Goal: Information Seeking & Learning: Learn about a topic

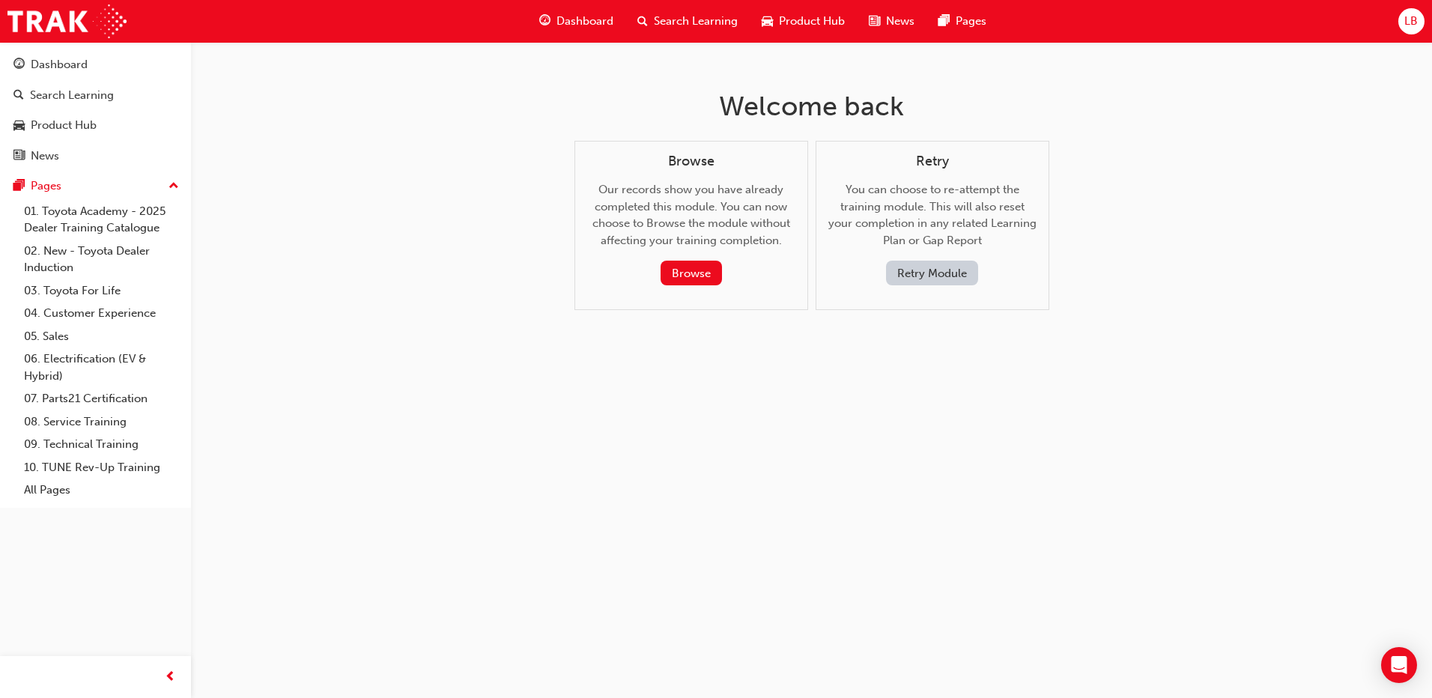
click at [948, 265] on button "Retry Module" at bounding box center [932, 273] width 92 height 25
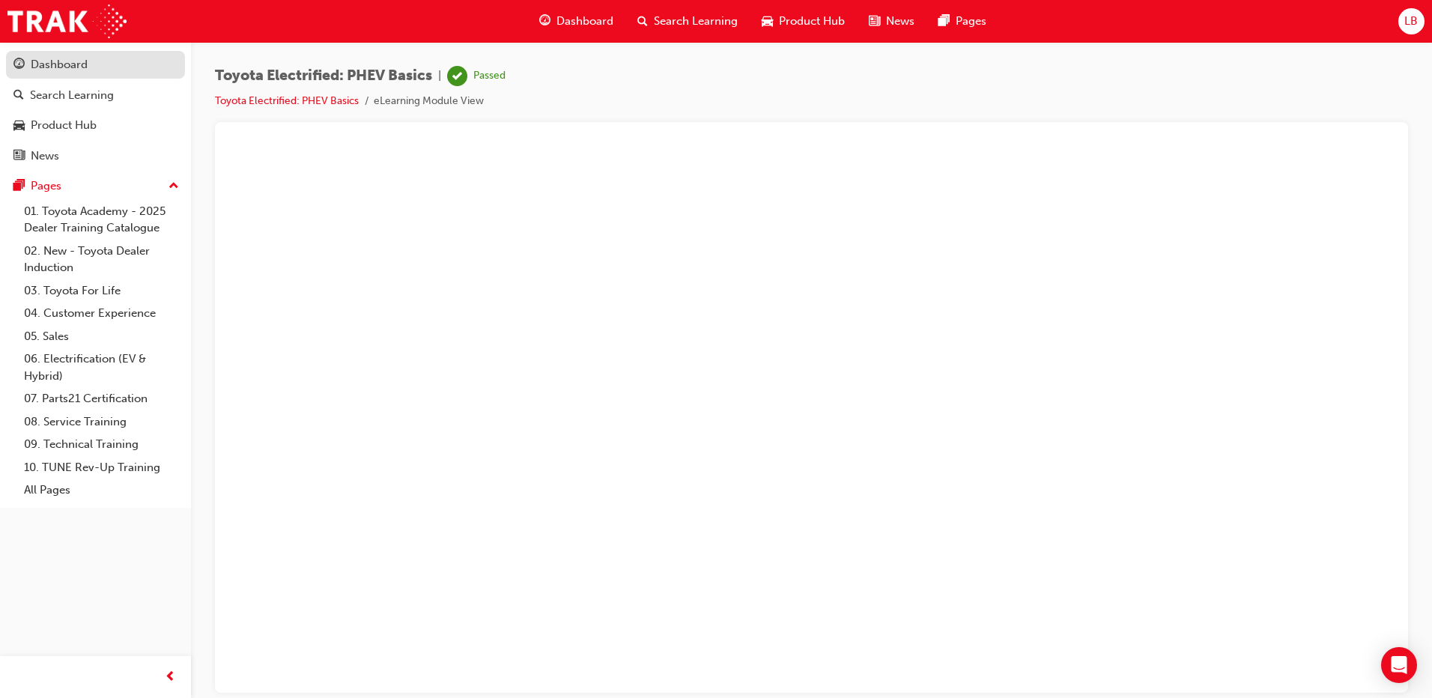
click at [93, 64] on div "Dashboard" at bounding box center [95, 64] width 164 height 19
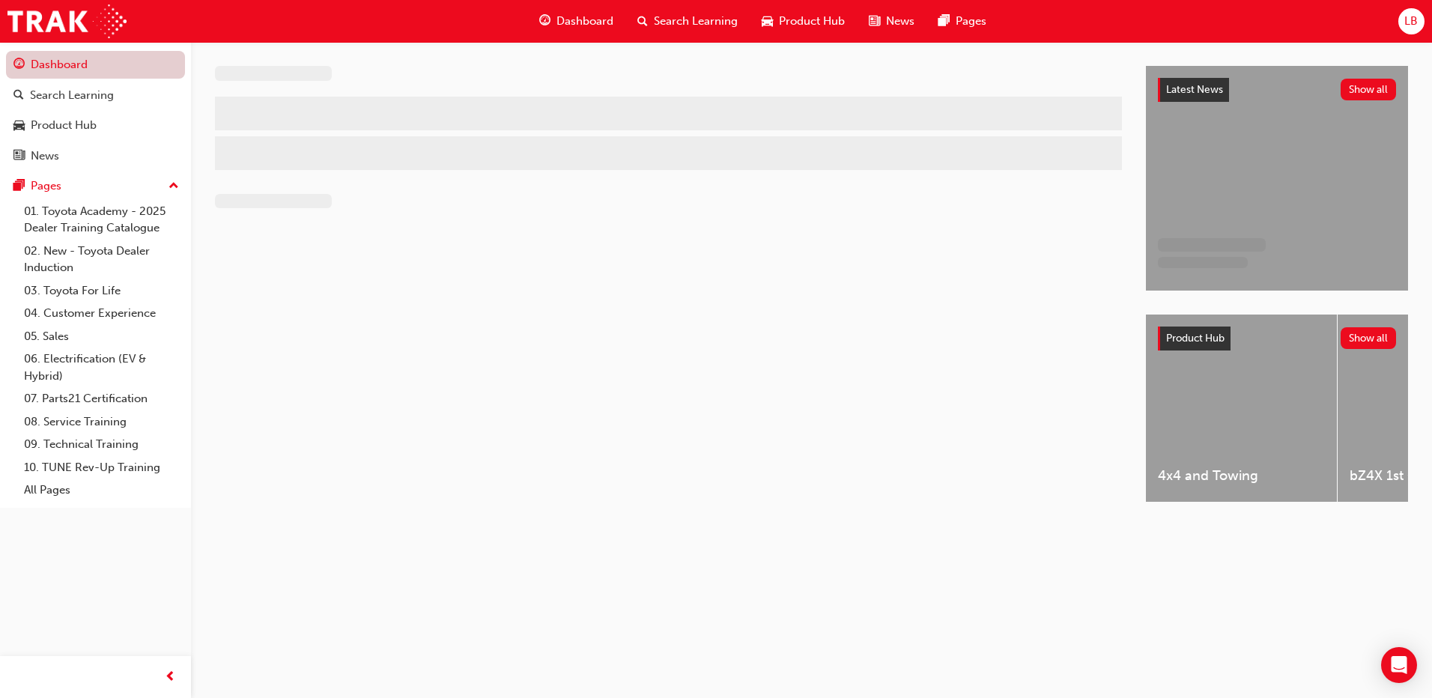
click at [73, 62] on link "Dashboard" at bounding box center [95, 65] width 179 height 28
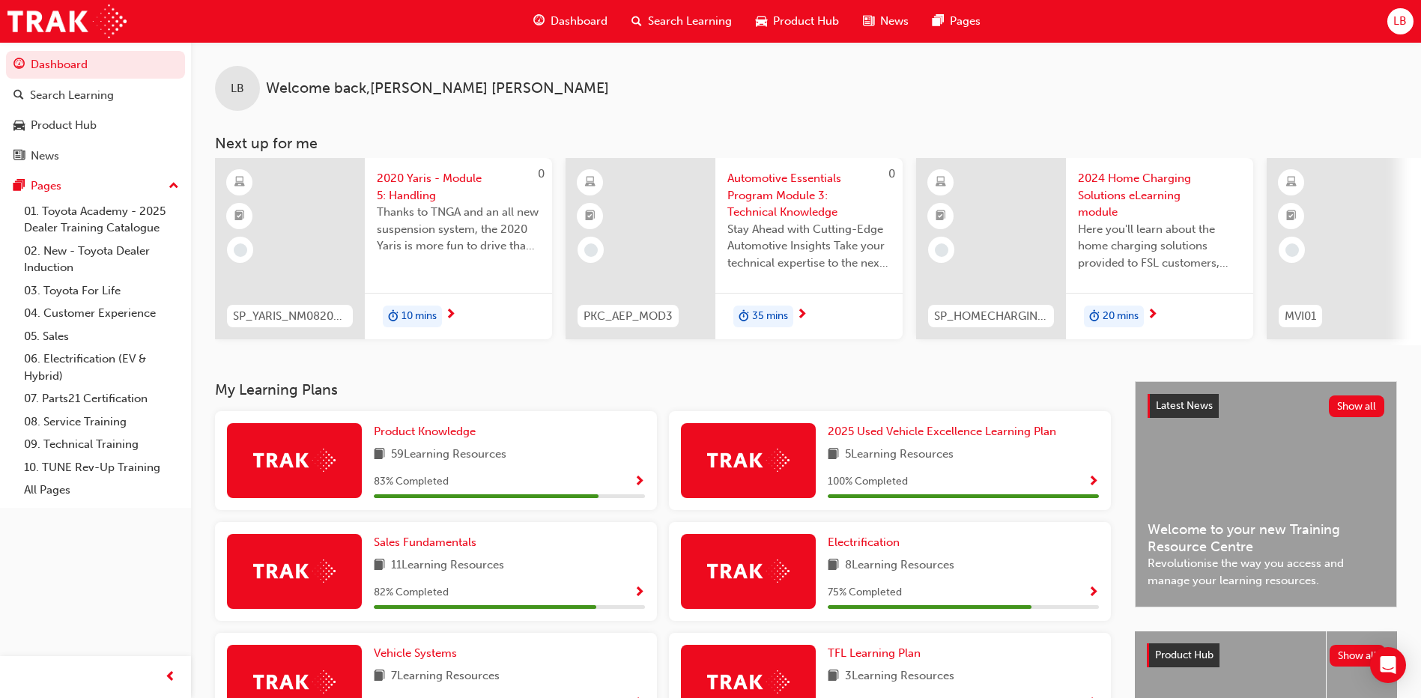
click at [400, 186] on span "2020 Yaris - Module 5: Handling" at bounding box center [458, 187] width 163 height 34
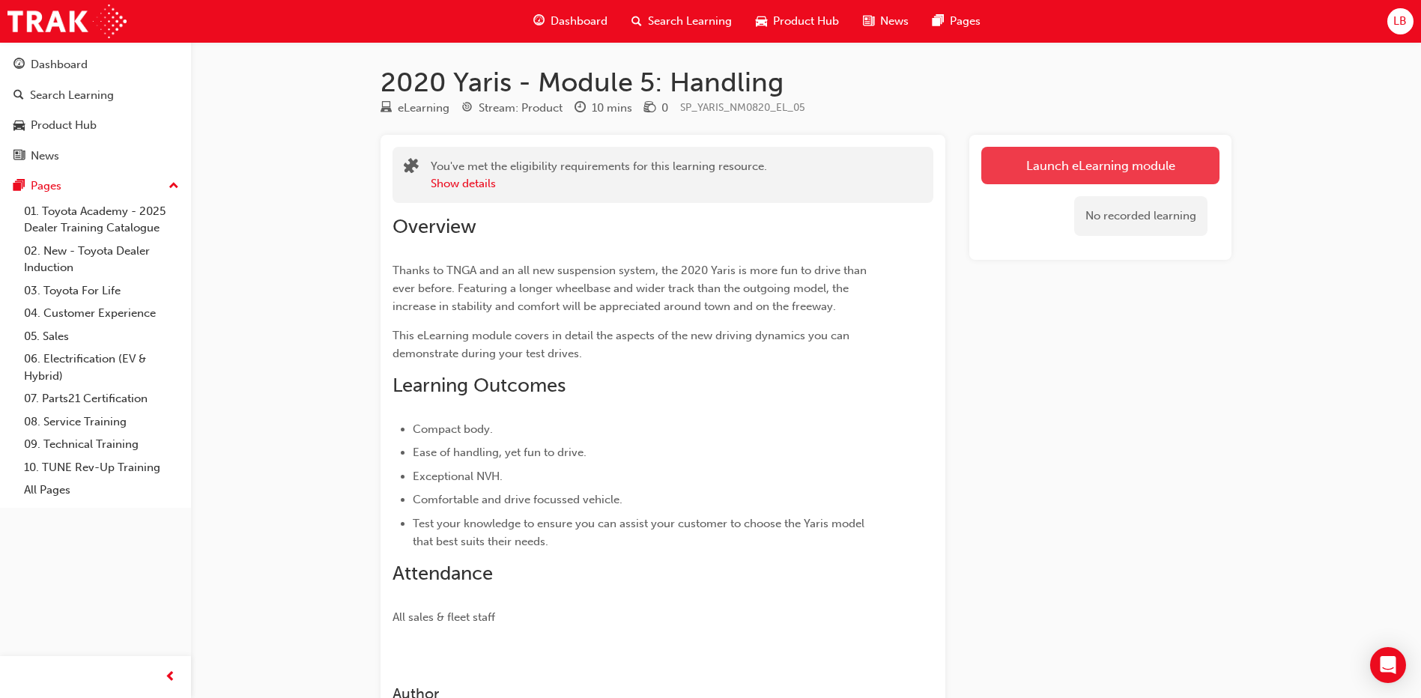
click at [1055, 178] on link "Launch eLearning module" at bounding box center [1100, 165] width 238 height 37
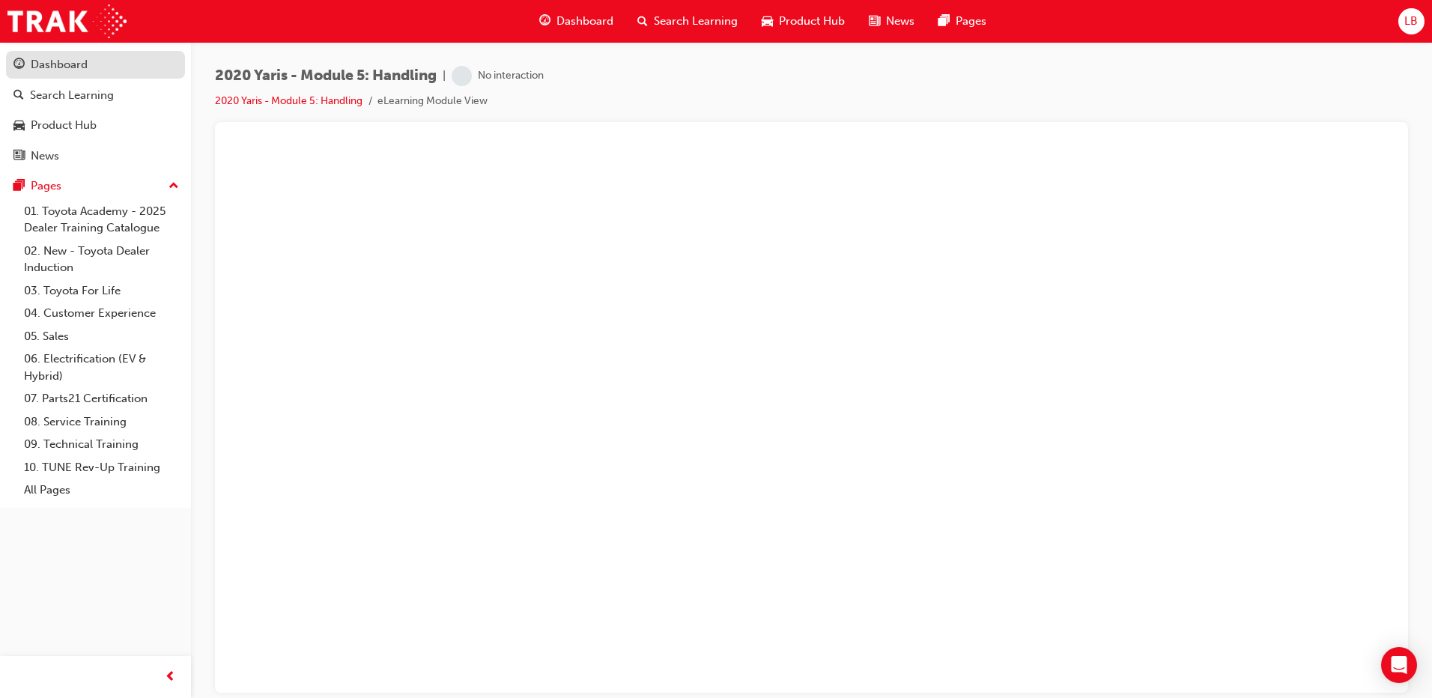
click at [60, 61] on div "Dashboard" at bounding box center [59, 64] width 57 height 17
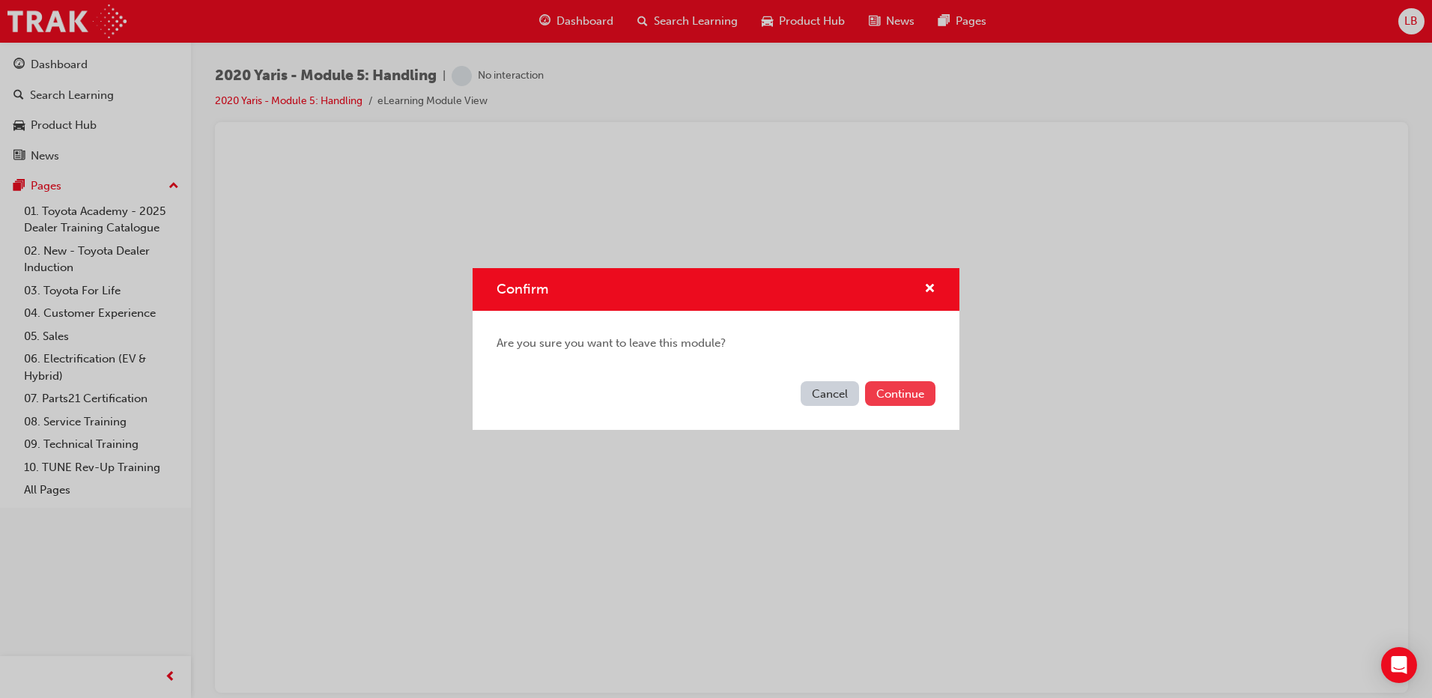
click at [884, 394] on button "Continue" at bounding box center [900, 393] width 70 height 25
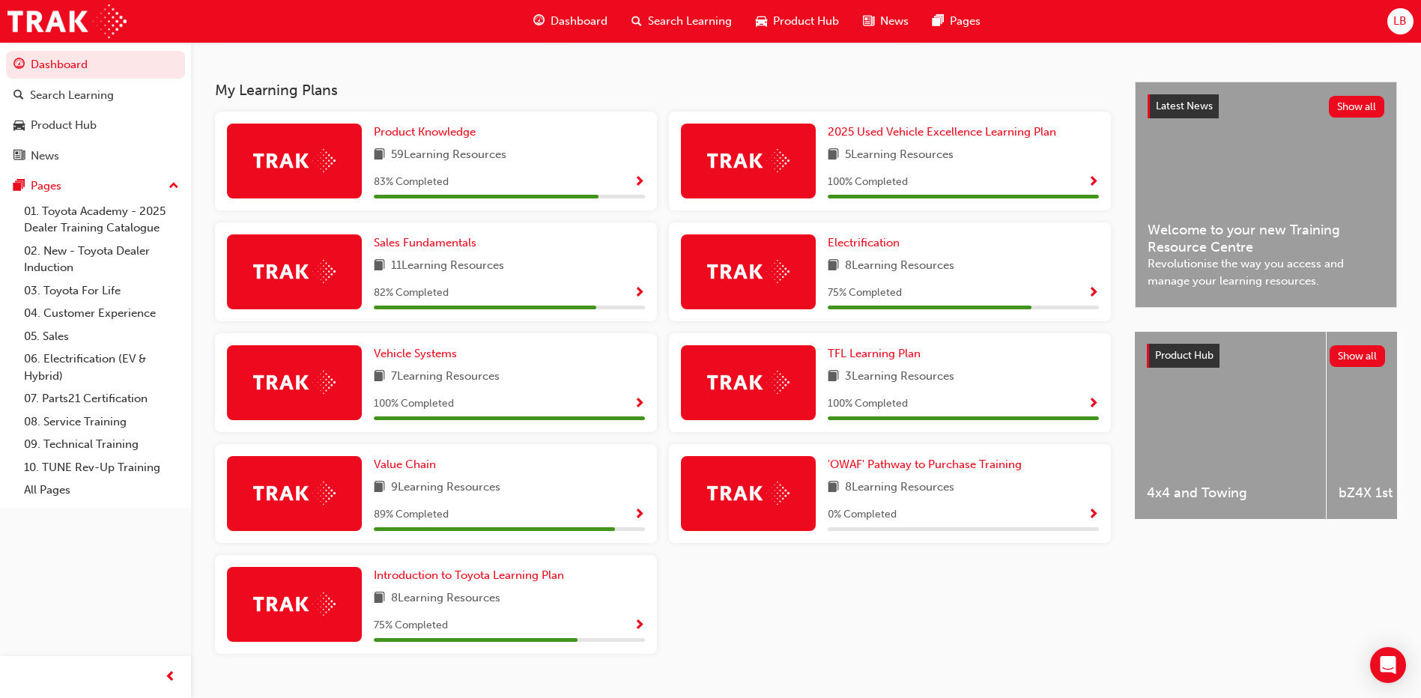
scroll to position [335, 0]
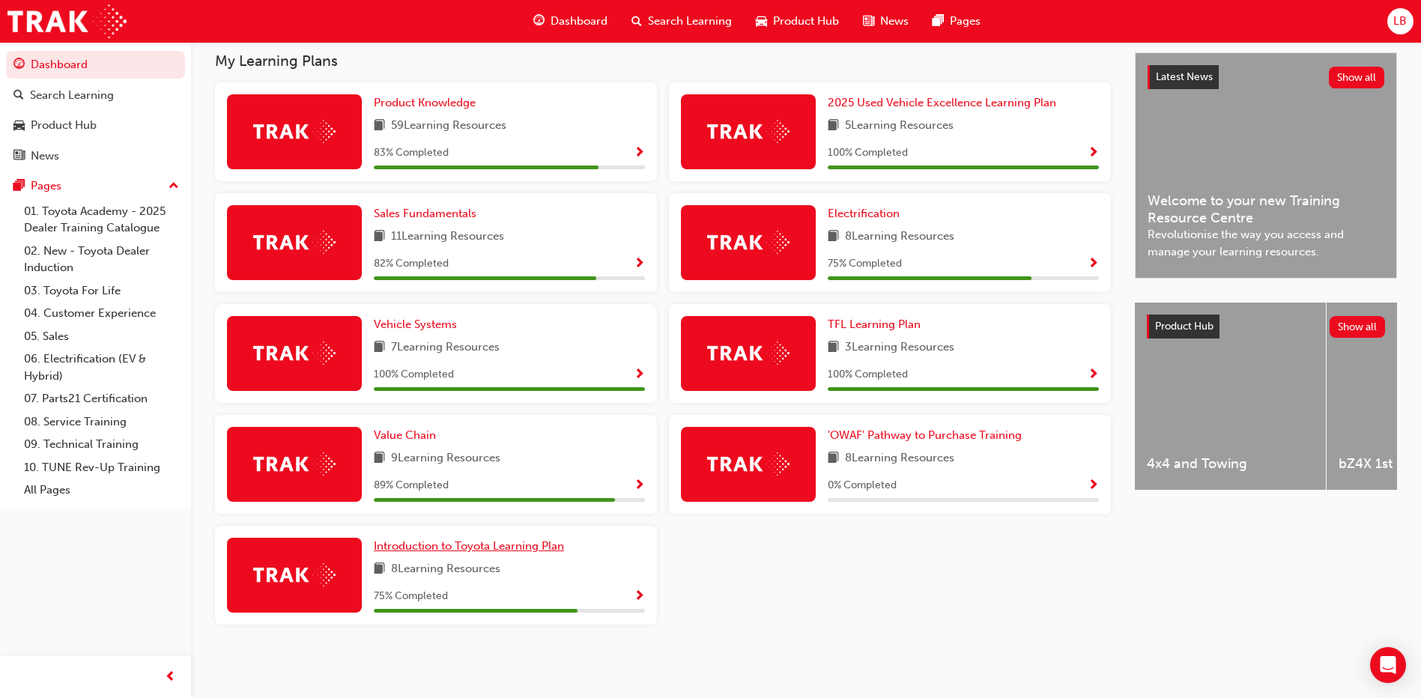
click at [442, 550] on span "Introduction to Toyota Learning Plan" at bounding box center [469, 545] width 190 height 13
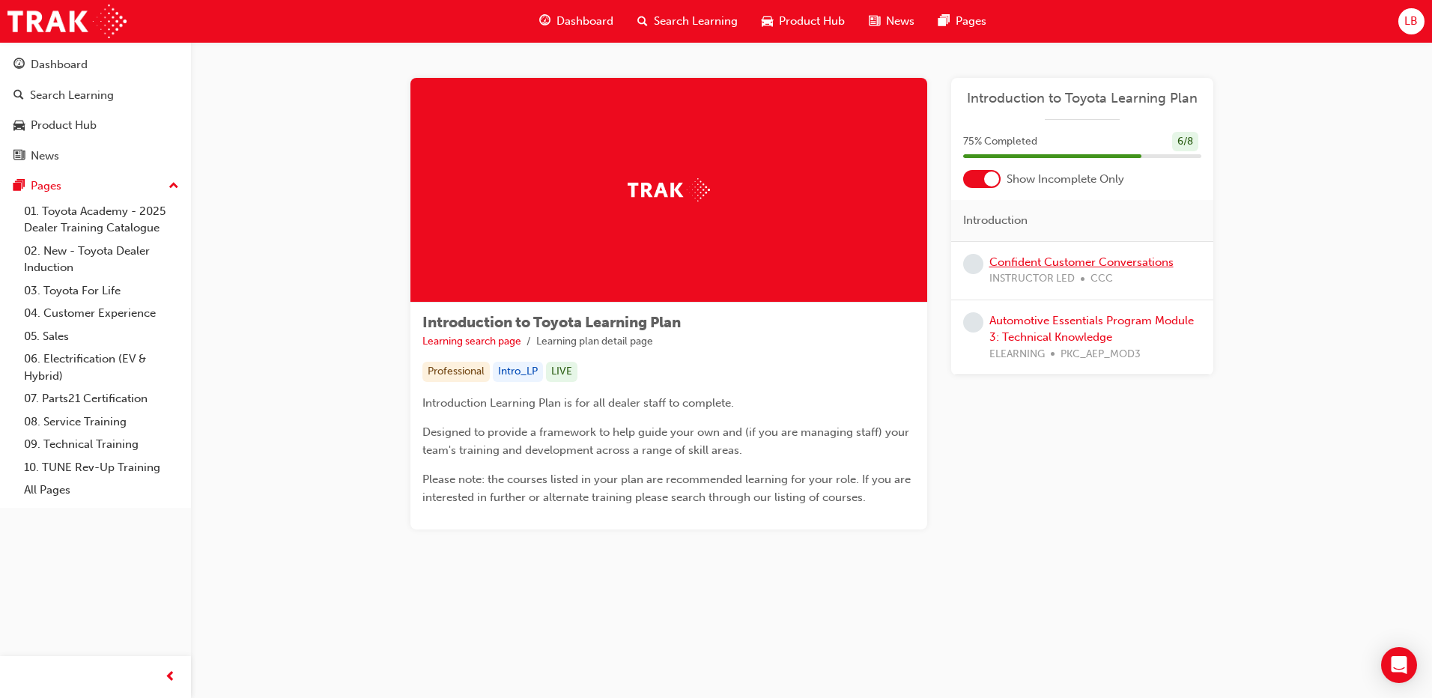
click at [1043, 263] on link "Confident Customer Conversations" at bounding box center [1081, 261] width 184 height 13
click at [1052, 333] on link "Automotive Essentials Program Module 3: Technical Knowledge" at bounding box center [1091, 329] width 204 height 31
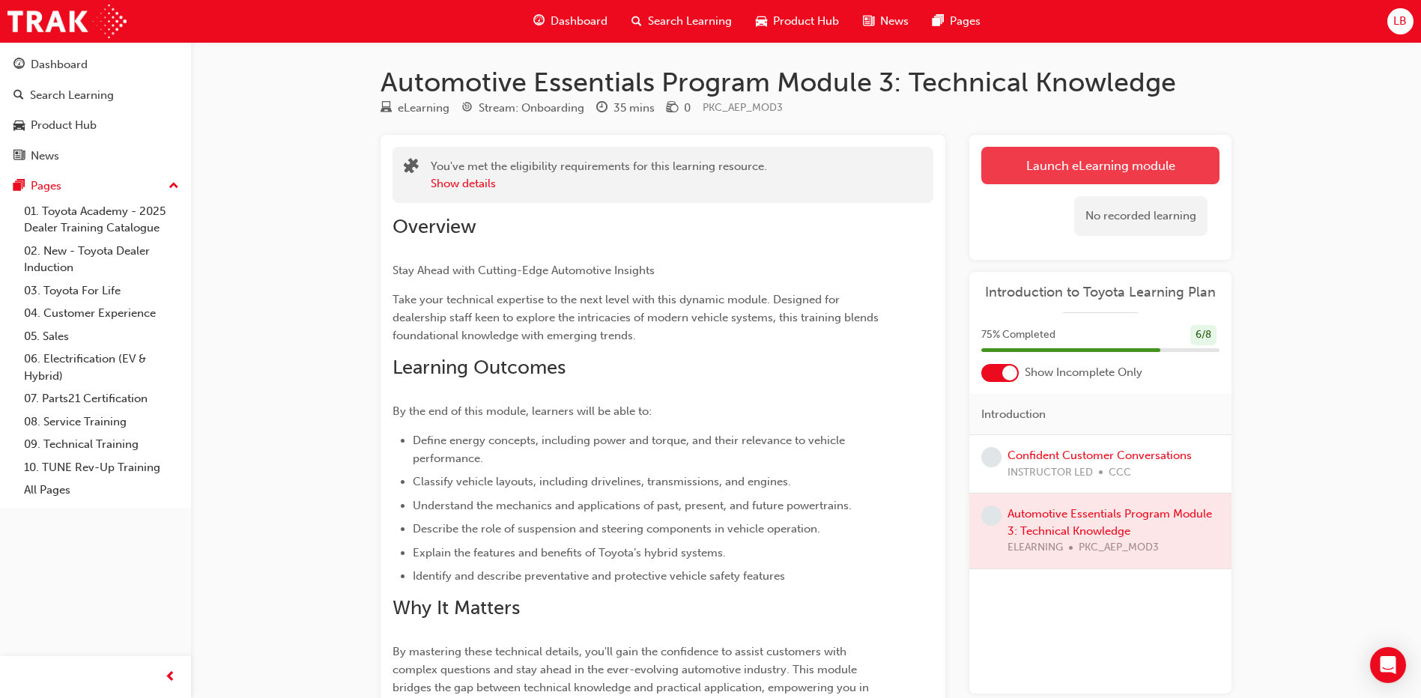
click at [1055, 164] on link "Launch eLearning module" at bounding box center [1100, 165] width 238 height 37
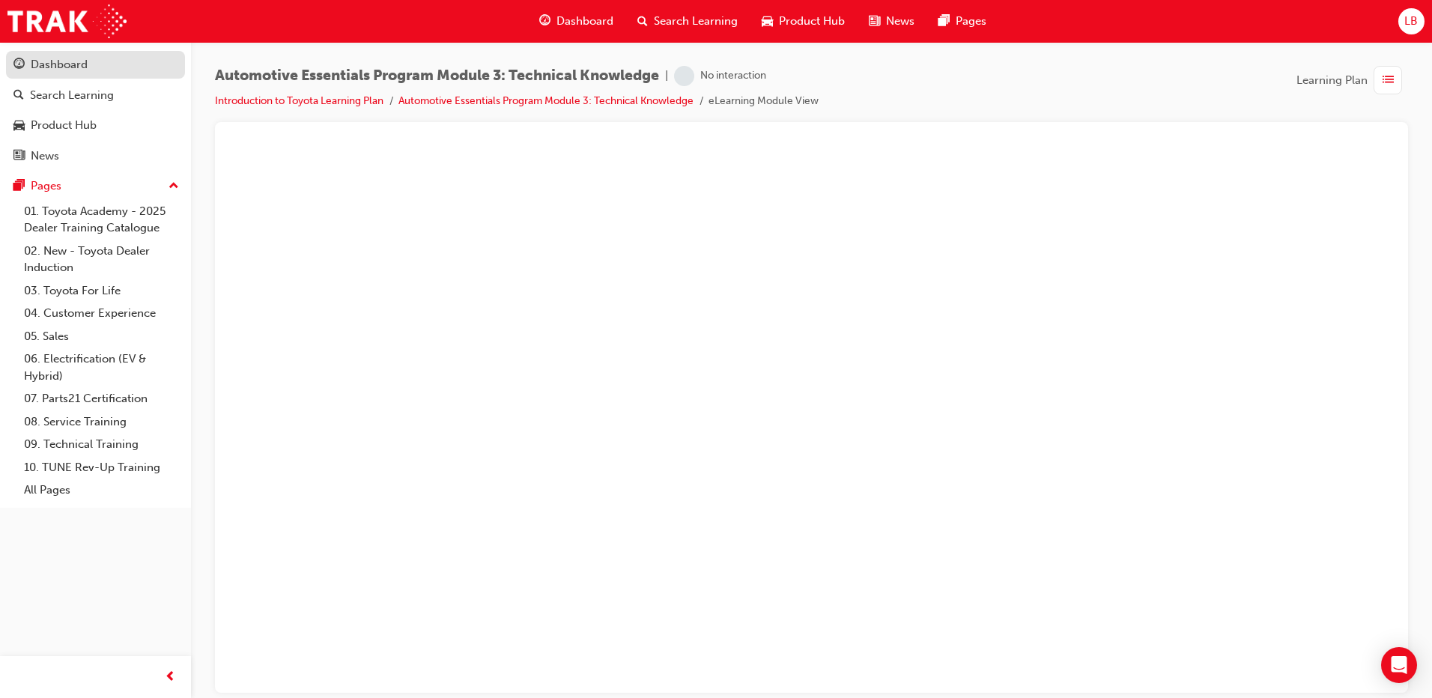
click at [67, 70] on div "Dashboard" at bounding box center [59, 64] width 57 height 17
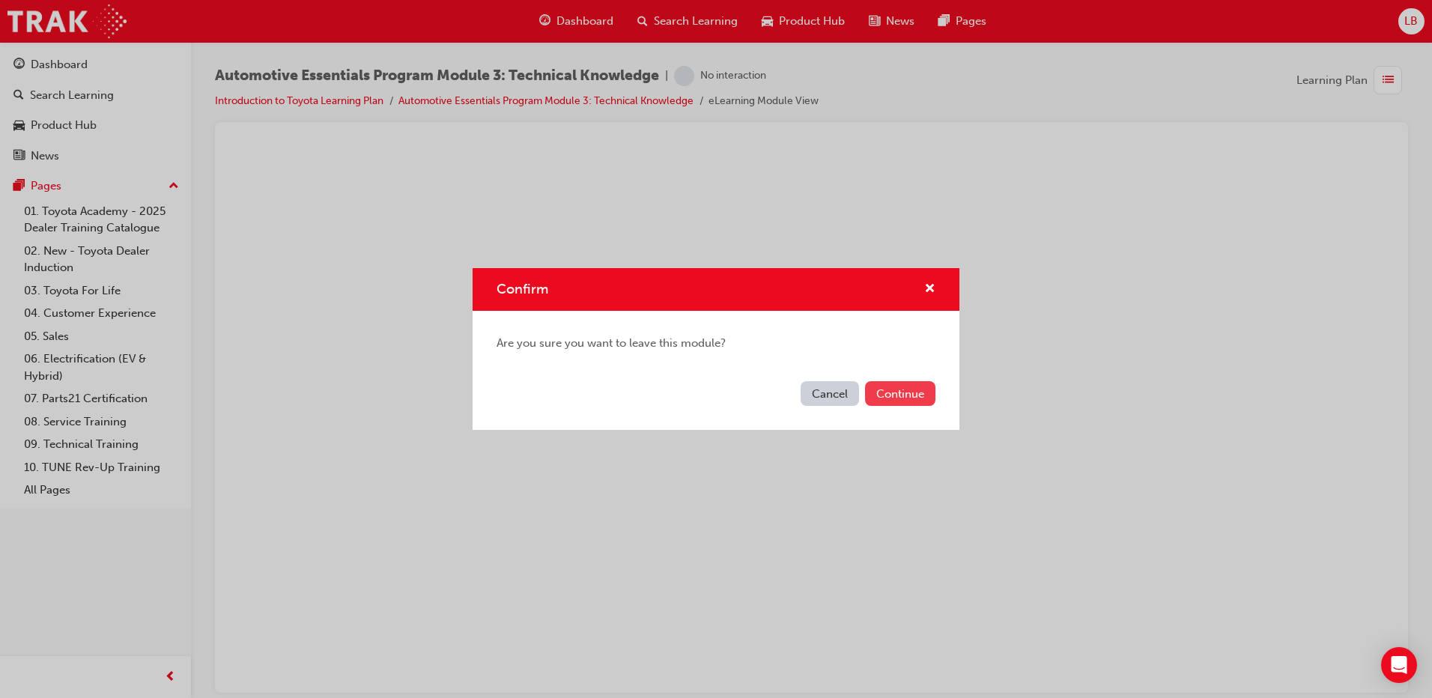
click at [916, 391] on button "Continue" at bounding box center [900, 393] width 70 height 25
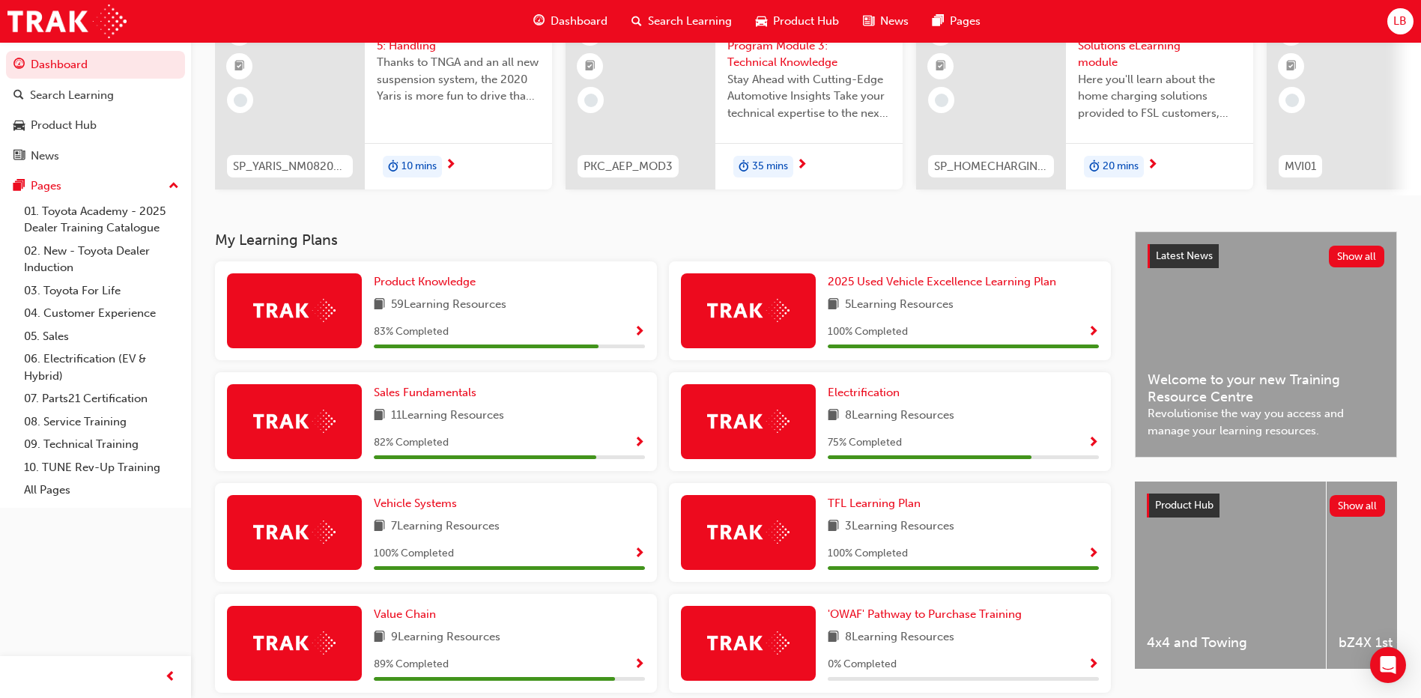
scroll to position [225, 0]
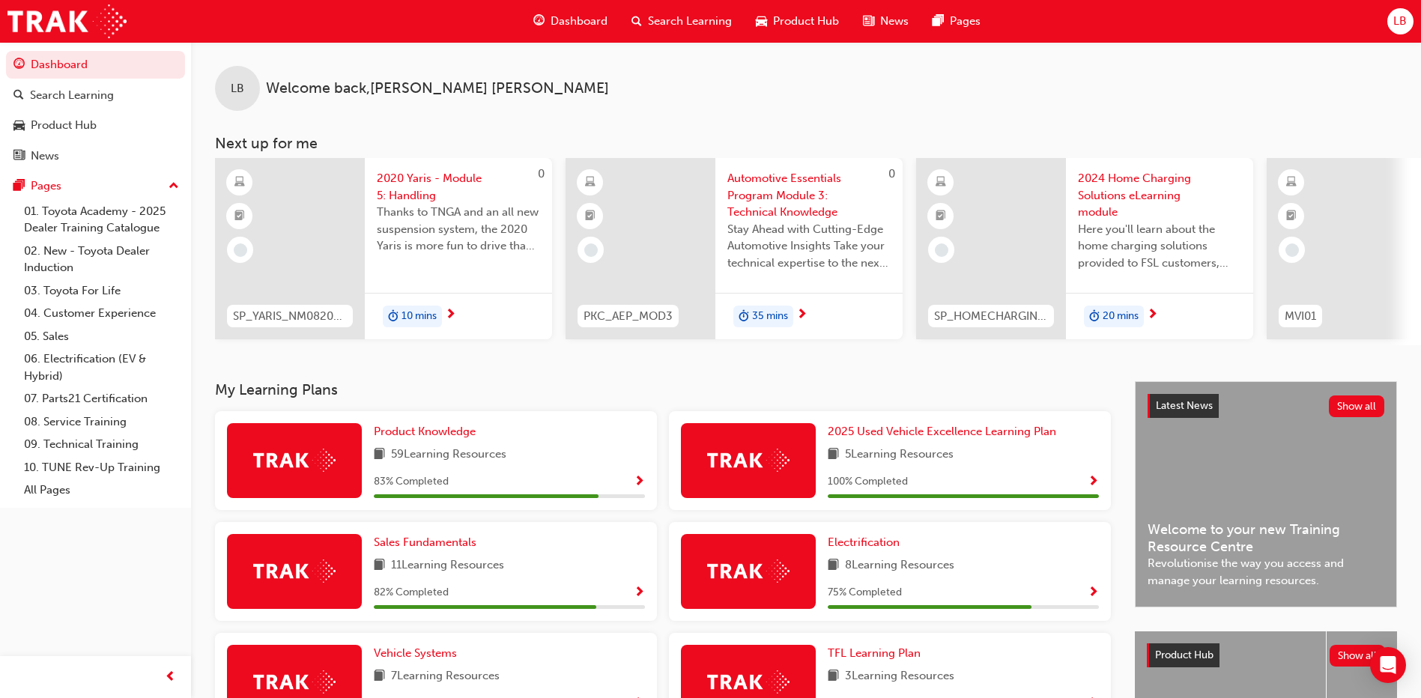
scroll to position [300, 0]
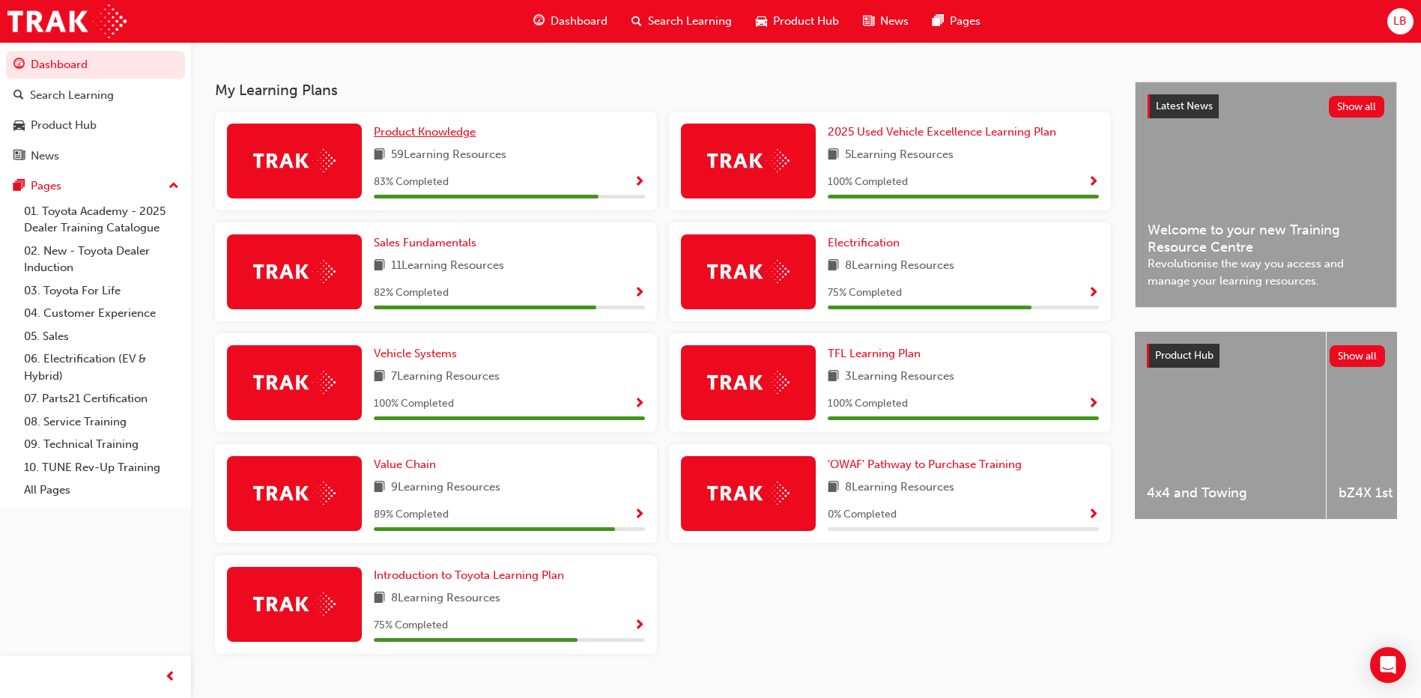
click at [410, 139] on span "Product Knowledge" at bounding box center [425, 131] width 102 height 13
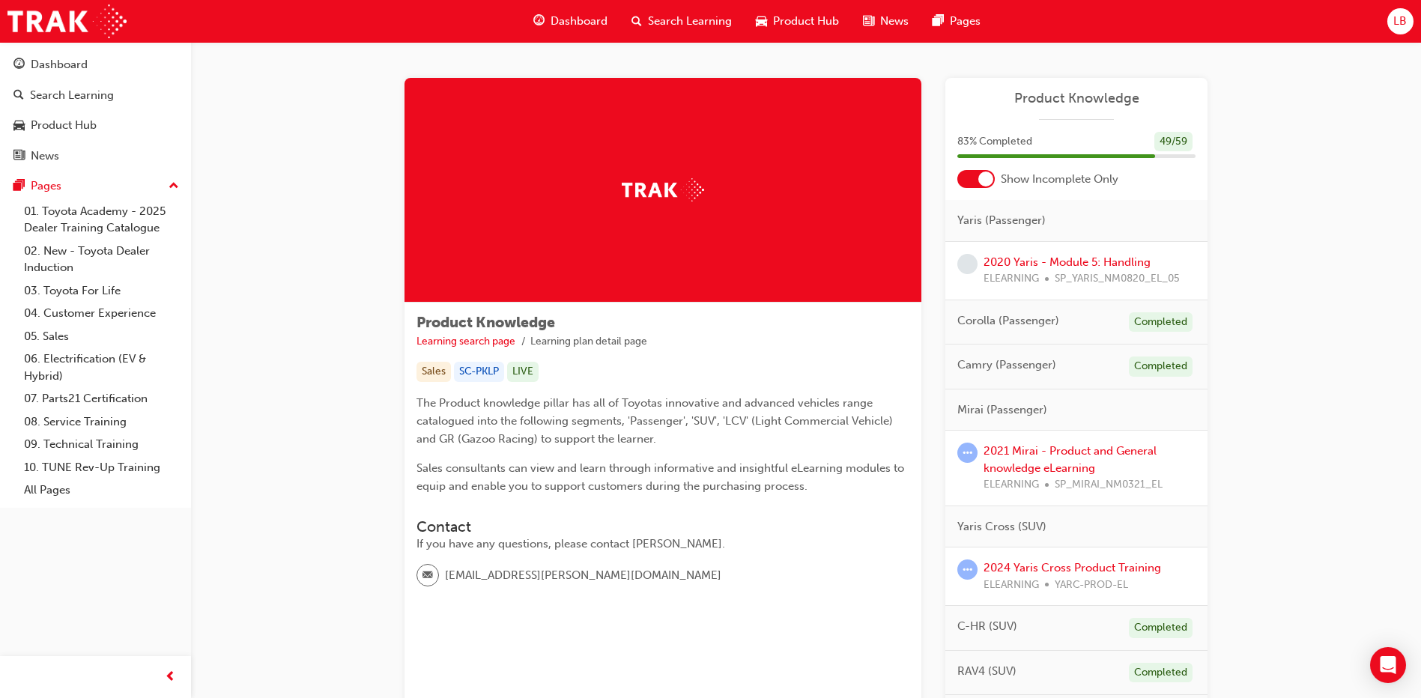
scroll to position [150, 0]
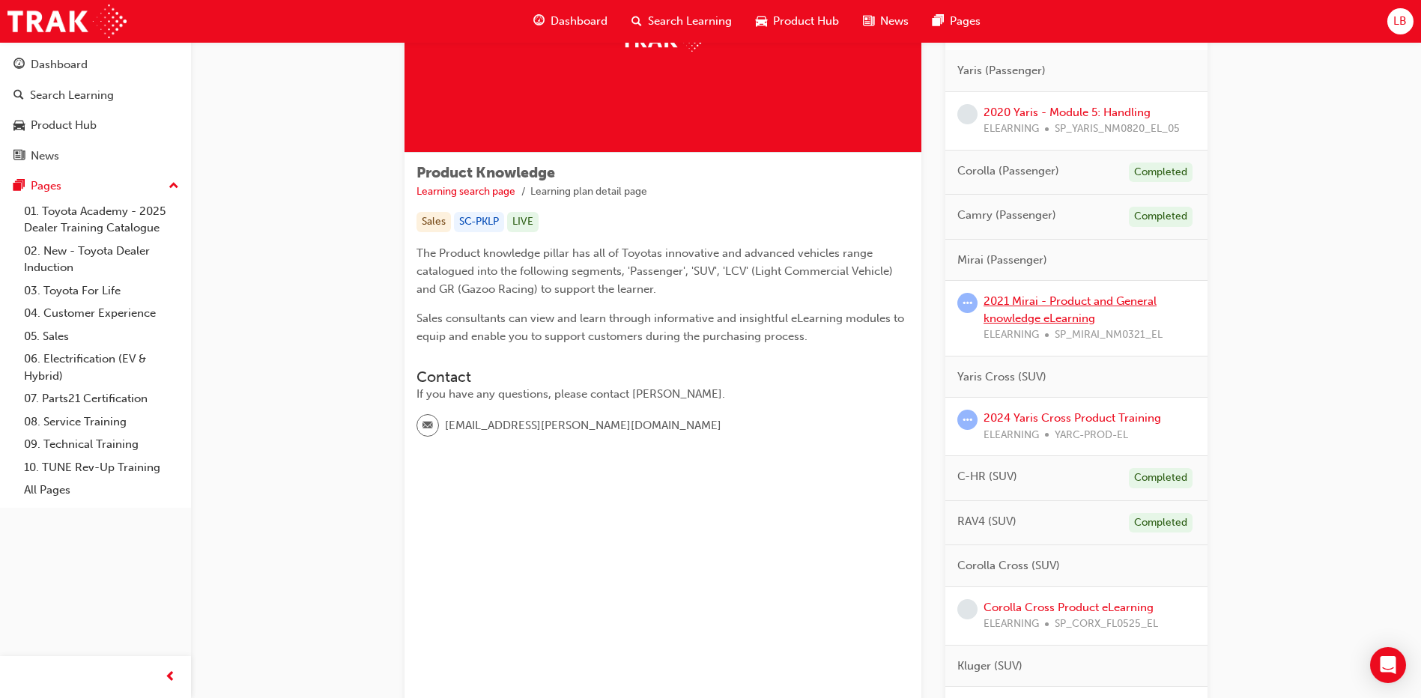
click at [1055, 305] on link "2021 Mirai - Product and General knowledge eLearning" at bounding box center [1069, 309] width 173 height 31
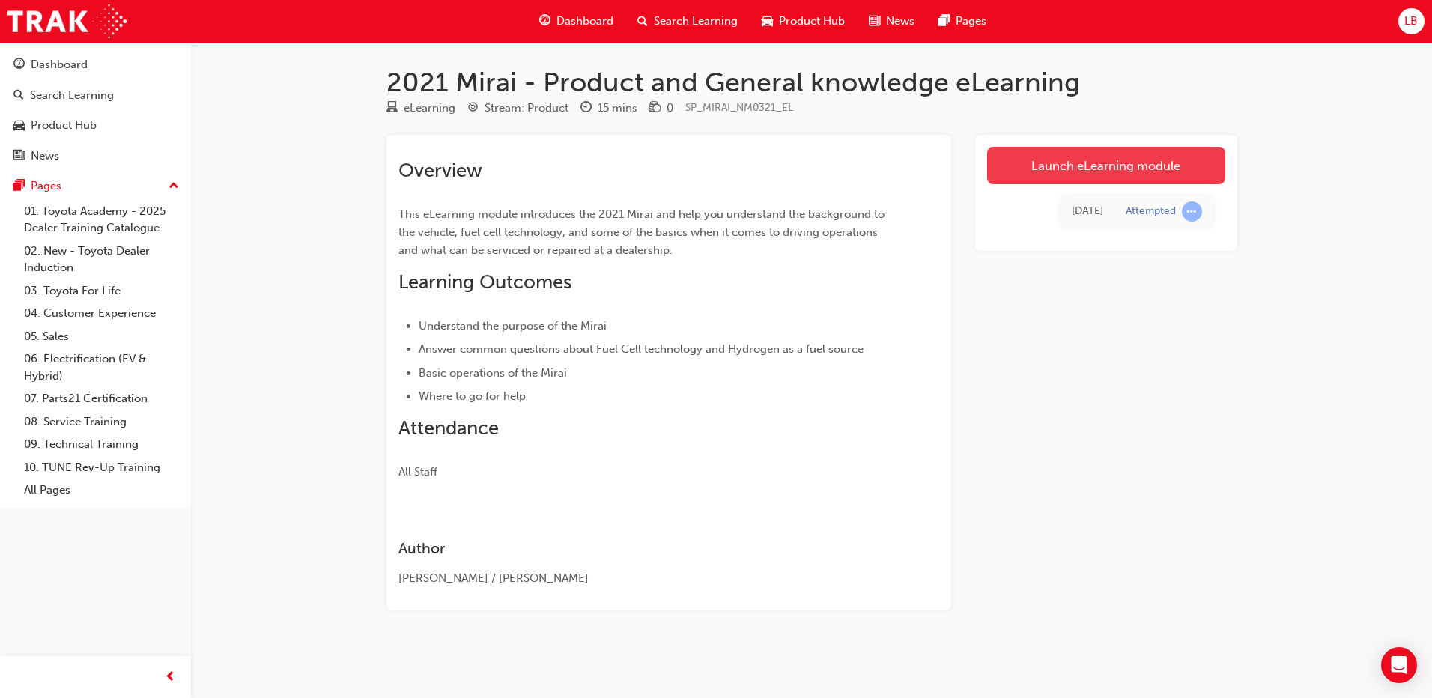
click at [1050, 172] on link "Launch eLearning module" at bounding box center [1106, 165] width 238 height 37
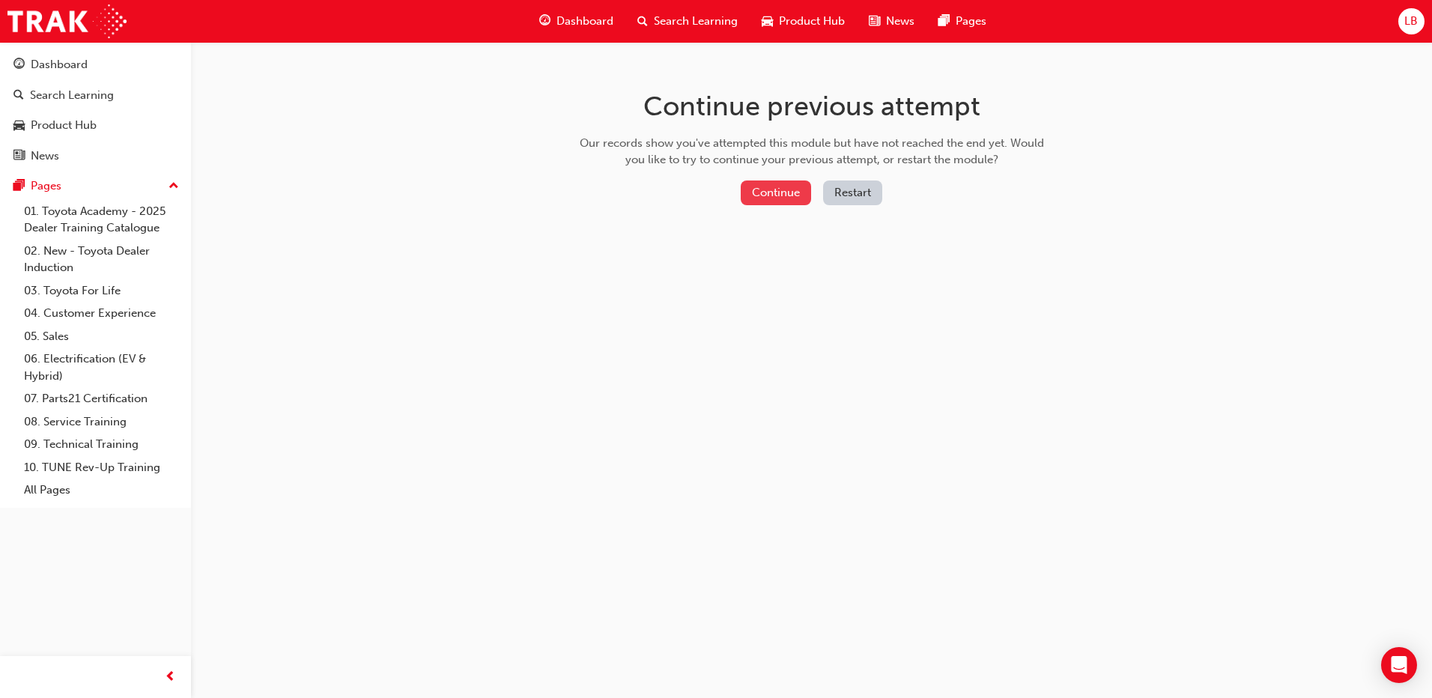
click at [778, 189] on button "Continue" at bounding box center [776, 193] width 70 height 25
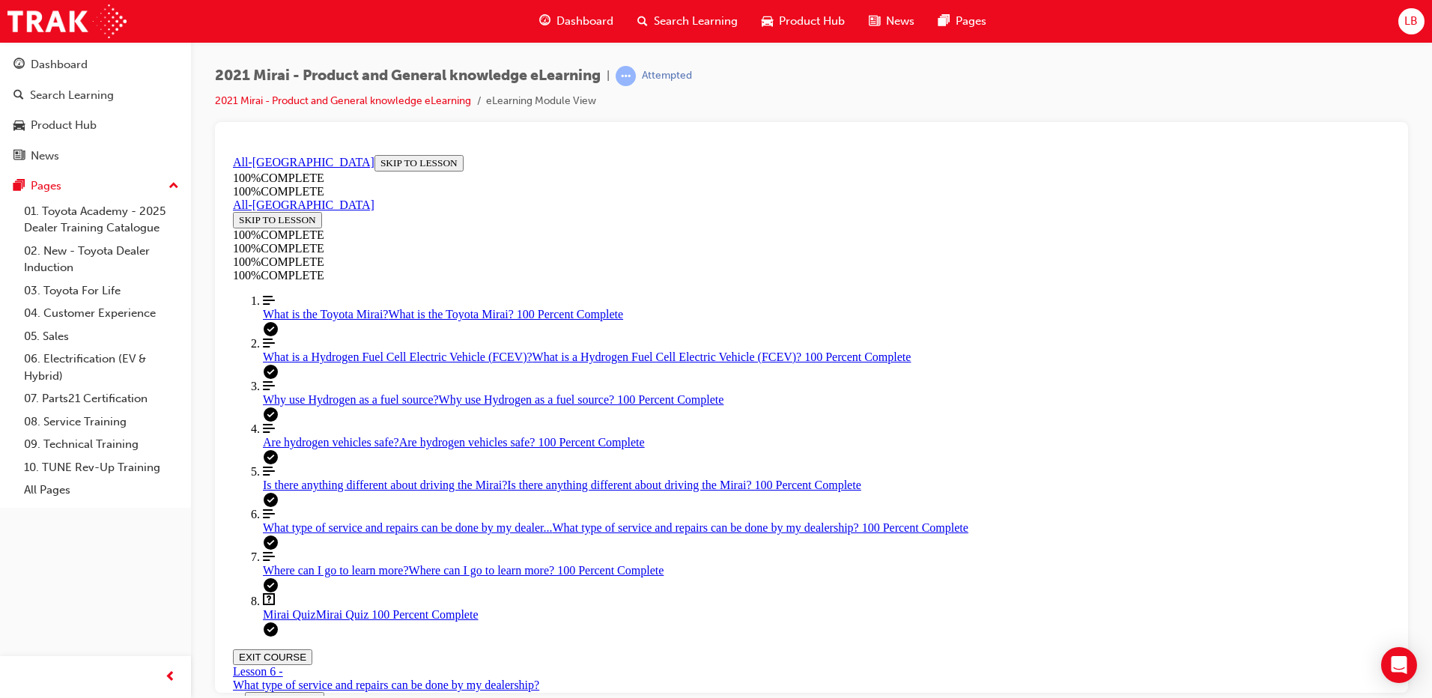
scroll to position [64, 0]
click at [282, 620] on span "Mirai Quiz" at bounding box center [289, 613] width 53 height 13
click at [292, 576] on span "Where can I go to learn more?" at bounding box center [336, 569] width 146 height 13
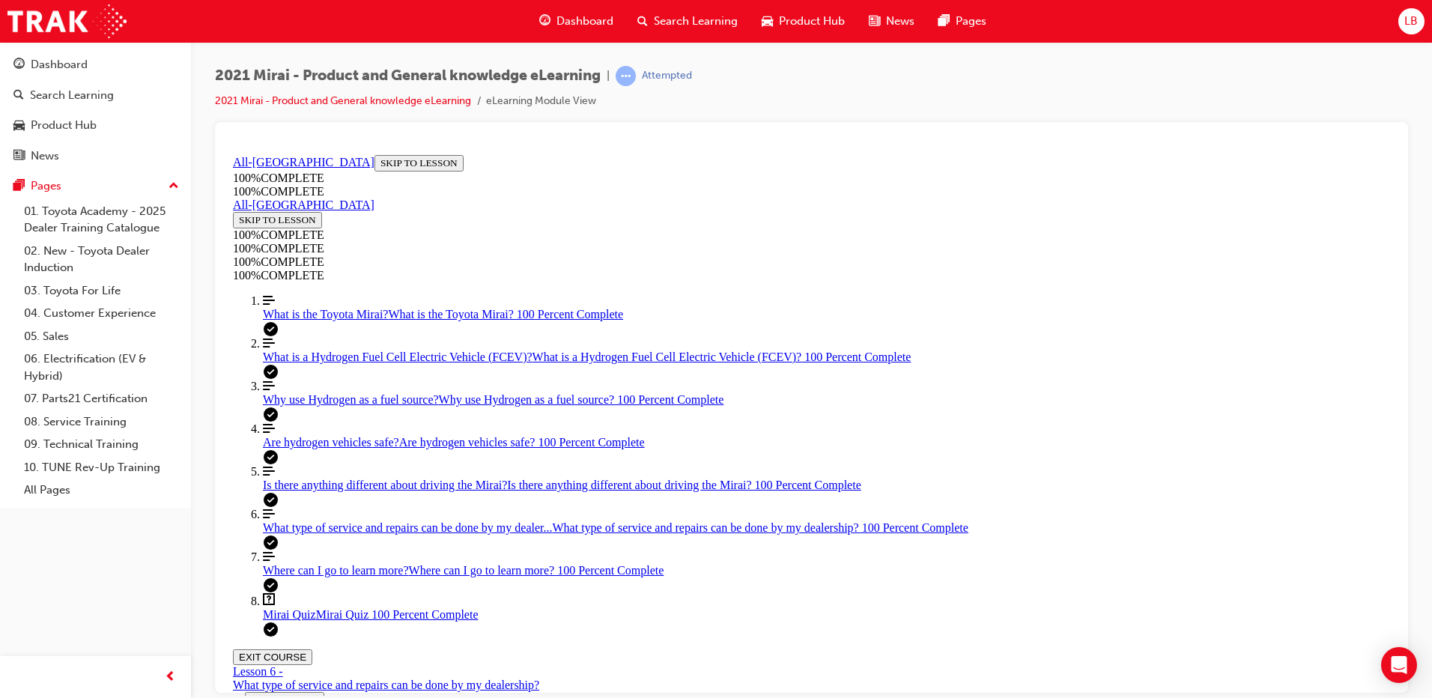
drag, startPoint x: 709, startPoint y: 297, endPoint x: 718, endPoint y: 297, distance: 8.2
click at [282, 523] on span "What type of service and repairs can be done by my dealer..." at bounding box center [408, 527] width 290 height 13
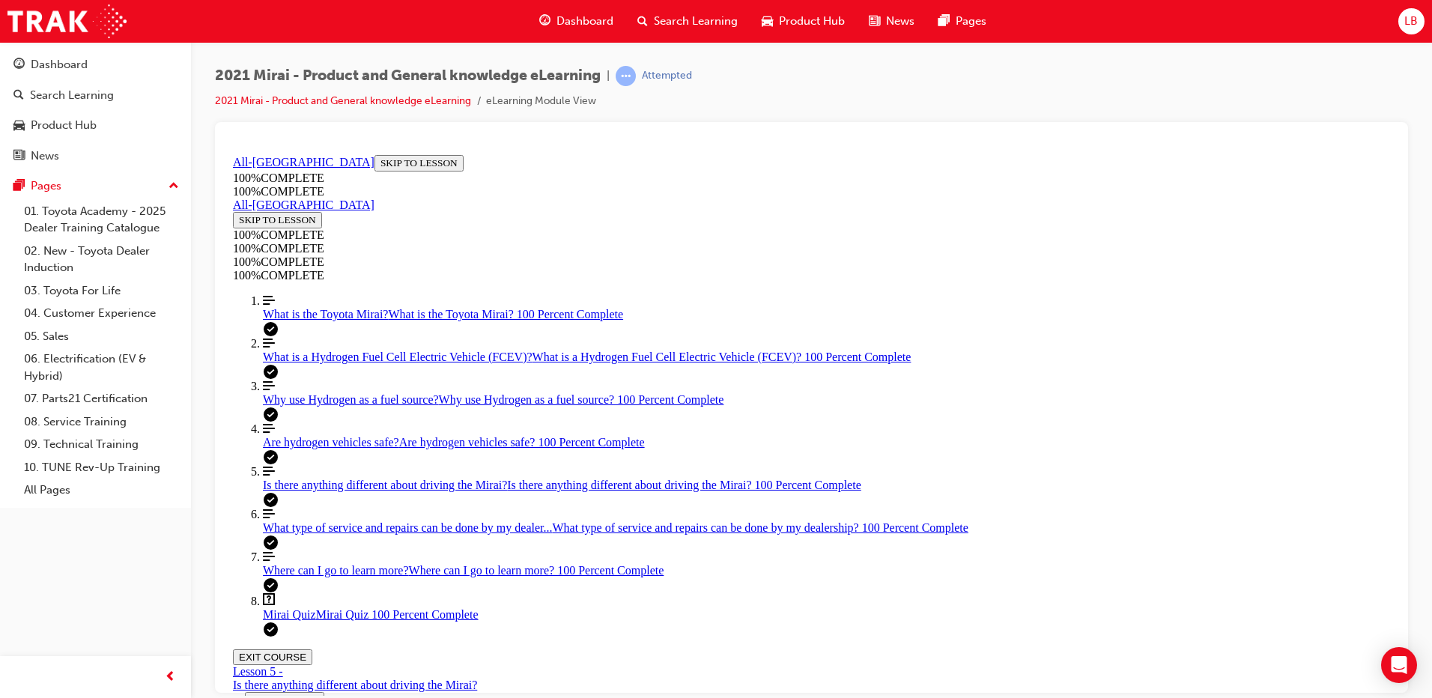
scroll to position [0, 0]
click at [304, 315] on link "Align left Three vertical lines aligned to the left What is the Toyota Mirai? W…" at bounding box center [826, 307] width 1127 height 27
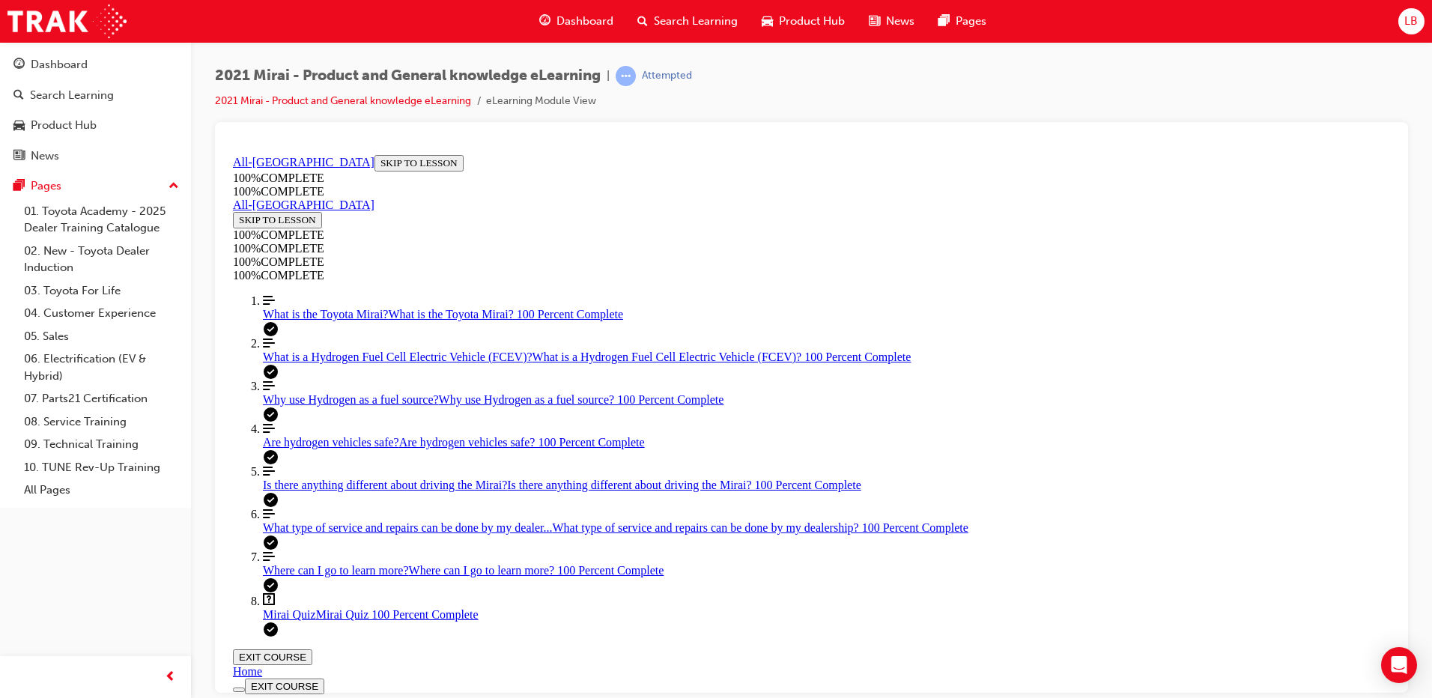
click at [317, 354] on span "What is a Hydrogen Fuel Cell Electric Vehicle (FCEV)?" at bounding box center [398, 356] width 270 height 13
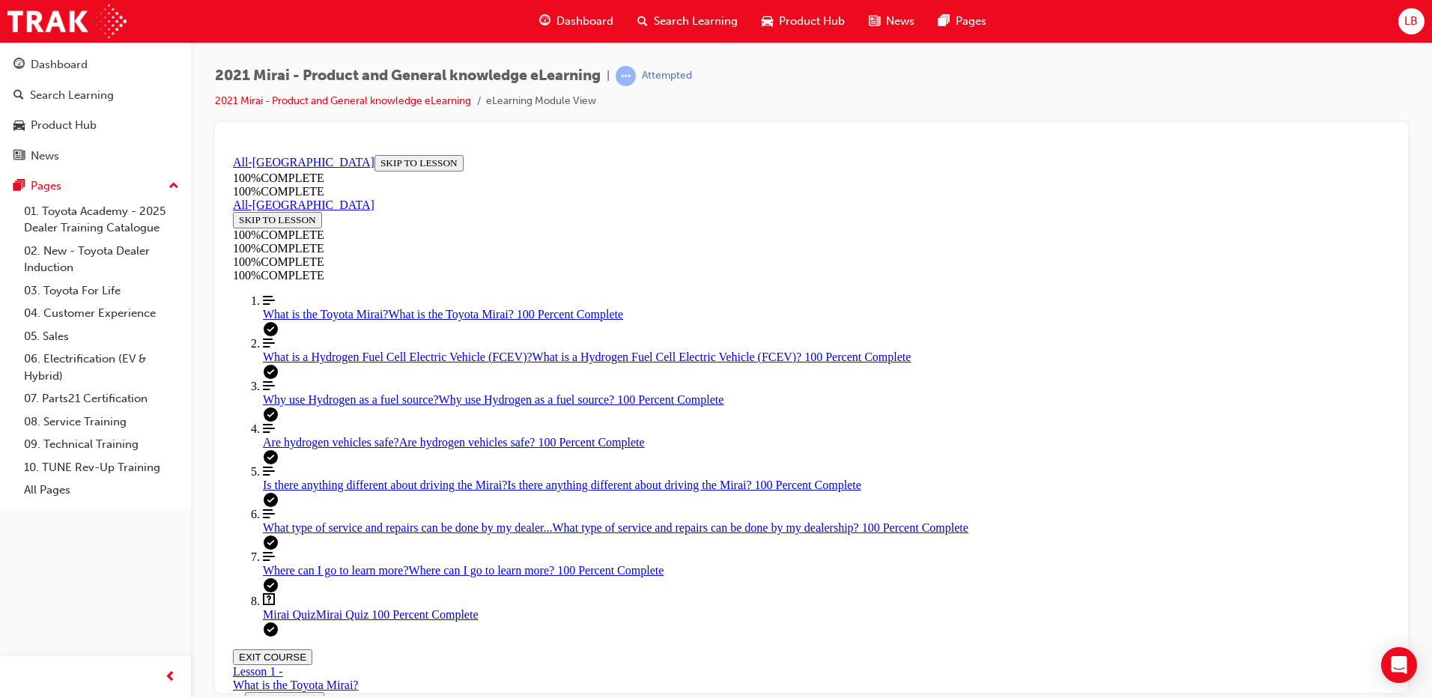
scroll to position [1648, 0]
drag, startPoint x: 1028, startPoint y: 506, endPoint x: 976, endPoint y: 436, distance: 87.3
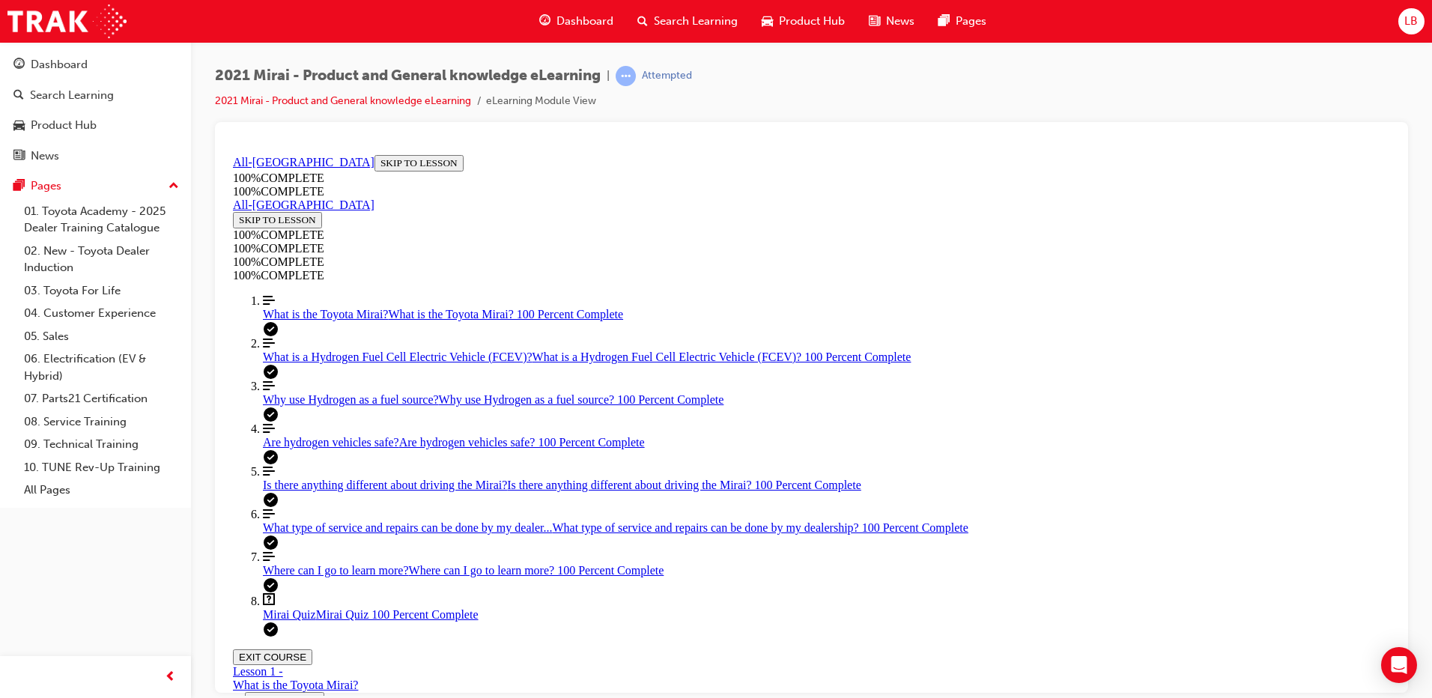
drag, startPoint x: 1047, startPoint y: 506, endPoint x: 977, endPoint y: 403, distance: 124.4
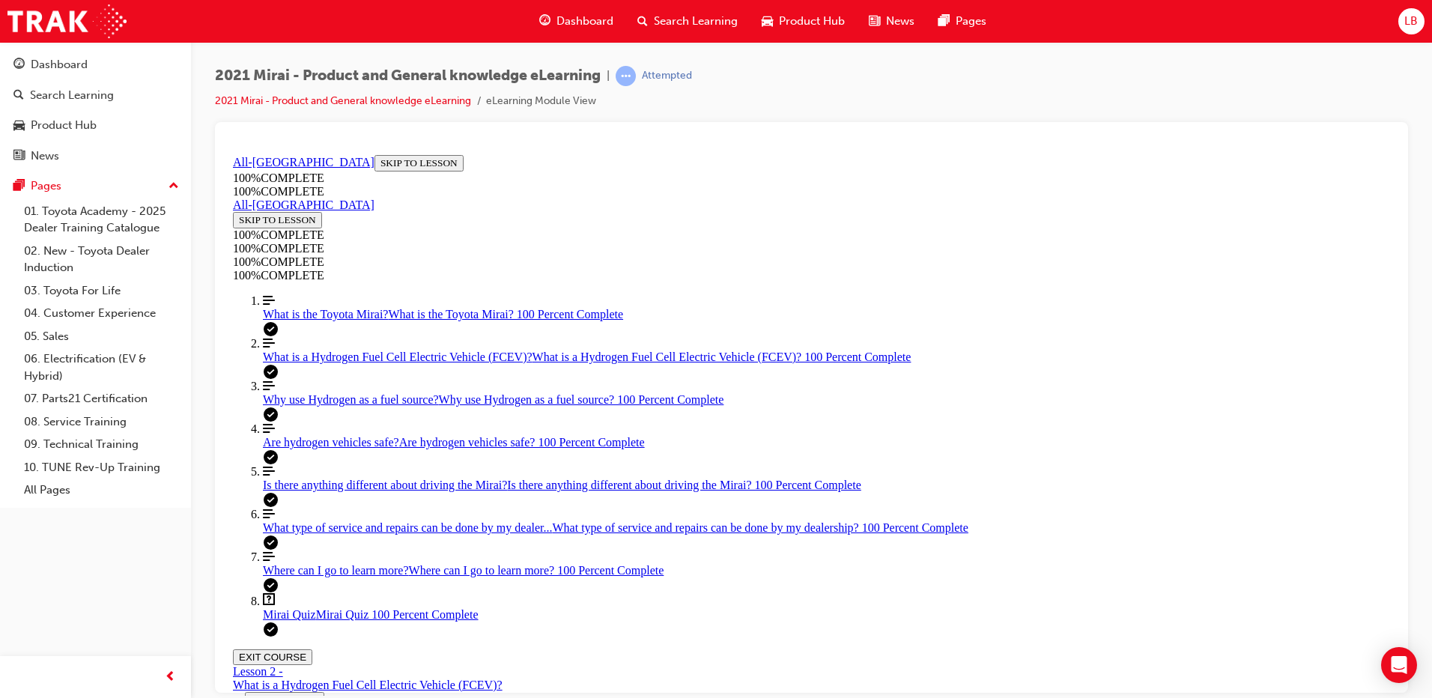
click at [290, 449] on link "Align left Three vertical lines aligned to the left Are hydrogen vehicles safe?…" at bounding box center [826, 435] width 1127 height 27
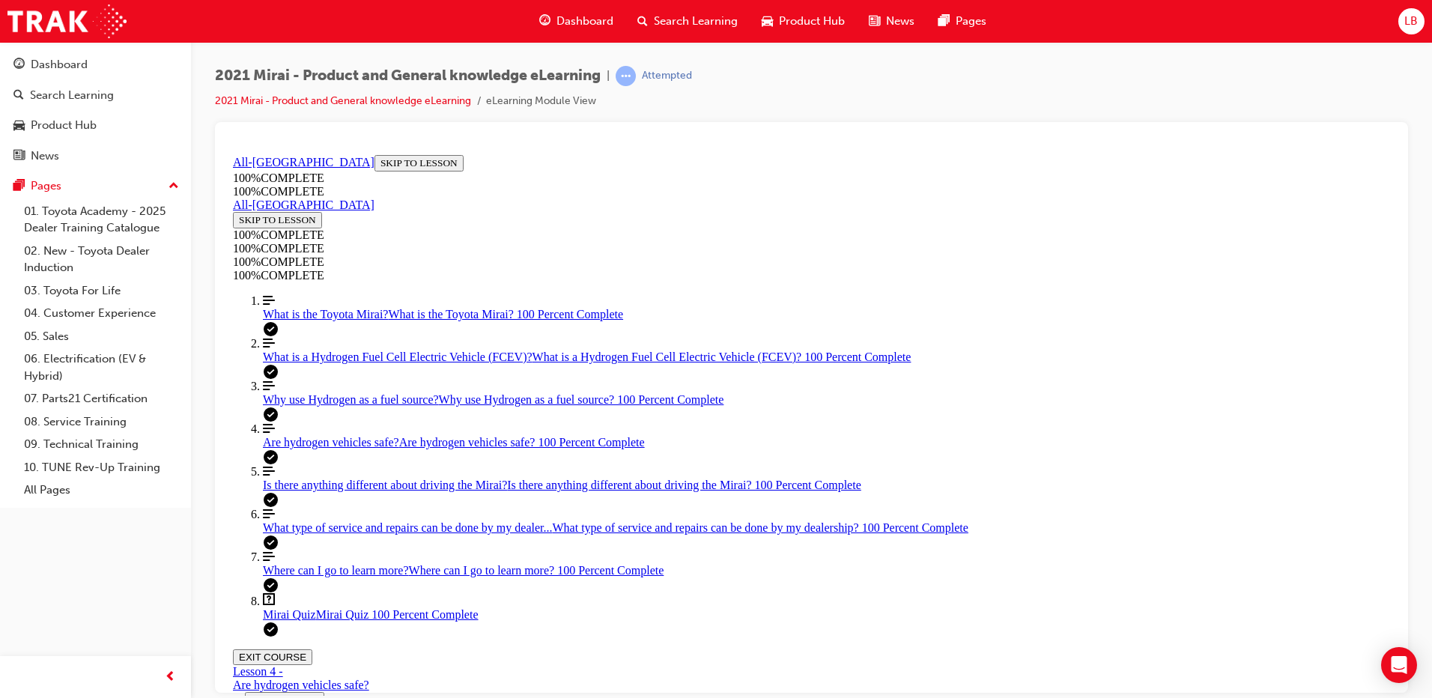
scroll to position [426, 0]
drag, startPoint x: 1206, startPoint y: 372, endPoint x: 1174, endPoint y: 387, distance: 34.8
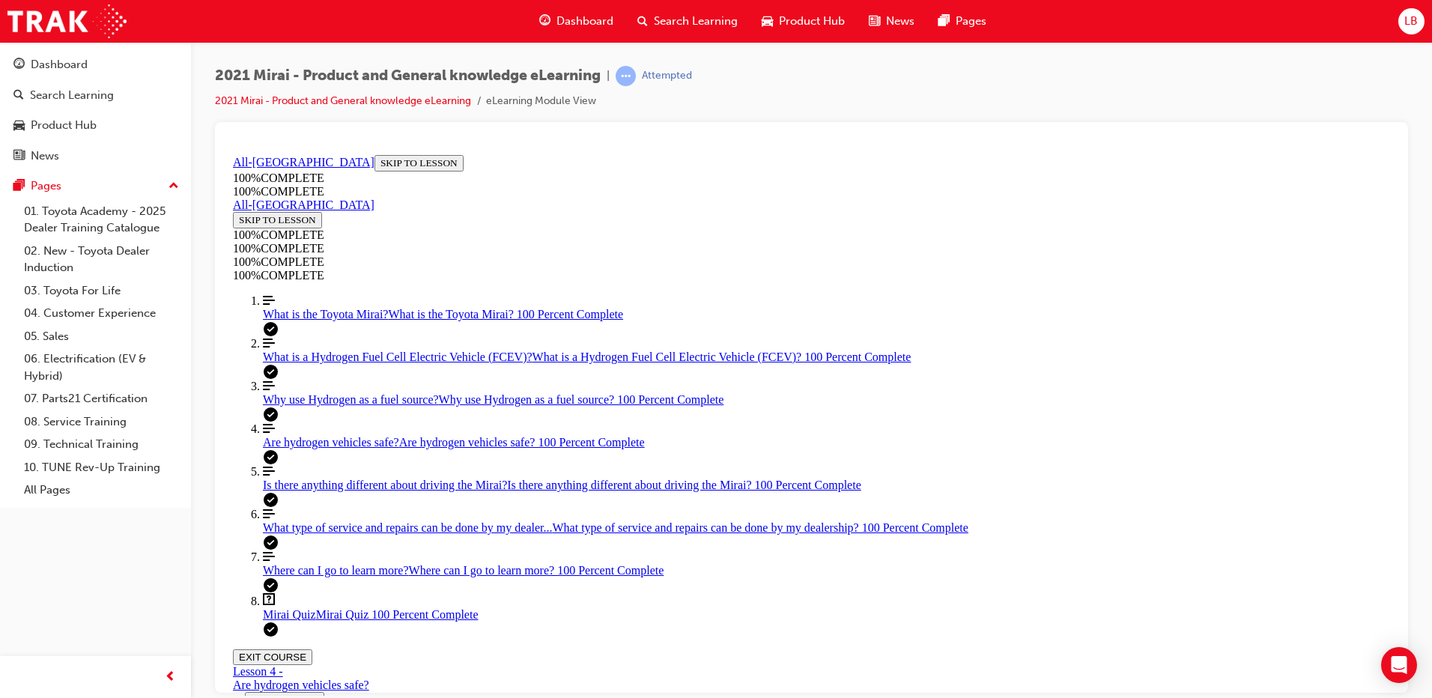
drag, startPoint x: 834, startPoint y: 462, endPoint x: 847, endPoint y: 458, distance: 14.2
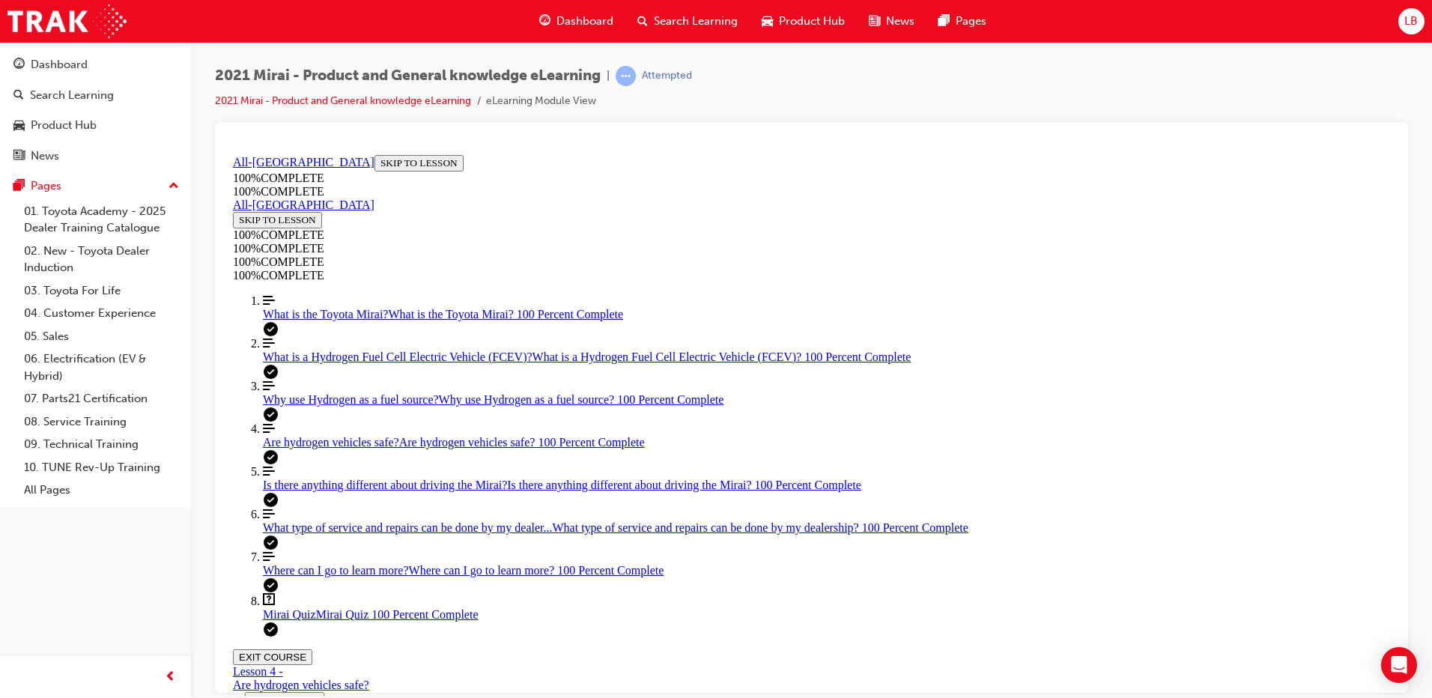
click at [291, 521] on span "What type of service and repairs can be done by my dealer..." at bounding box center [408, 527] width 290 height 13
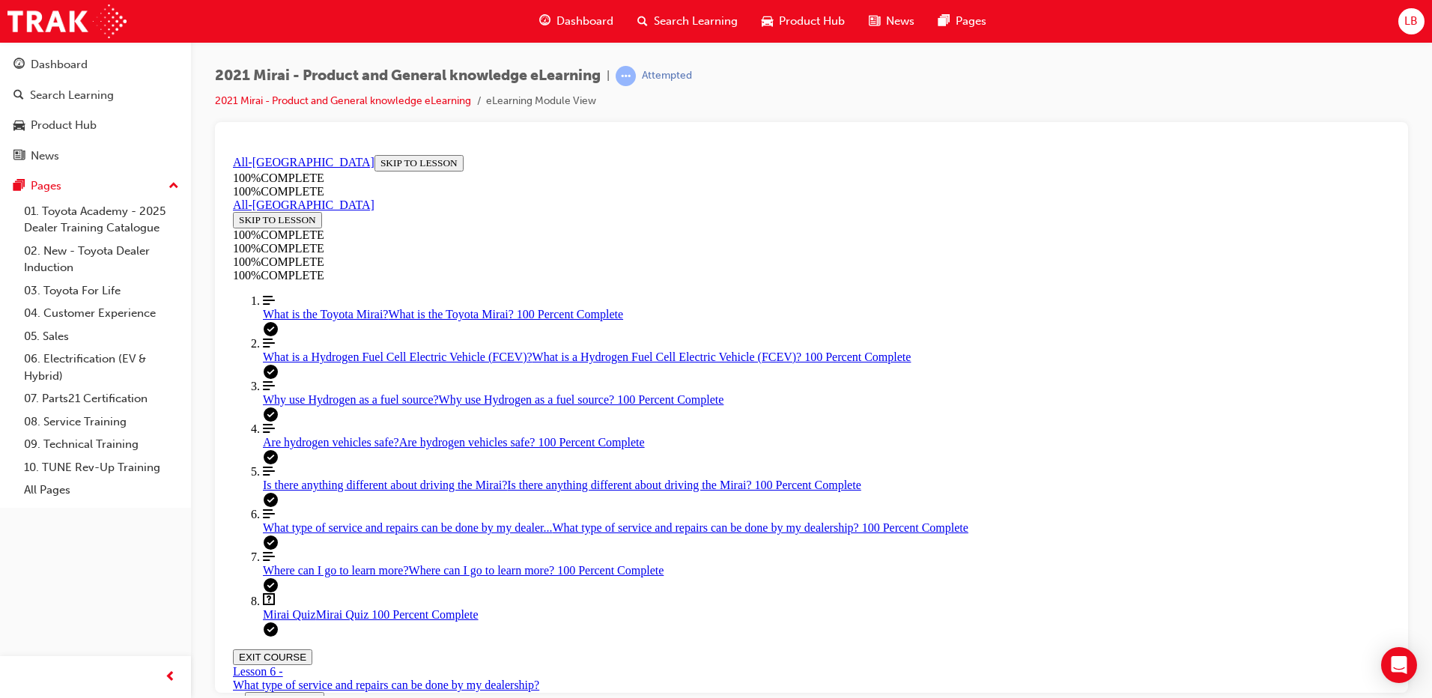
scroll to position [271, 0]
click at [312, 649] on button "EXIT COURSE" at bounding box center [272, 657] width 79 height 16
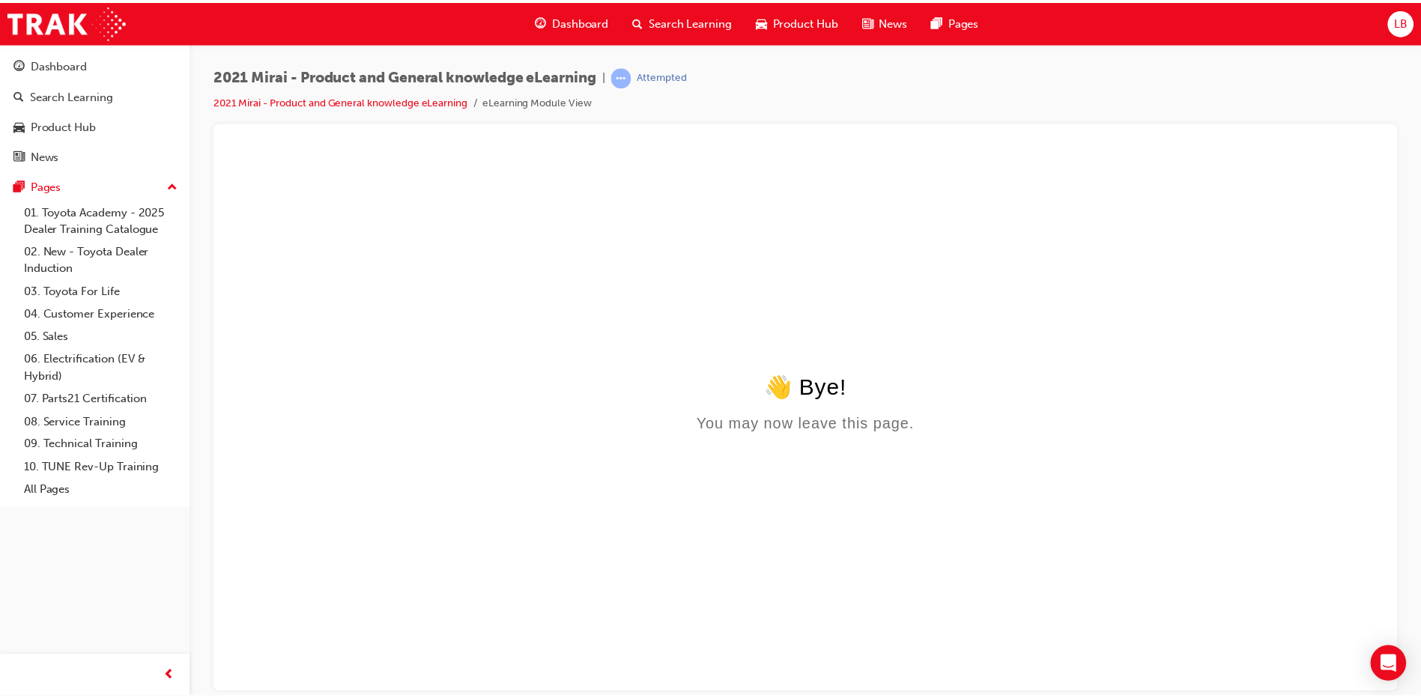
scroll to position [0, 0]
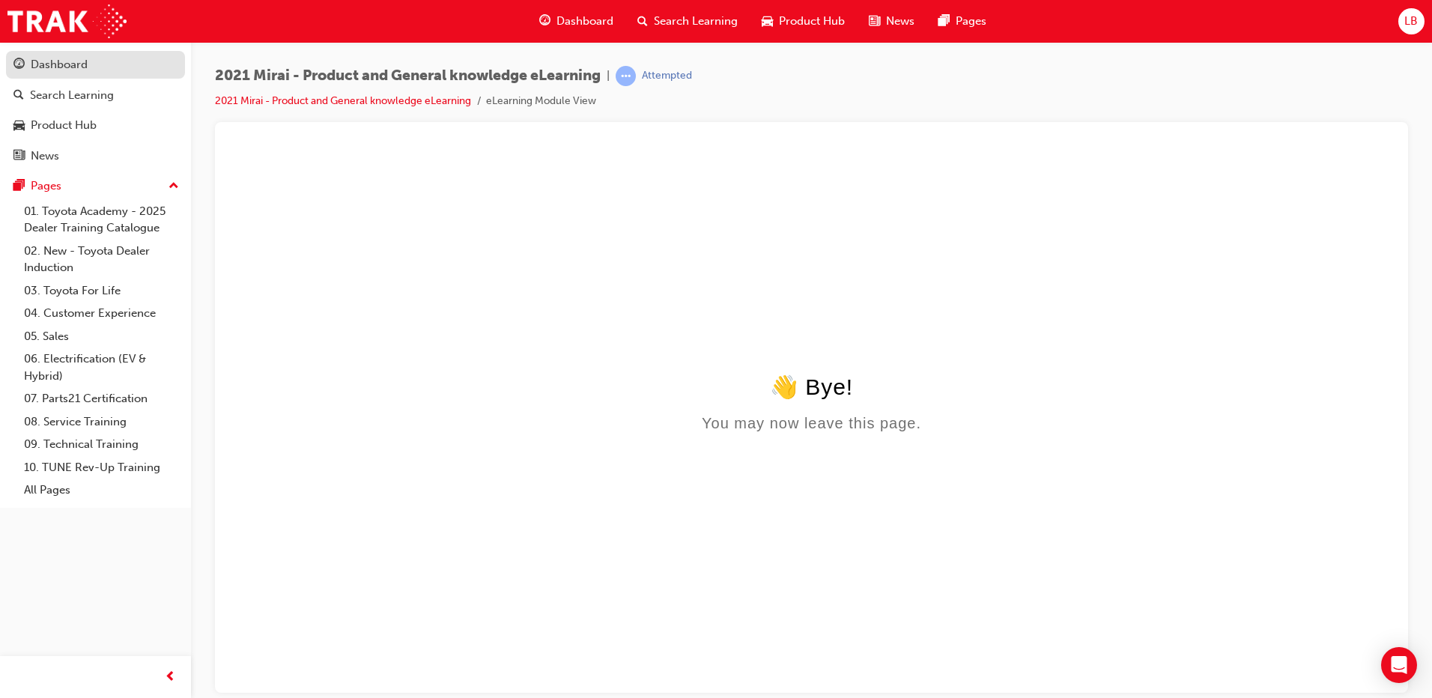
click at [79, 67] on div "Dashboard" at bounding box center [59, 64] width 57 height 17
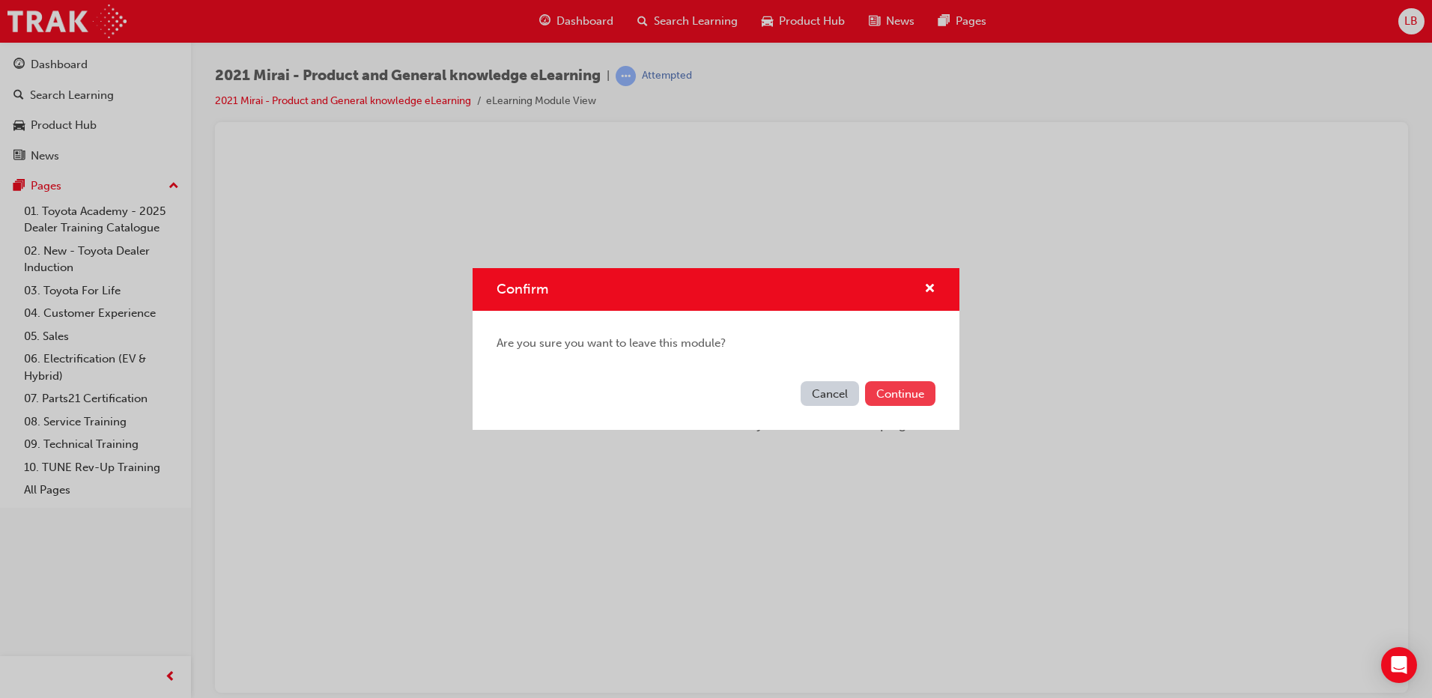
click at [899, 400] on button "Continue" at bounding box center [900, 393] width 70 height 25
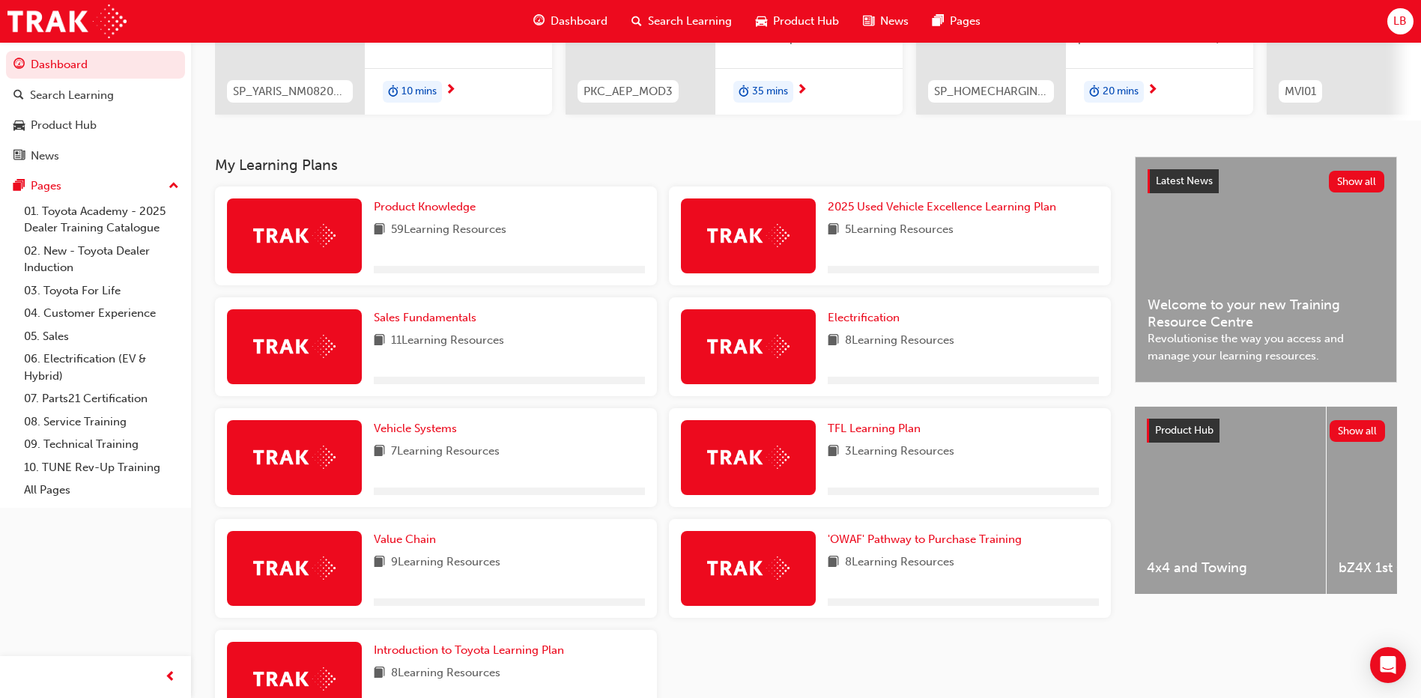
scroll to position [335, 0]
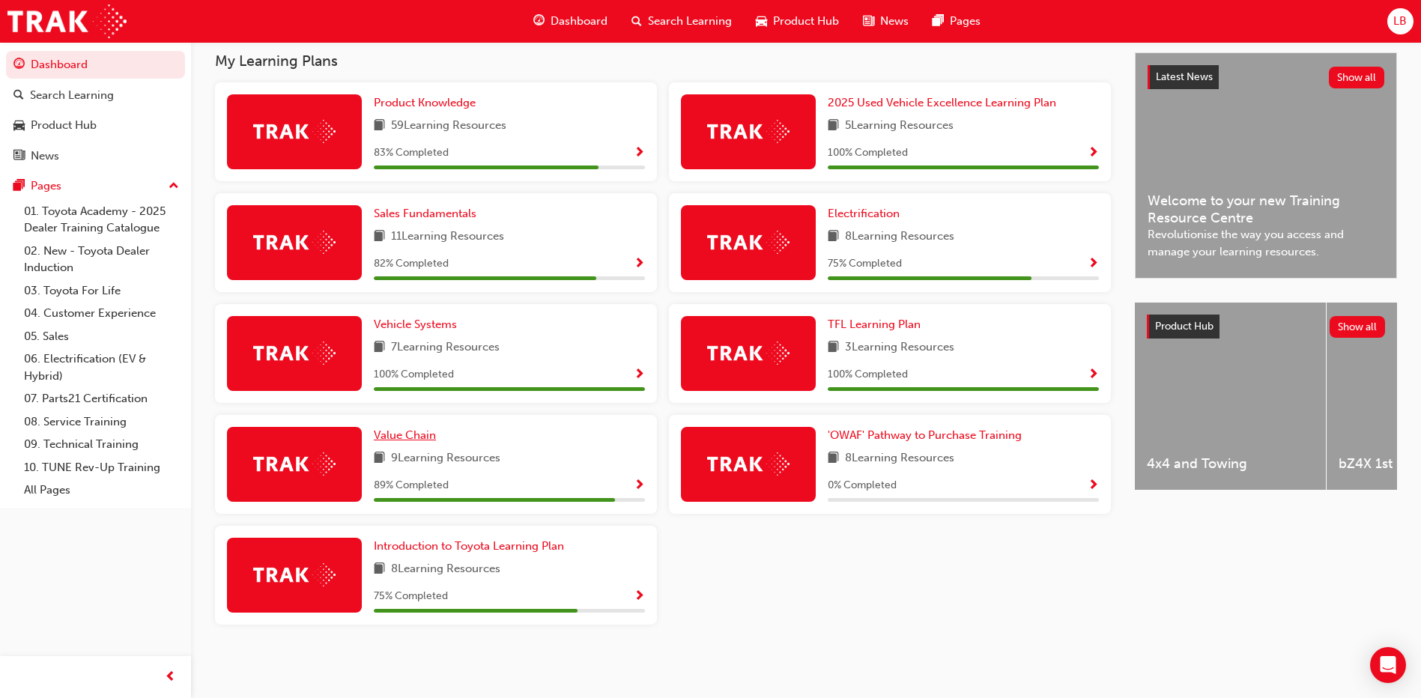
click at [407, 431] on span "Value Chain" at bounding box center [405, 434] width 62 height 13
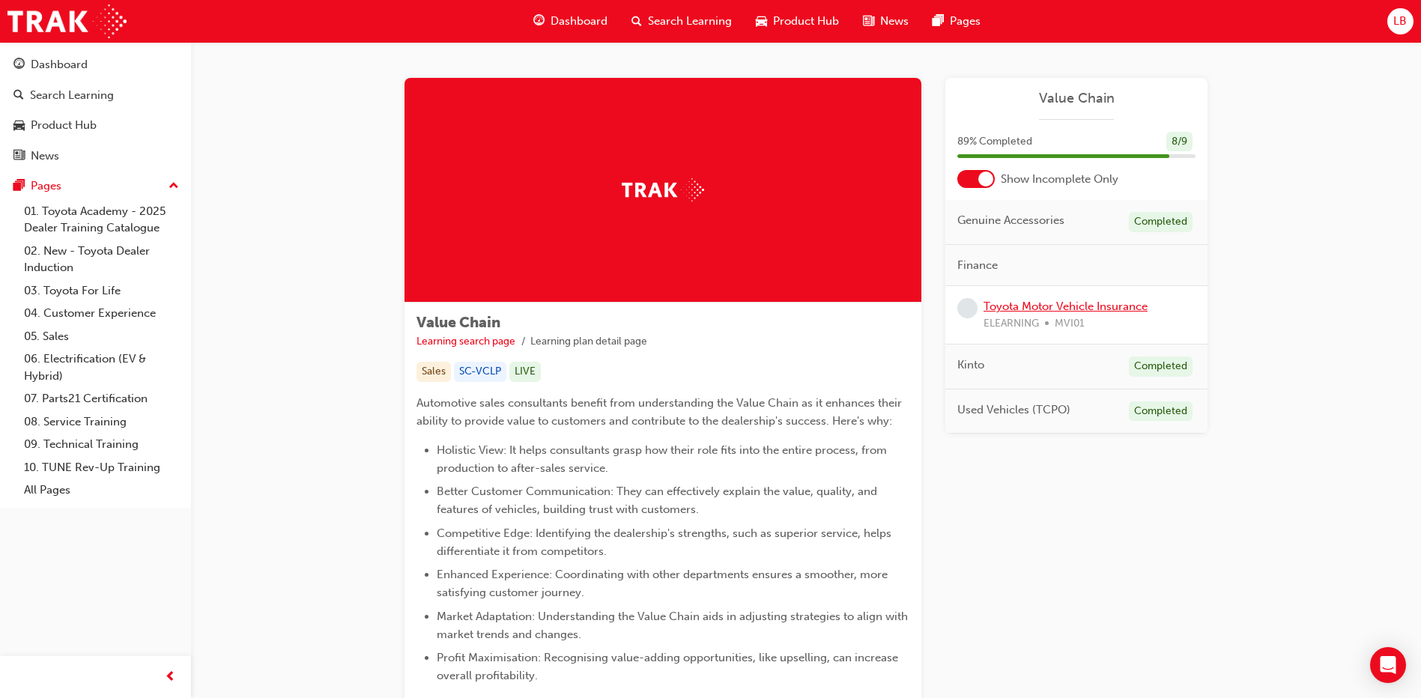
click at [1054, 308] on link "Toyota Motor Vehicle Insurance" at bounding box center [1065, 306] width 164 height 13
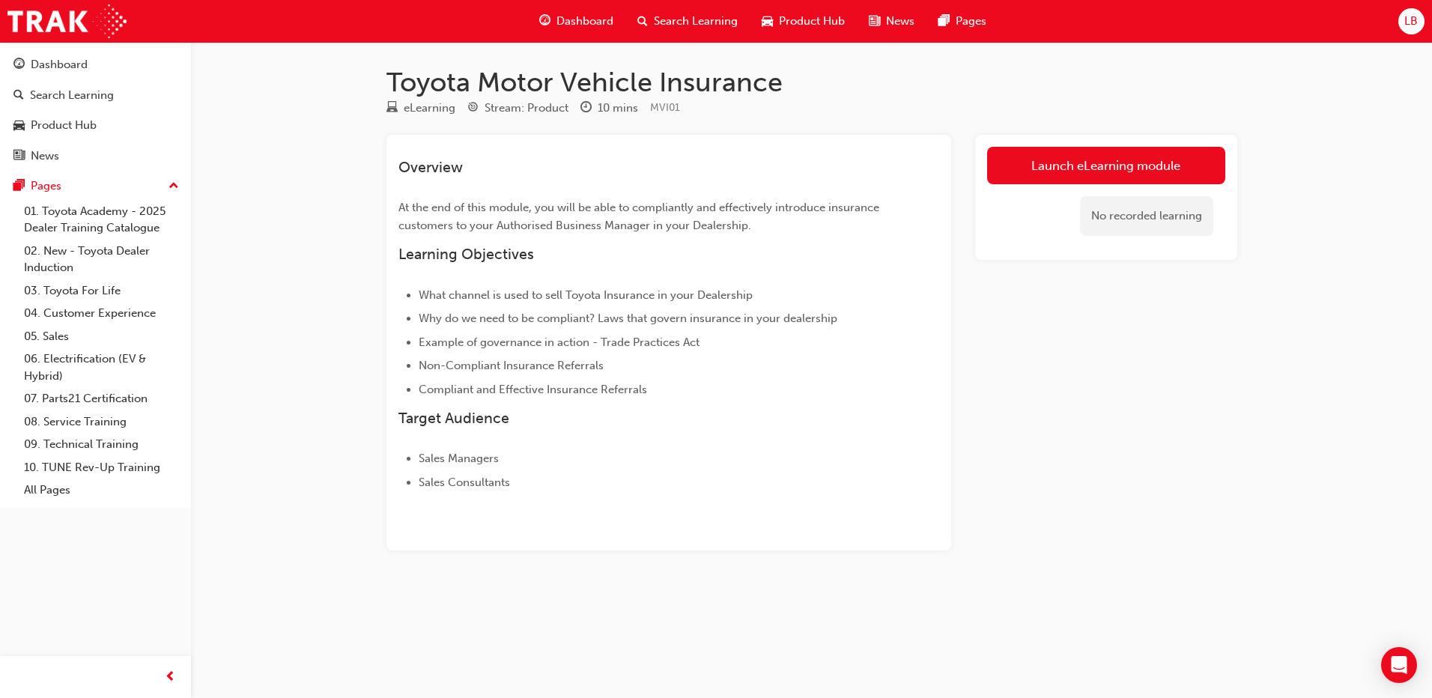
click at [1067, 160] on link "Launch eLearning module" at bounding box center [1106, 165] width 238 height 37
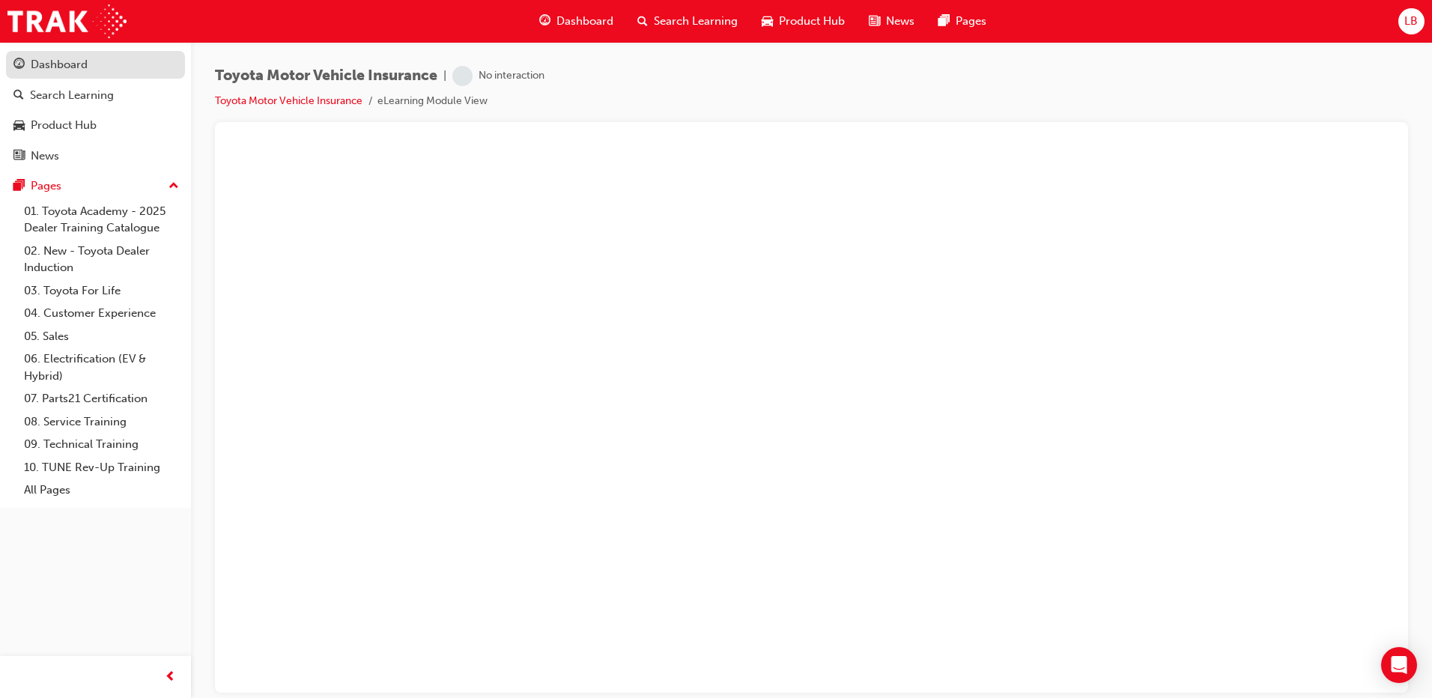
click at [100, 72] on div "Dashboard" at bounding box center [95, 64] width 164 height 19
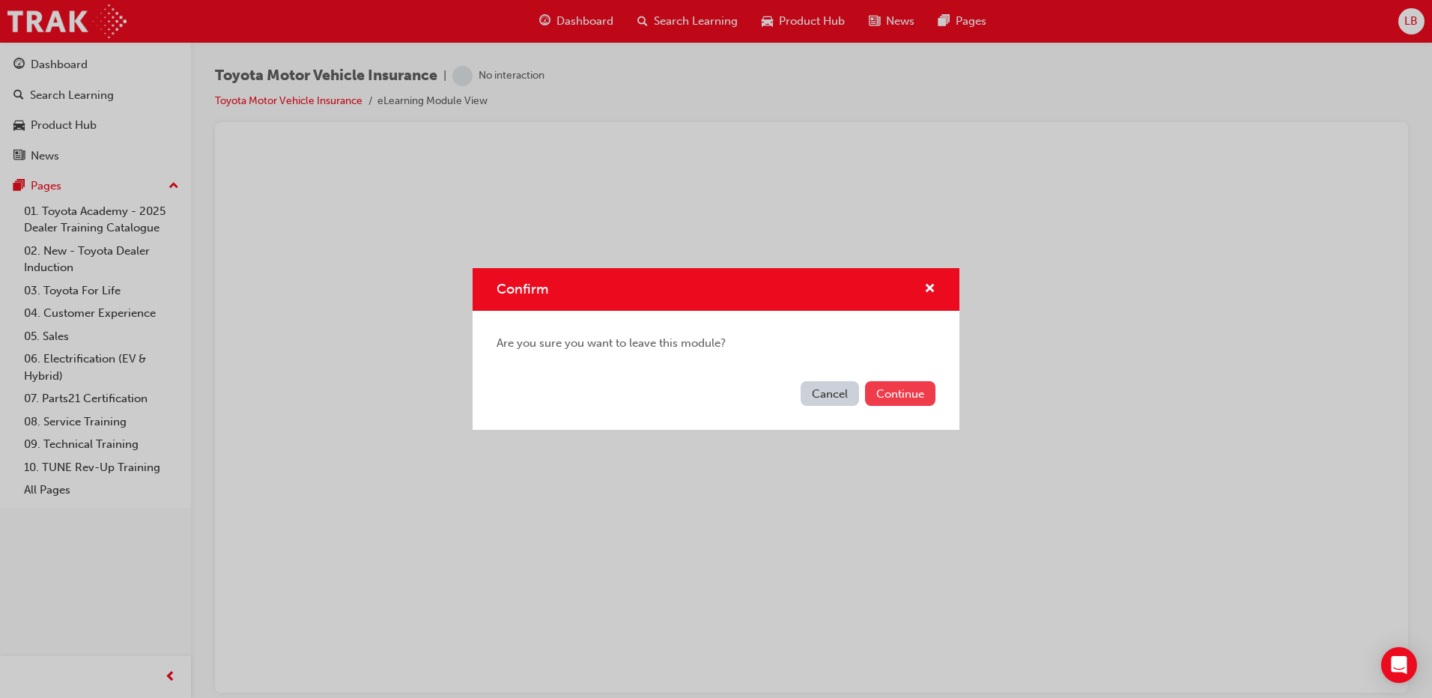
click at [899, 398] on button "Continue" at bounding box center [900, 393] width 70 height 25
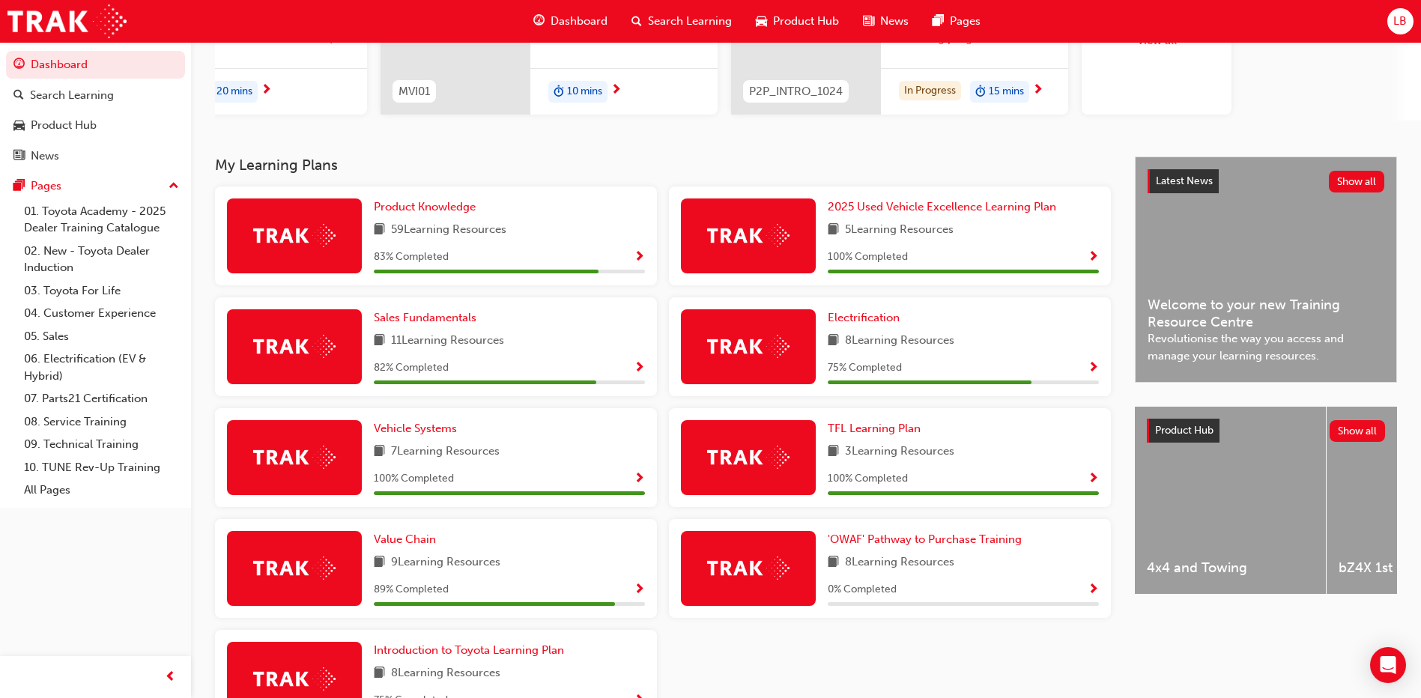
scroll to position [335, 0]
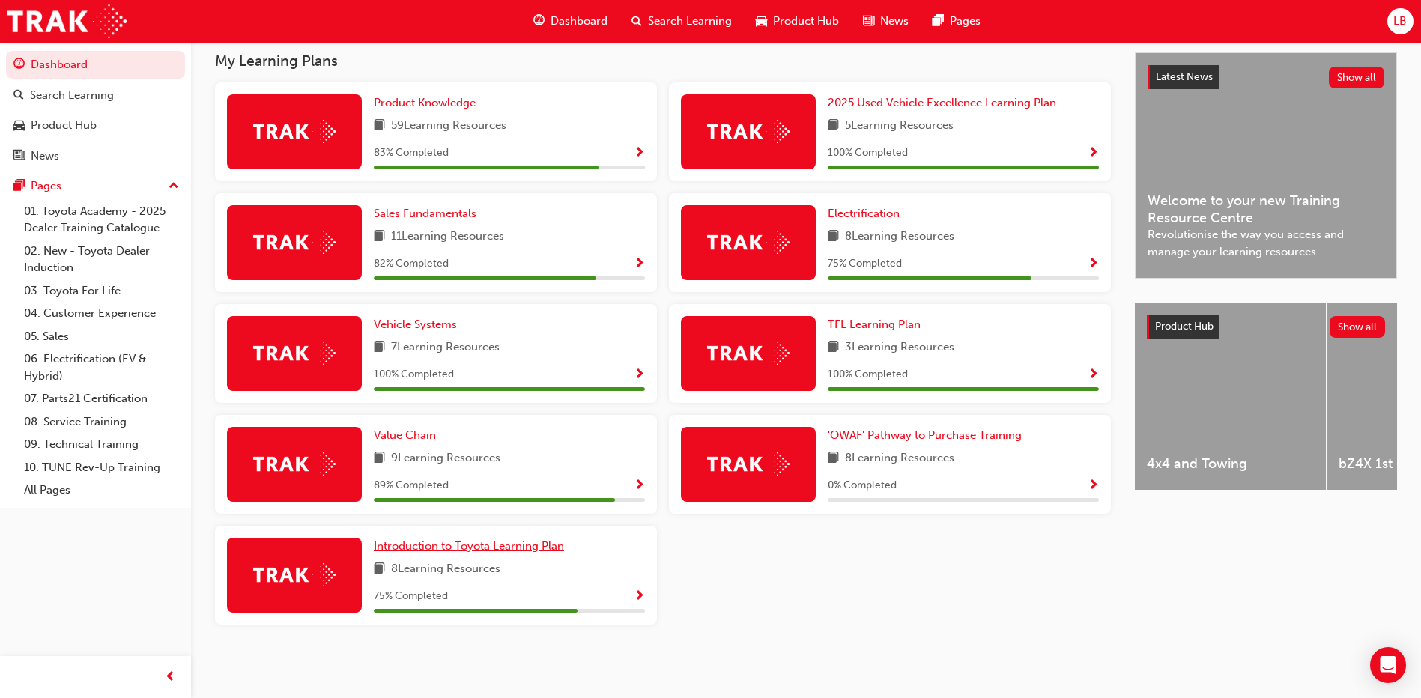
click at [464, 549] on span "Introduction to Toyota Learning Plan" at bounding box center [469, 545] width 190 height 13
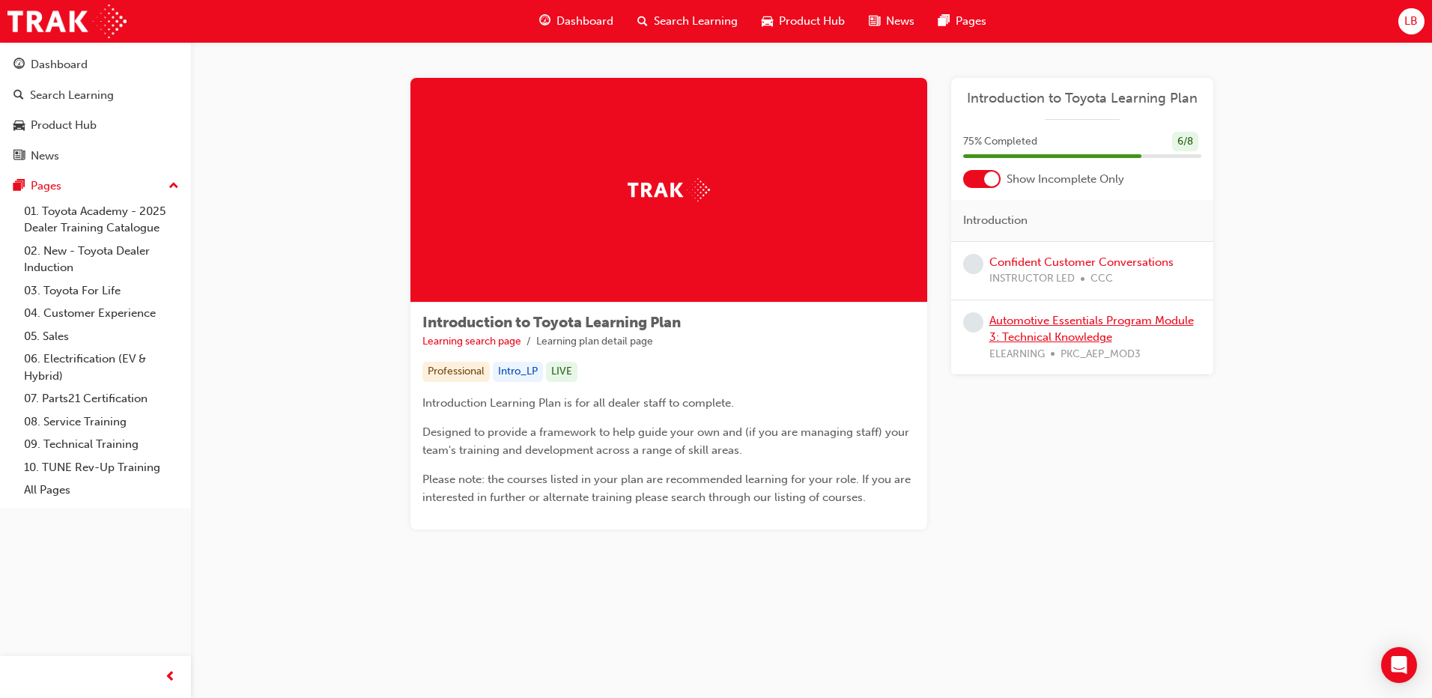
click at [1037, 324] on link "Automotive Essentials Program Module 3: Technical Knowledge" at bounding box center [1091, 329] width 204 height 31
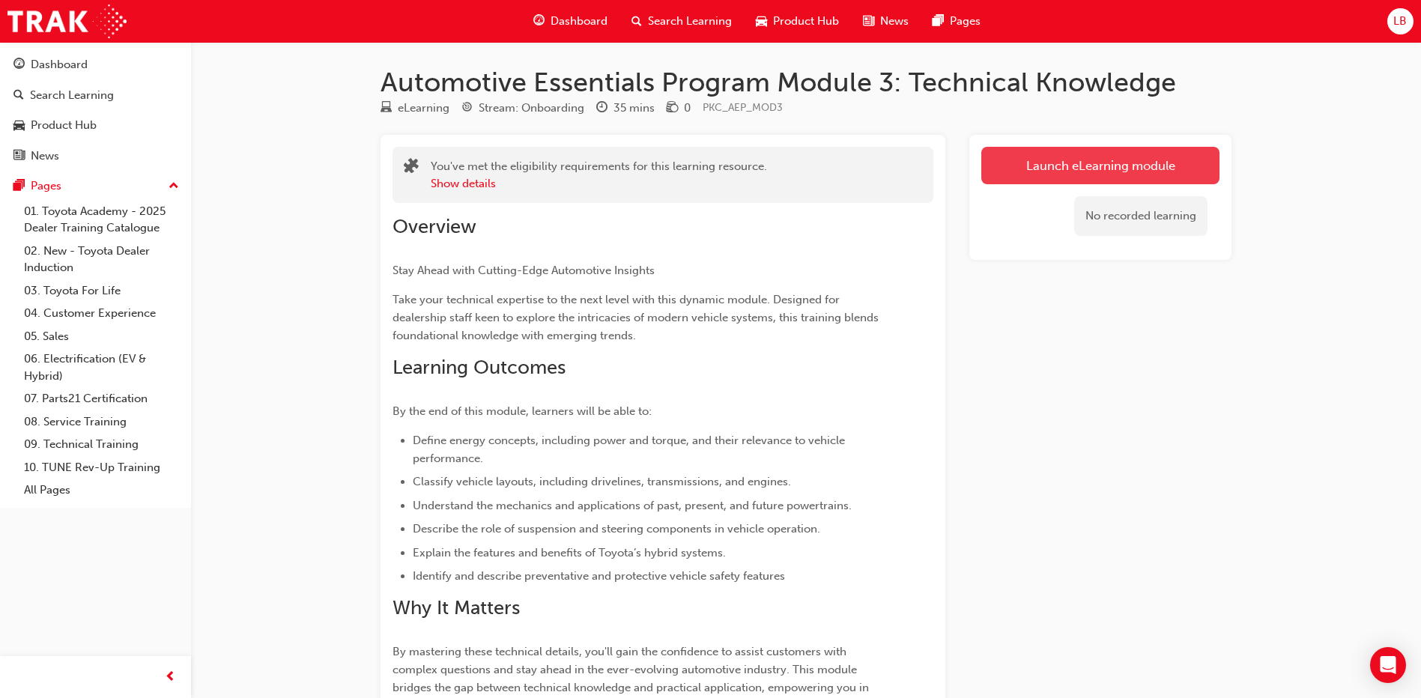
click at [1108, 166] on link "Launch eLearning module" at bounding box center [1100, 165] width 238 height 37
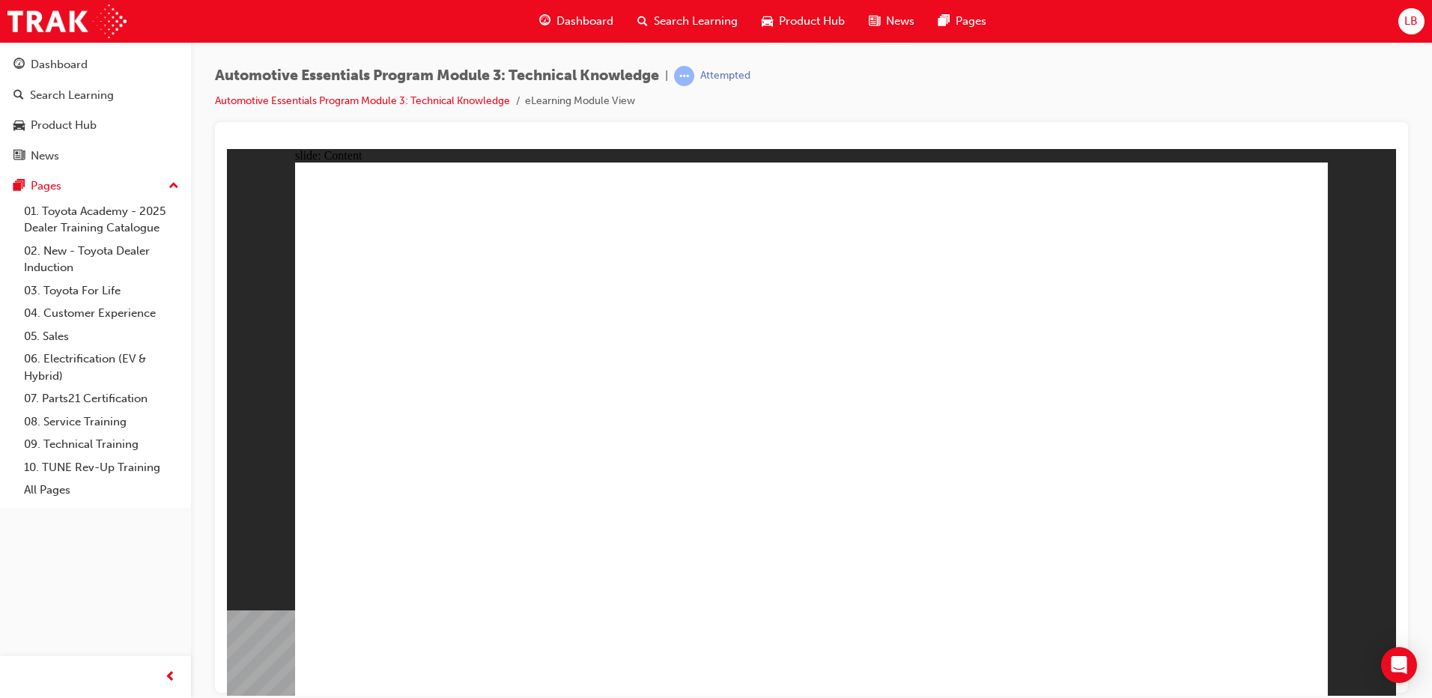
radio input "true"
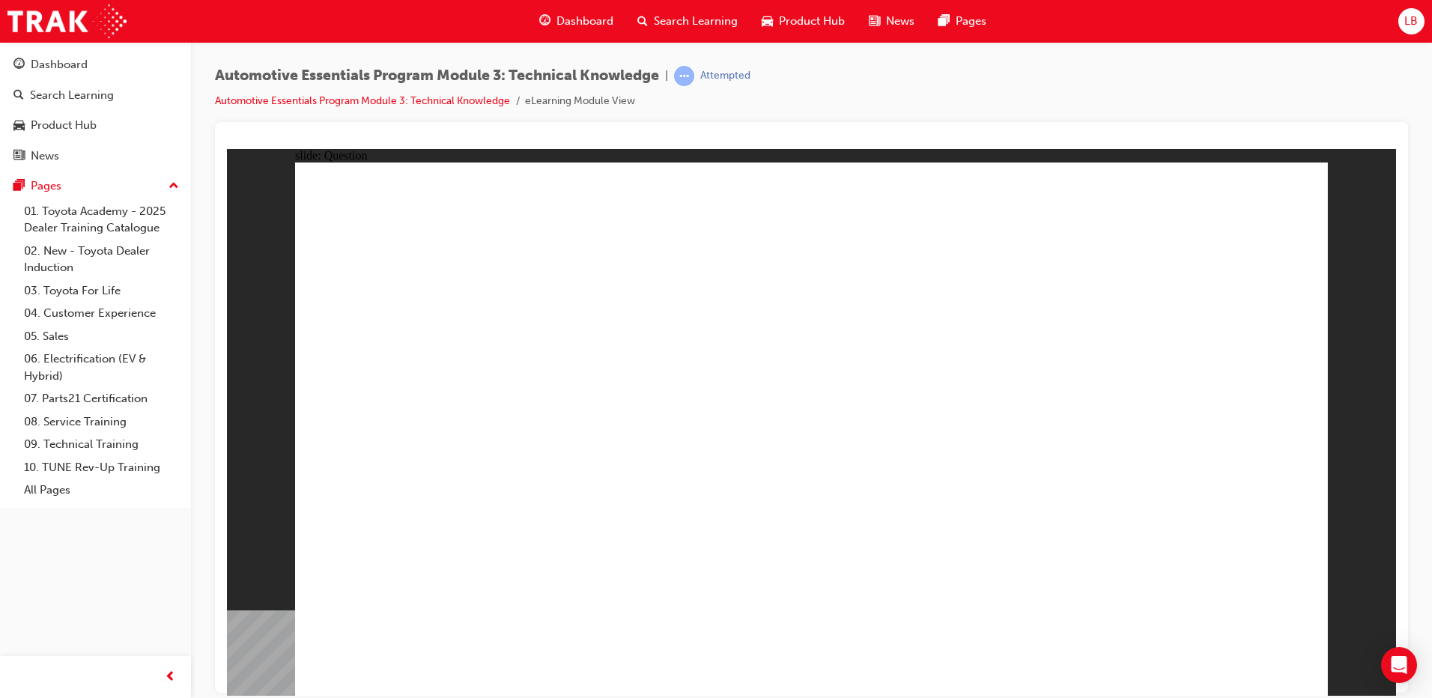
radio input "true"
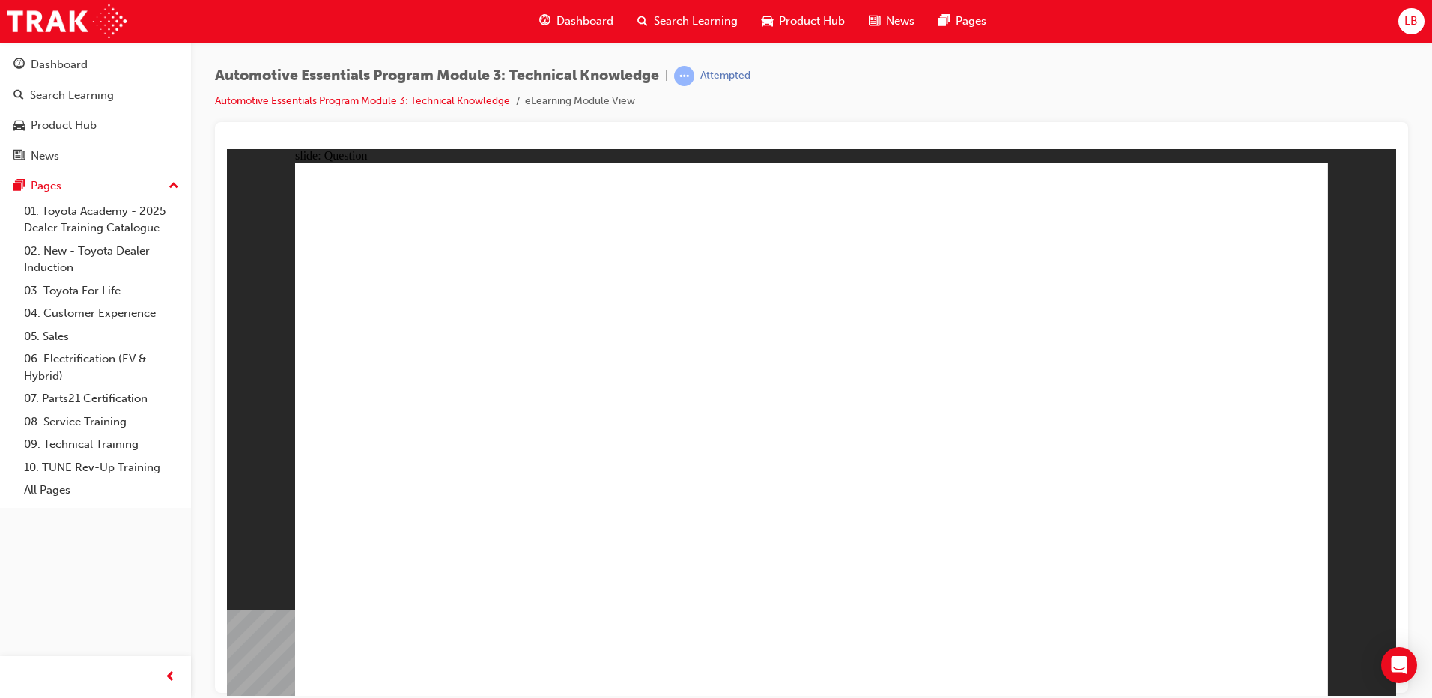
radio input "true"
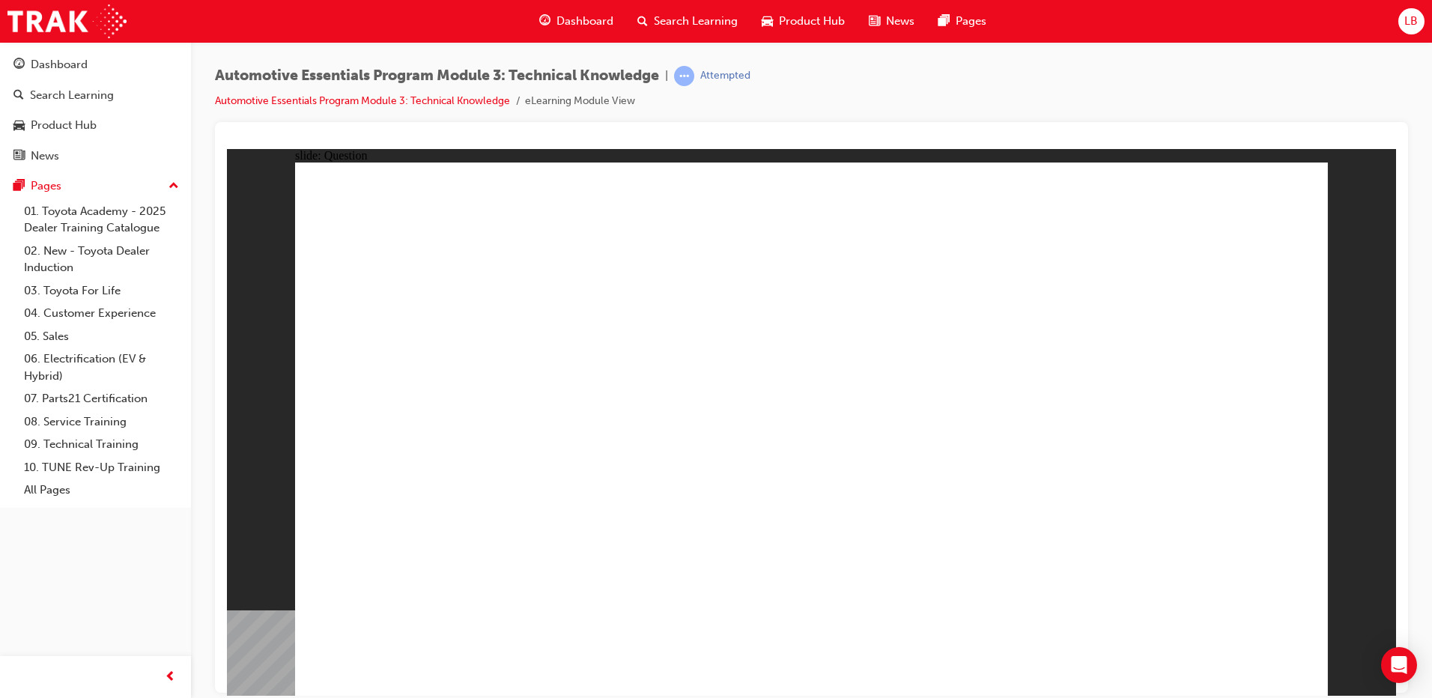
radio input "true"
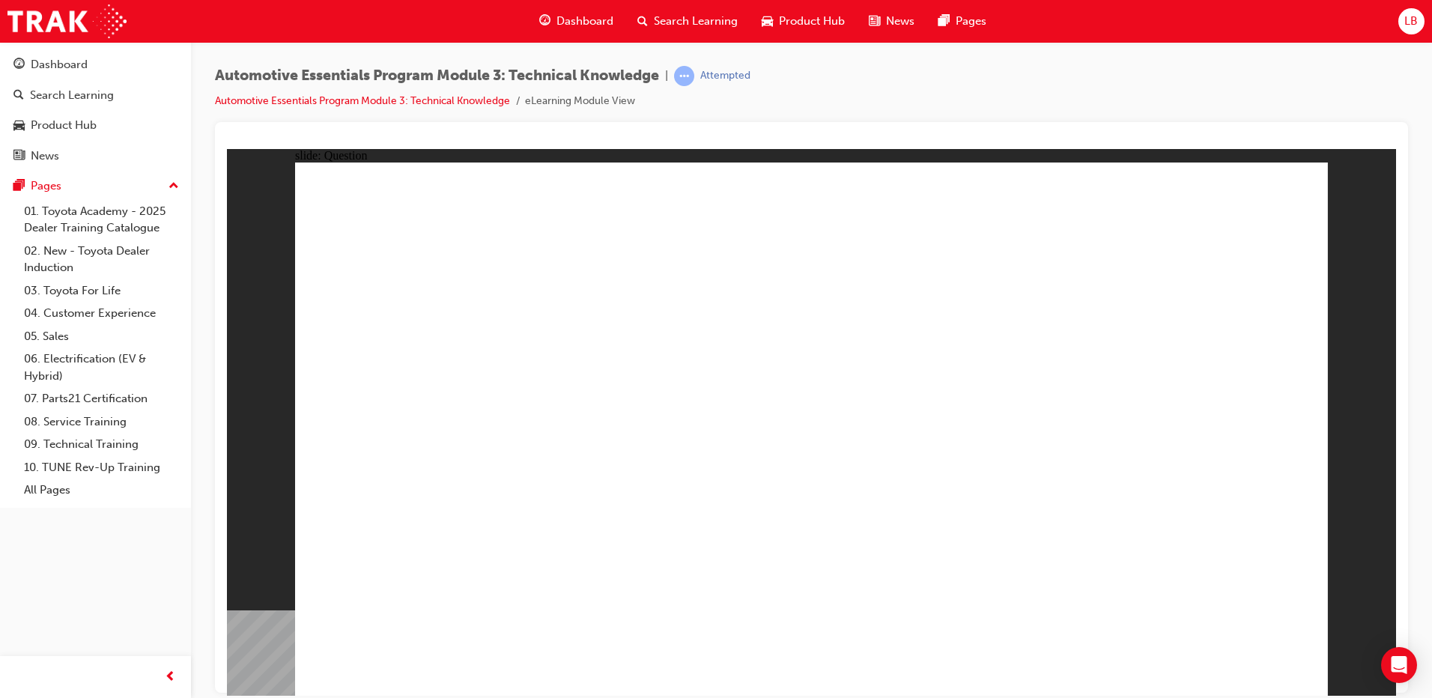
radio input "true"
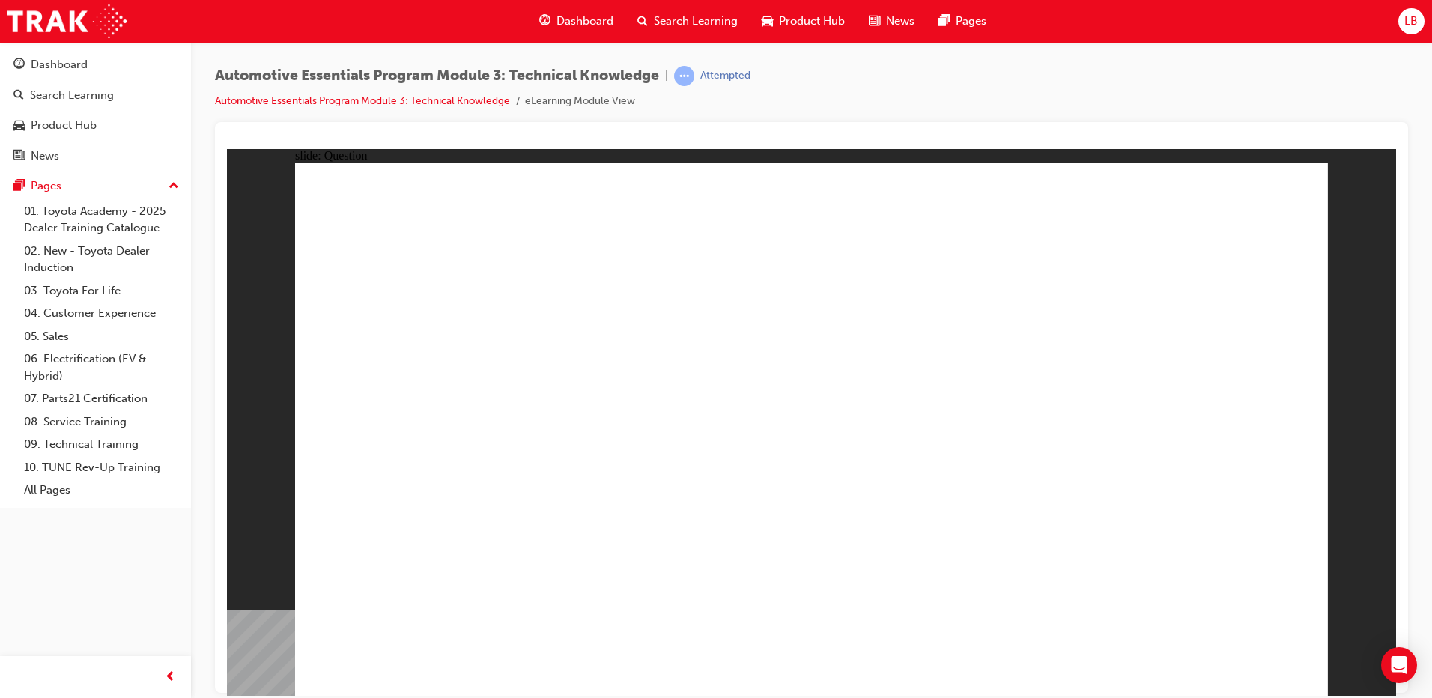
radio input "true"
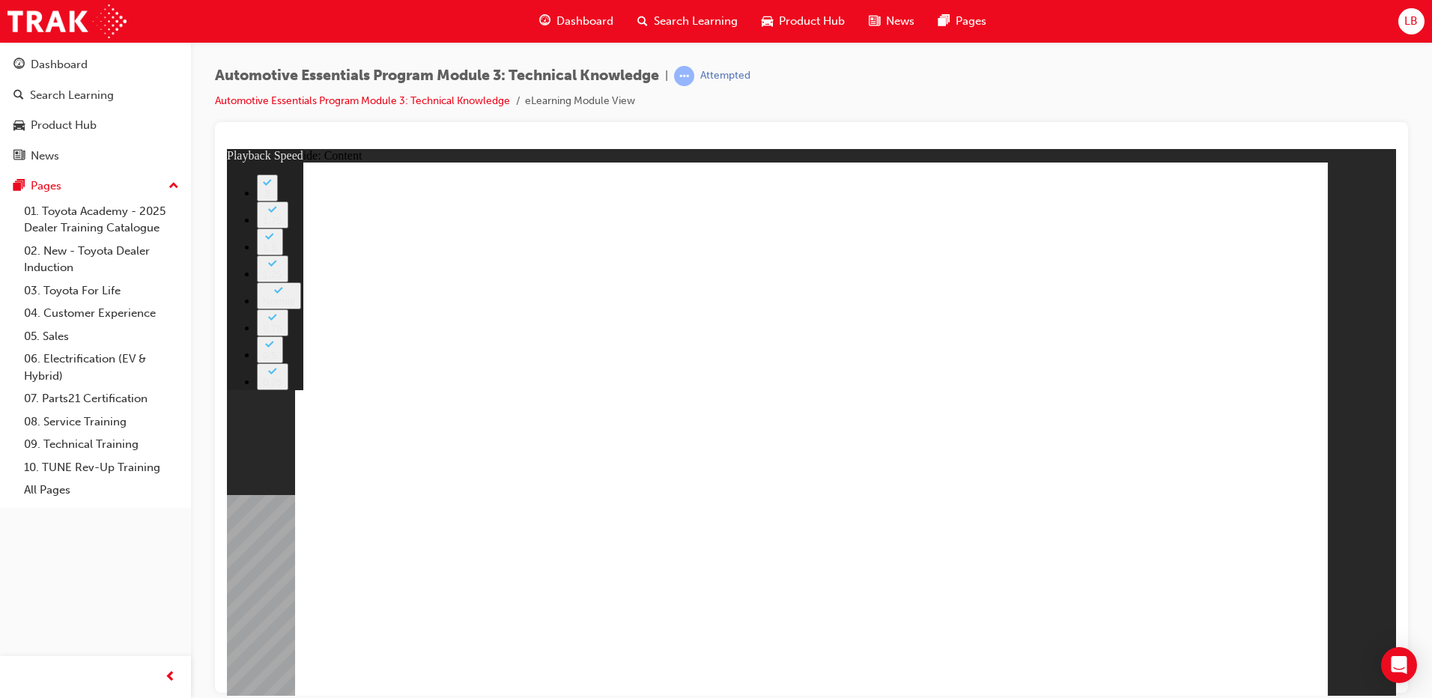
type input "2"
type input "0"
click at [278, 201] on button "2" at bounding box center [267, 187] width 21 height 27
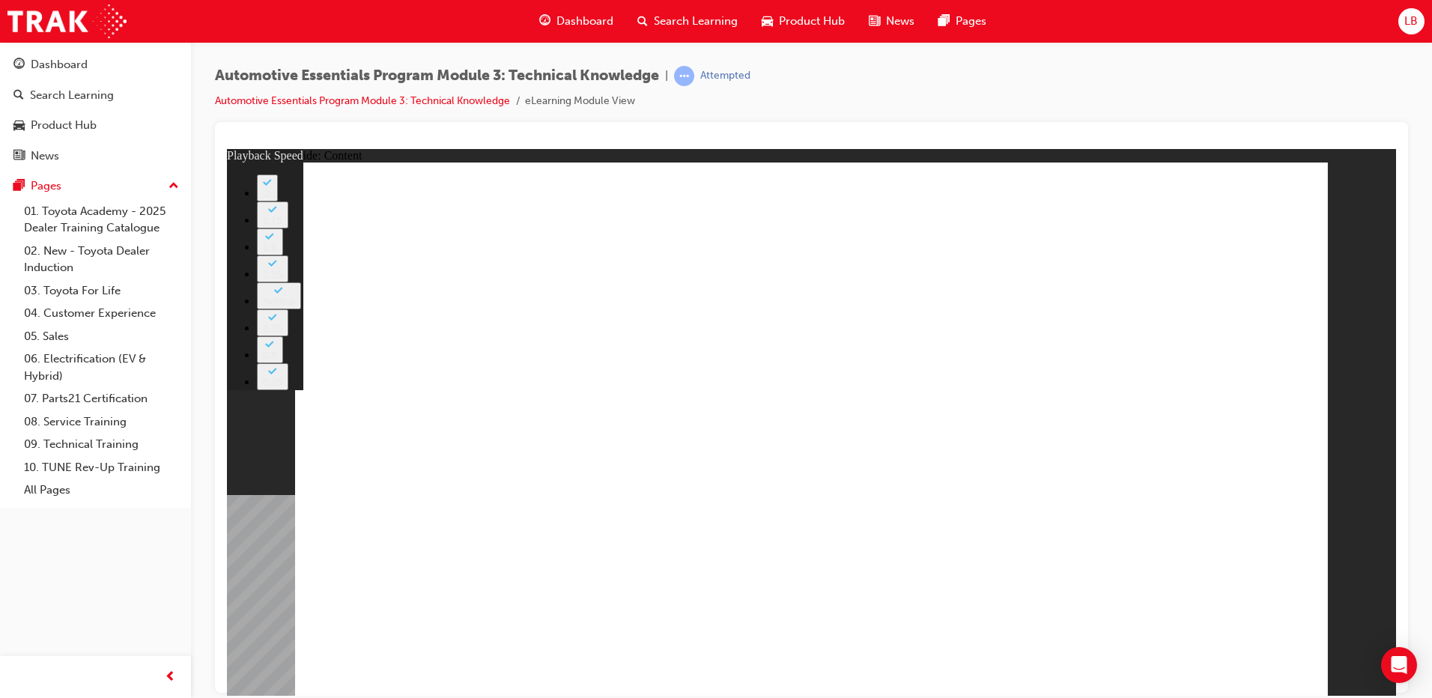
type input "7"
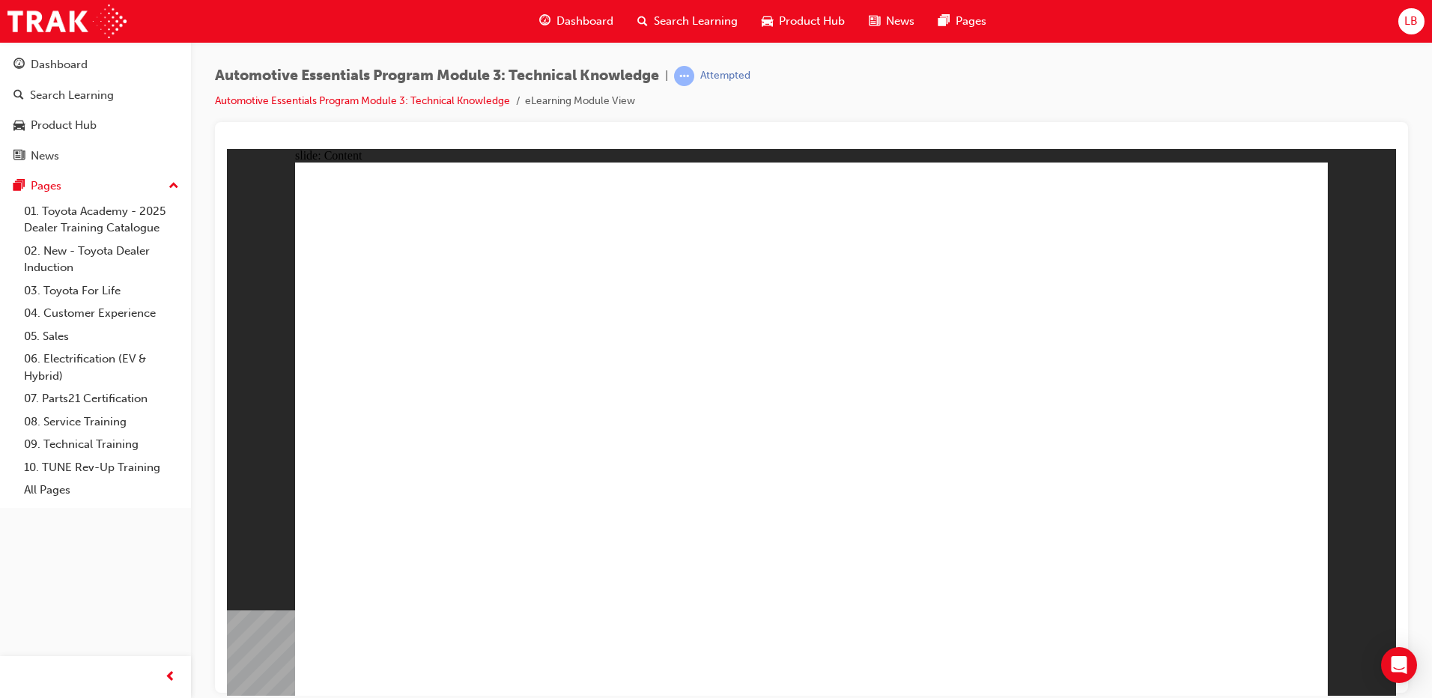
drag, startPoint x: 1125, startPoint y: 381, endPoint x: 874, endPoint y: 456, distance: 262.1
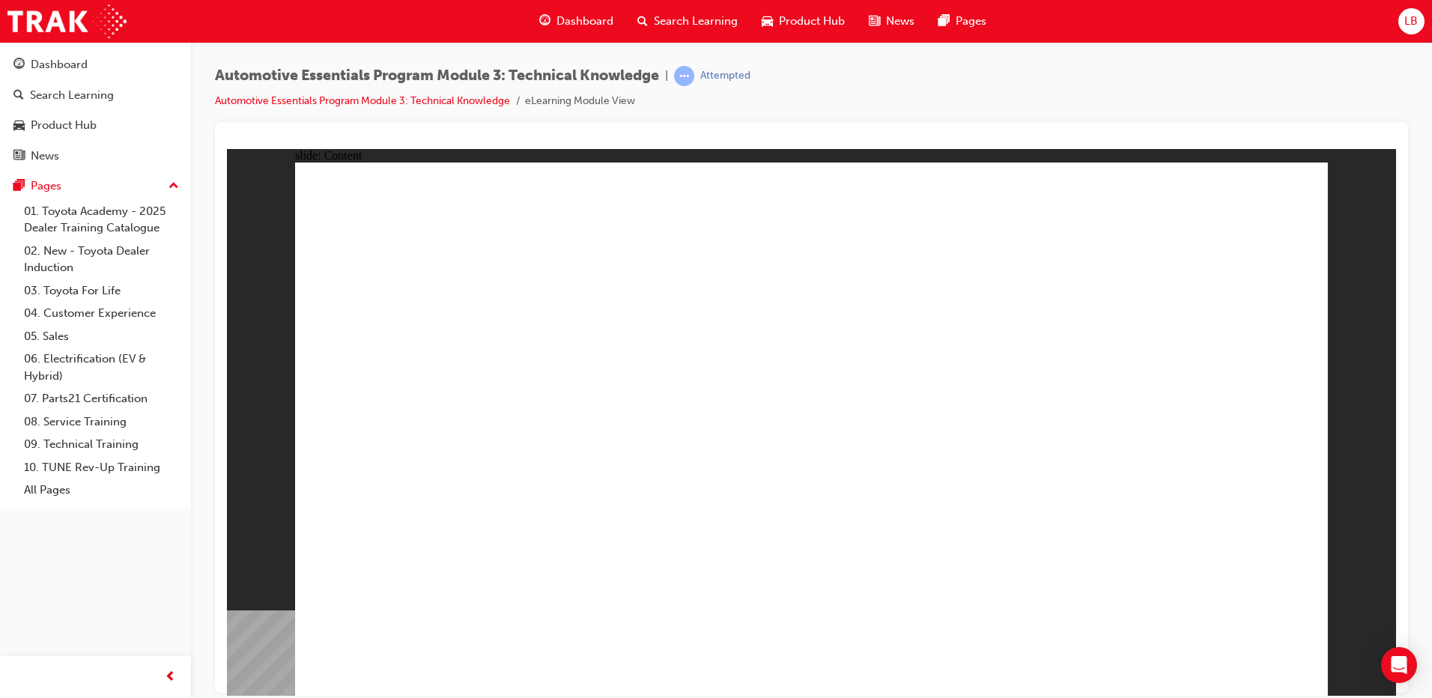
drag, startPoint x: 993, startPoint y: 467, endPoint x: 1115, endPoint y: 398, distance: 139.5
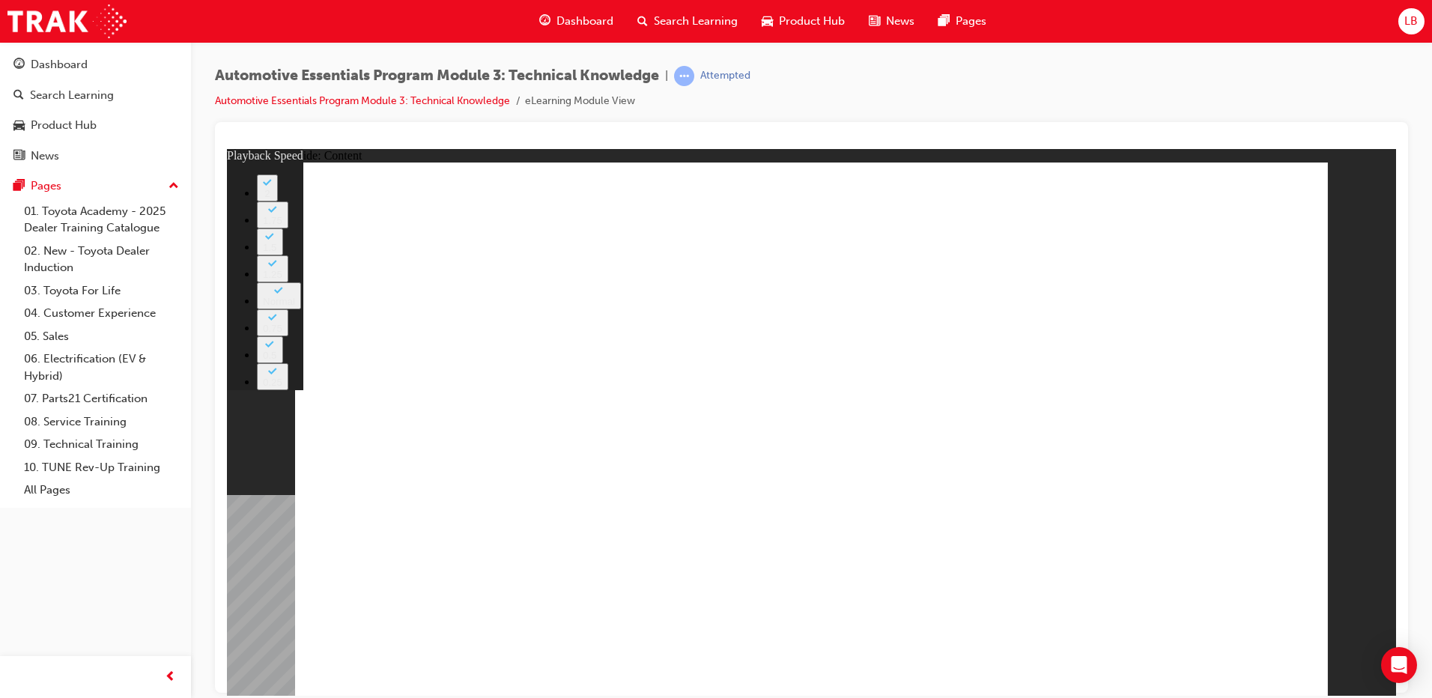
click at [278, 201] on button "2" at bounding box center [267, 187] width 21 height 27
type input "20"
drag, startPoint x: 1251, startPoint y: 187, endPoint x: 1175, endPoint y: 219, distance: 82.5
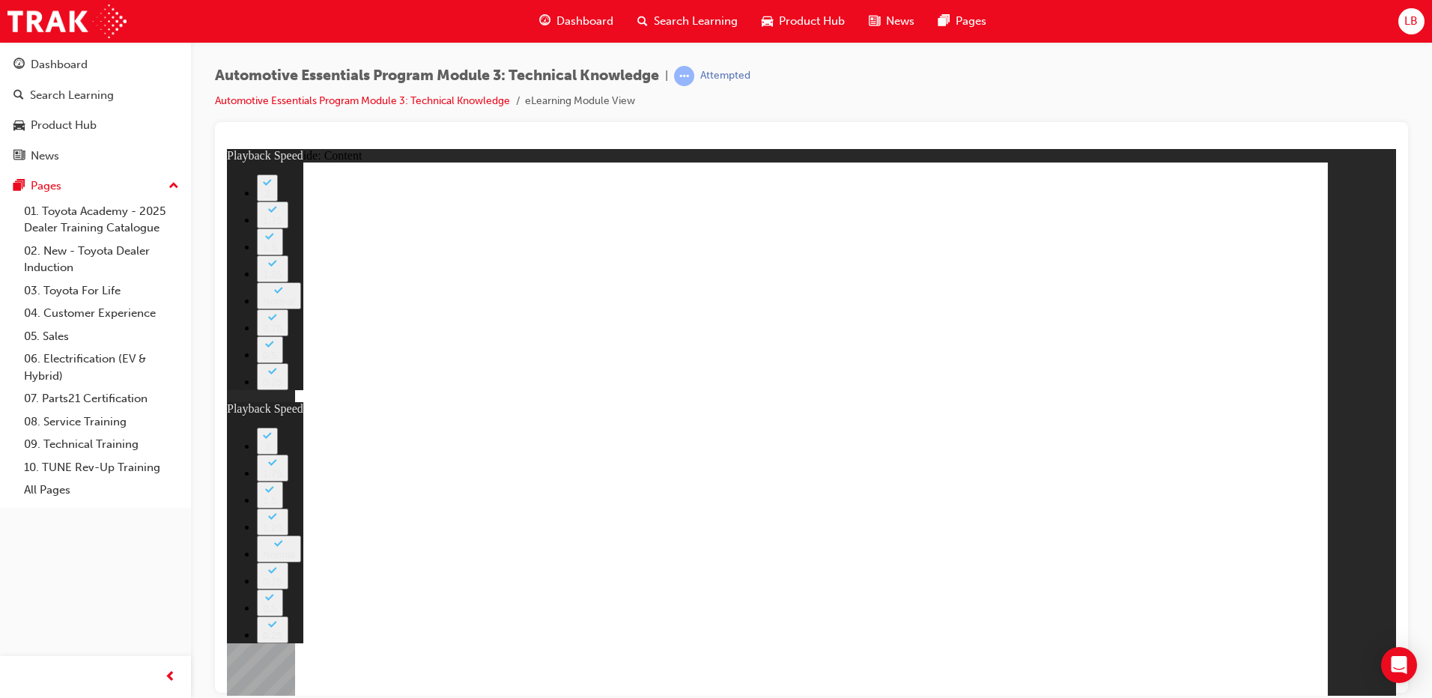
click at [278, 427] on button "2" at bounding box center [267, 440] width 21 height 27
type input "5"
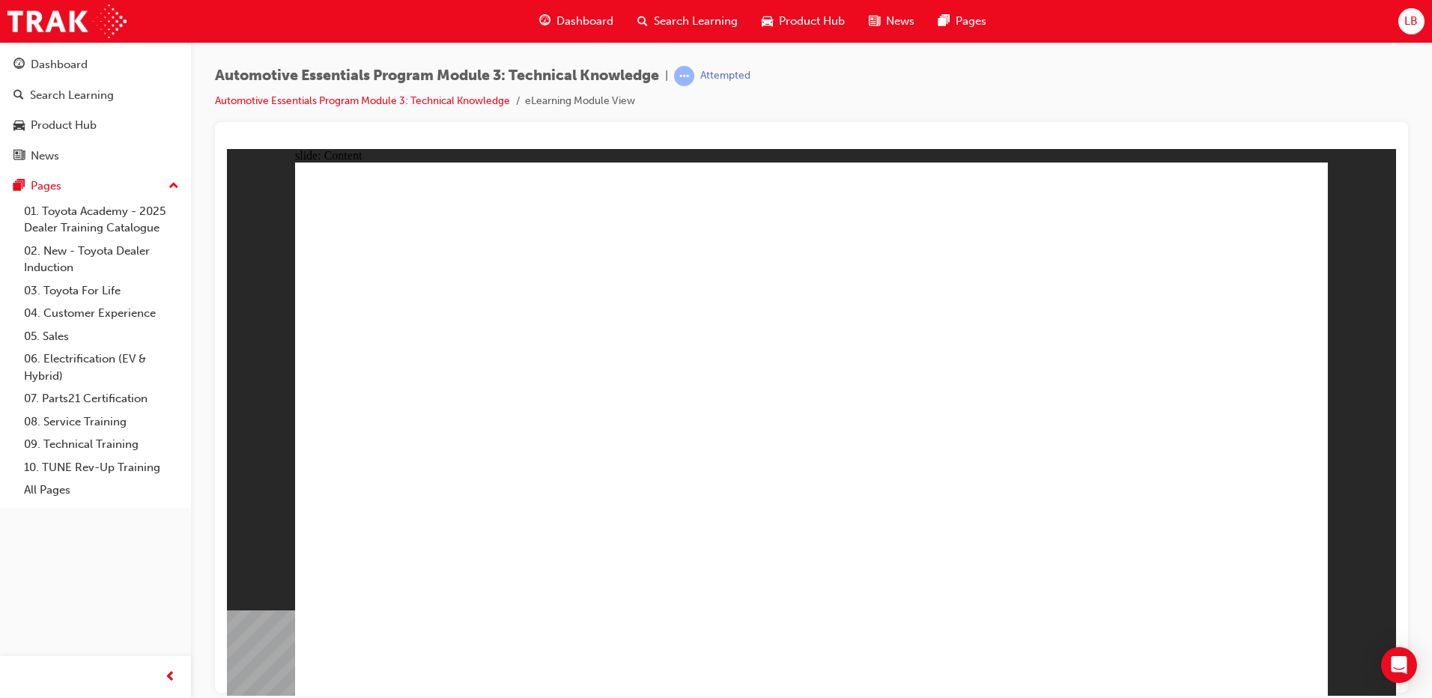
drag, startPoint x: 974, startPoint y: 561, endPoint x: 1184, endPoint y: 363, distance: 289.3
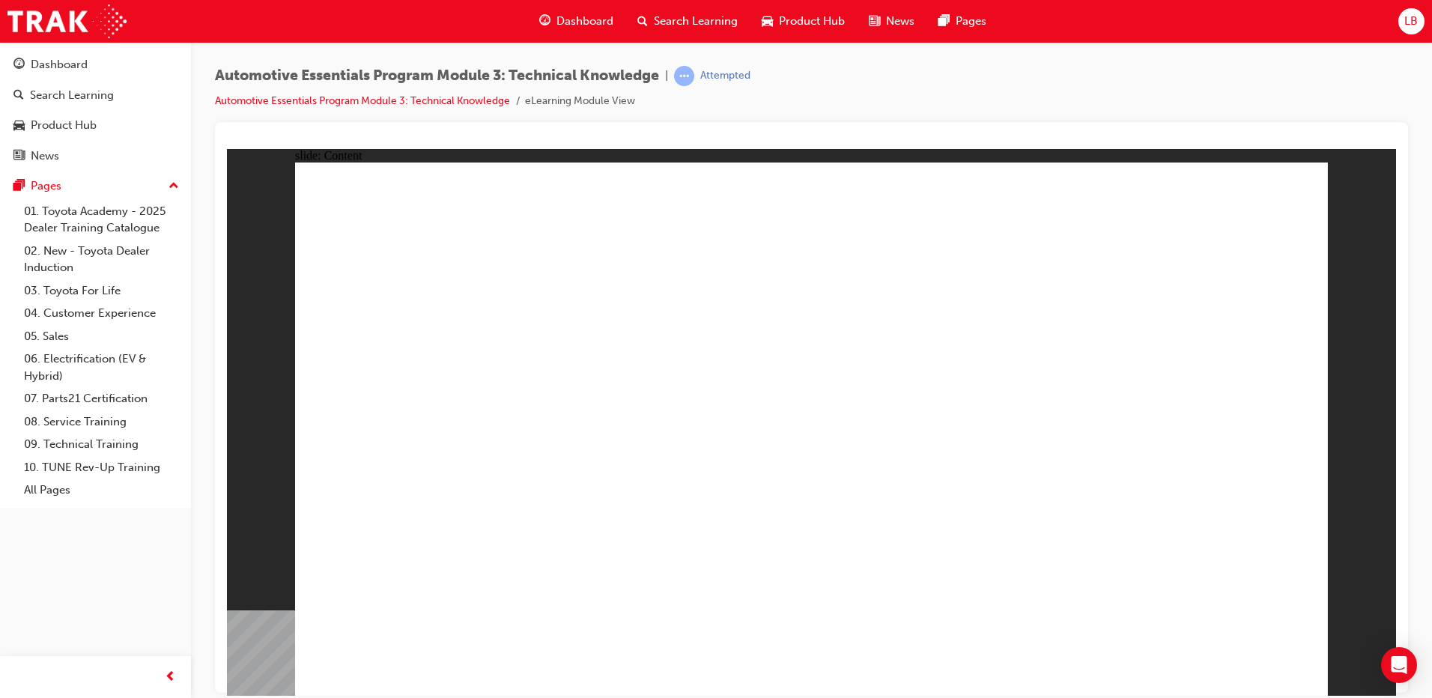
drag, startPoint x: 1261, startPoint y: 203, endPoint x: 1278, endPoint y: 201, distance: 16.5
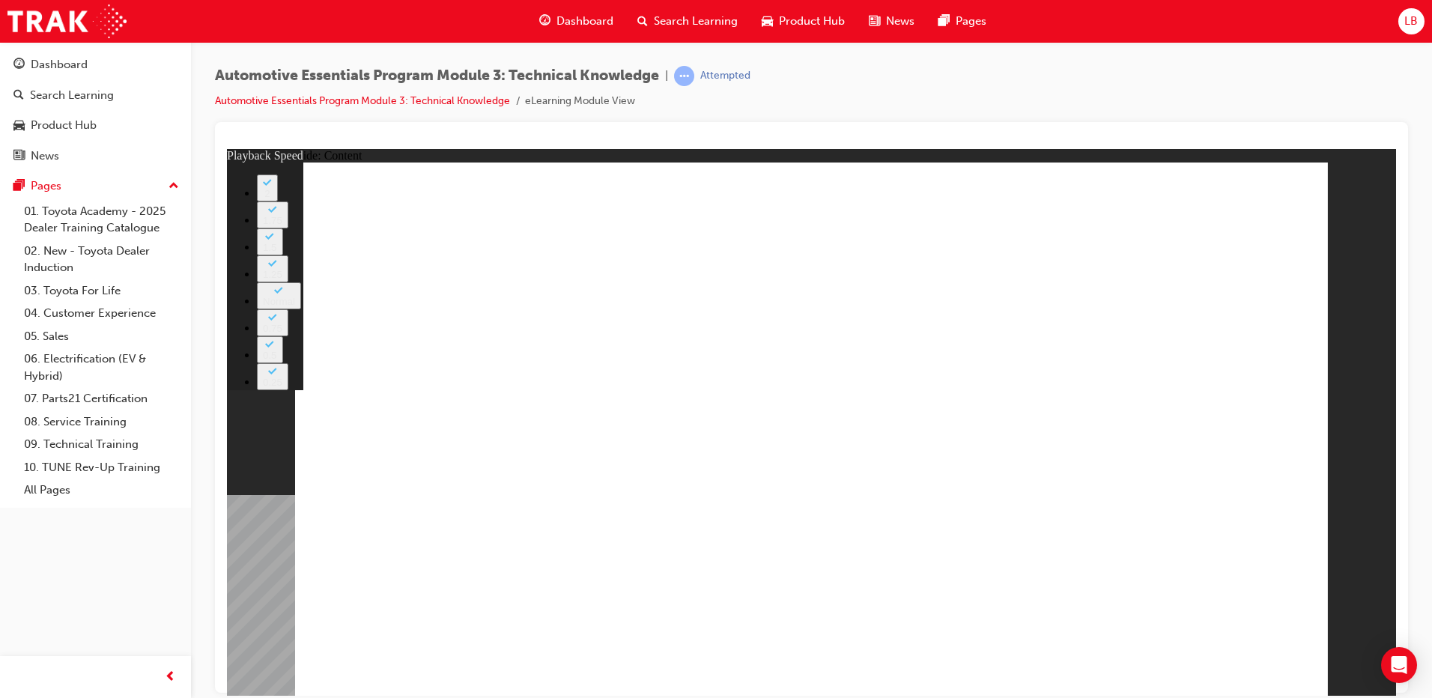
drag, startPoint x: 596, startPoint y: 565, endPoint x: 615, endPoint y: 560, distance: 19.3
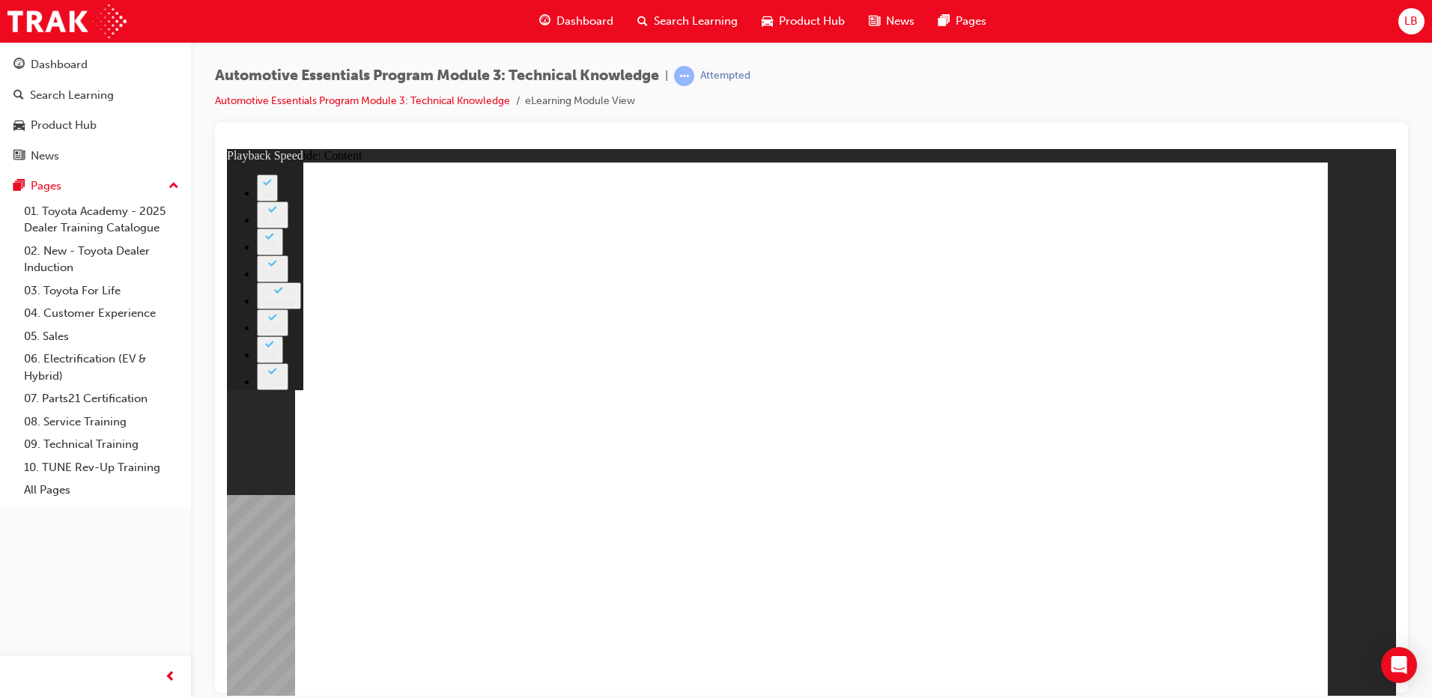
type input "18"
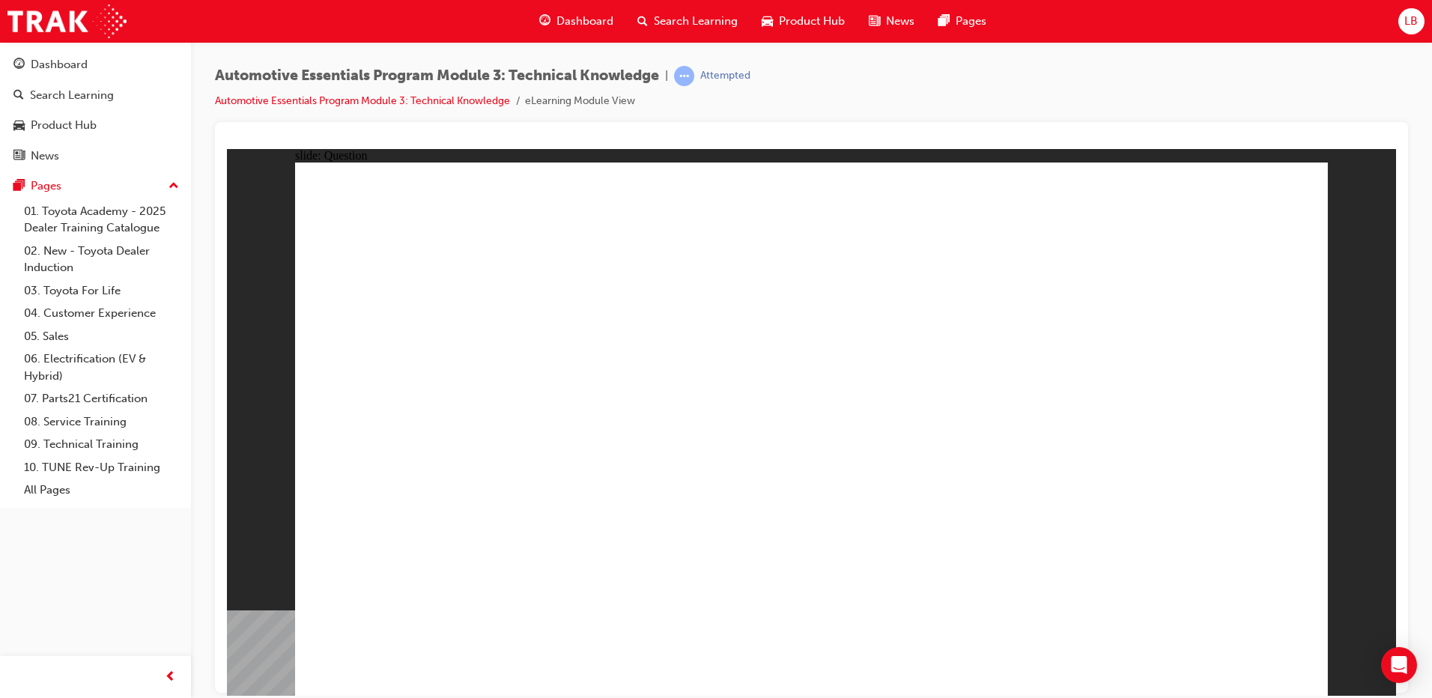
radio input "true"
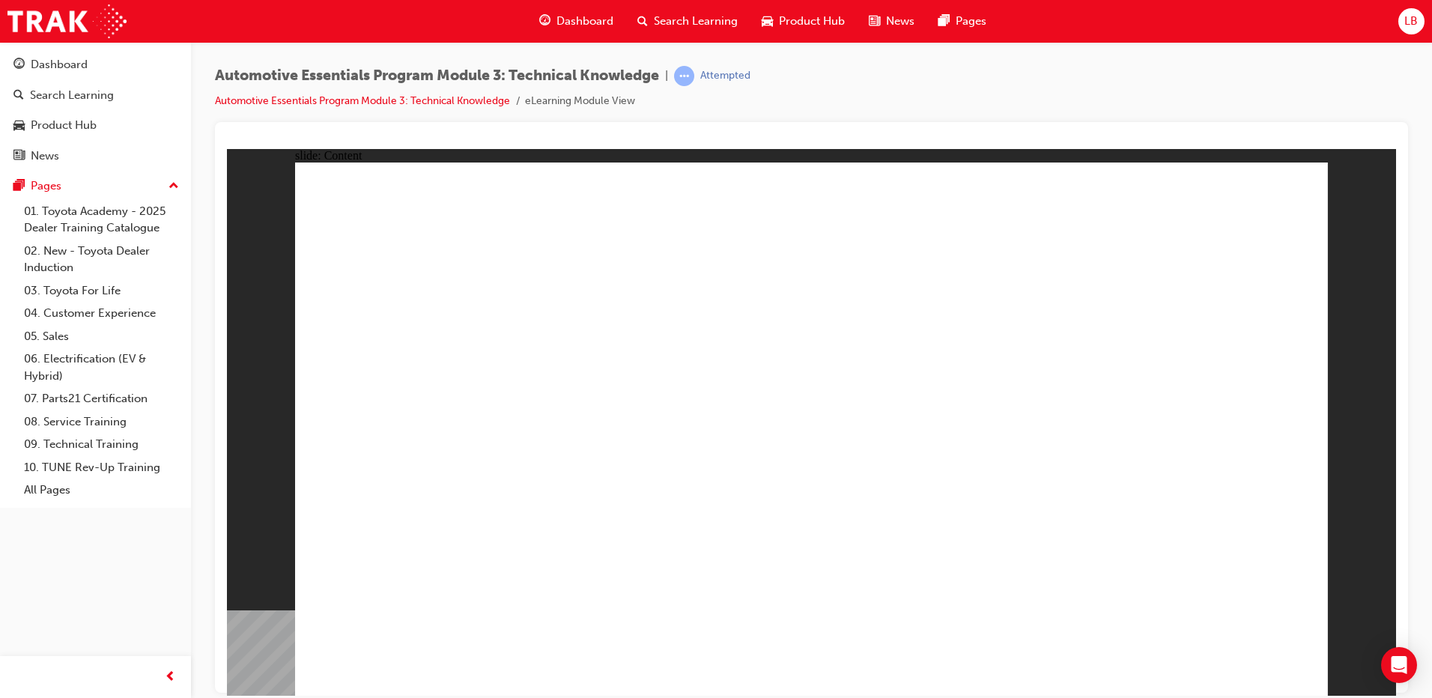
drag, startPoint x: 512, startPoint y: 514, endPoint x: 646, endPoint y: 495, distance: 136.1
drag, startPoint x: 706, startPoint y: 610, endPoint x: 1075, endPoint y: 386, distance: 431.5
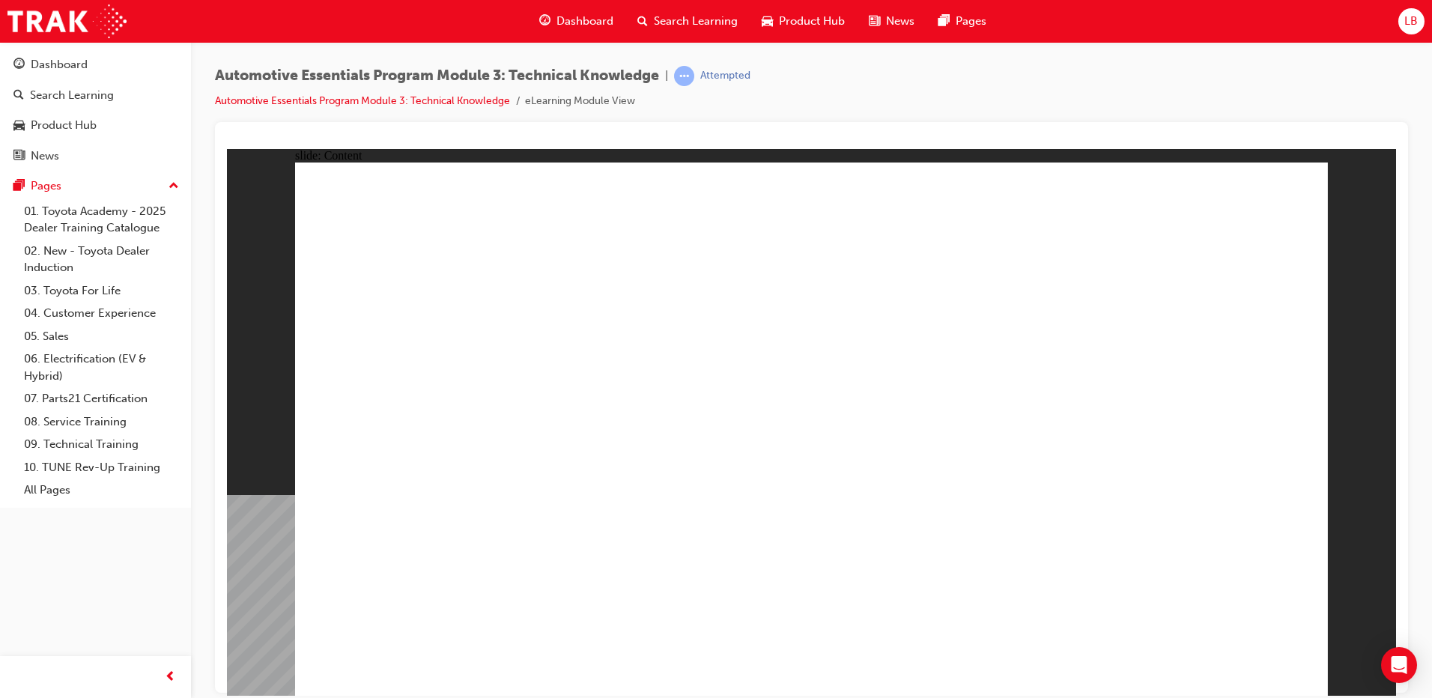
drag, startPoint x: 1255, startPoint y: 210, endPoint x: 1253, endPoint y: 219, distance: 10.0
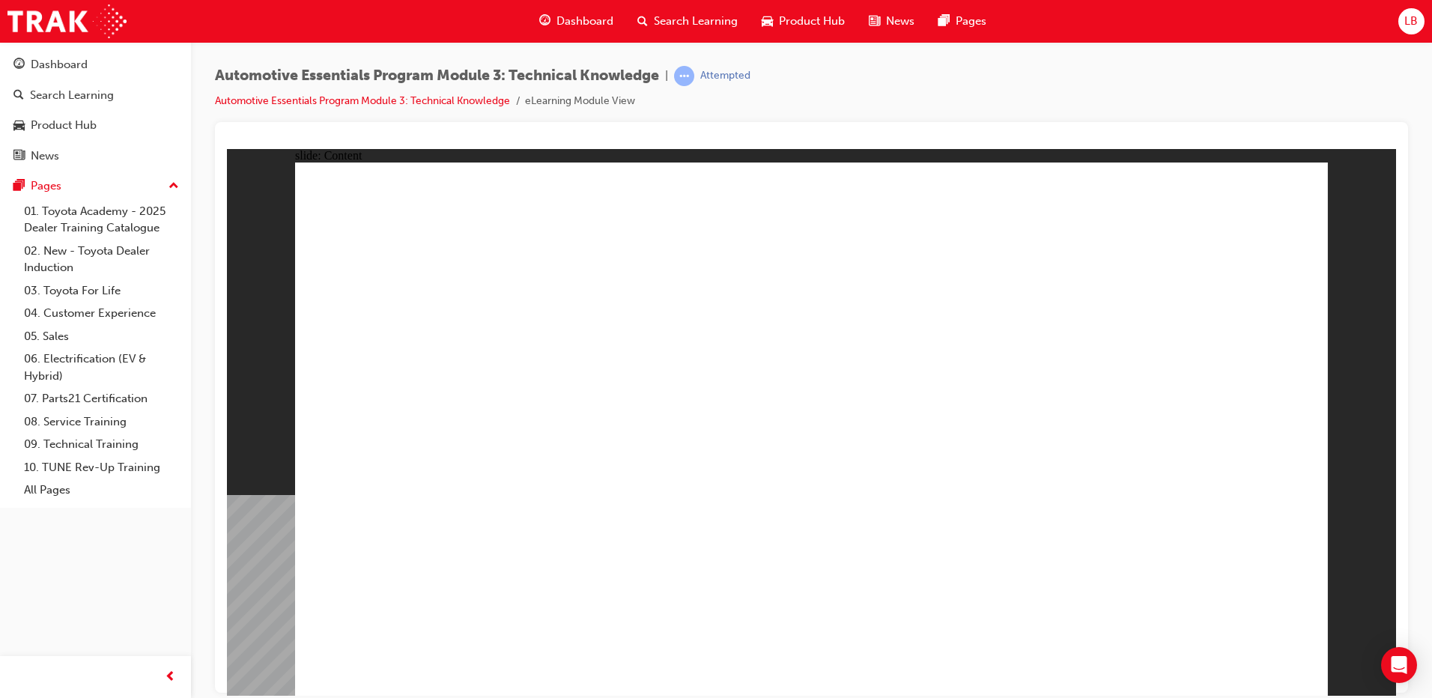
drag, startPoint x: 515, startPoint y: 580, endPoint x: 1040, endPoint y: 545, distance: 526.2
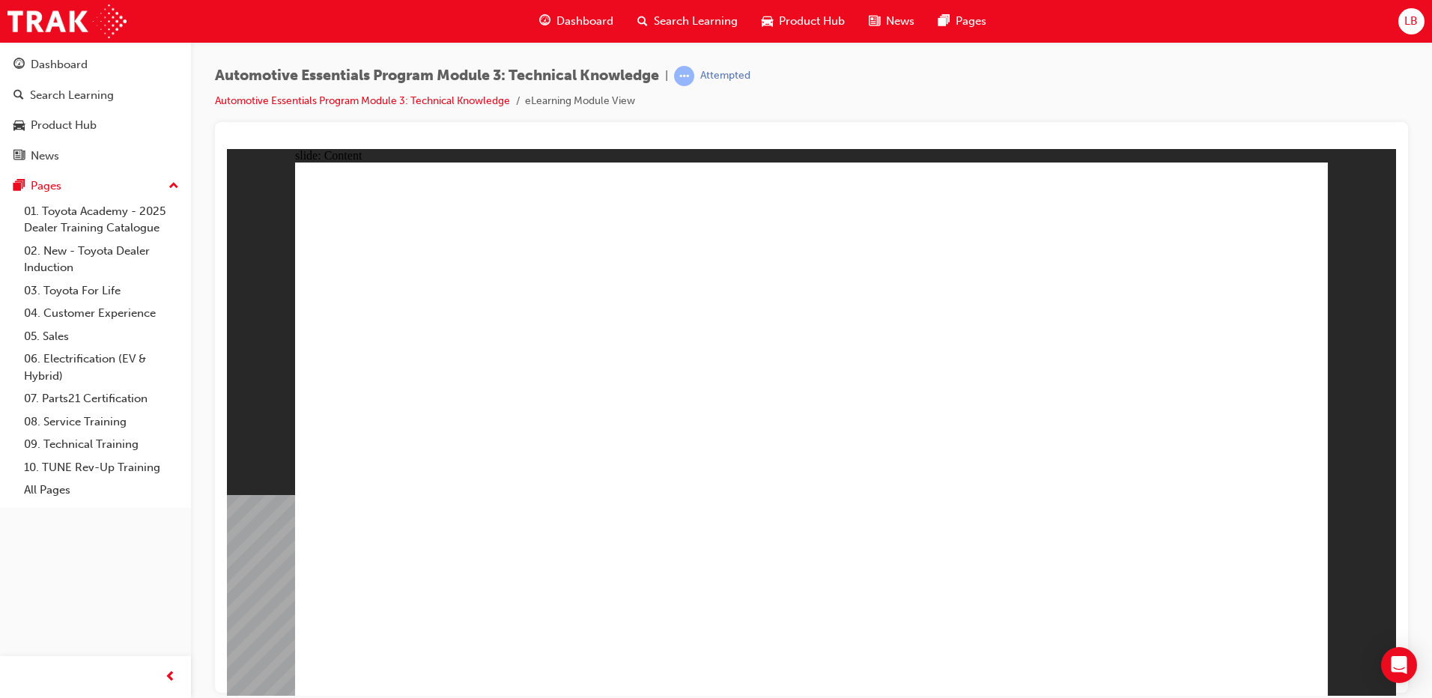
drag, startPoint x: 506, startPoint y: 584, endPoint x: 877, endPoint y: 572, distance: 371.7
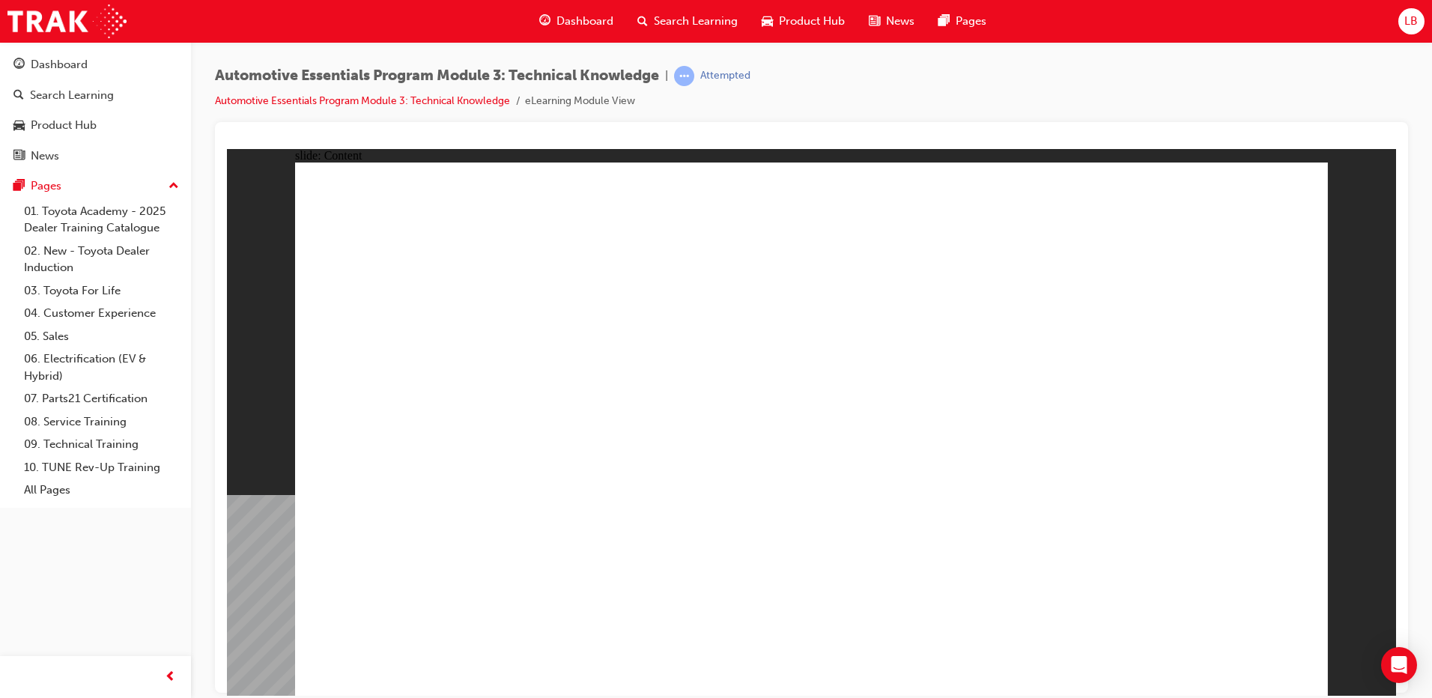
drag, startPoint x: 541, startPoint y: 528, endPoint x: 570, endPoint y: 528, distance: 29.2
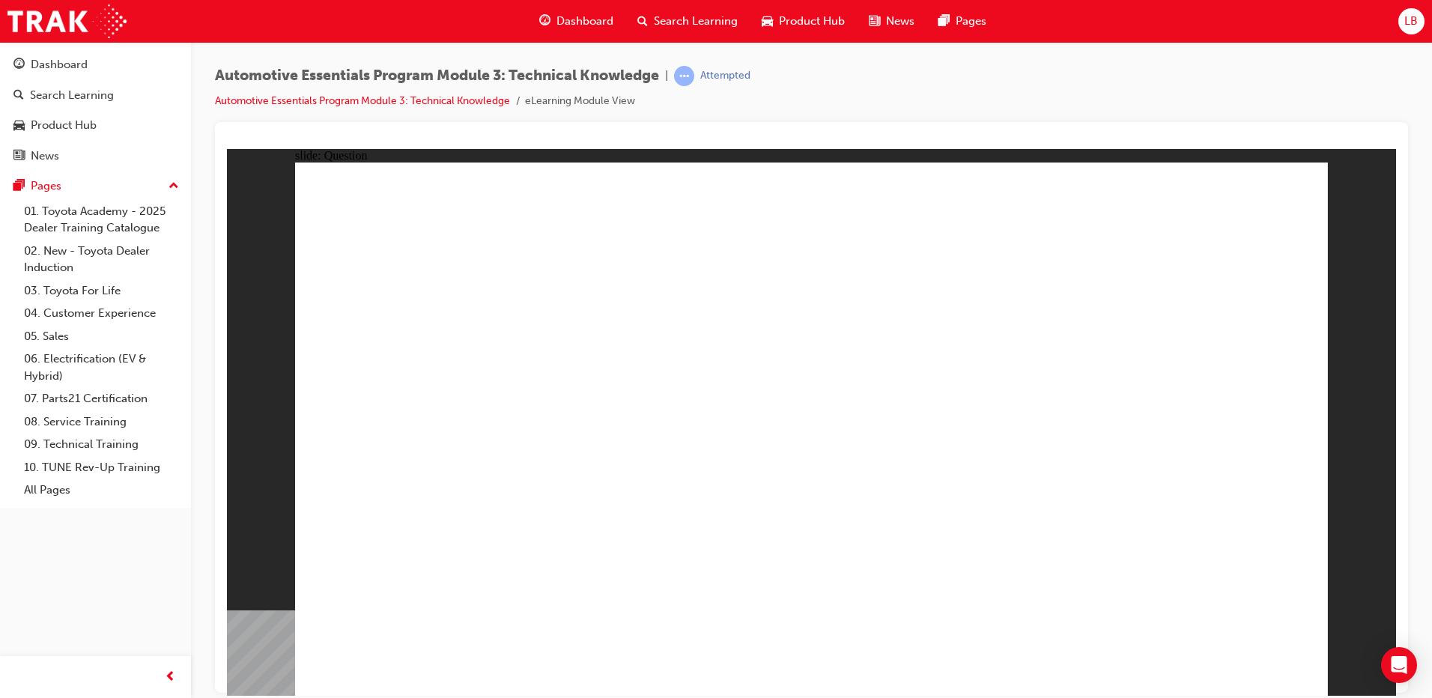
radio input "true"
drag, startPoint x: 1248, startPoint y: 642, endPoint x: 1243, endPoint y: 655, distance: 14.2
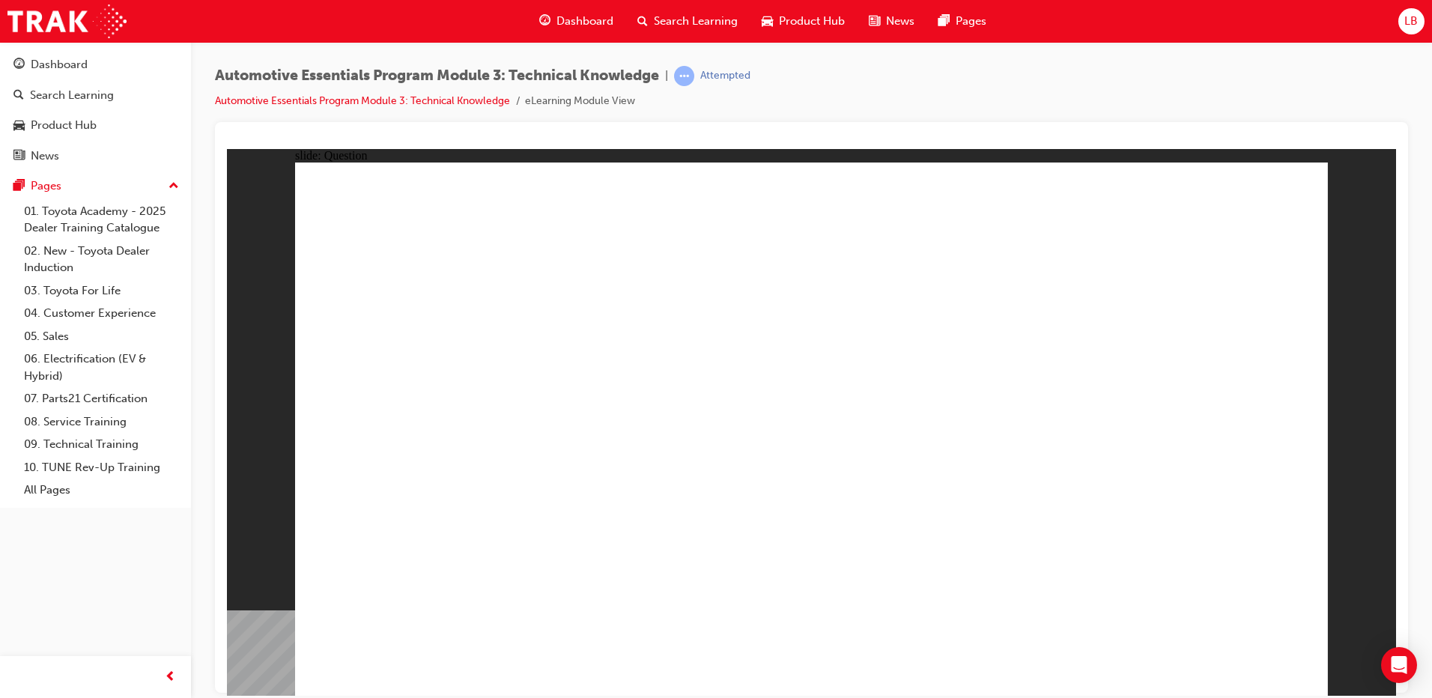
radio input "true"
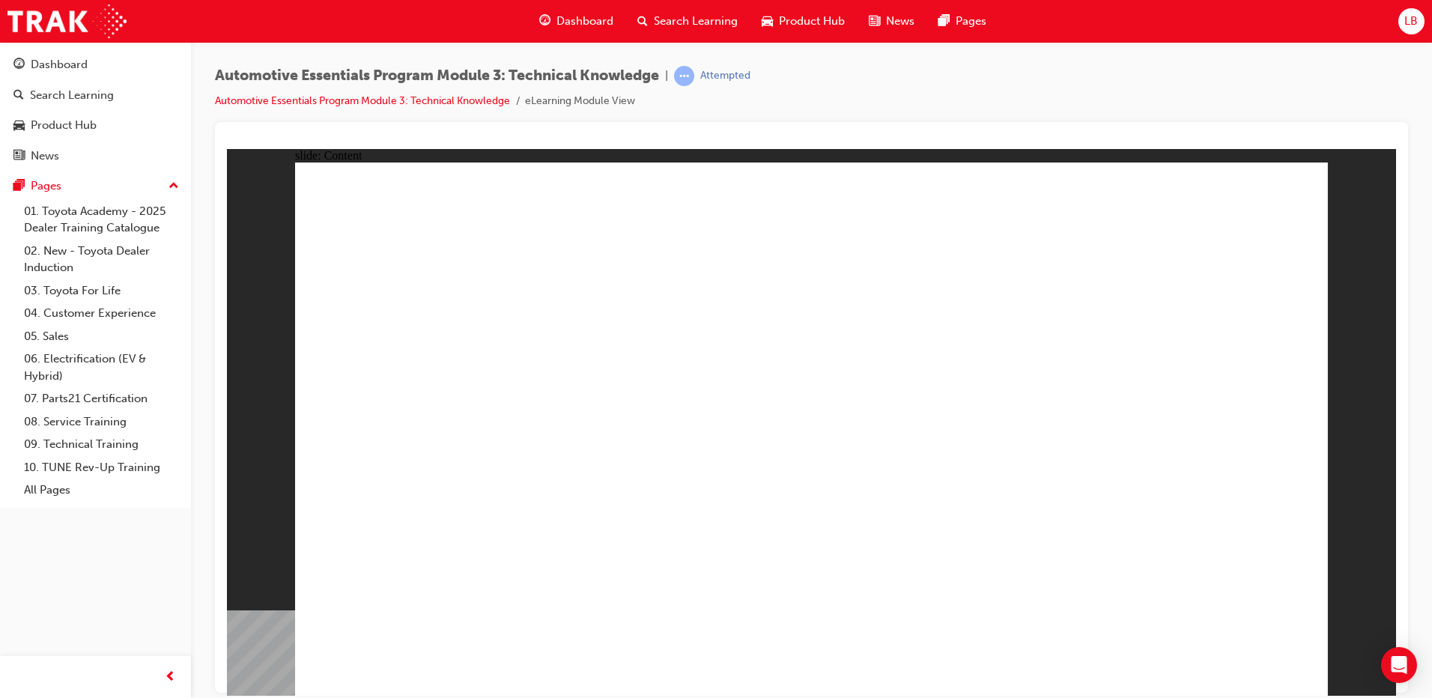
drag, startPoint x: 1269, startPoint y: 212, endPoint x: 1285, endPoint y: 195, distance: 22.8
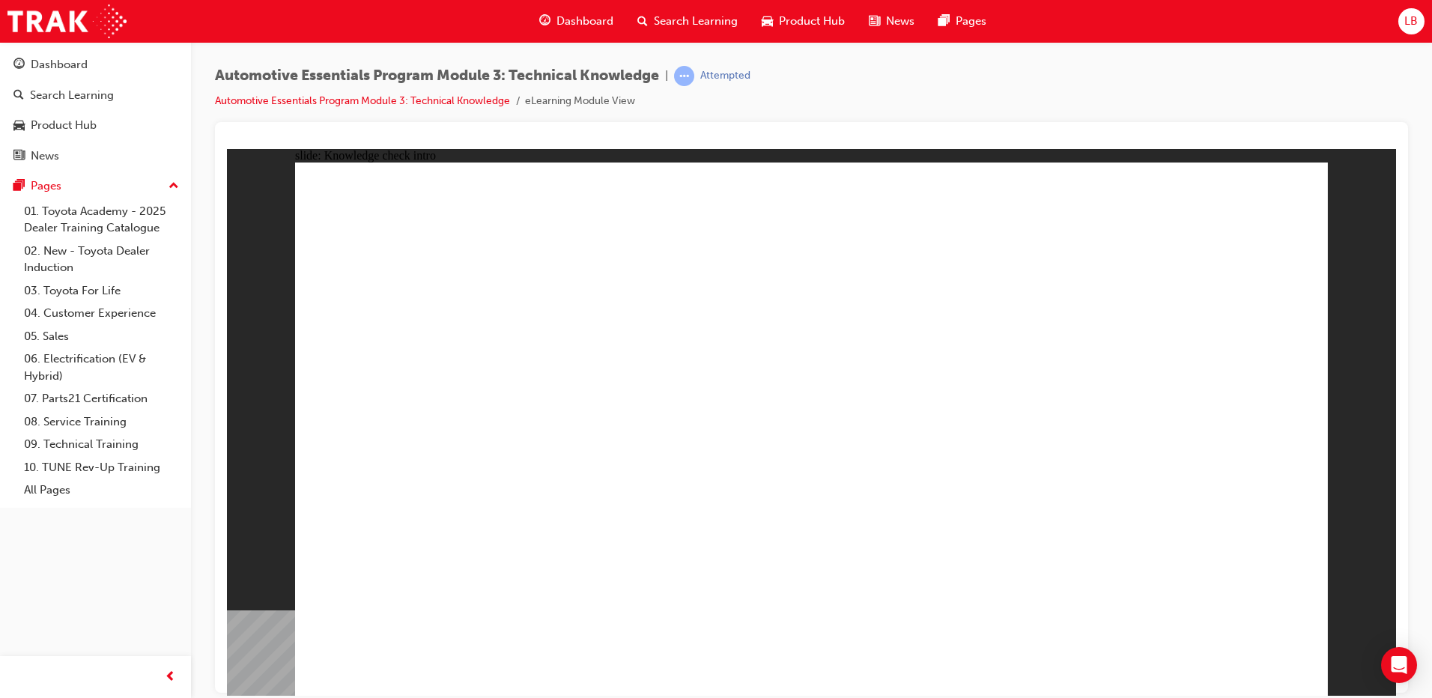
radio input "true"
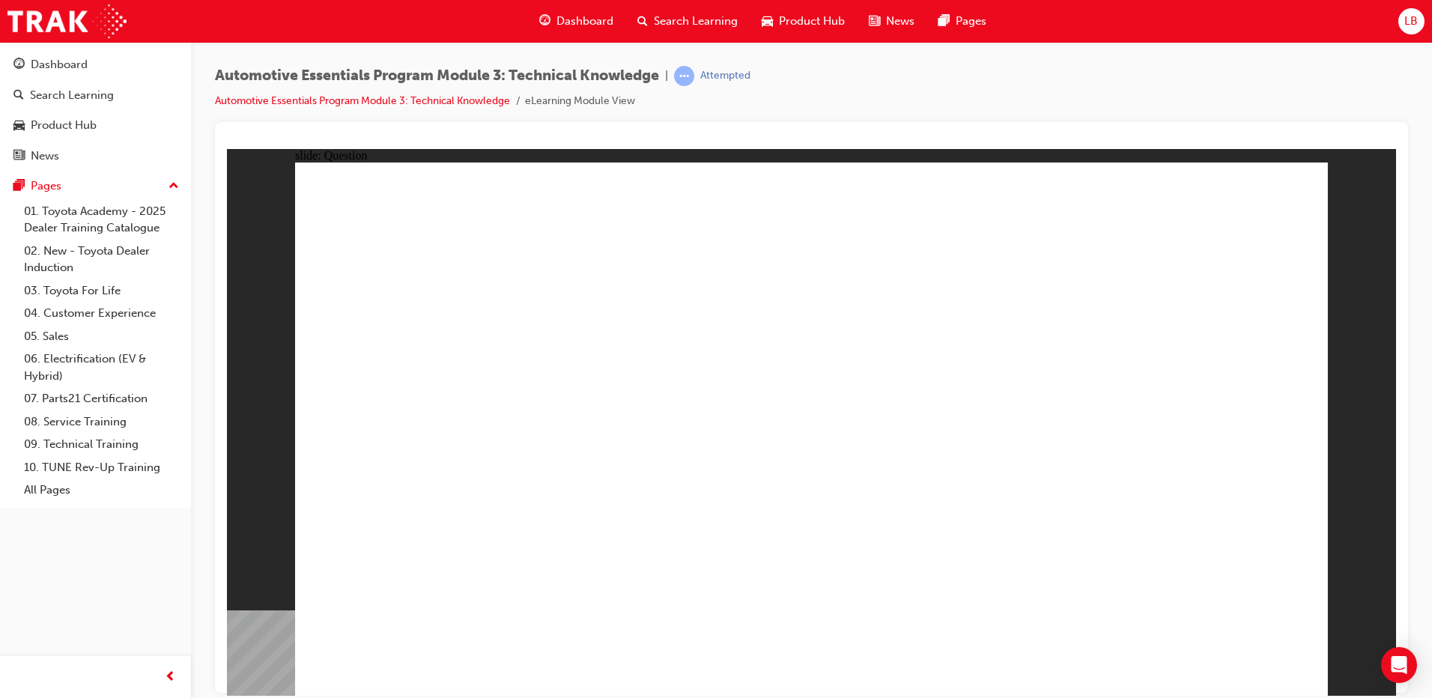
radio input "true"
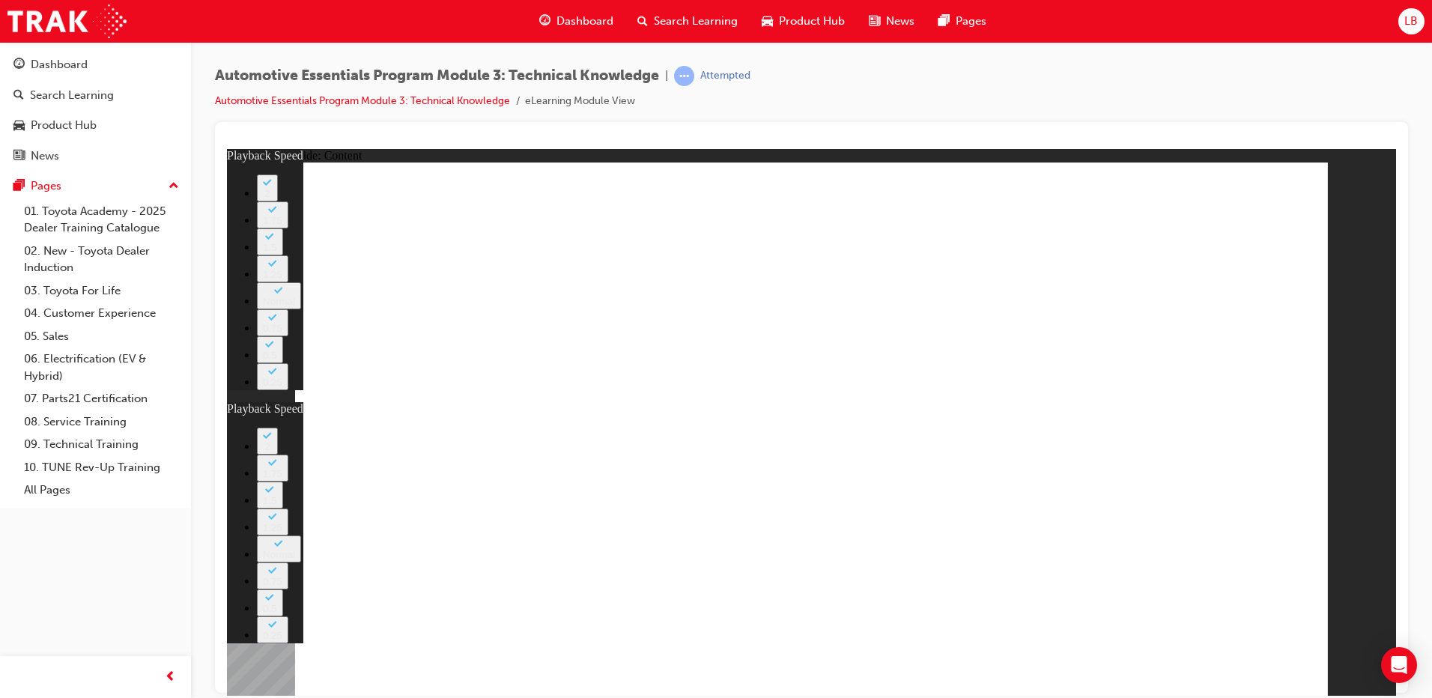
type input "6"
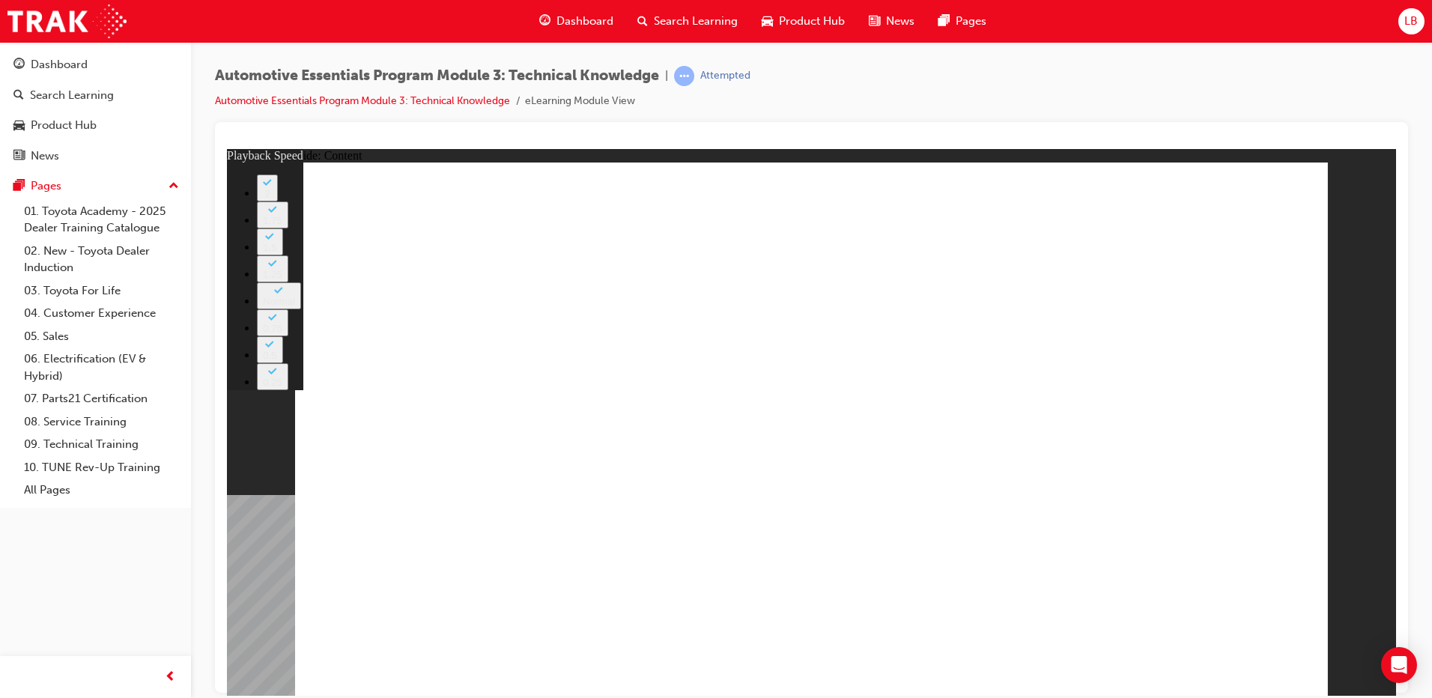
type input "0"
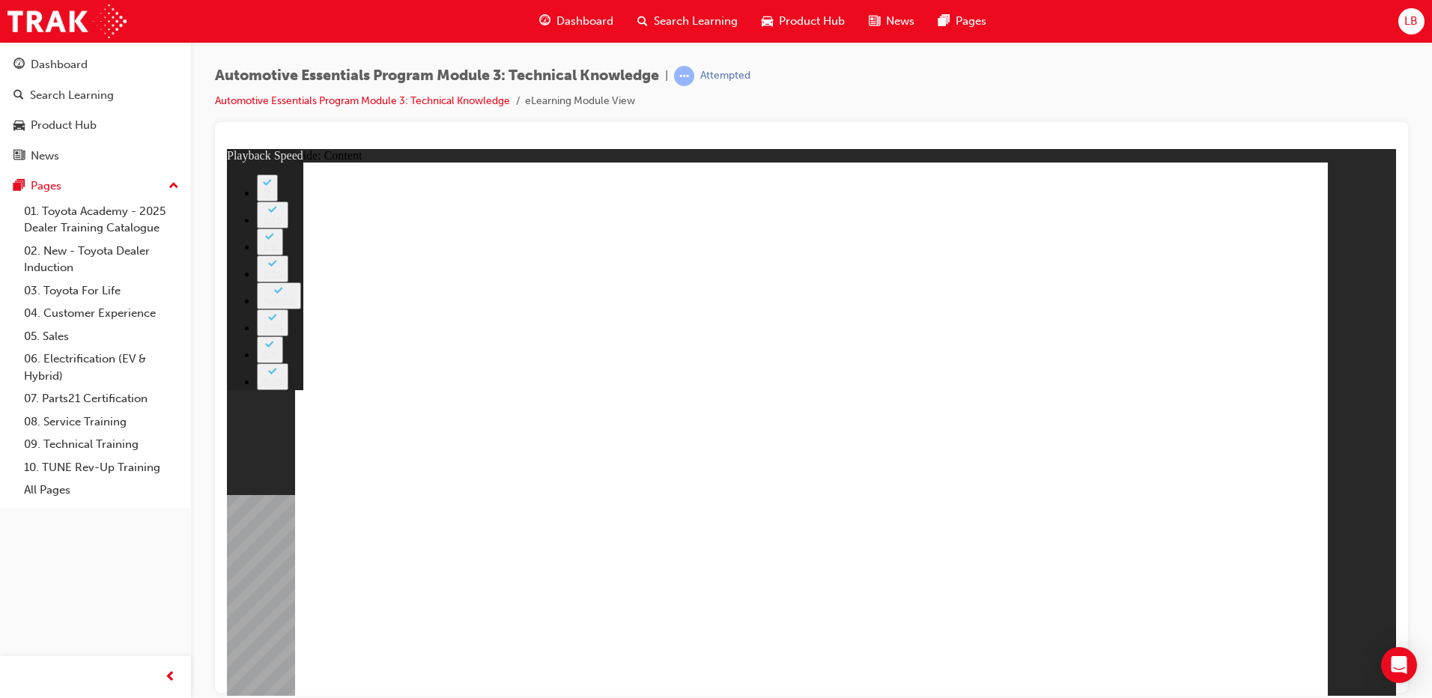
type input "6"
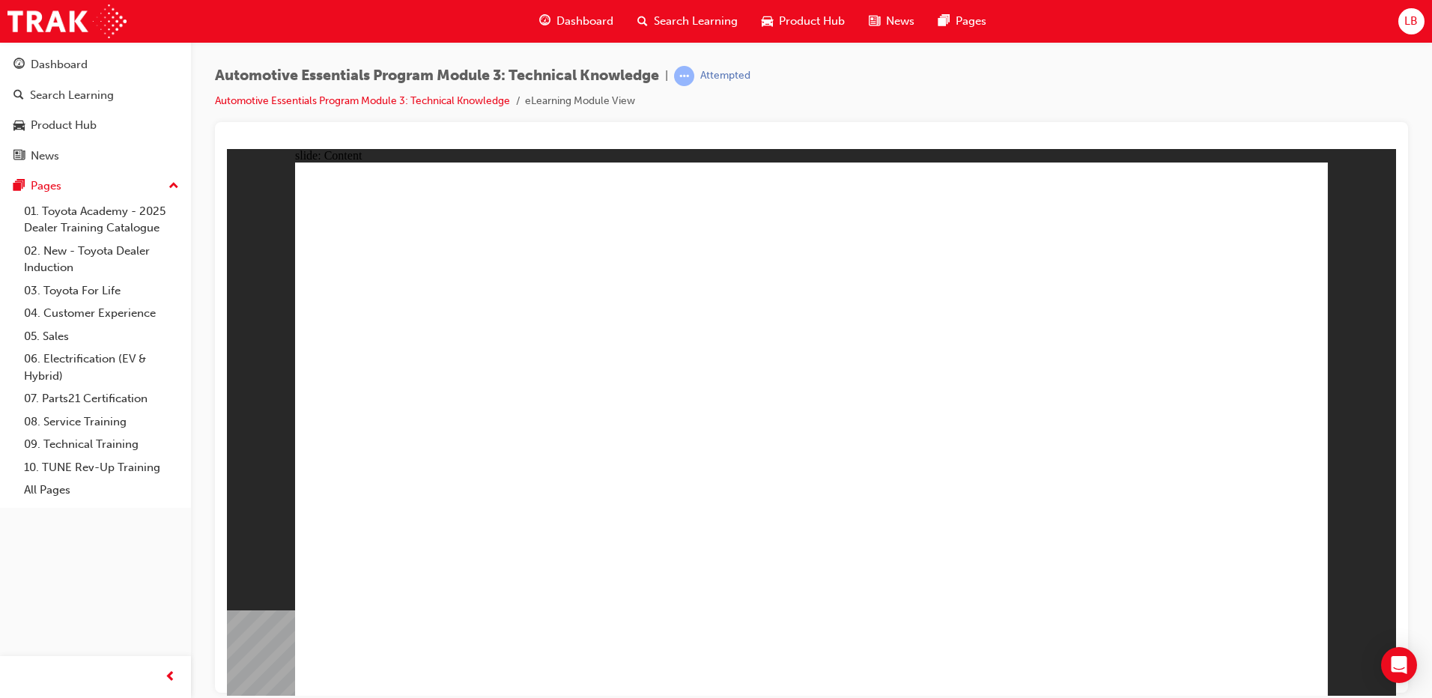
drag, startPoint x: 1253, startPoint y: 187, endPoint x: 1261, endPoint y: 189, distance: 7.6
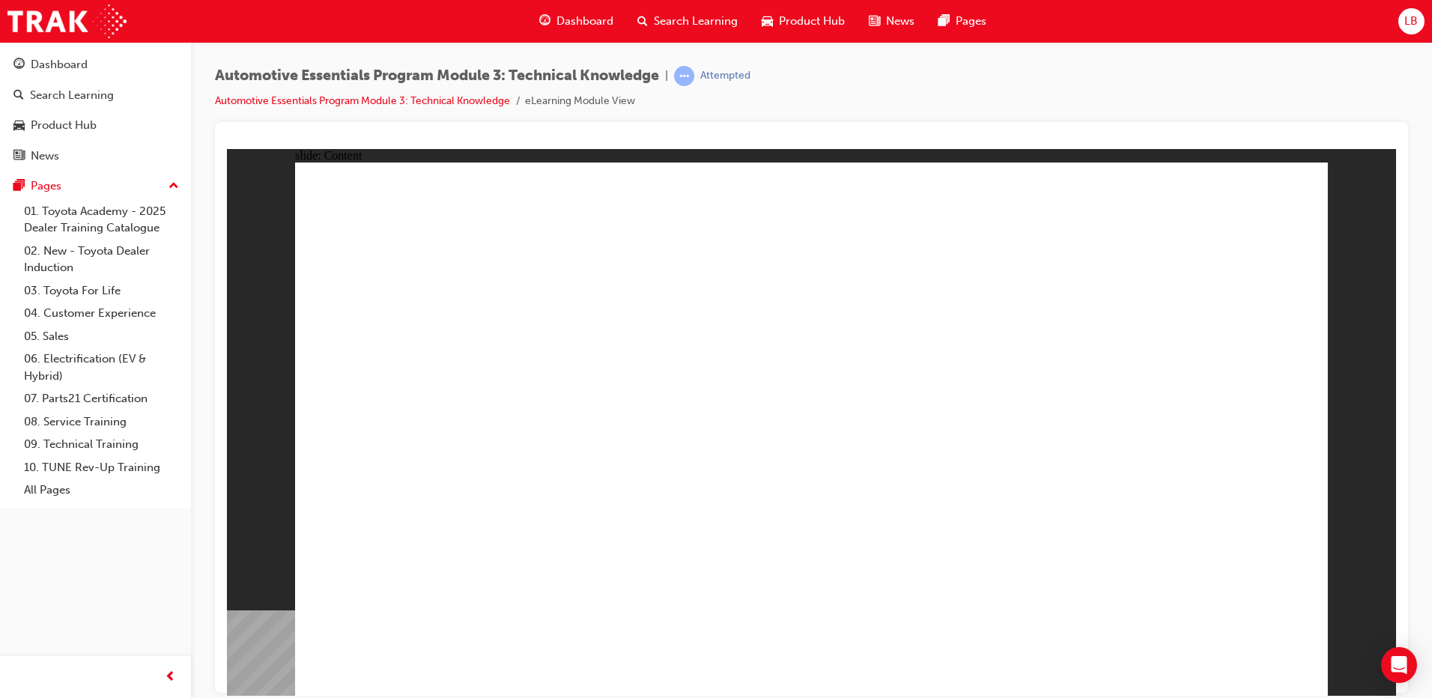
drag, startPoint x: 942, startPoint y: 522, endPoint x: 748, endPoint y: 521, distance: 194.7
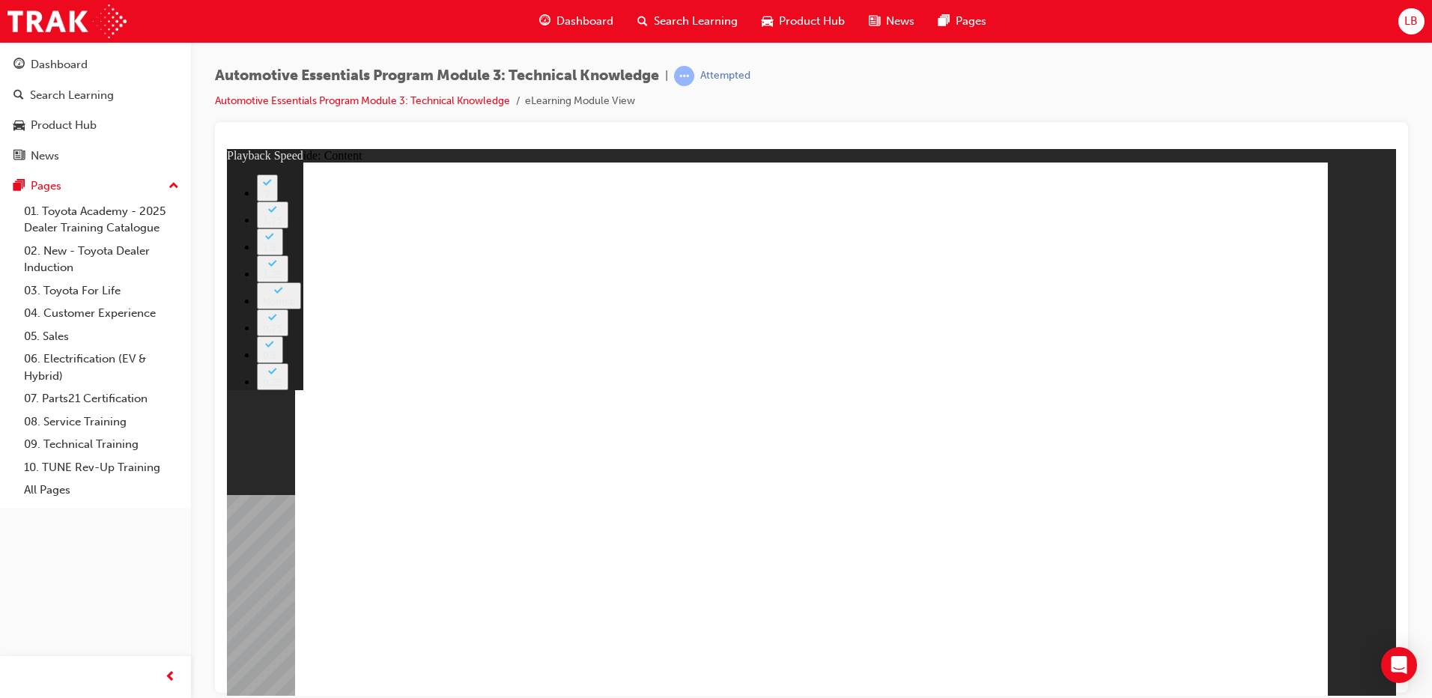
type input "23"
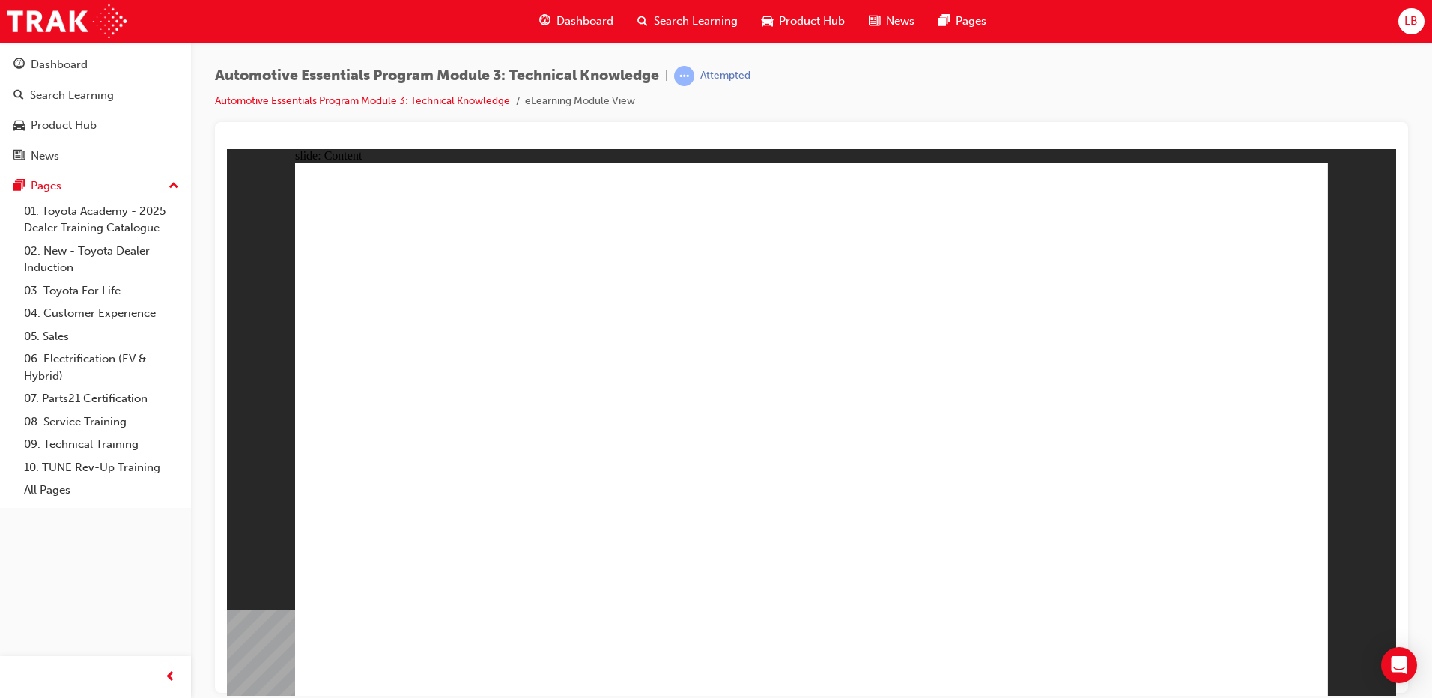
radio input "false"
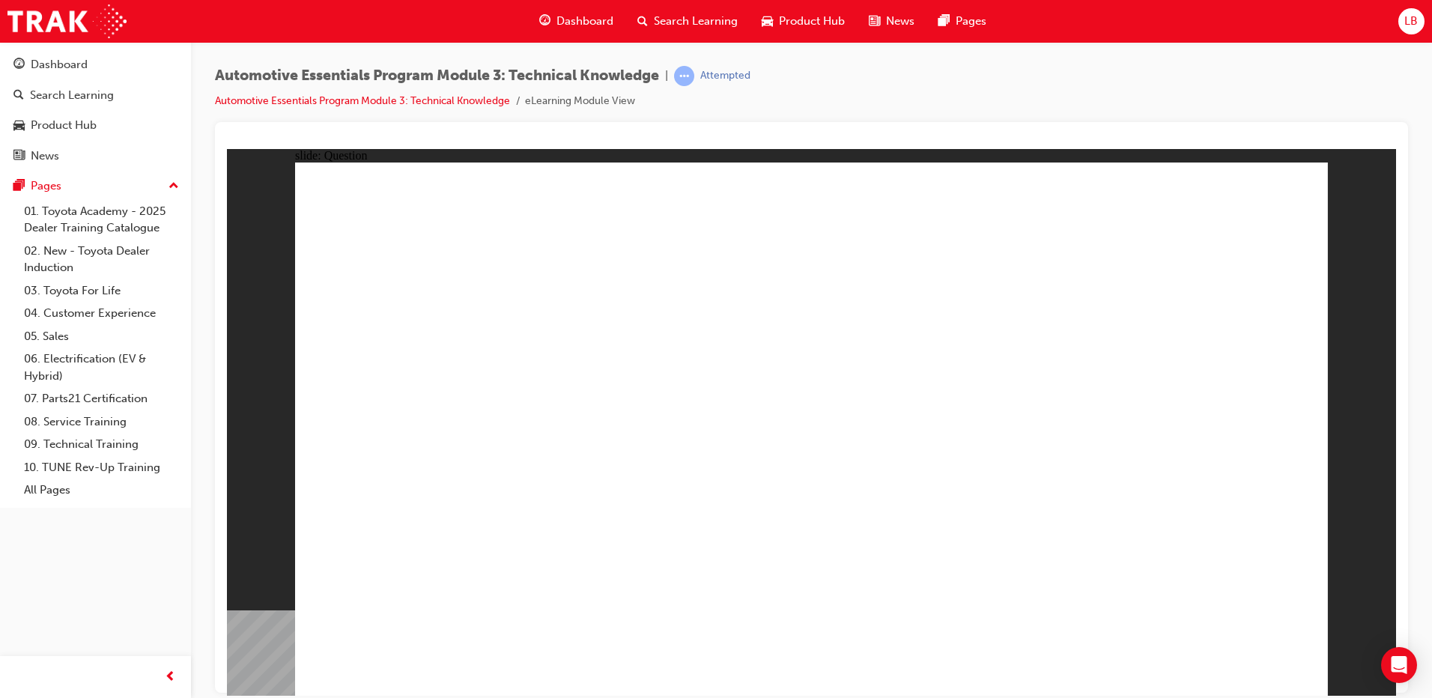
radio input "false"
radio input "true"
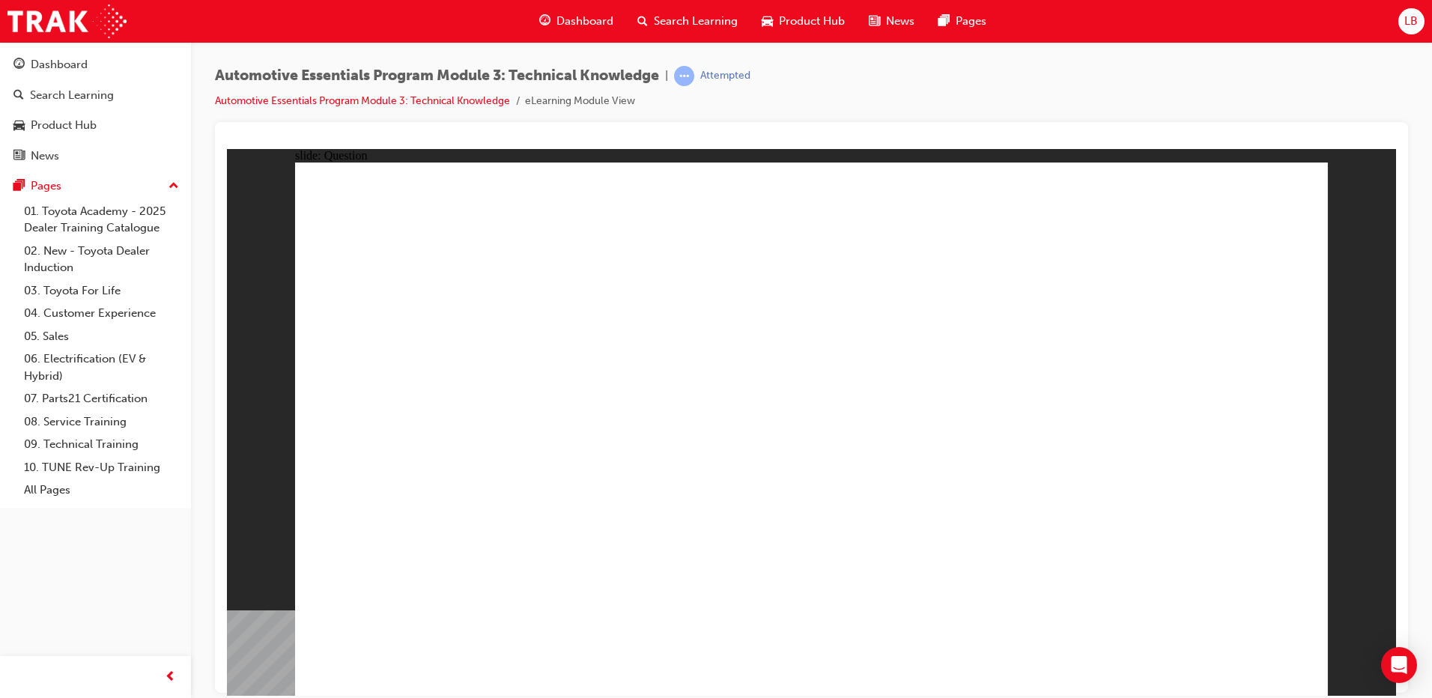
radio input "true"
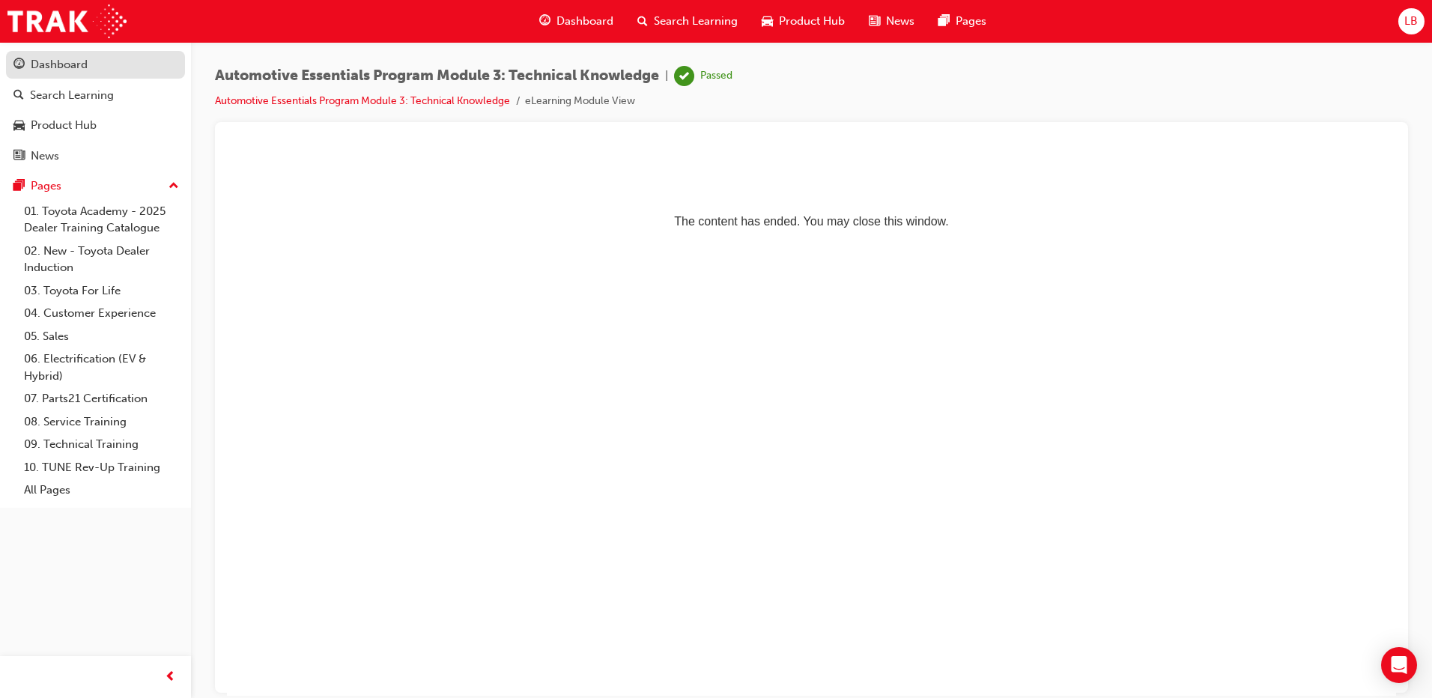
click at [91, 66] on div "Dashboard" at bounding box center [95, 64] width 164 height 19
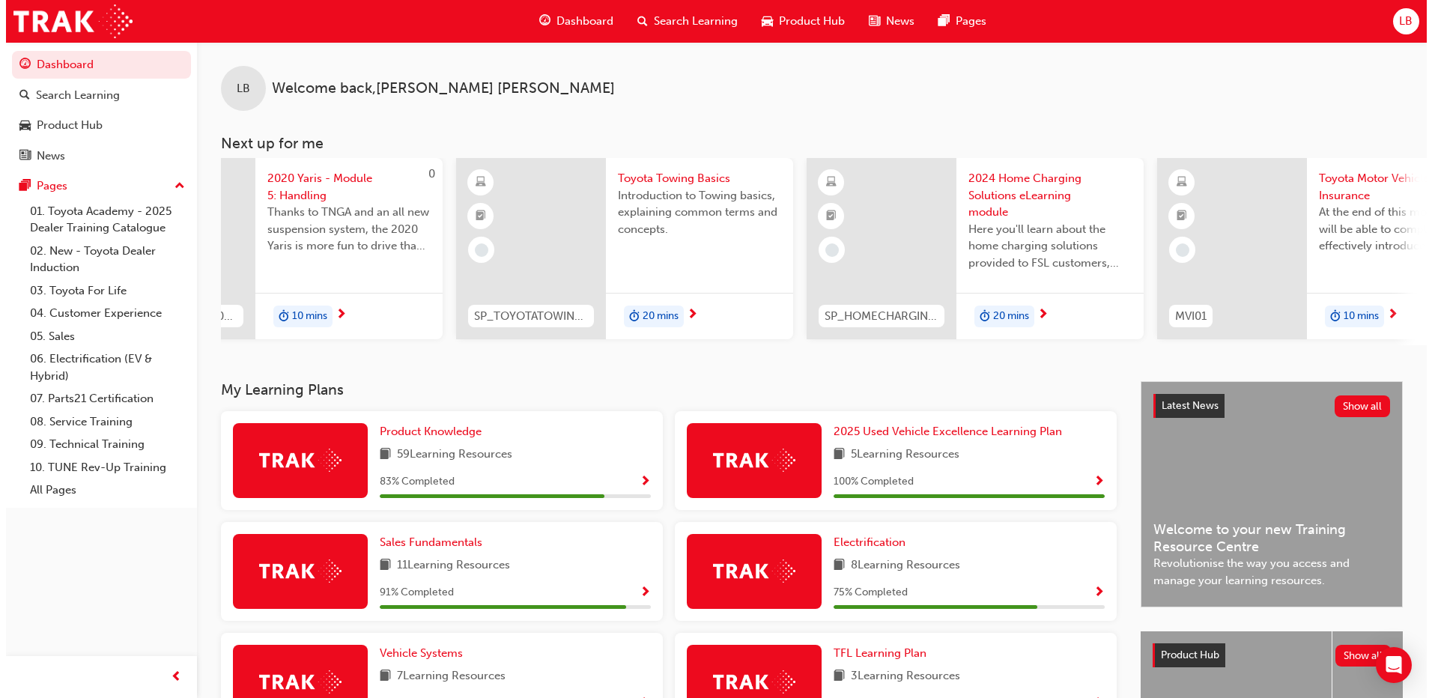
scroll to position [0, 116]
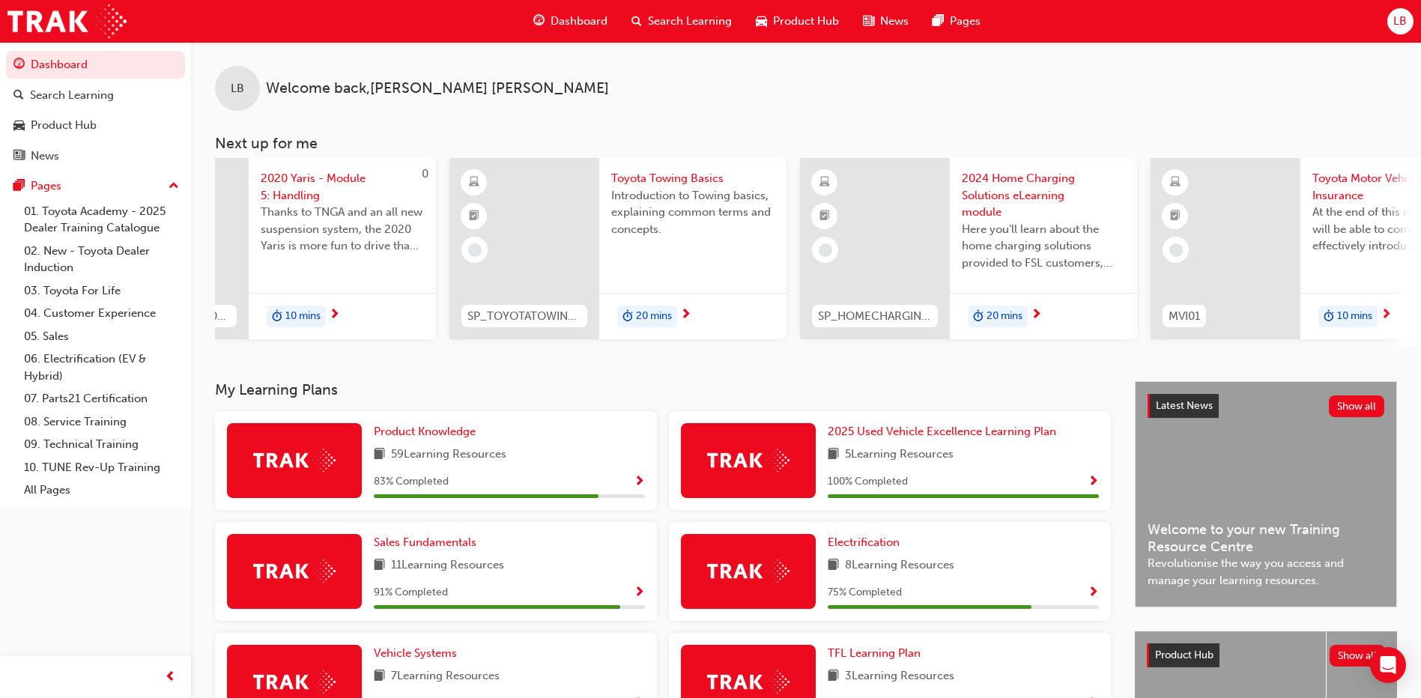
click at [655, 175] on span "Toyota Towing Basics" at bounding box center [692, 178] width 163 height 17
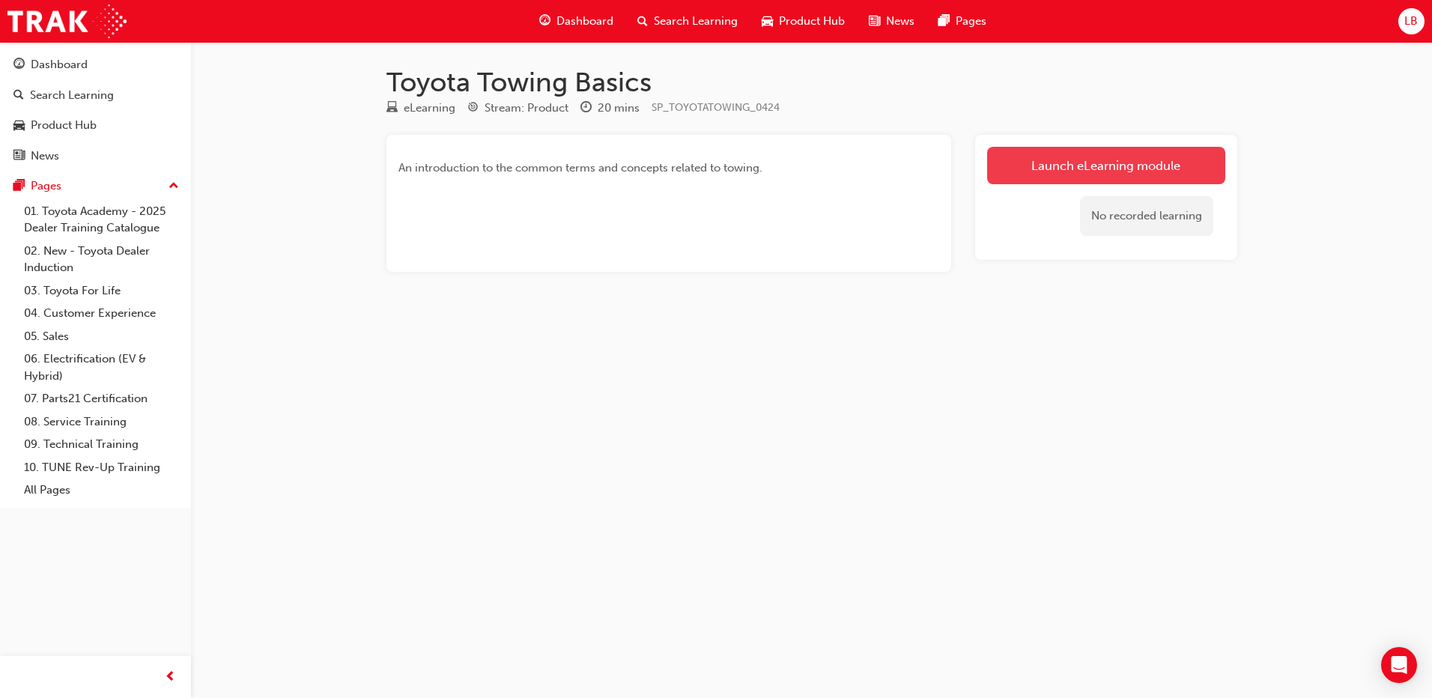
click at [1013, 163] on link "Launch eLearning module" at bounding box center [1106, 165] width 238 height 37
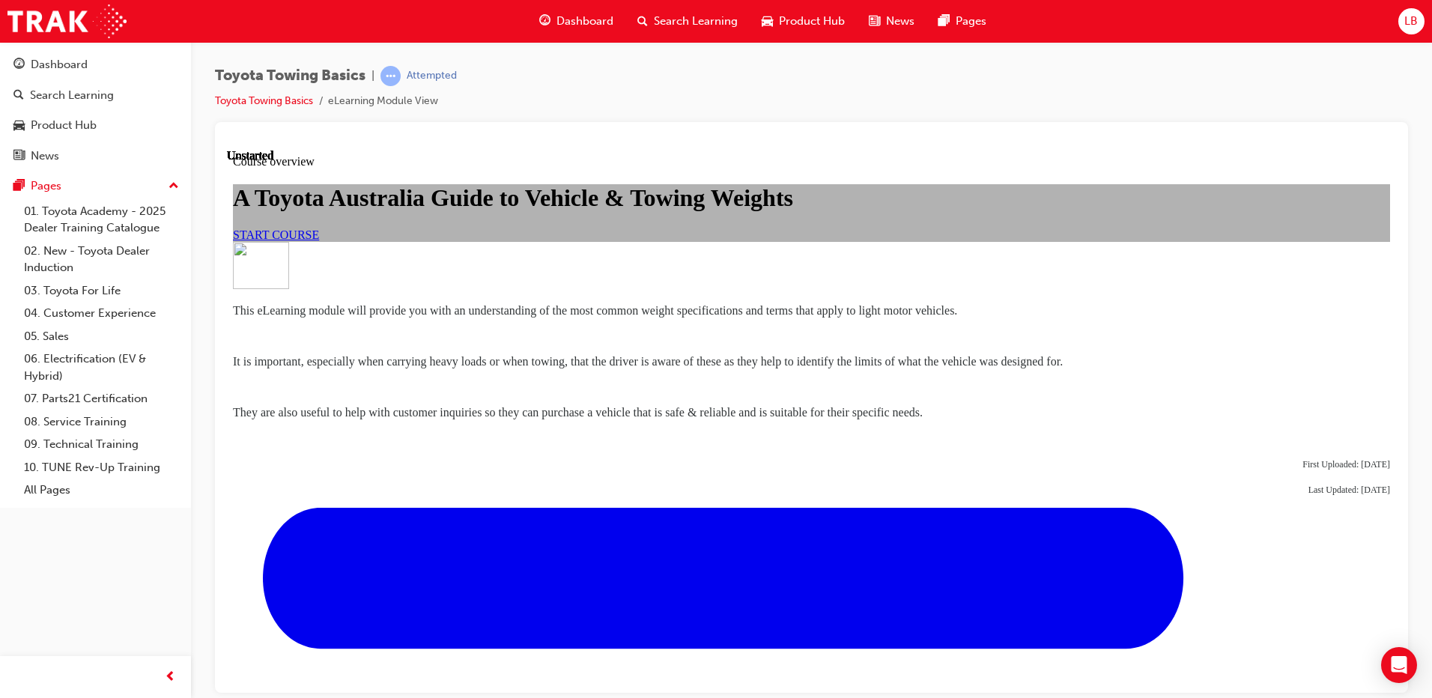
click at [319, 240] on link "START COURSE" at bounding box center [276, 234] width 86 height 13
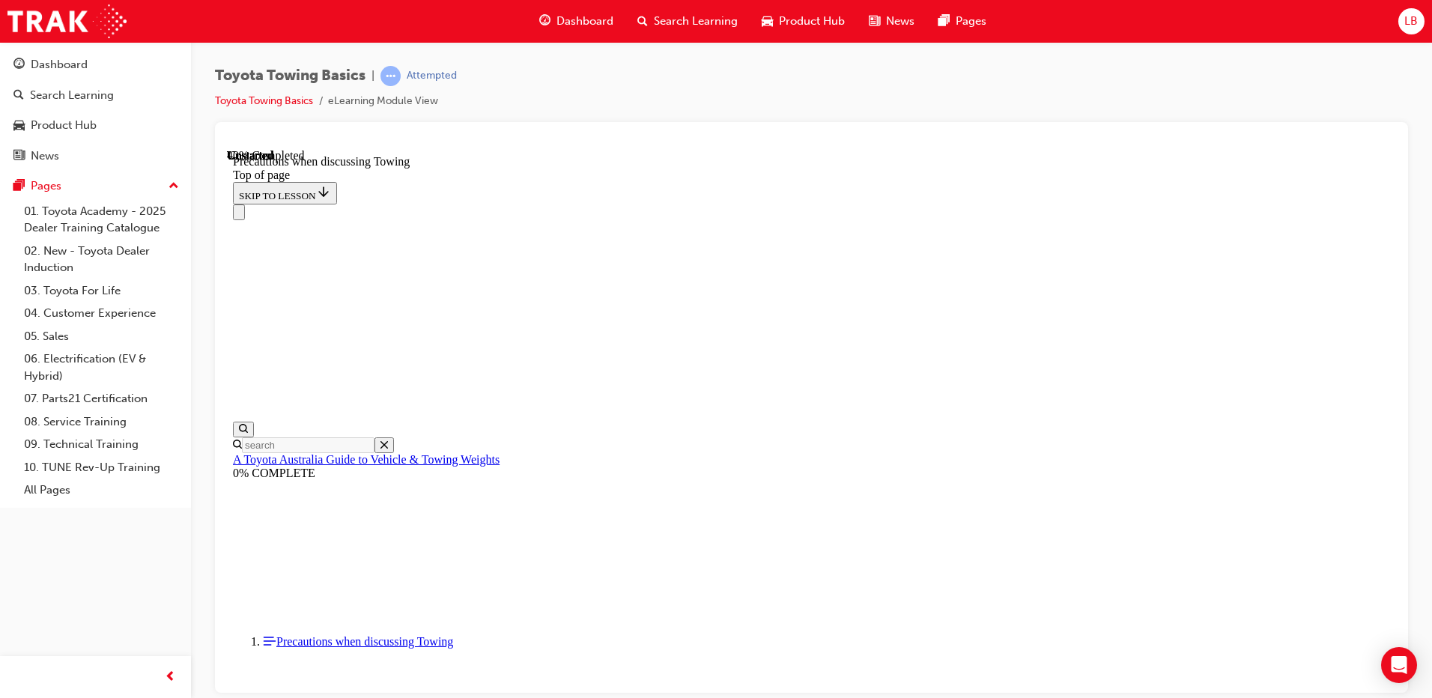
scroll to position [1095, 0]
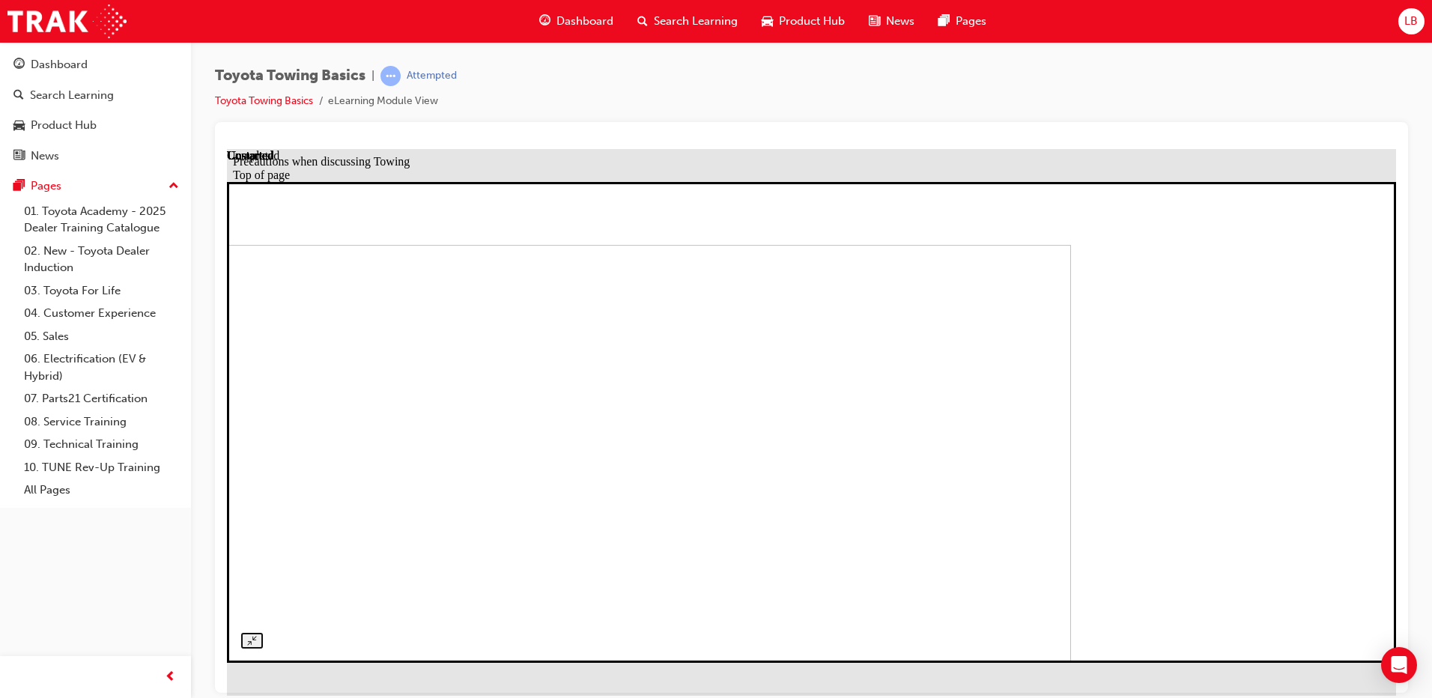
click at [1068, 360] on img at bounding box center [486, 461] width 1169 height 434
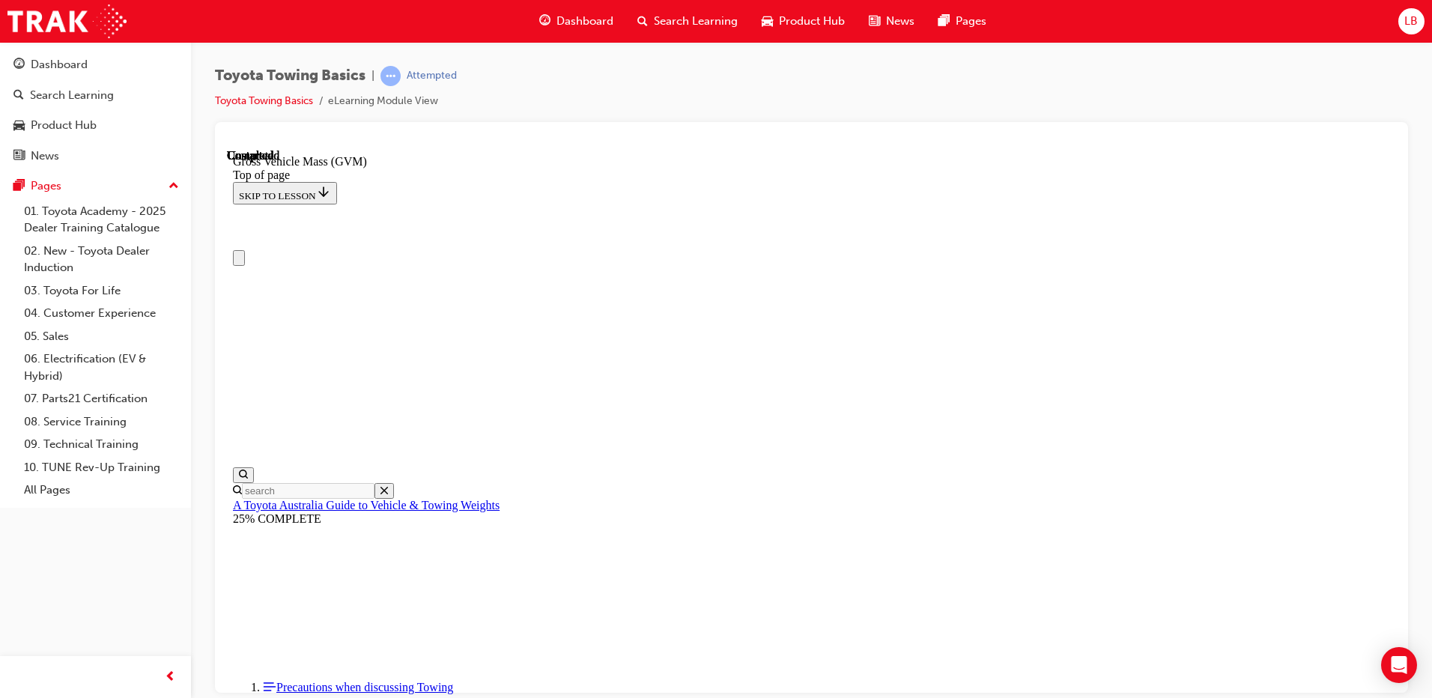
scroll to position [225, 0]
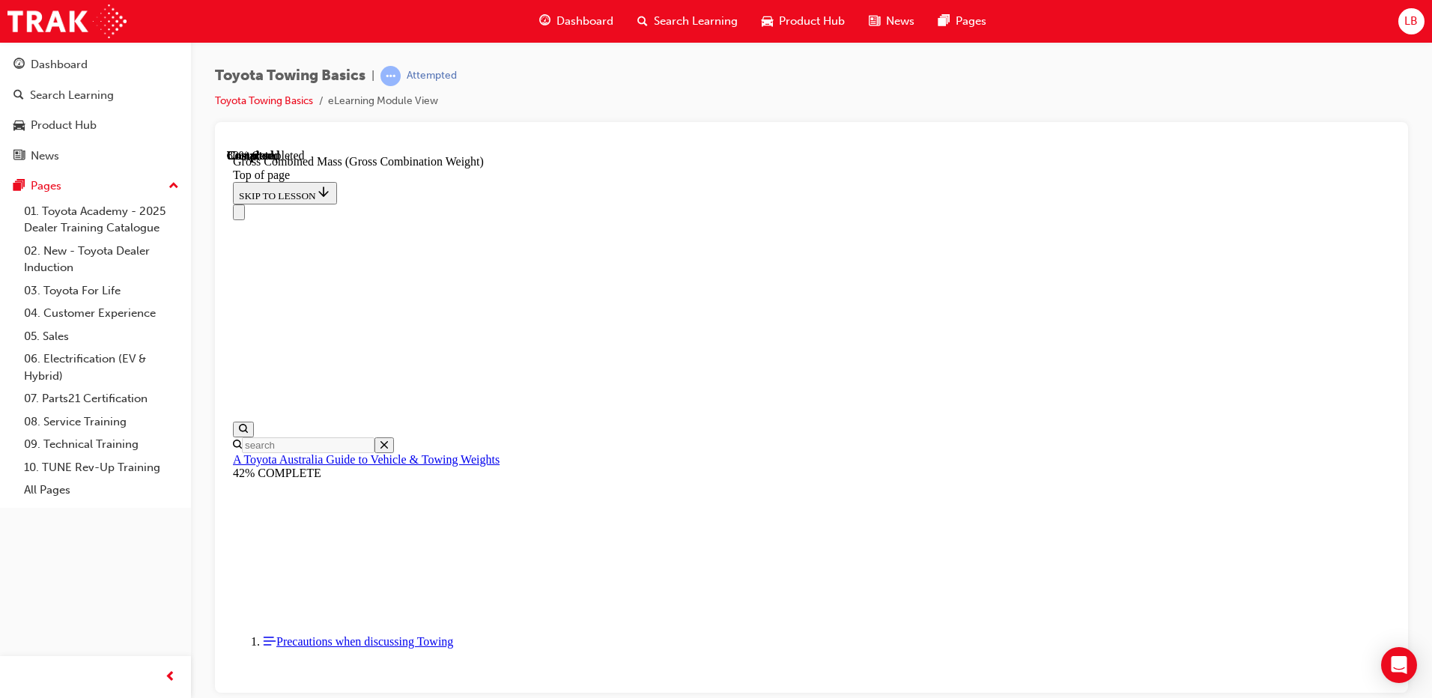
scroll to position [655, 0]
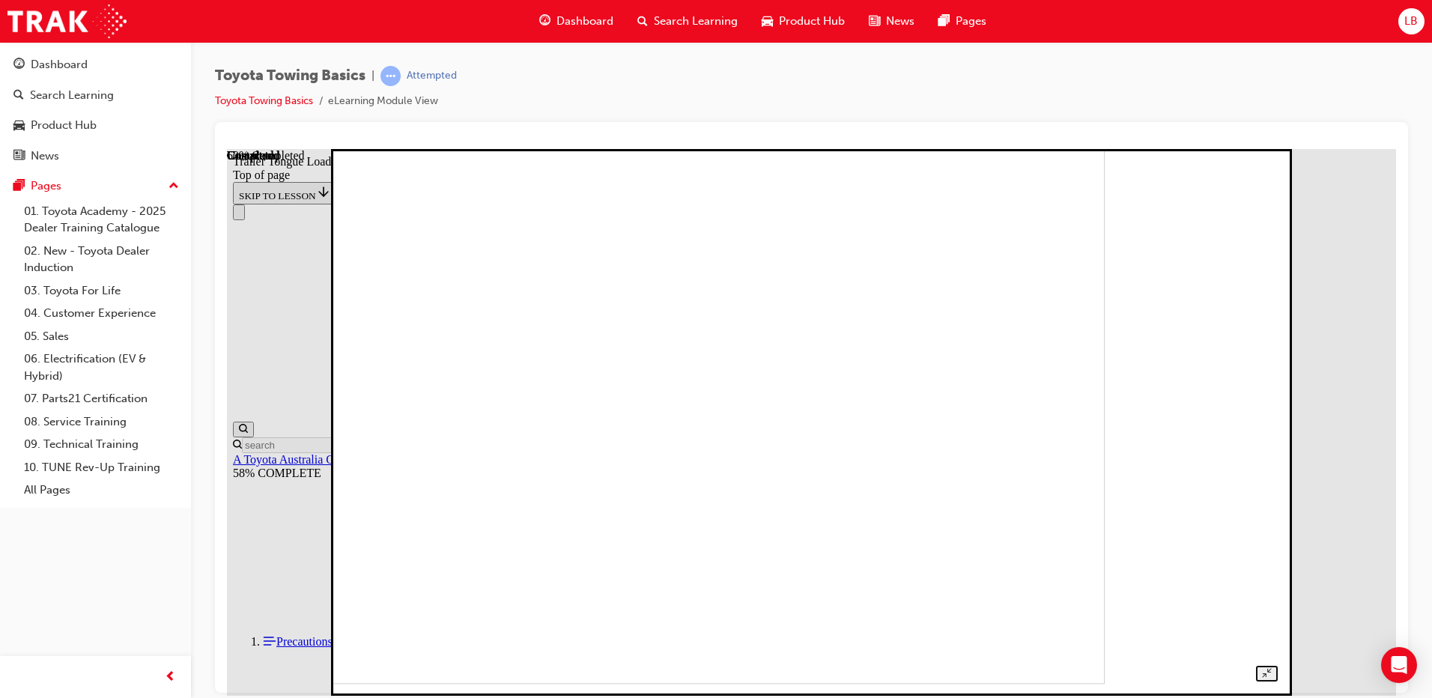
click at [1380, 118] on div "Toyota Towing Basics | Attempted Toyota Towing Basics eLearning Module View" at bounding box center [811, 94] width 1193 height 56
click at [1278, 665] on button "Unzoom image" at bounding box center [1267, 673] width 22 height 16
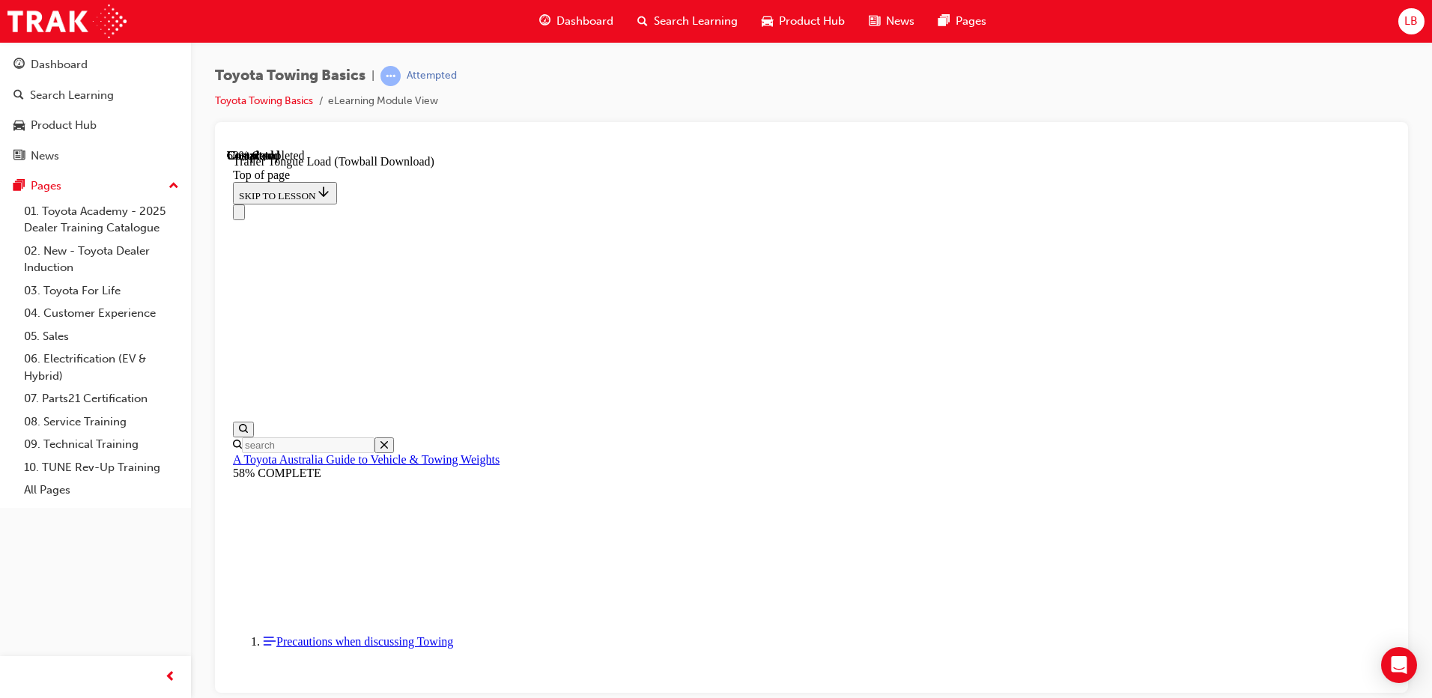
scroll to position [1544, 0]
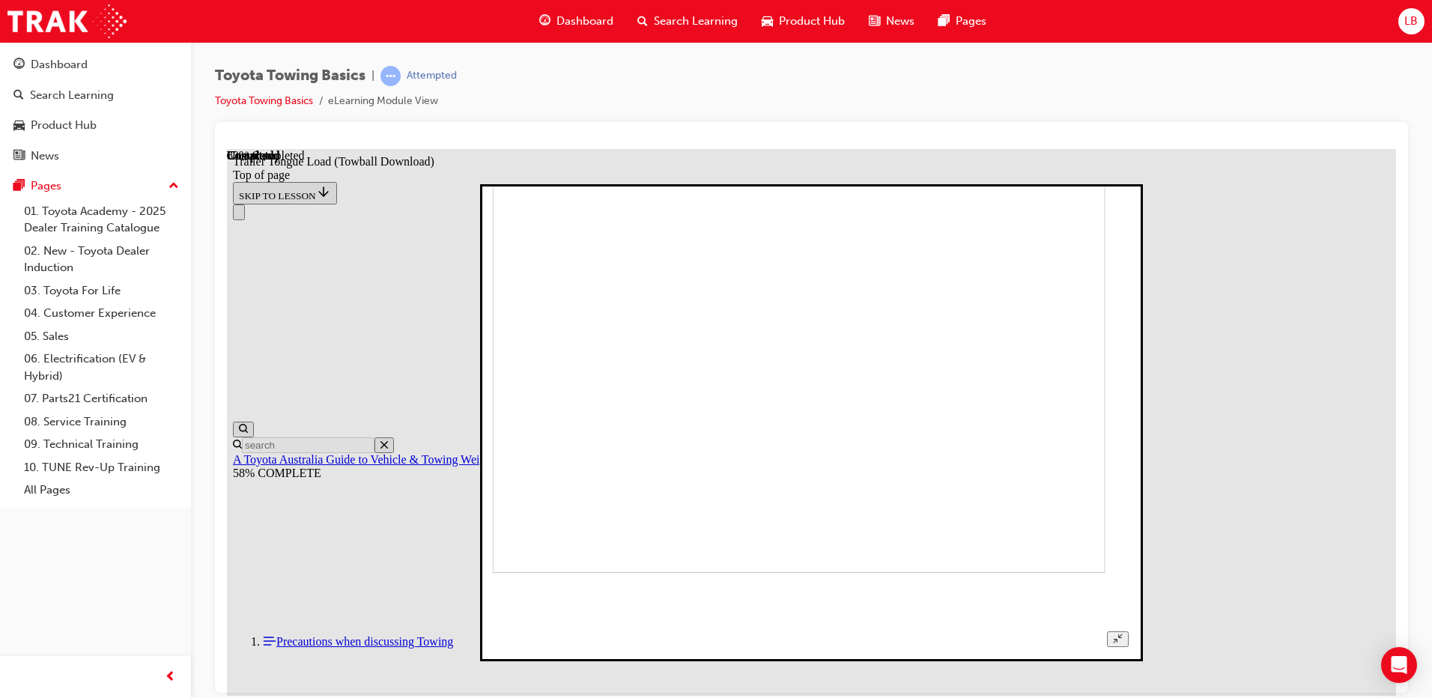
click at [1122, 633] on icon "Unzoom image" at bounding box center [1117, 637] width 9 height 9
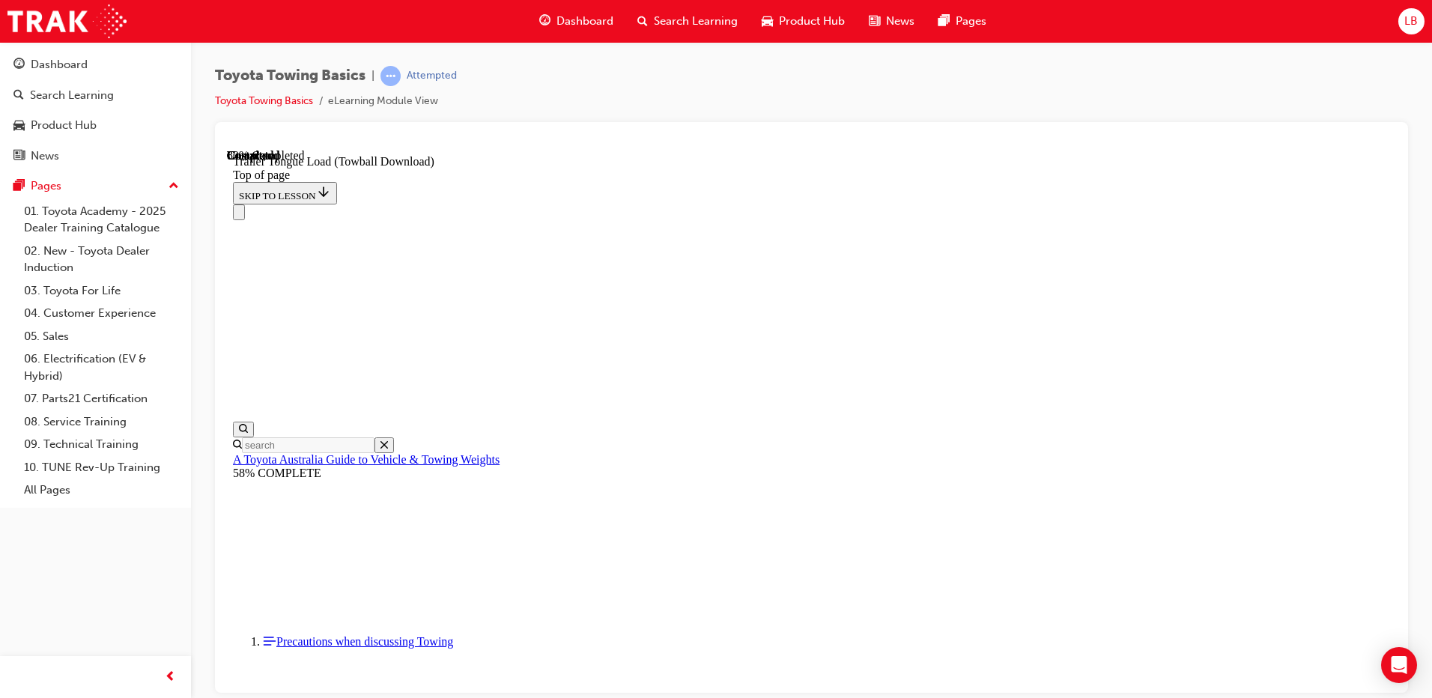
scroll to position [2069, 0]
type input "350"
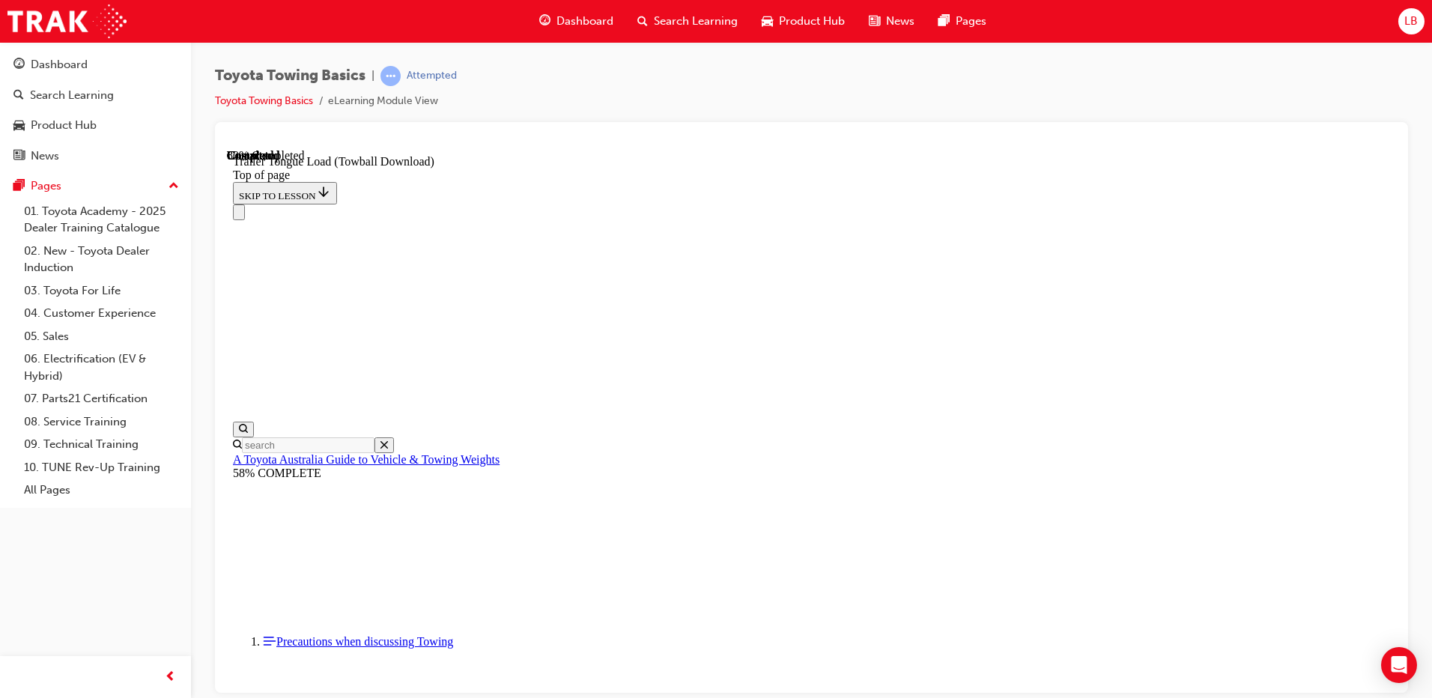
type input "5"
type input "3800"
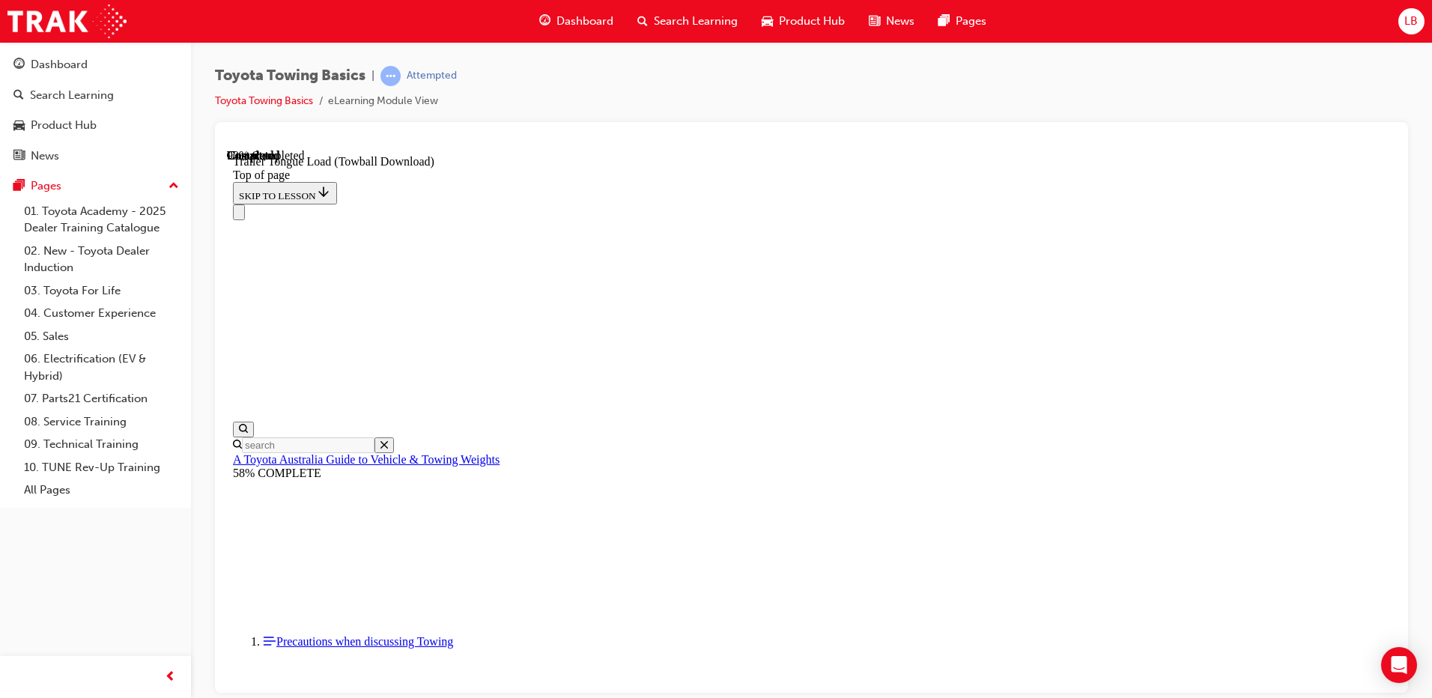
scroll to position [2294, 0]
type input "30"
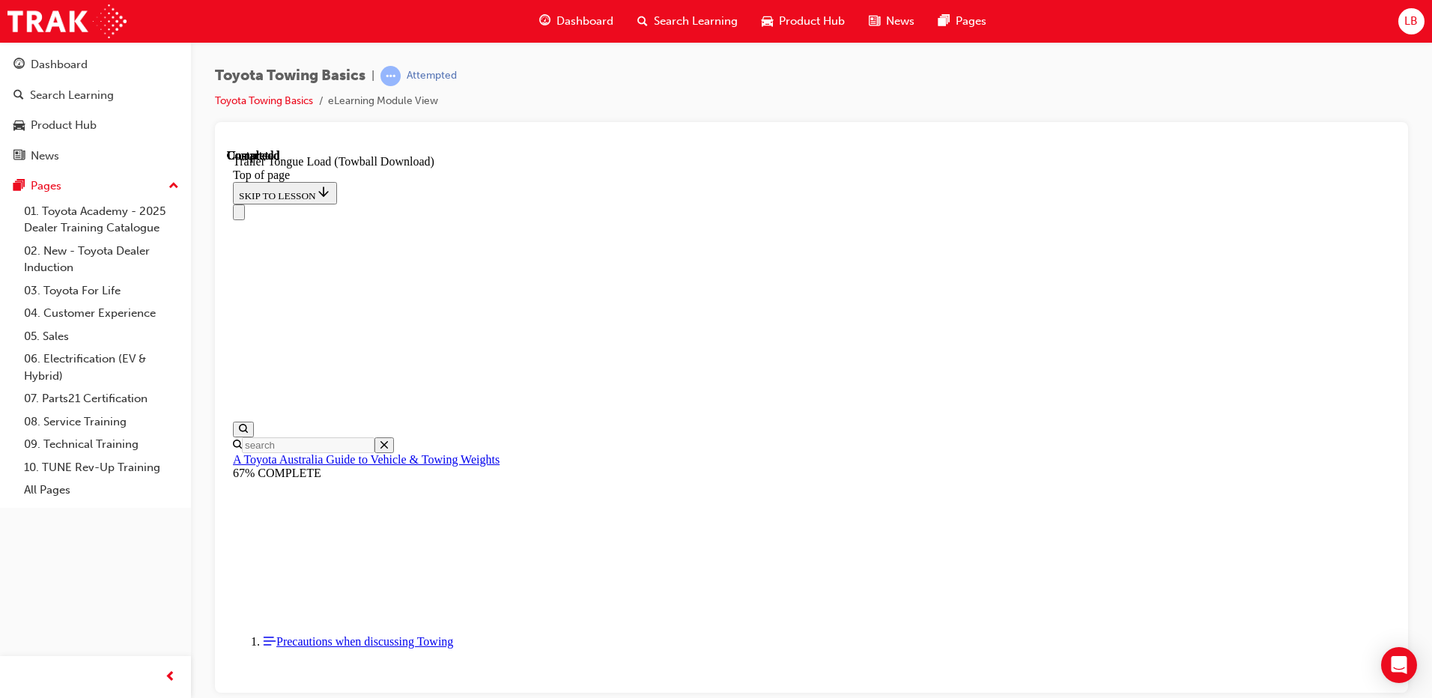
type input "4200"
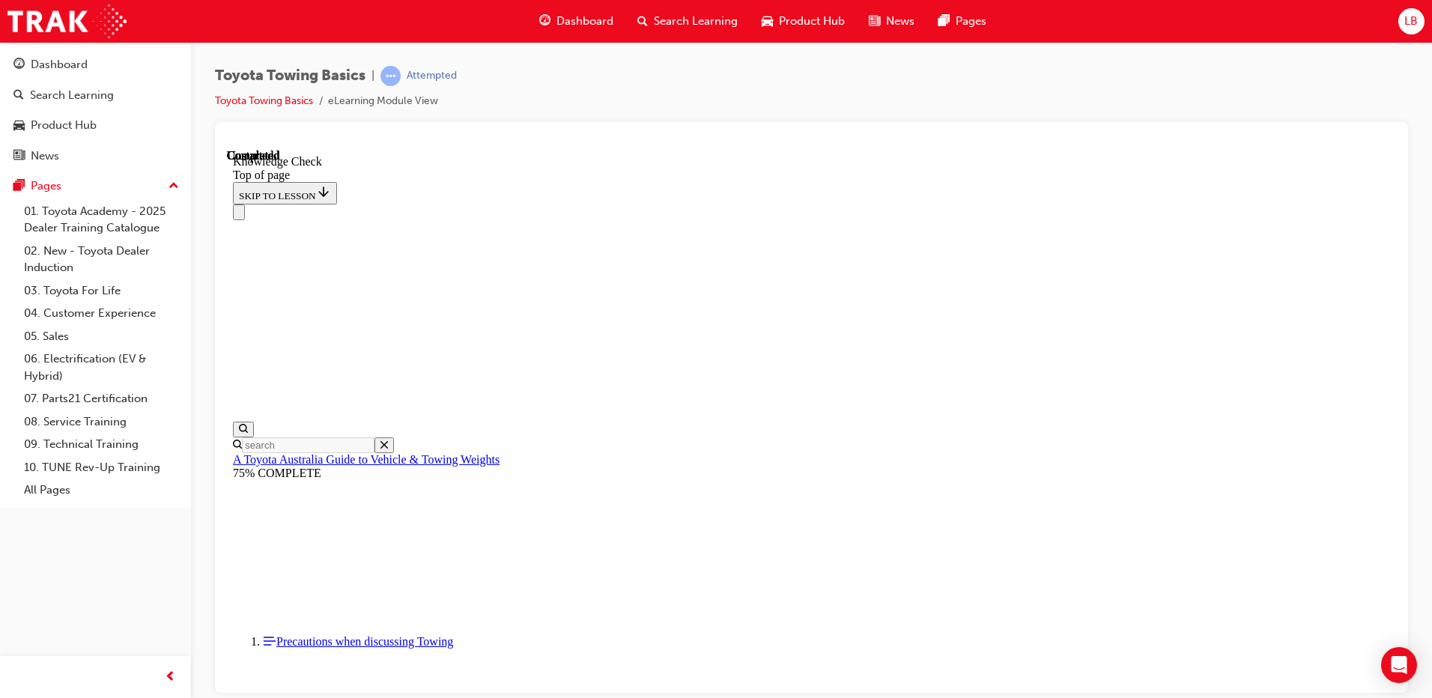
scroll to position [150, 0]
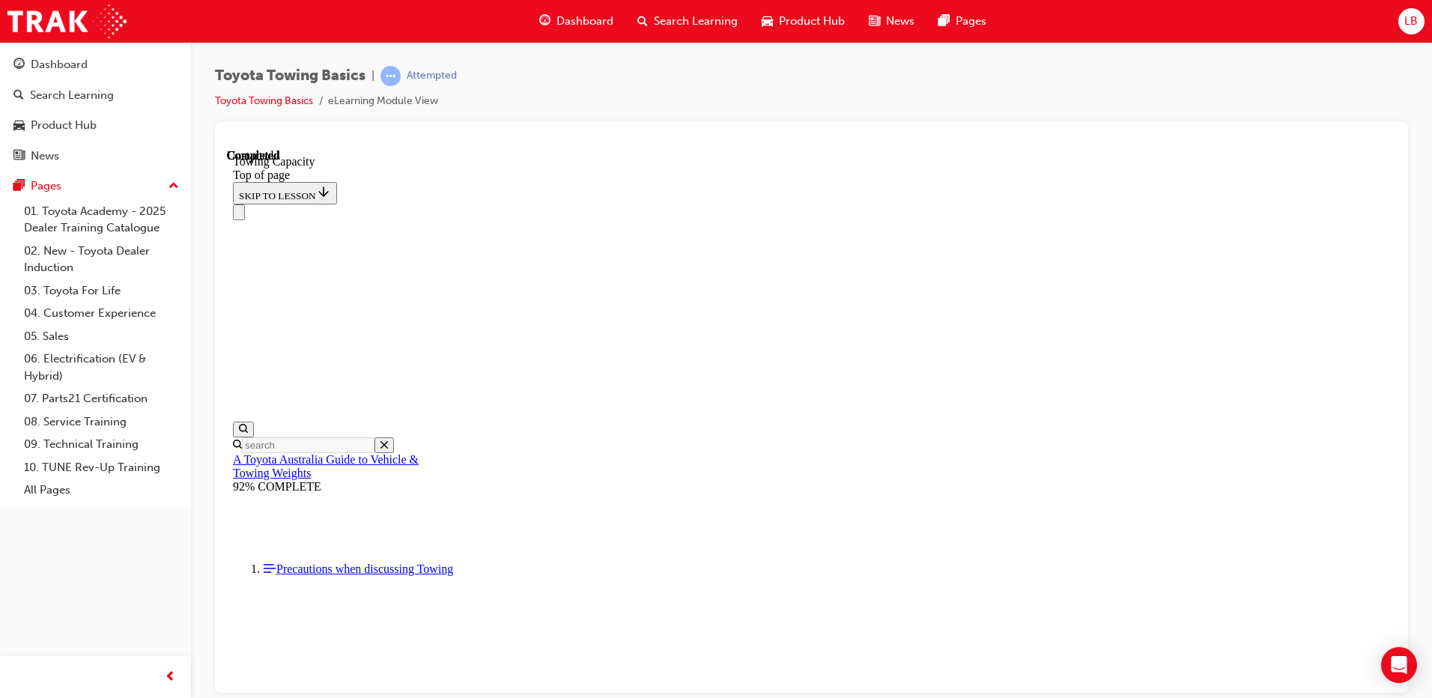
scroll to position [242, 0]
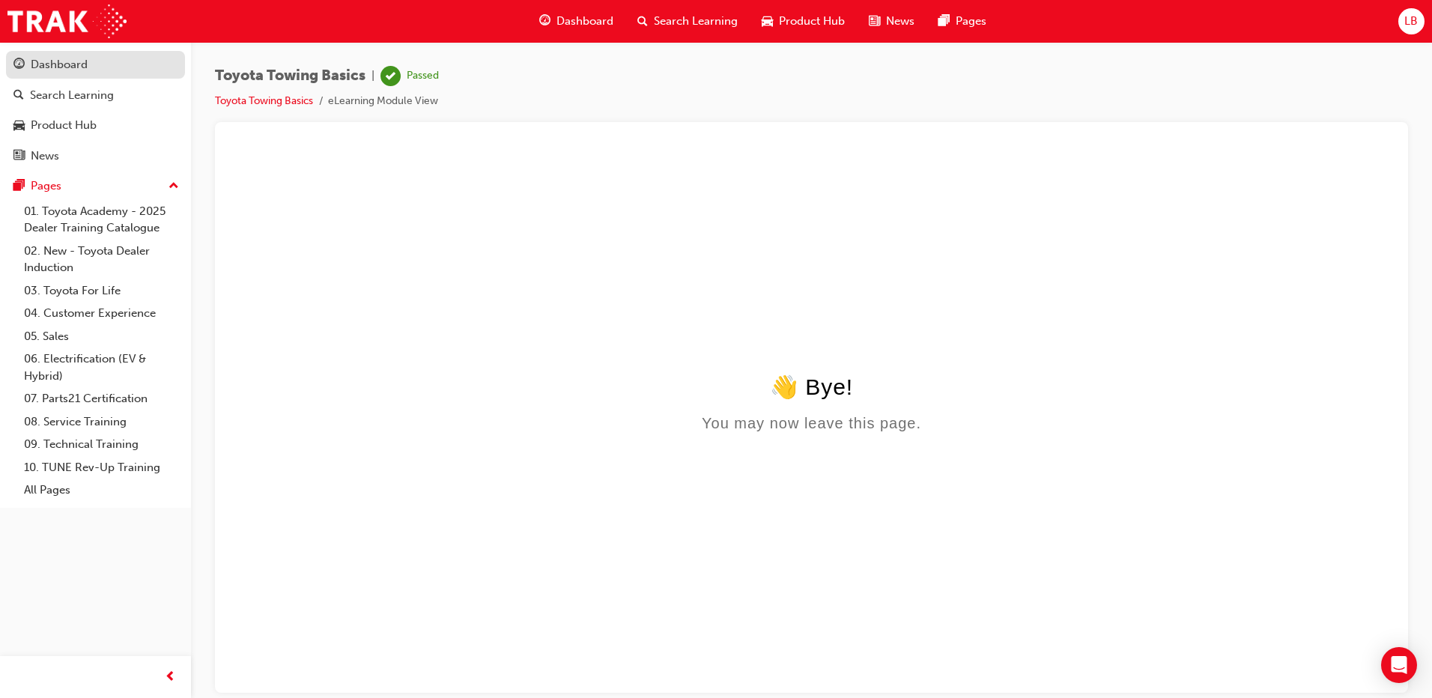
click at [74, 59] on div "Dashboard" at bounding box center [59, 64] width 57 height 17
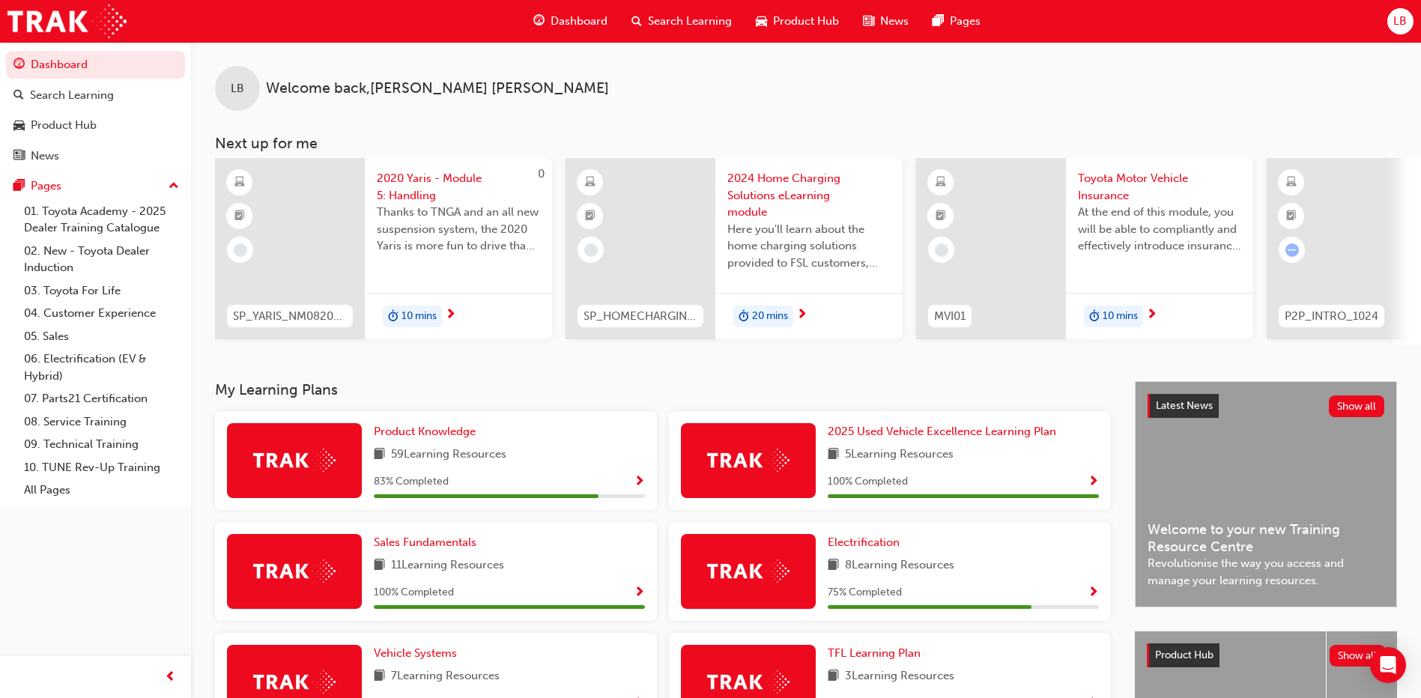
click at [1097, 181] on span "Toyota Motor Vehicle Insurance" at bounding box center [1159, 187] width 163 height 34
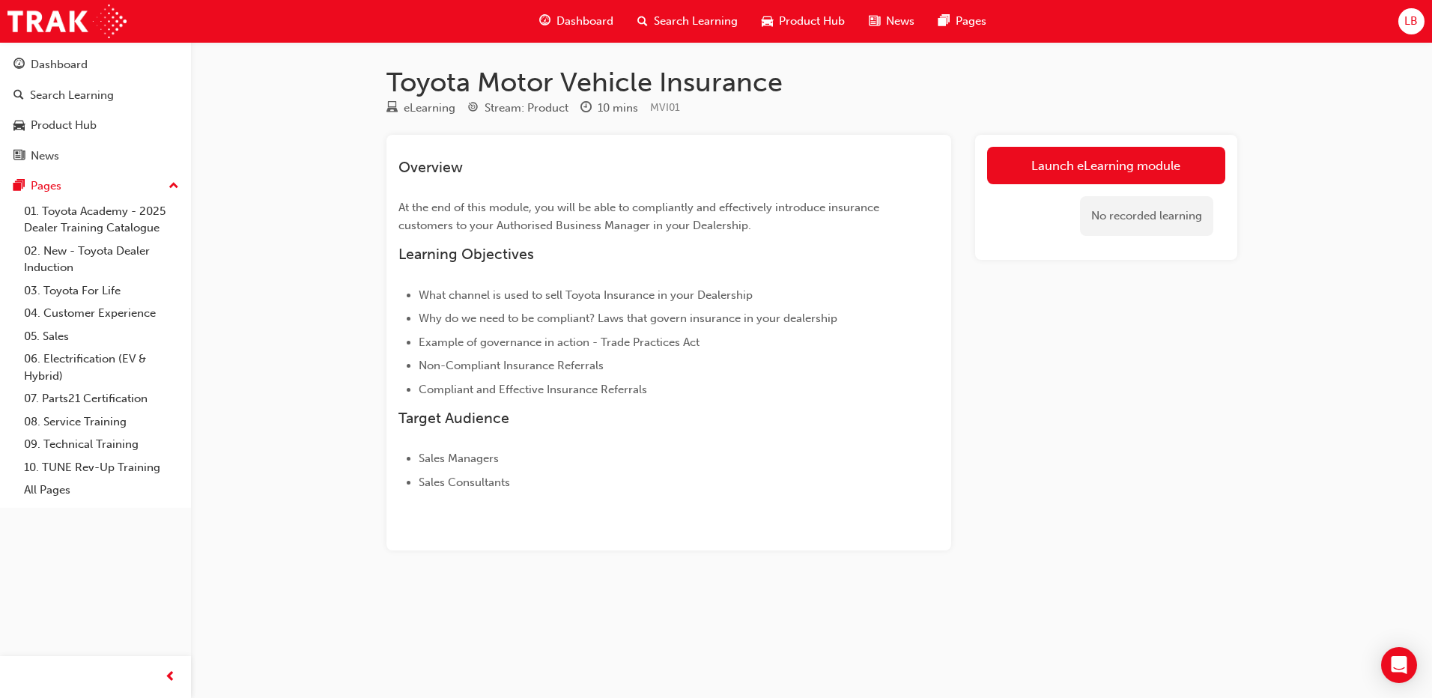
click at [1035, 144] on div "Launch eLearning module No recorded learning" at bounding box center [1106, 197] width 262 height 125
click at [1046, 168] on link "Launch eLearning module" at bounding box center [1106, 165] width 238 height 37
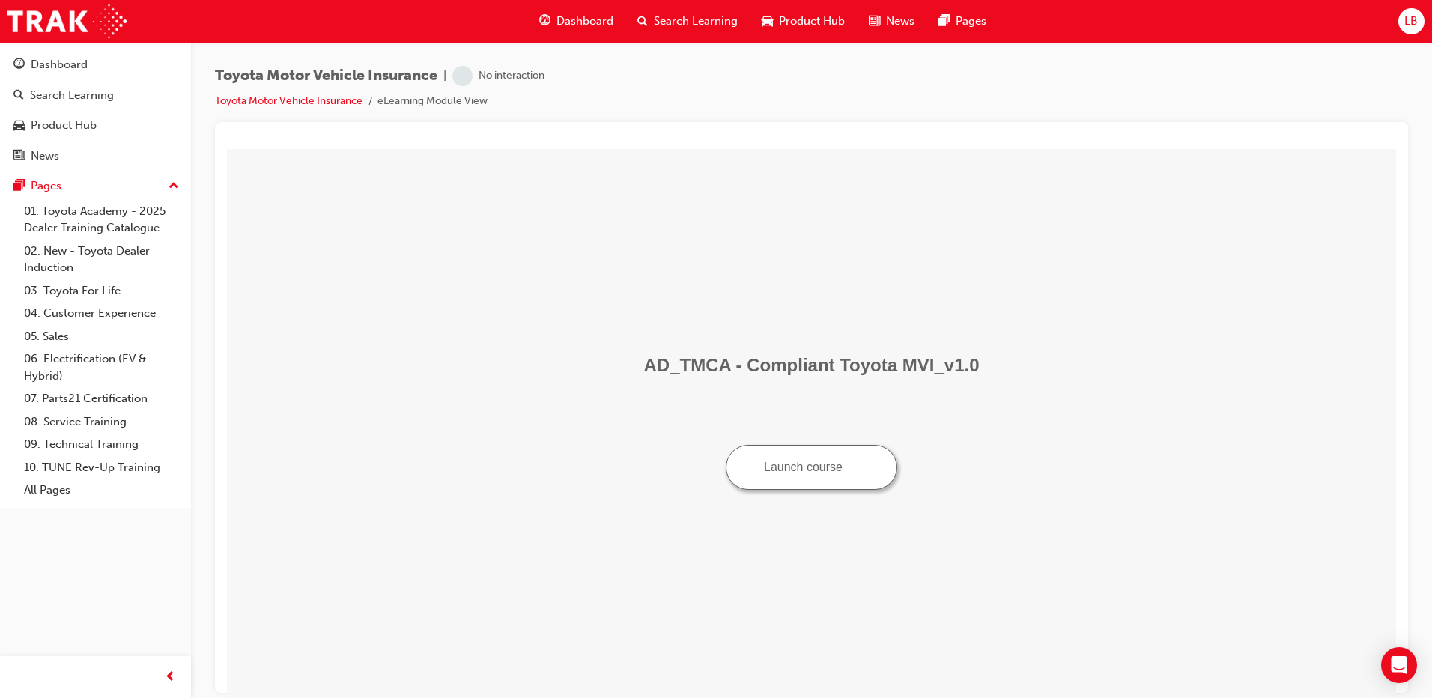
click at [792, 473] on button "Launch course" at bounding box center [812, 466] width 172 height 45
click at [75, 58] on div "Dashboard" at bounding box center [59, 64] width 57 height 17
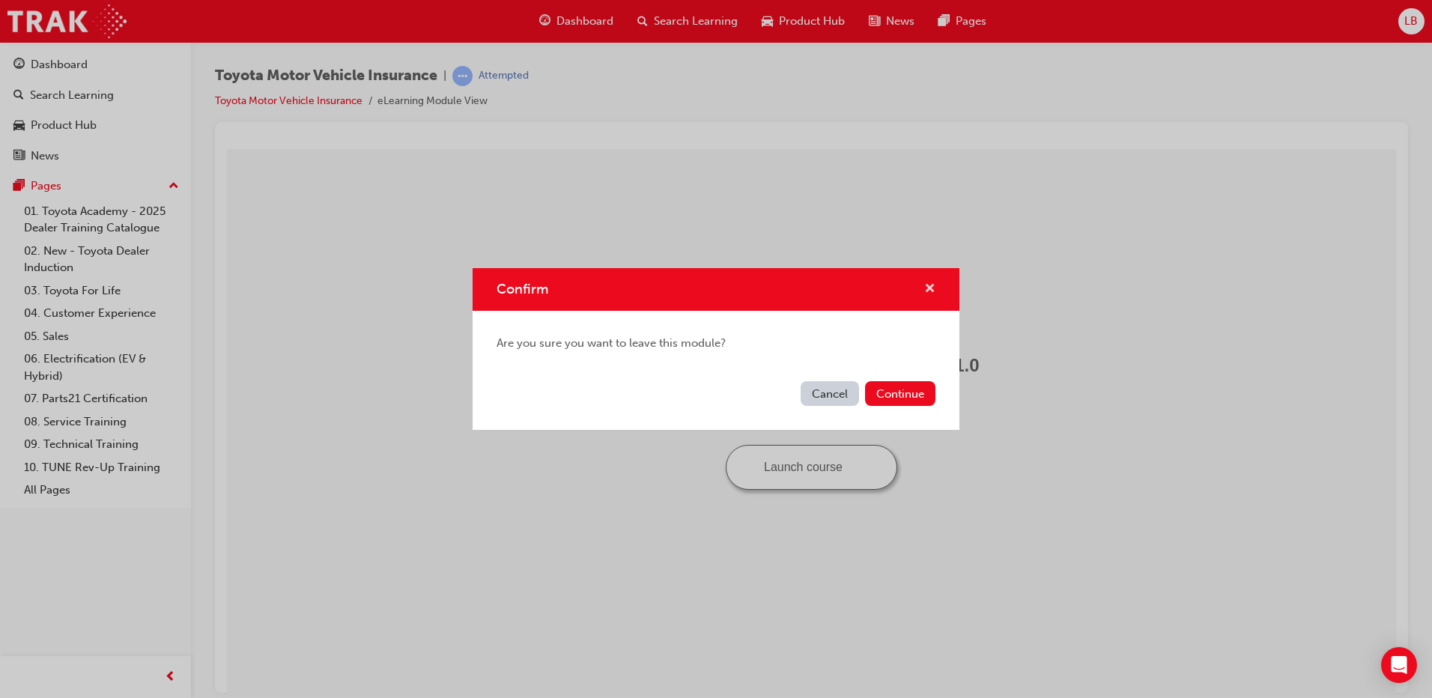
click at [933, 288] on span "cross-icon" at bounding box center [929, 289] width 11 height 13
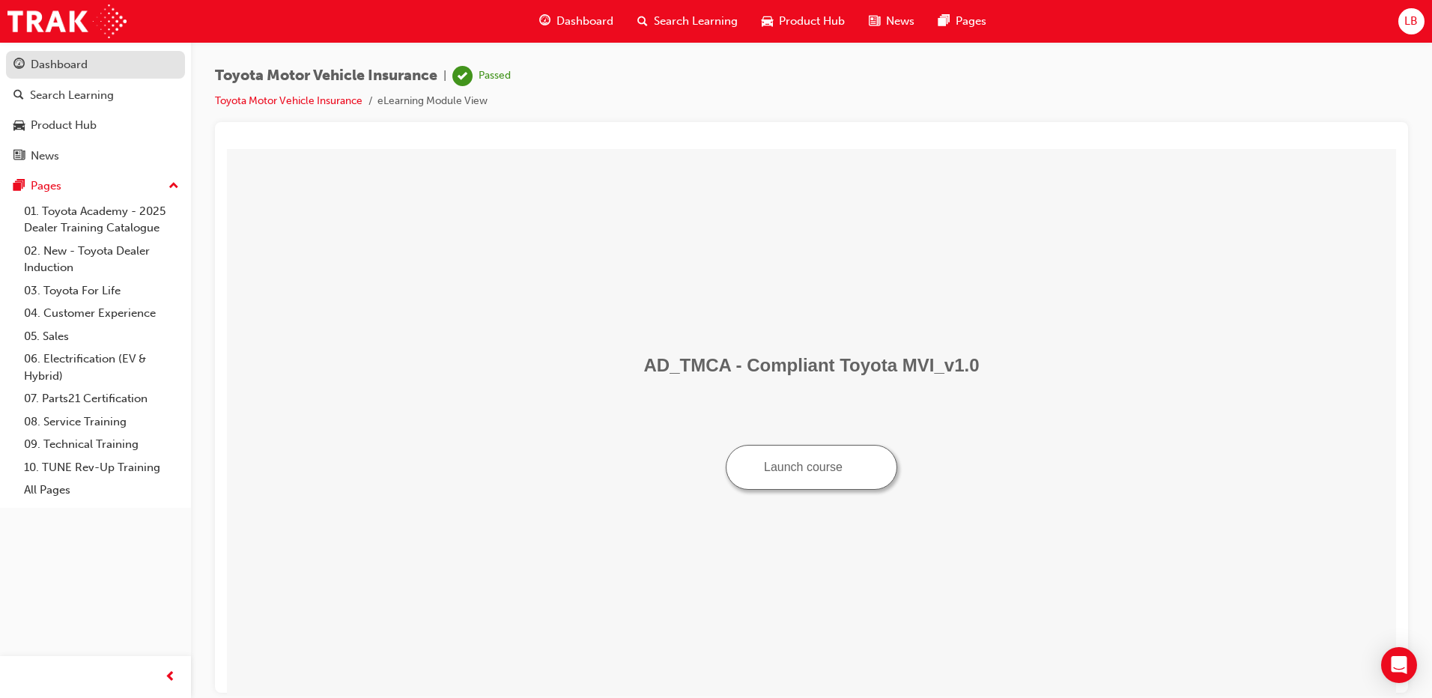
click at [67, 69] on div "Dashboard" at bounding box center [59, 64] width 57 height 17
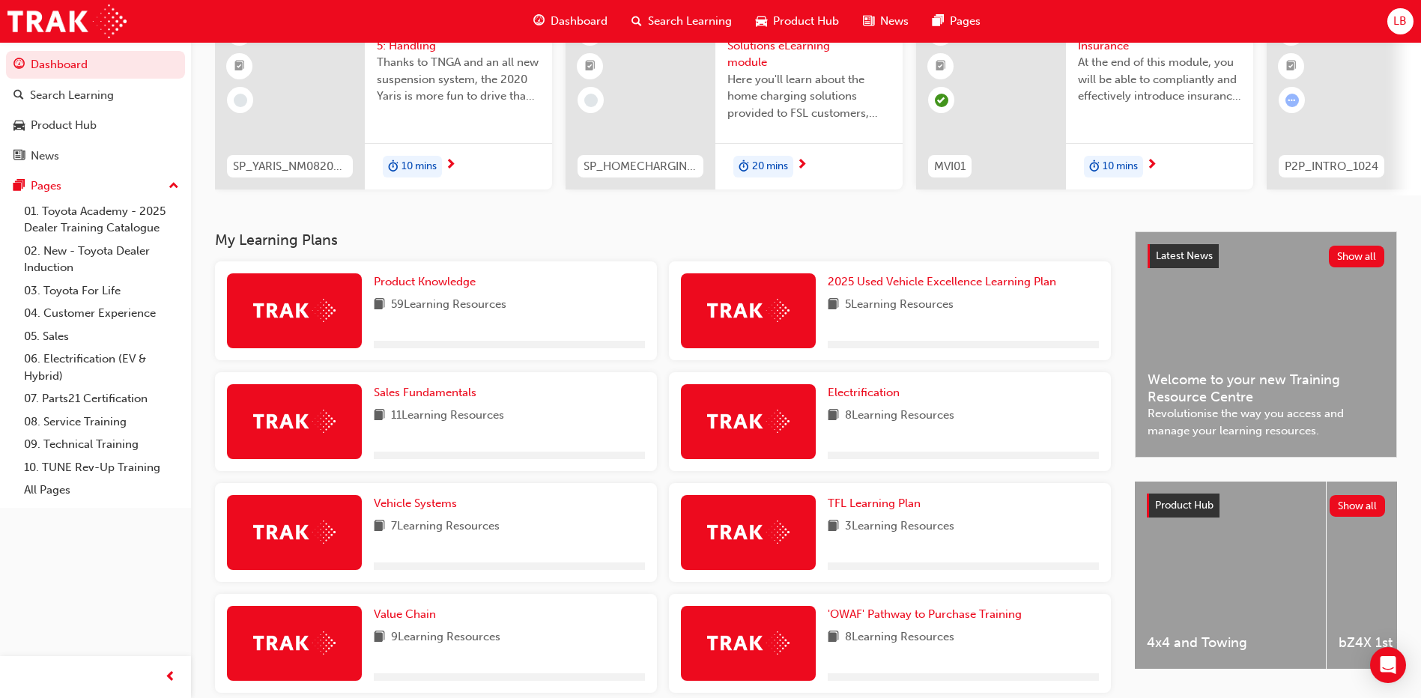
scroll to position [300, 0]
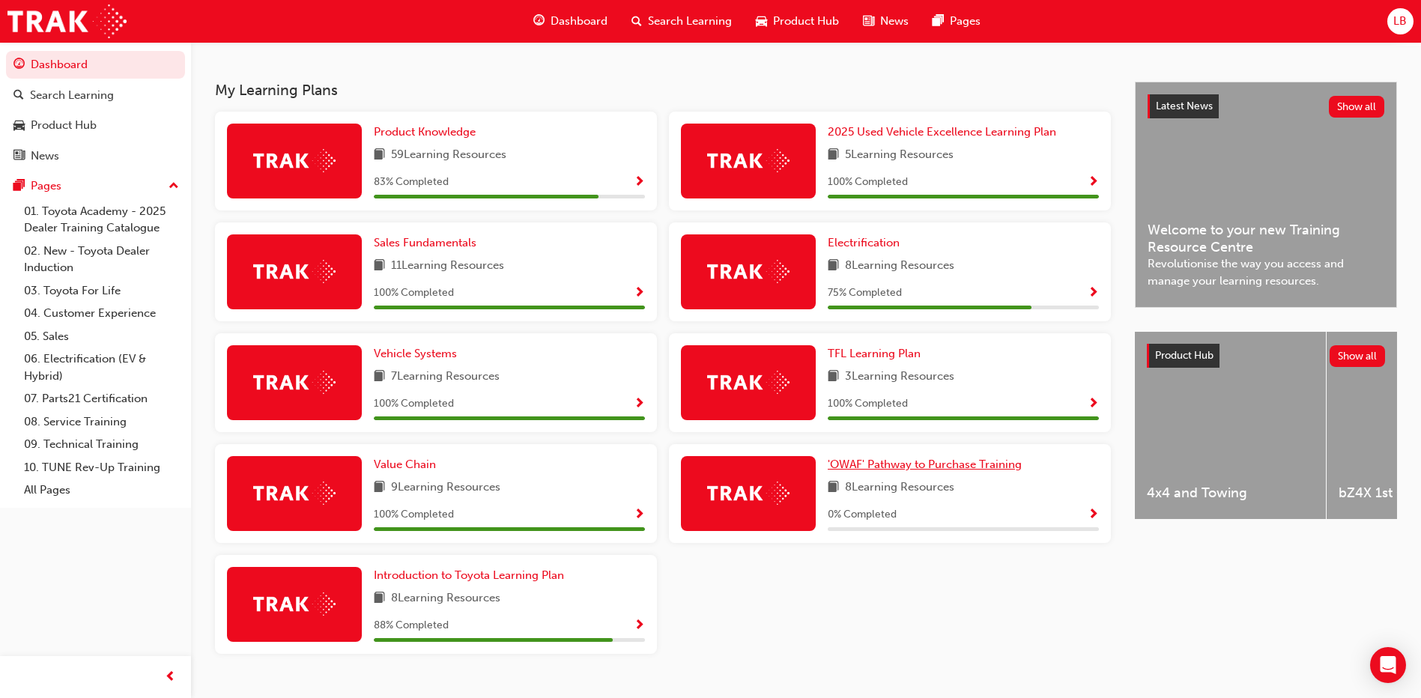
click at [921, 471] on span "'OWAF' Pathway to Purchase Training" at bounding box center [925, 464] width 194 height 13
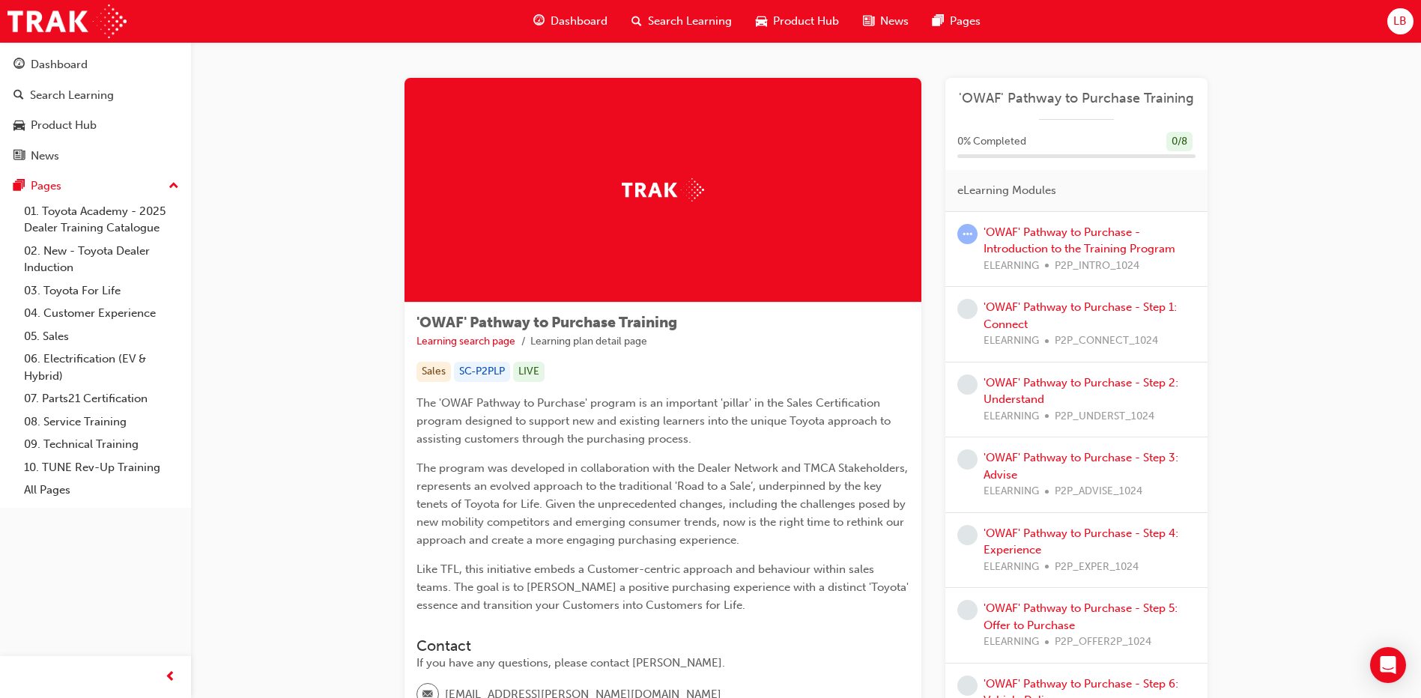
click at [1089, 240] on div "'OWAF' Pathway to Purchase - Introduction to the Training Program ELEARNING P2P…" at bounding box center [1089, 249] width 212 height 51
click at [1052, 245] on link "'OWAF' Pathway to Purchase - Introduction to the Training Program" at bounding box center [1079, 240] width 192 height 31
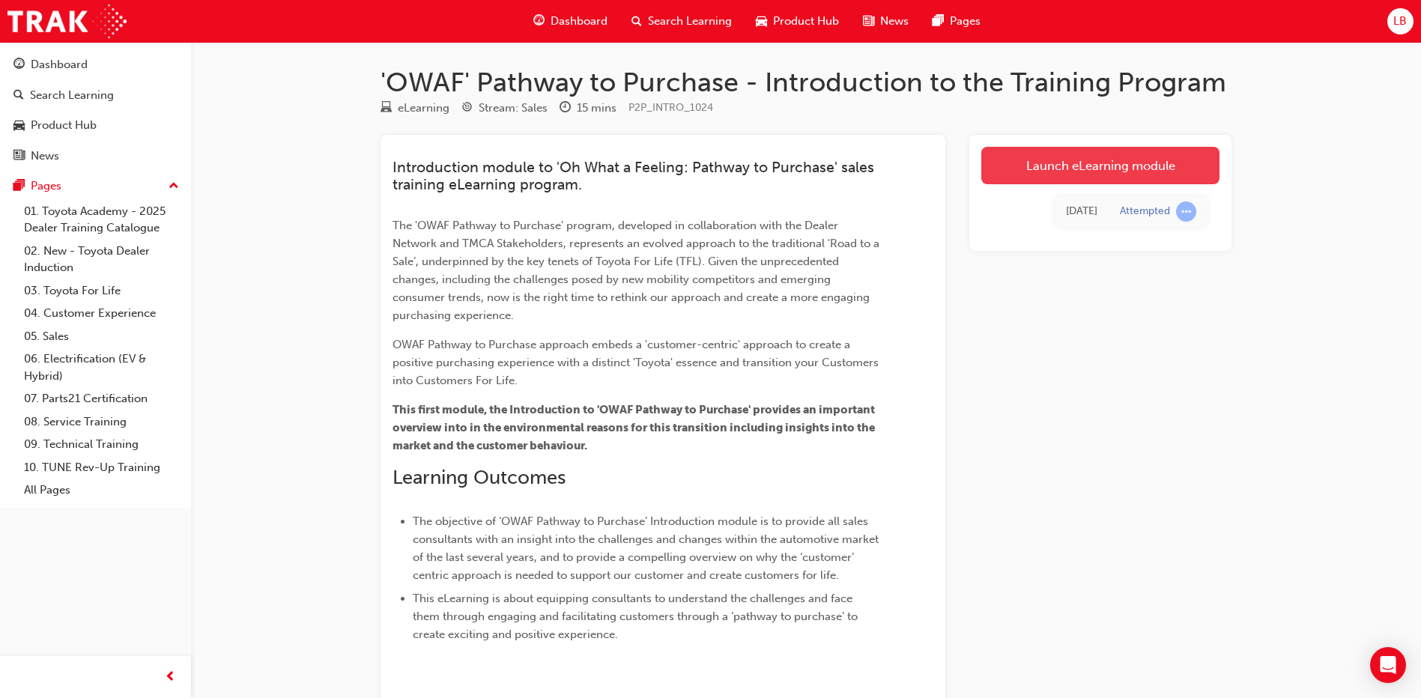
click at [1063, 160] on link "Launch eLearning module" at bounding box center [1100, 165] width 238 height 37
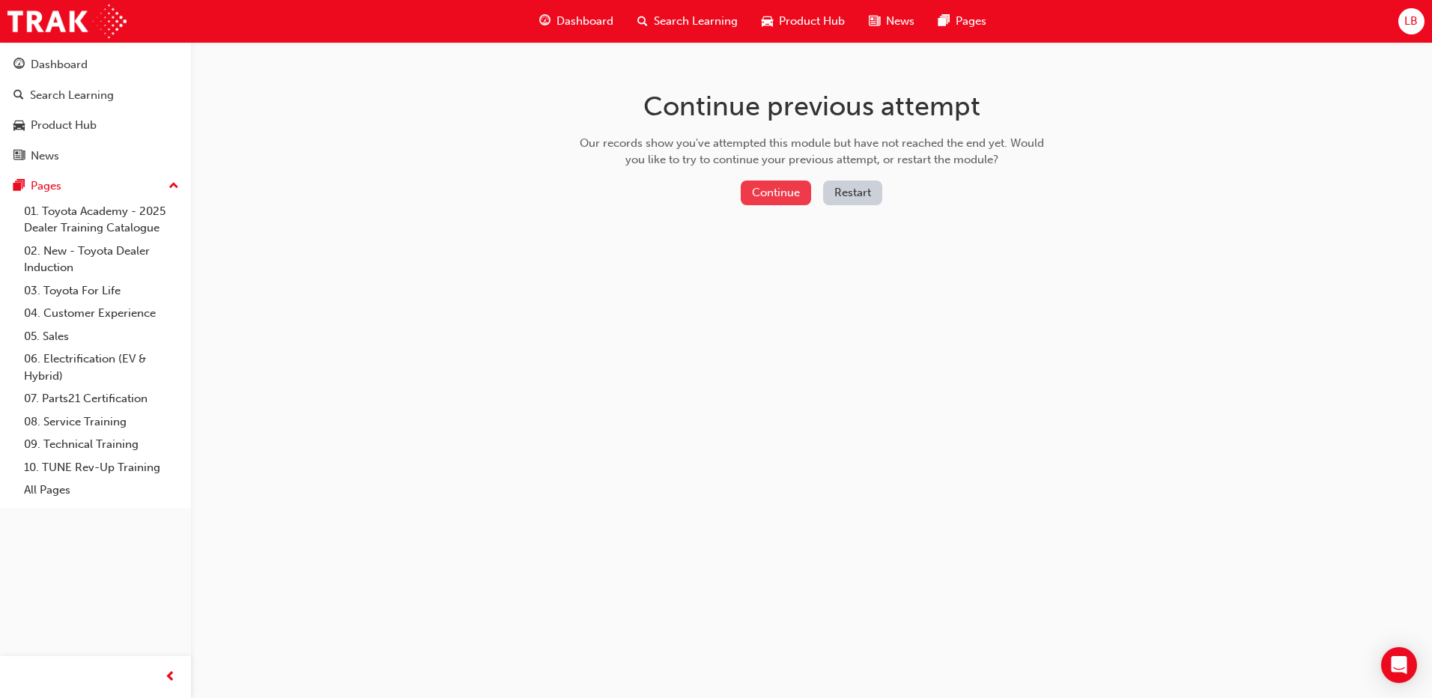
click at [793, 195] on button "Continue" at bounding box center [776, 193] width 70 height 25
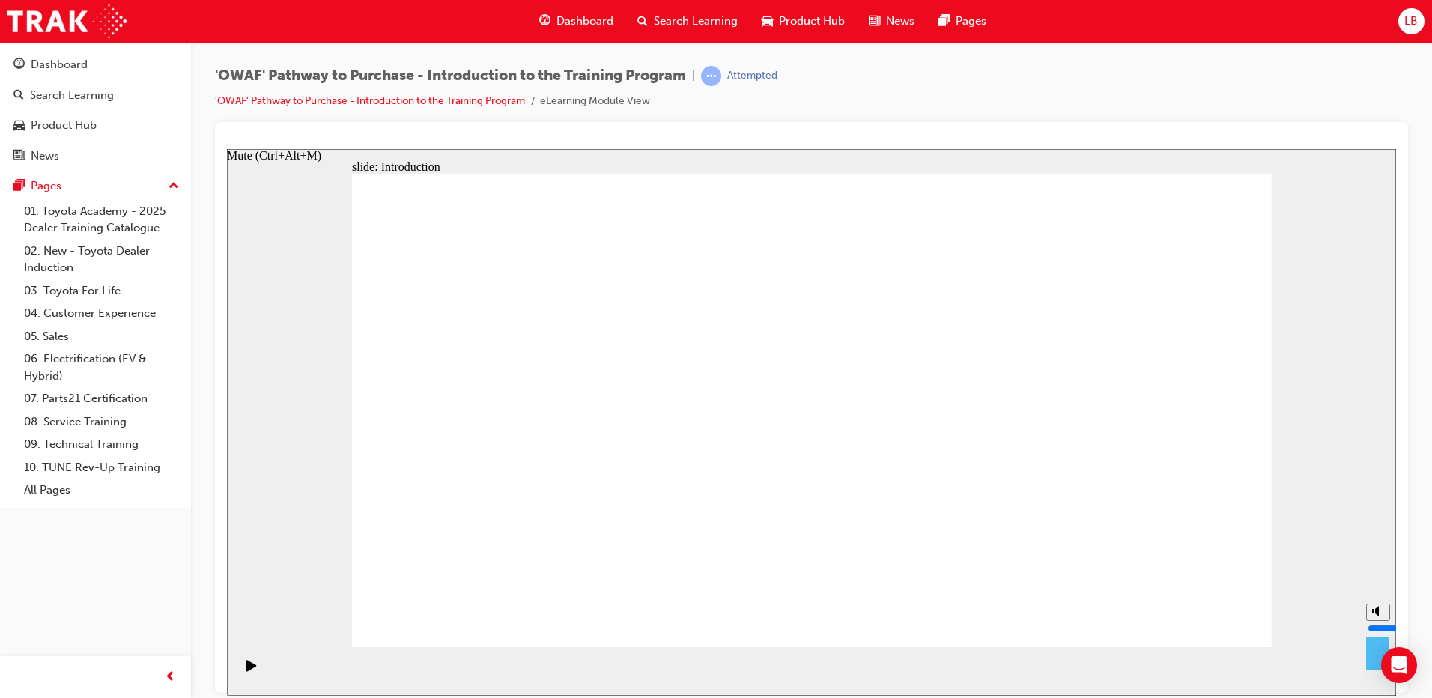
click at [1371, 620] on button "Mute (Ctrl+Alt+M)" at bounding box center [1378, 611] width 24 height 17
type input "0"
click at [248, 670] on icon "Pause (Ctrl+Alt+P)" at bounding box center [251, 664] width 10 height 11
click at [240, 670] on div "Pause (Ctrl+Alt+P)" at bounding box center [251, 671] width 25 height 25
click at [47, 66] on div "Dashboard" at bounding box center [59, 64] width 57 height 17
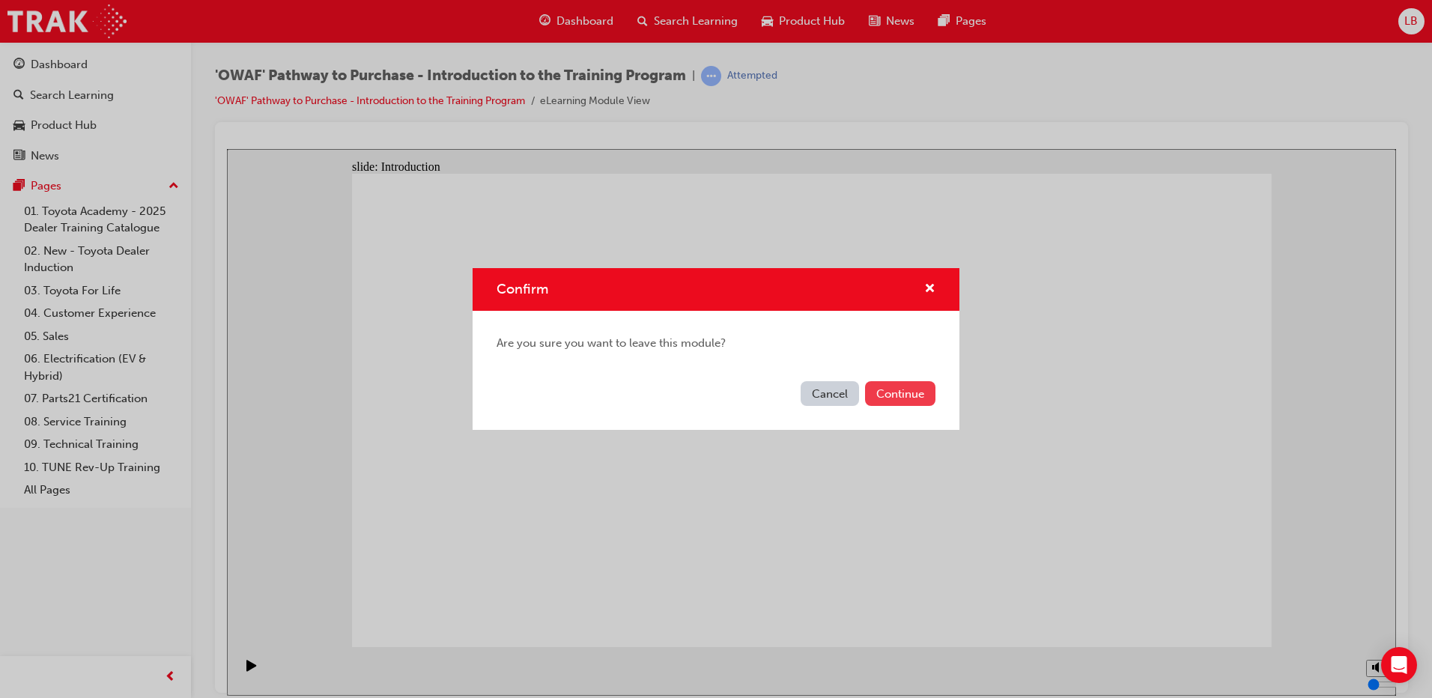
click at [894, 392] on button "Continue" at bounding box center [900, 393] width 70 height 25
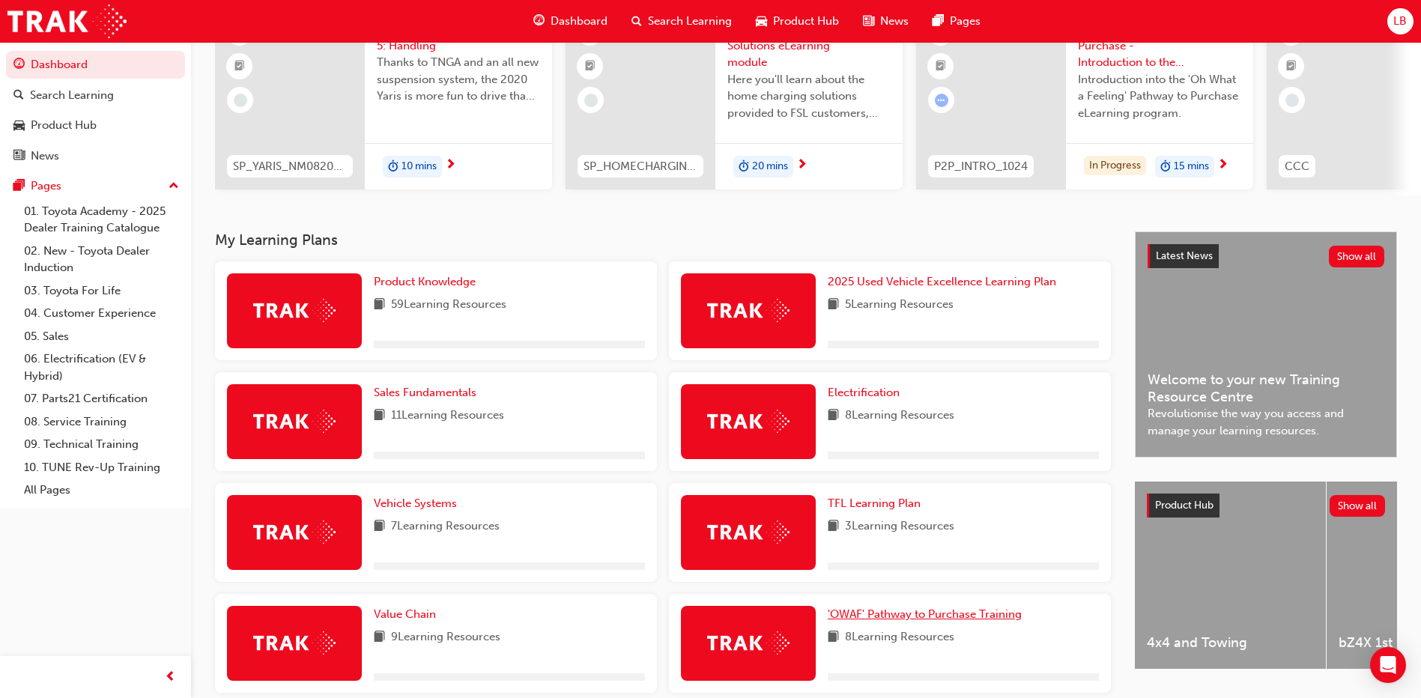
scroll to position [335, 0]
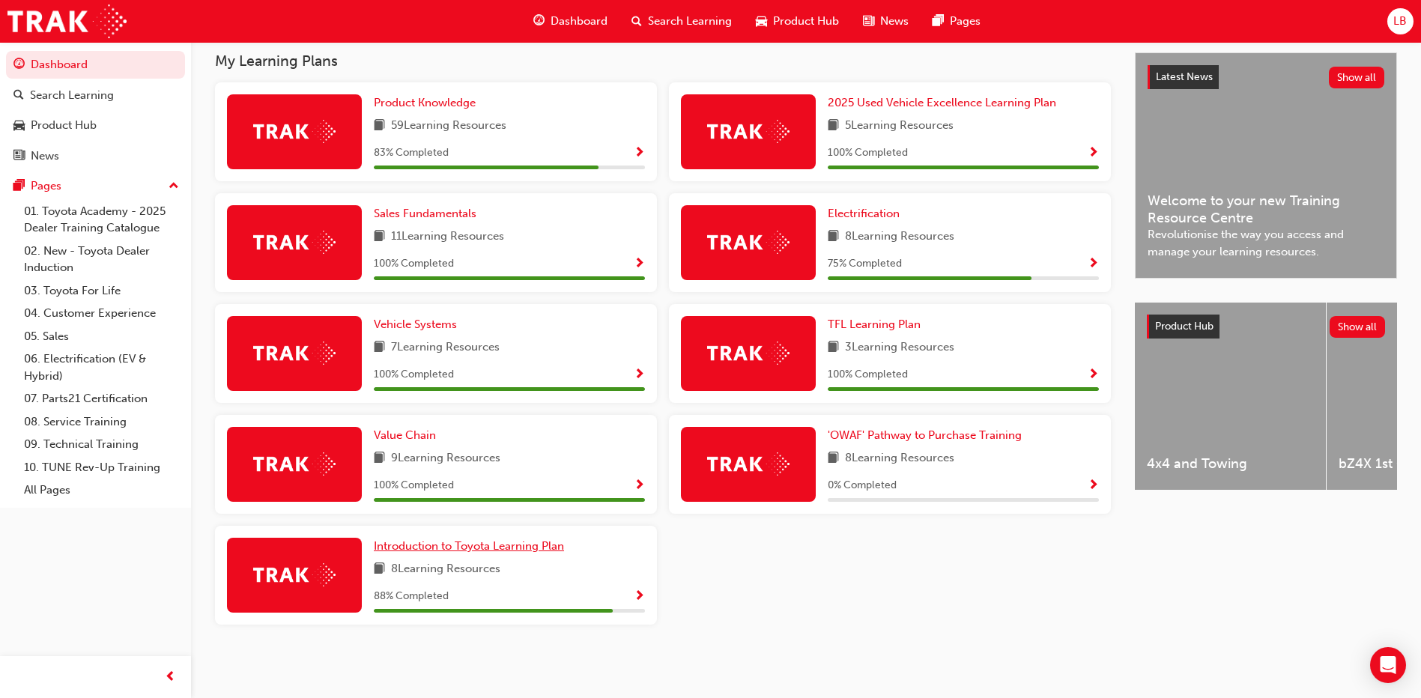
click at [527, 550] on span "Introduction to Toyota Learning Plan" at bounding box center [469, 545] width 190 height 13
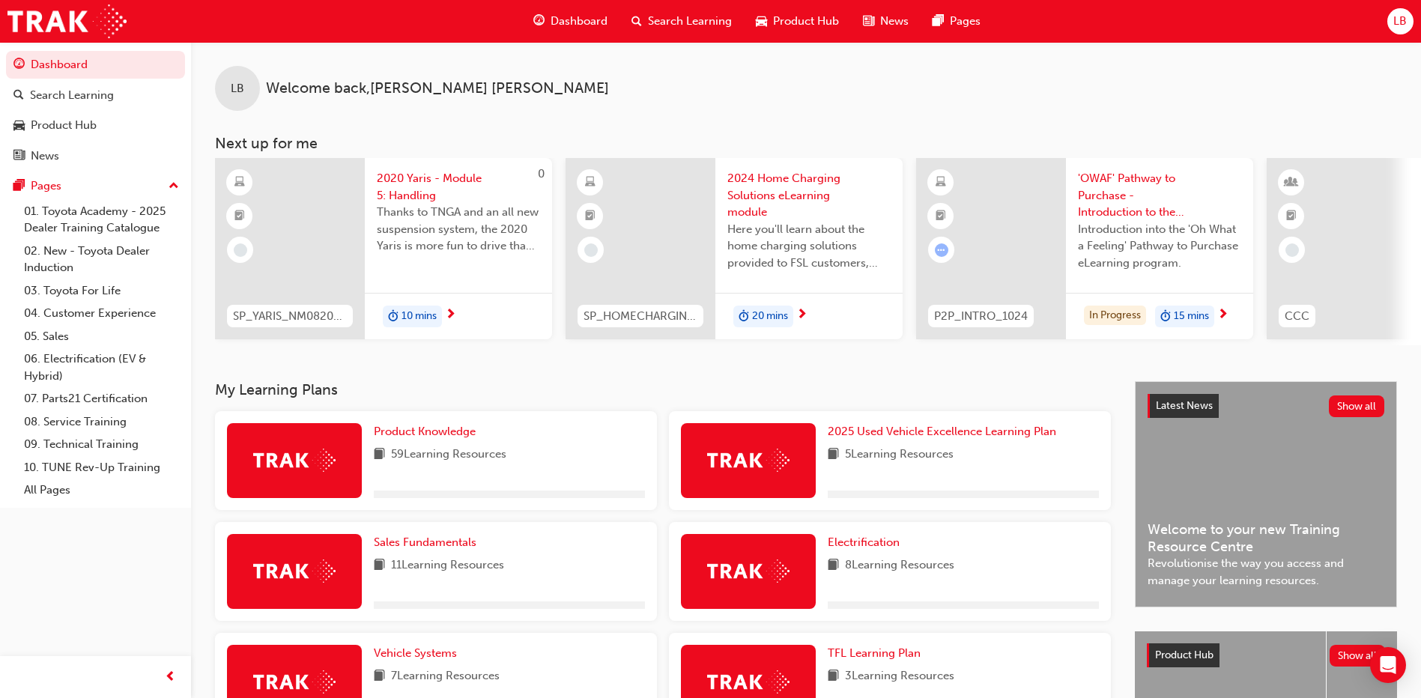
scroll to position [225, 0]
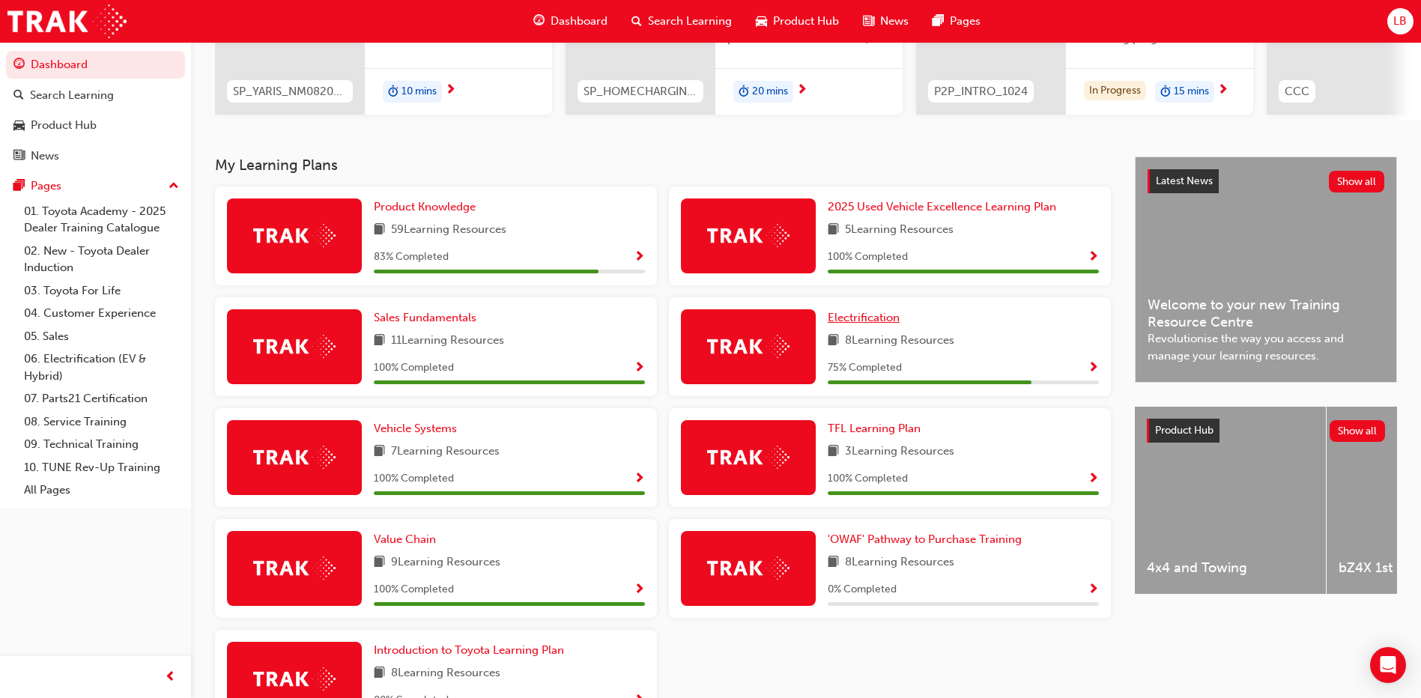
click at [852, 322] on span "Electrification" at bounding box center [864, 317] width 72 height 13
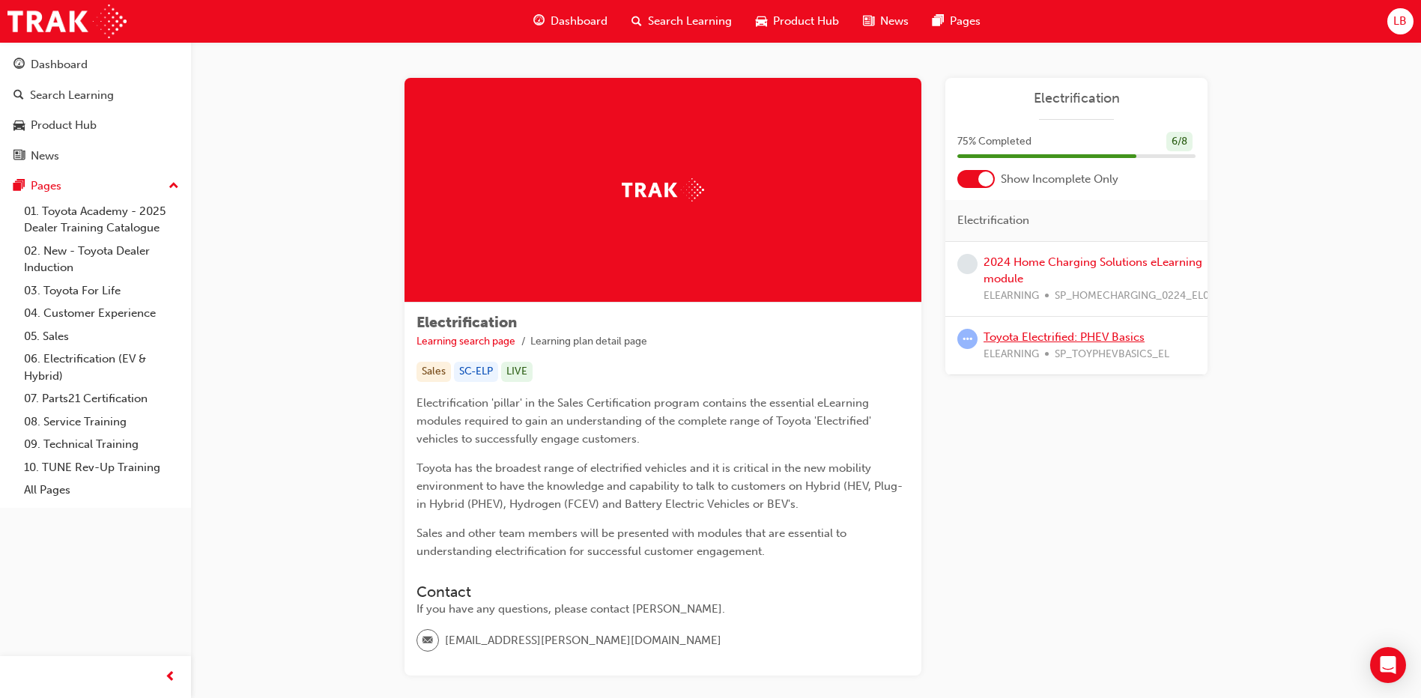
click at [1025, 336] on link "Toyota Electrified: PHEV Basics" at bounding box center [1063, 336] width 161 height 13
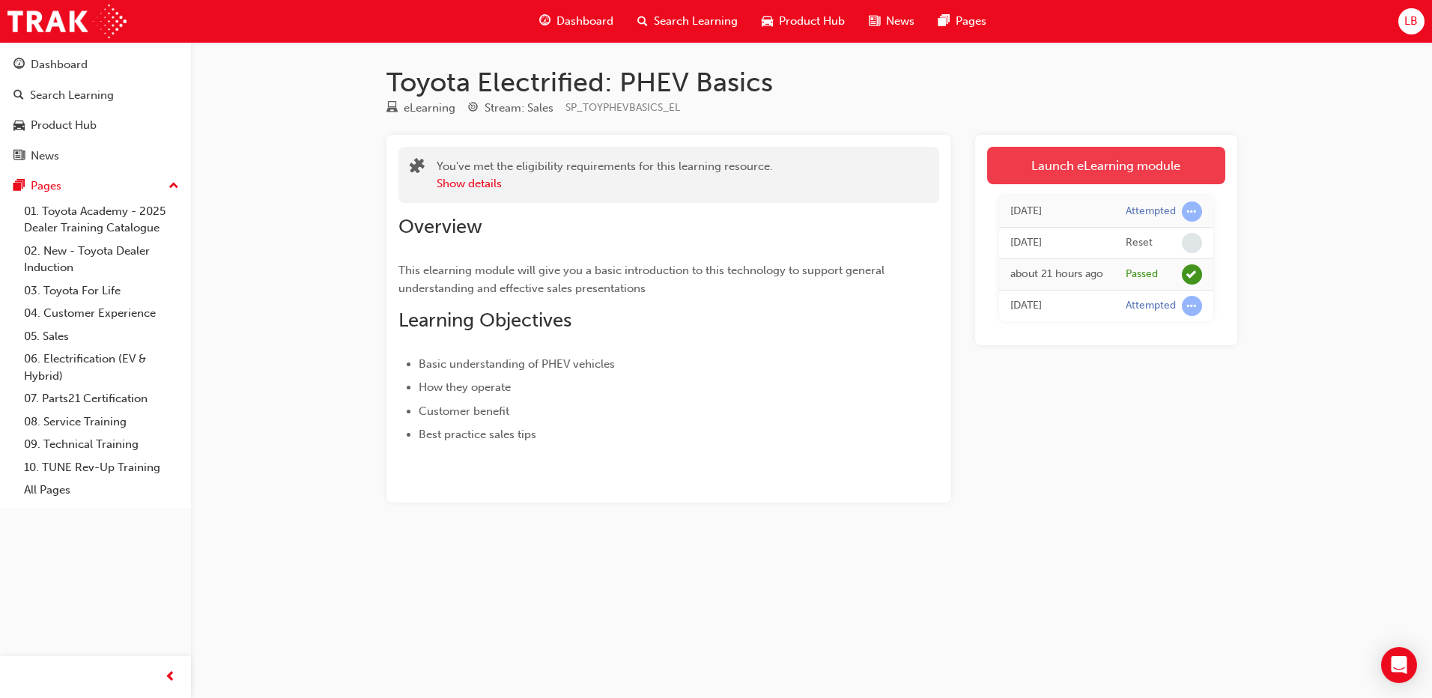
click at [1046, 151] on link "Launch eLearning module" at bounding box center [1106, 165] width 238 height 37
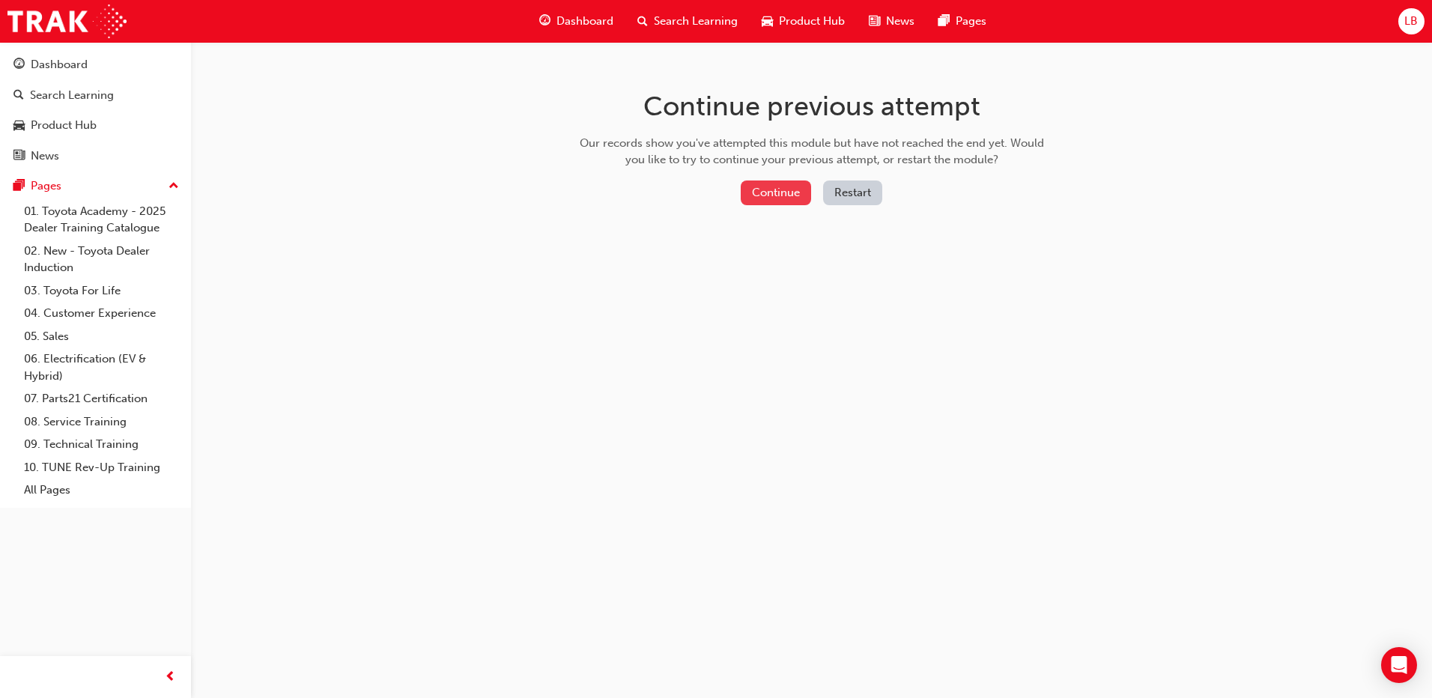
click at [783, 190] on button "Continue" at bounding box center [776, 193] width 70 height 25
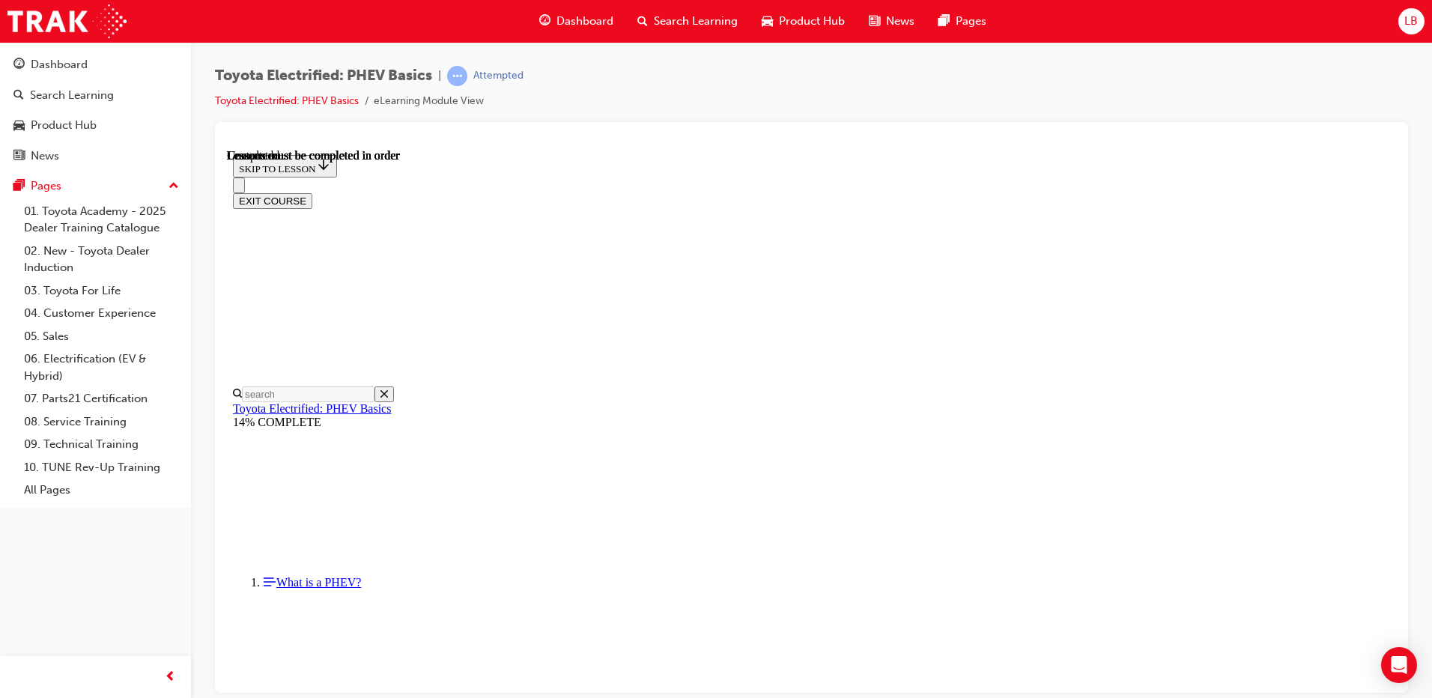
scroll to position [129, 0]
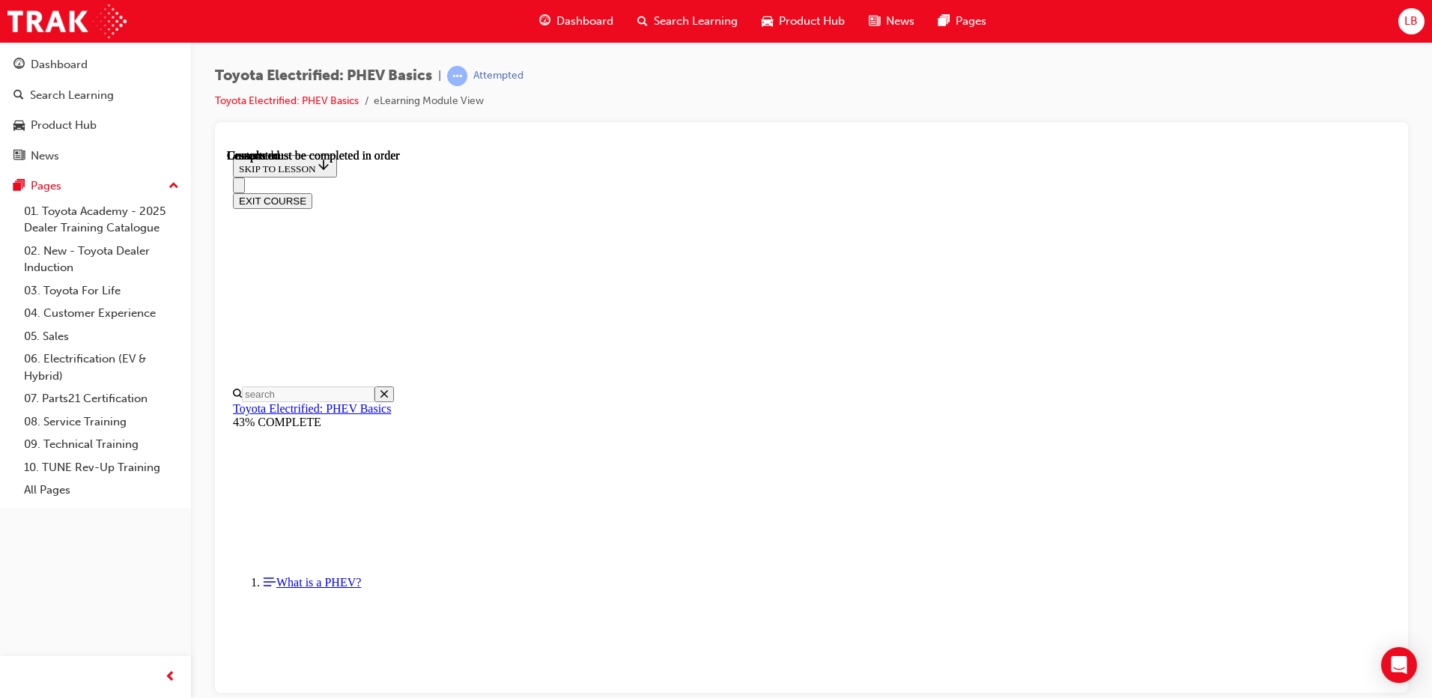
scroll to position [208, 0]
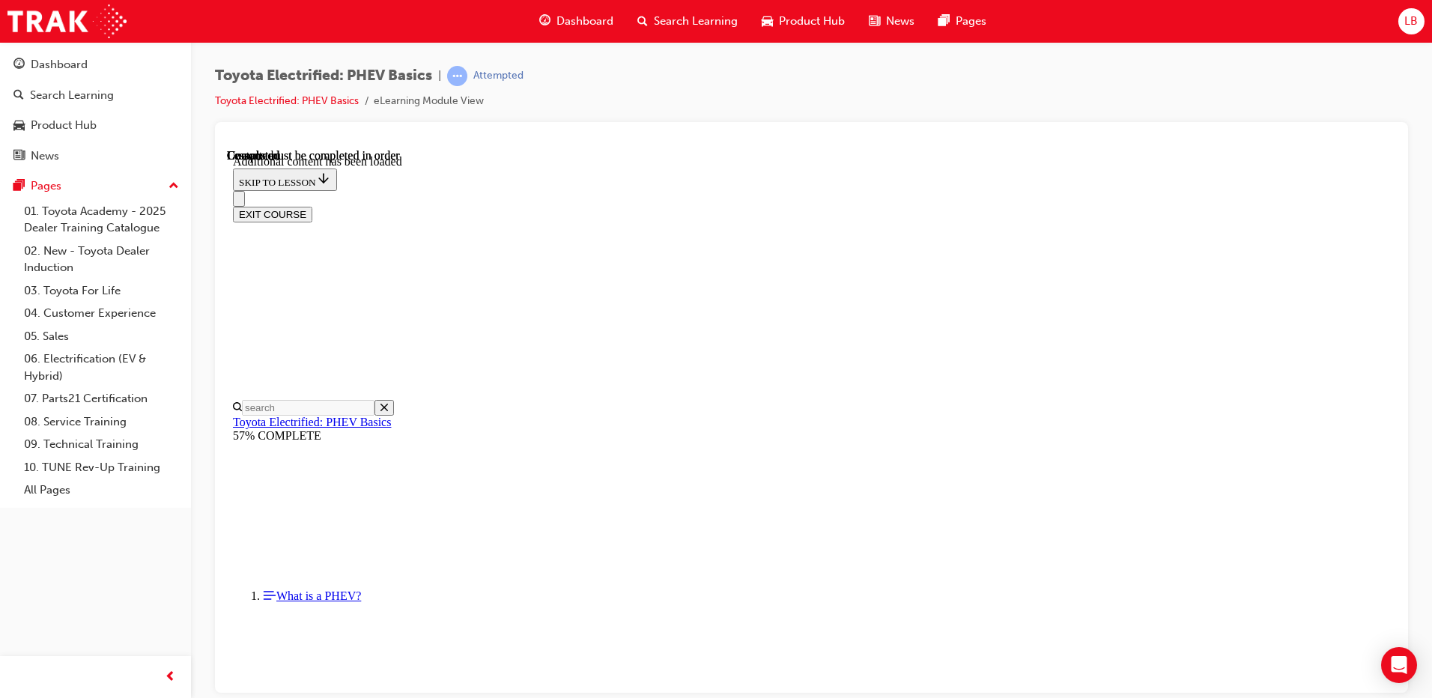
scroll to position [305, 0]
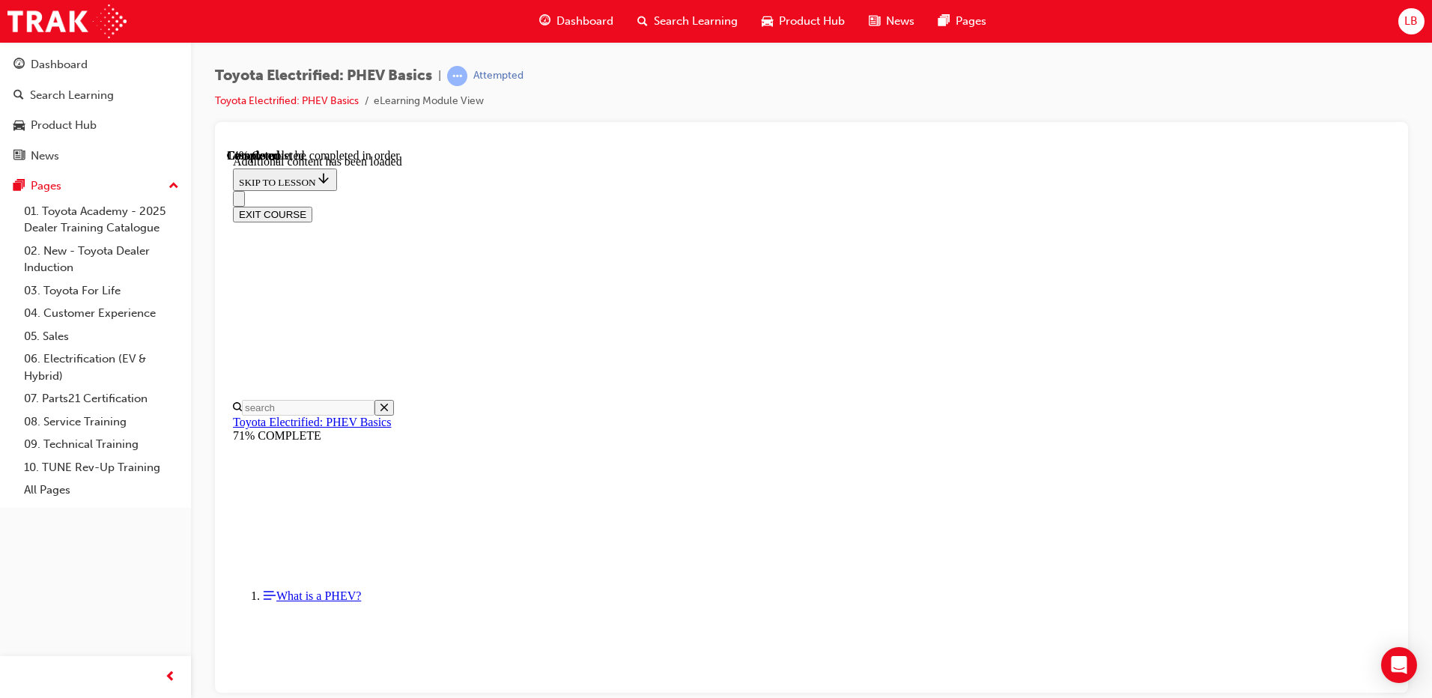
drag, startPoint x: 906, startPoint y: 586, endPoint x: 901, endPoint y: 572, distance: 14.2
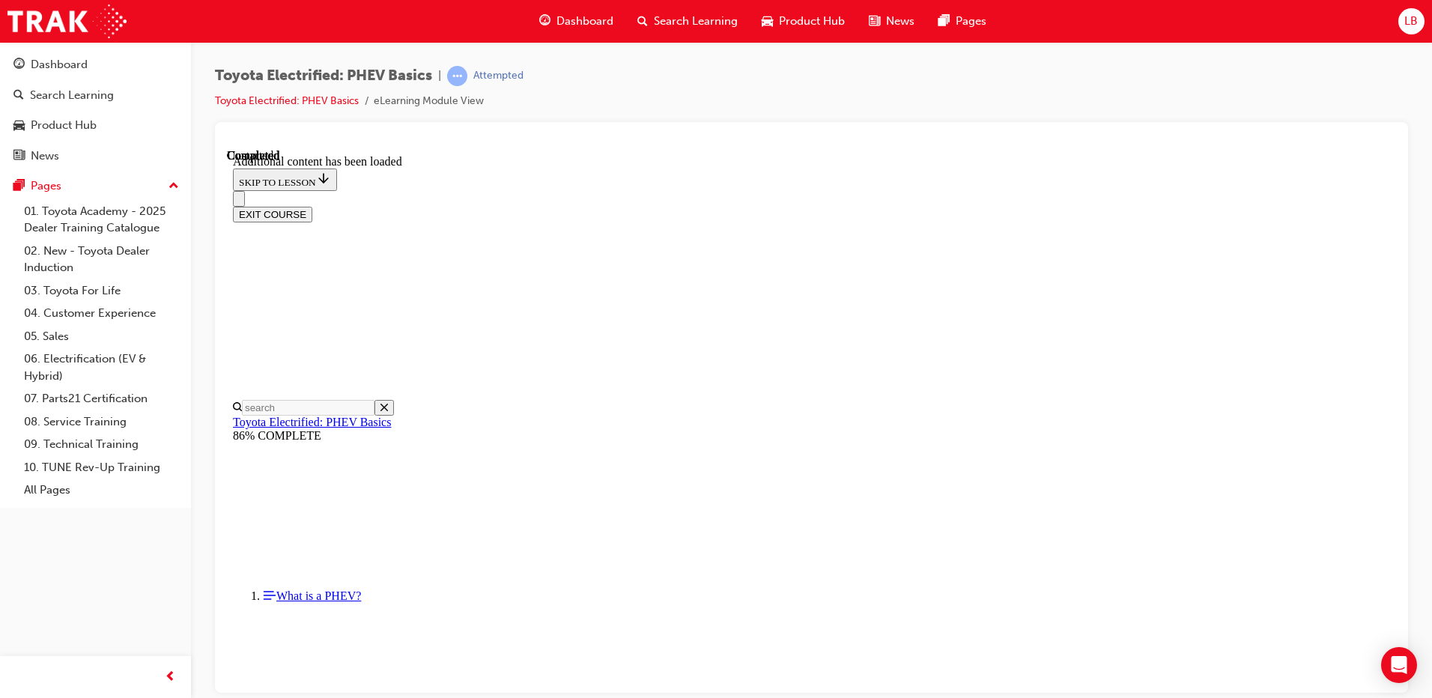
scroll to position [1017, 0]
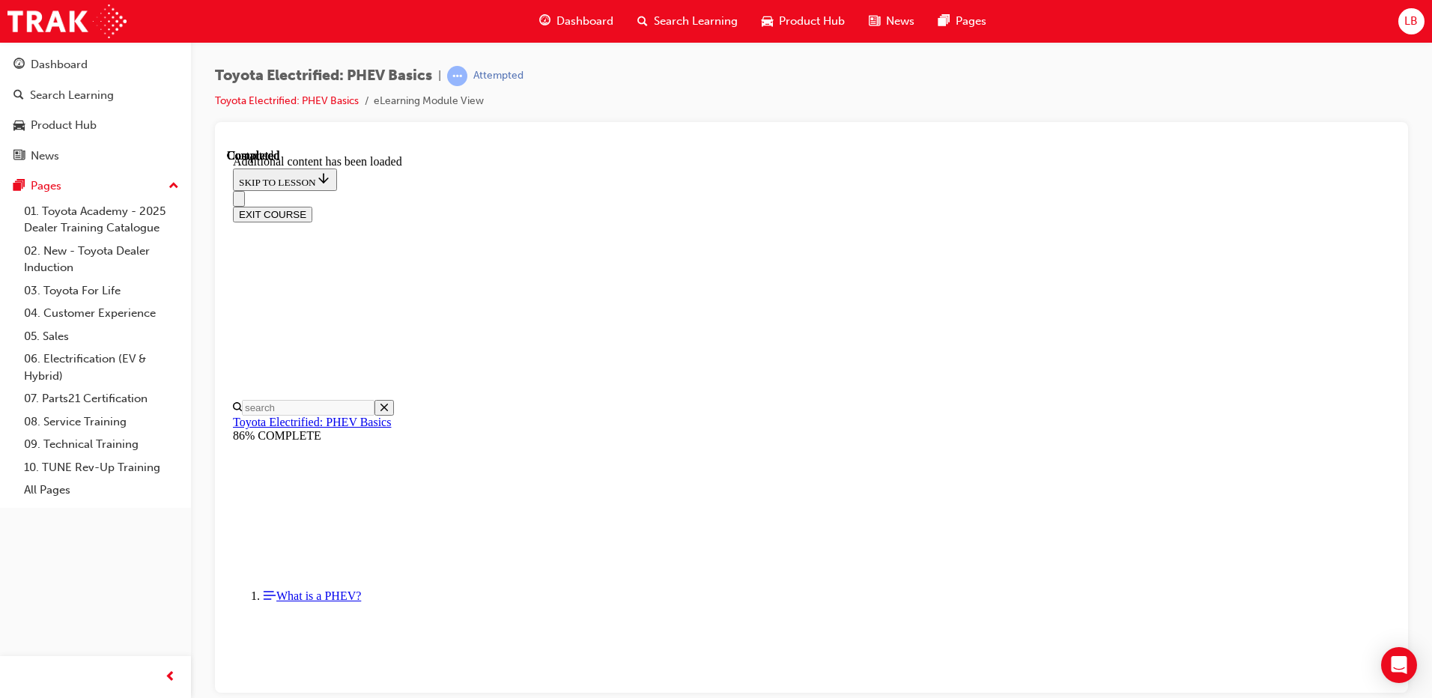
radio input "true"
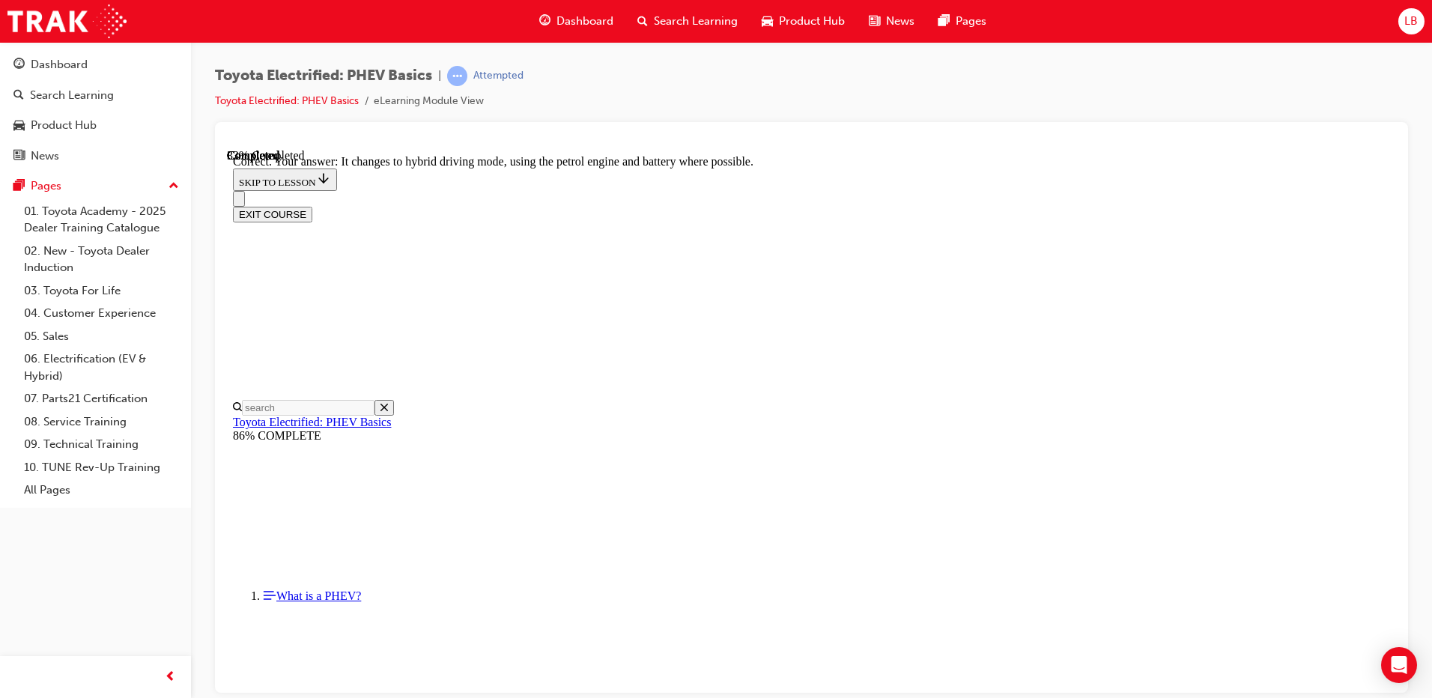
radio input "true"
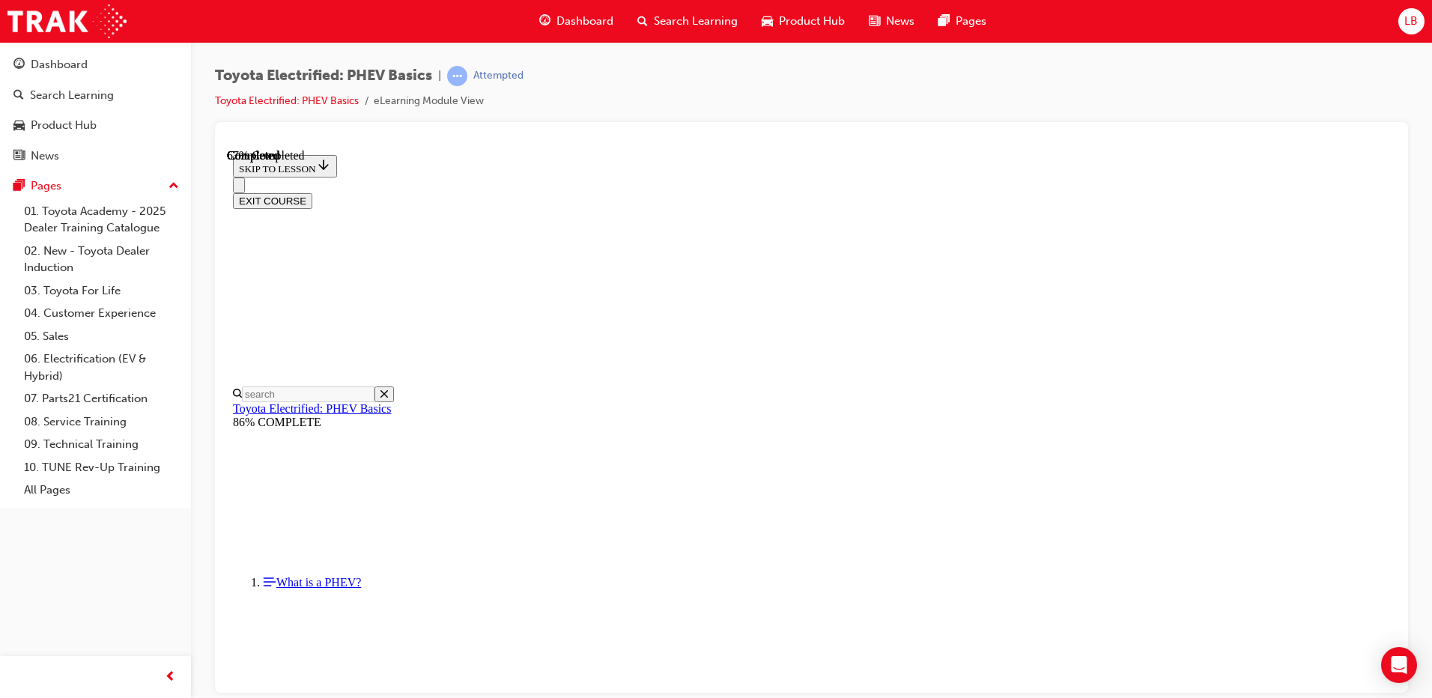
radio input "true"
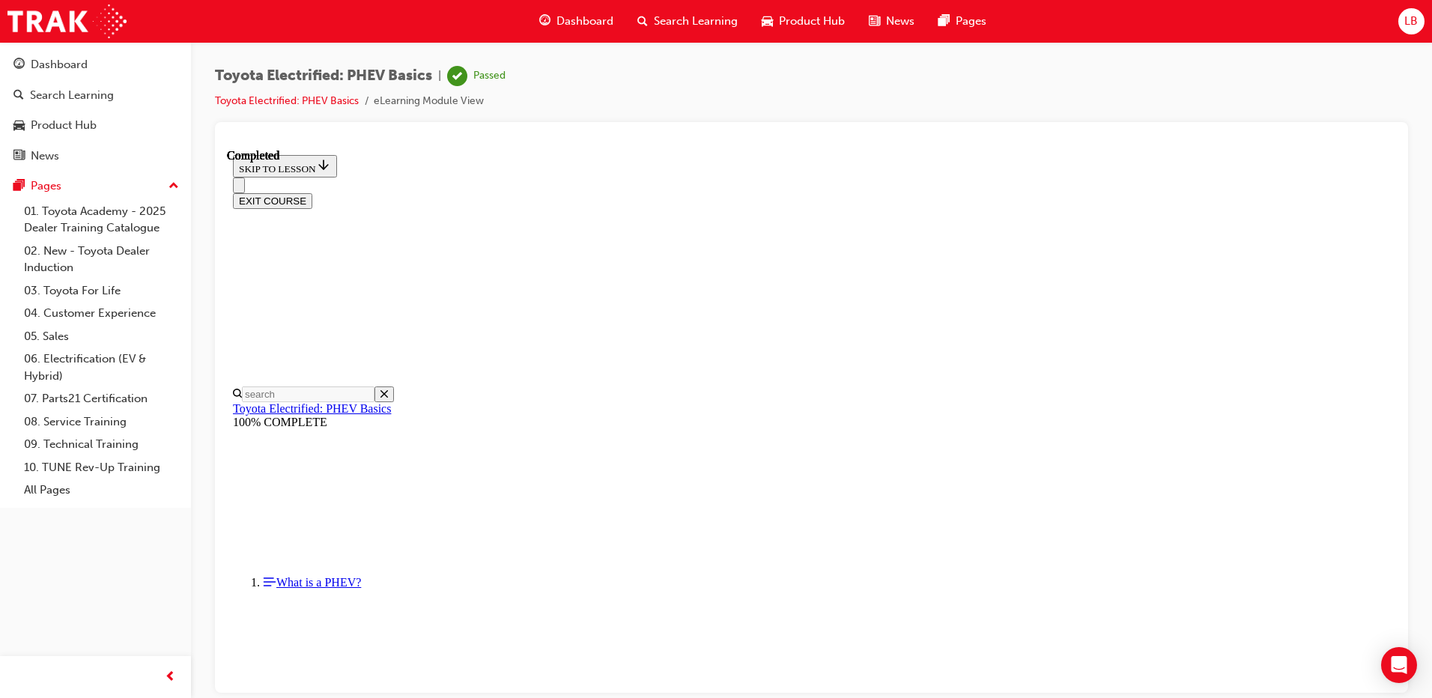
click at [312, 192] on button "EXIT COURSE" at bounding box center [272, 200] width 79 height 16
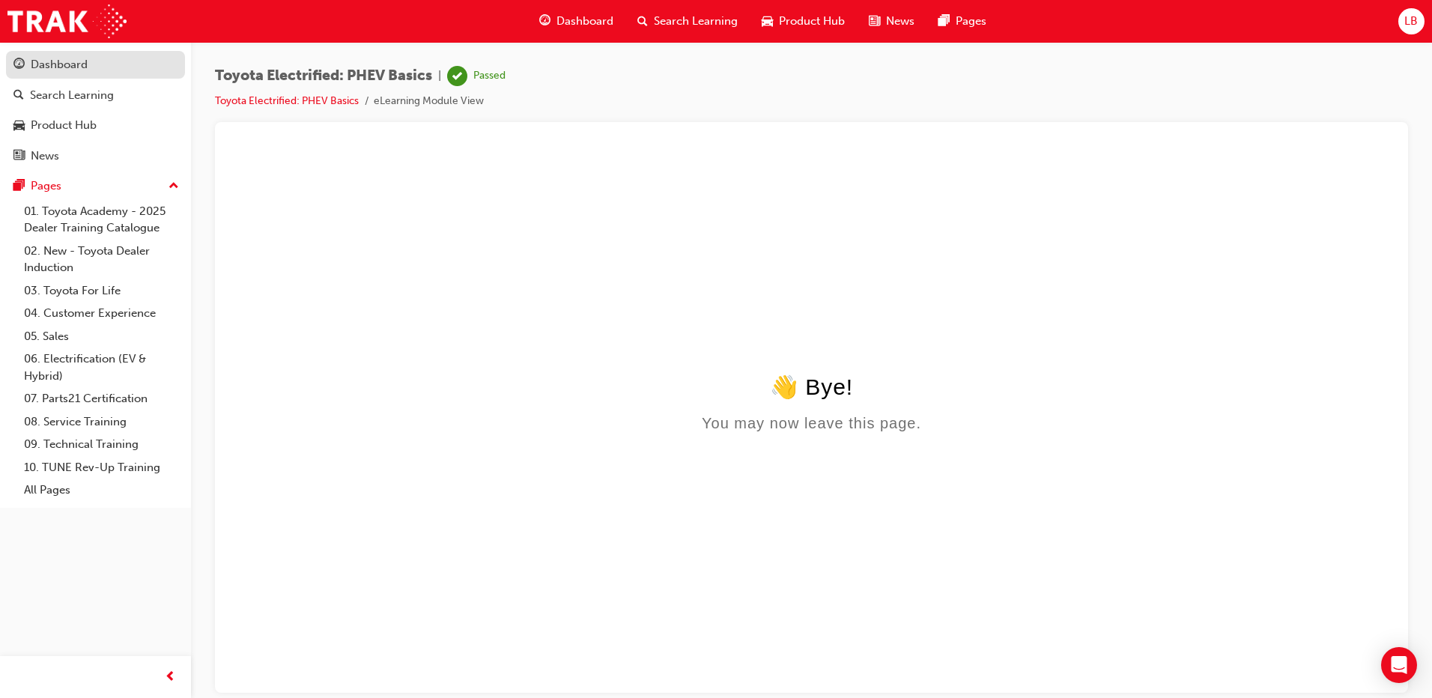
click at [61, 73] on div "Dashboard" at bounding box center [95, 64] width 164 height 19
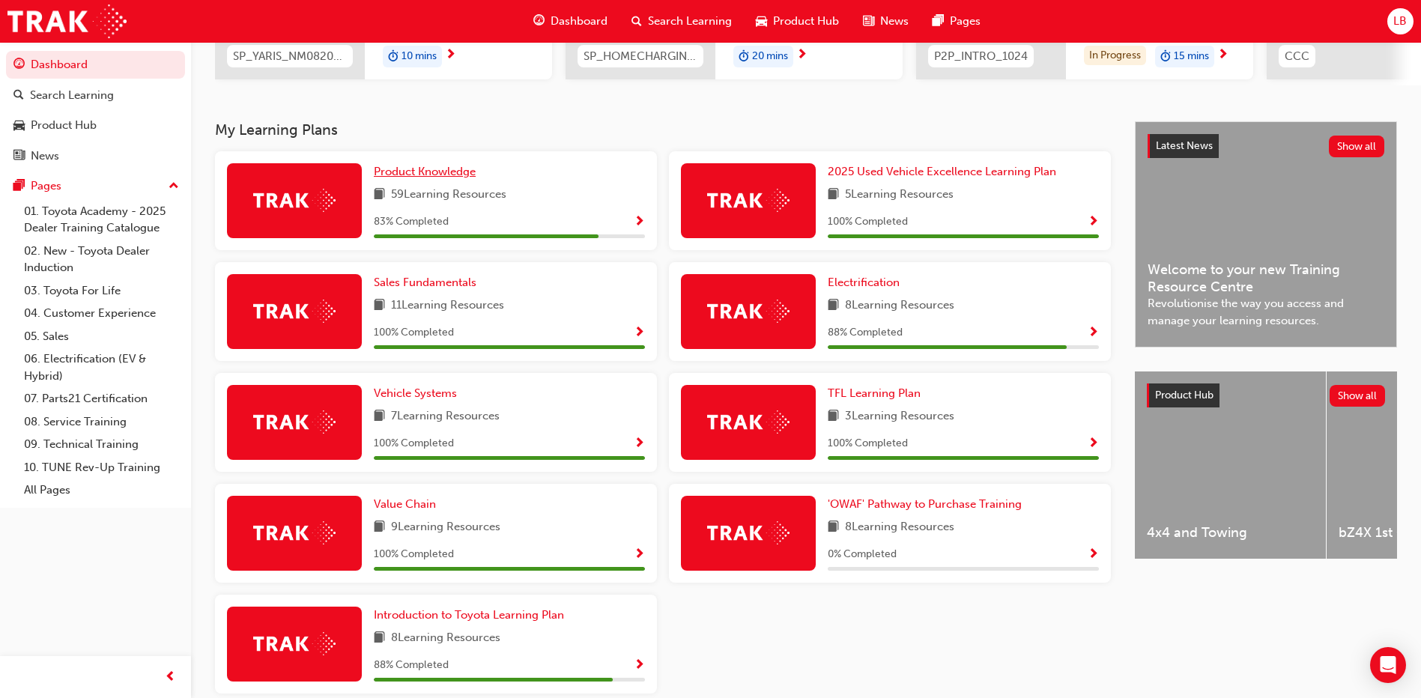
click at [443, 178] on span "Product Knowledge" at bounding box center [425, 171] width 102 height 13
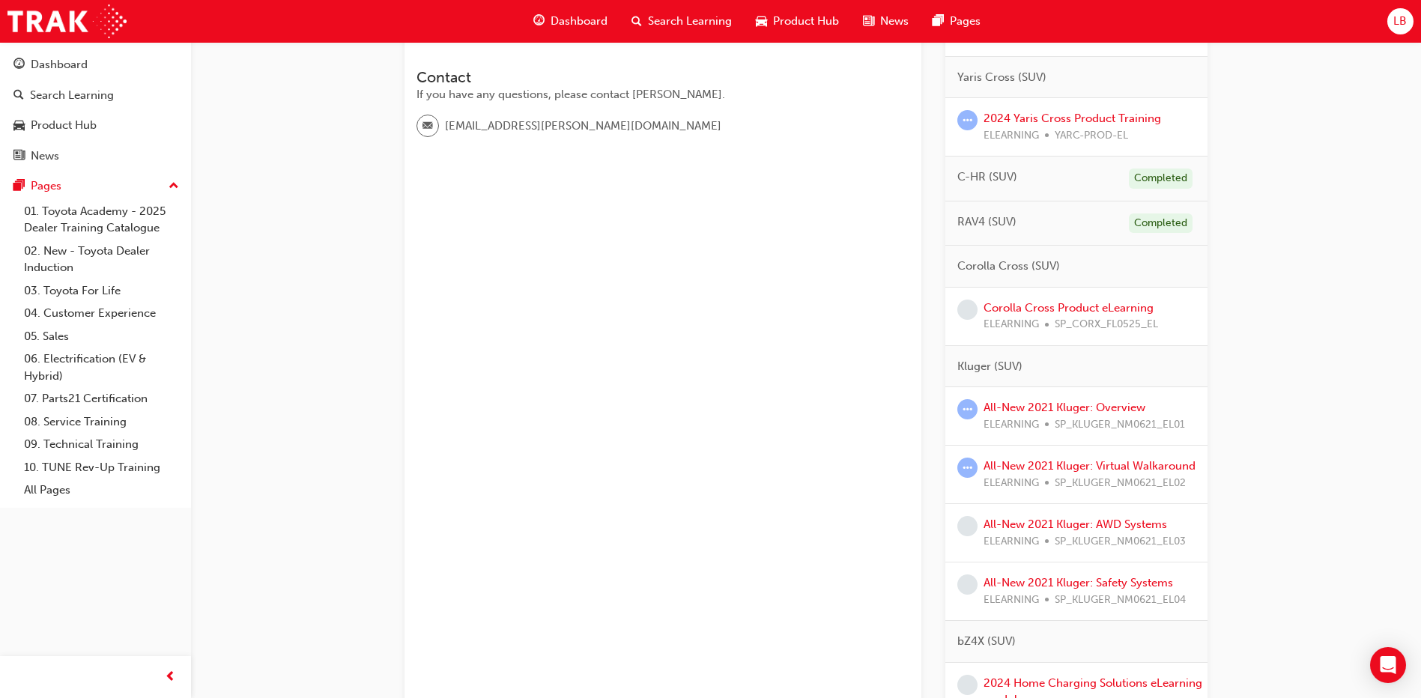
scroll to position [375, 0]
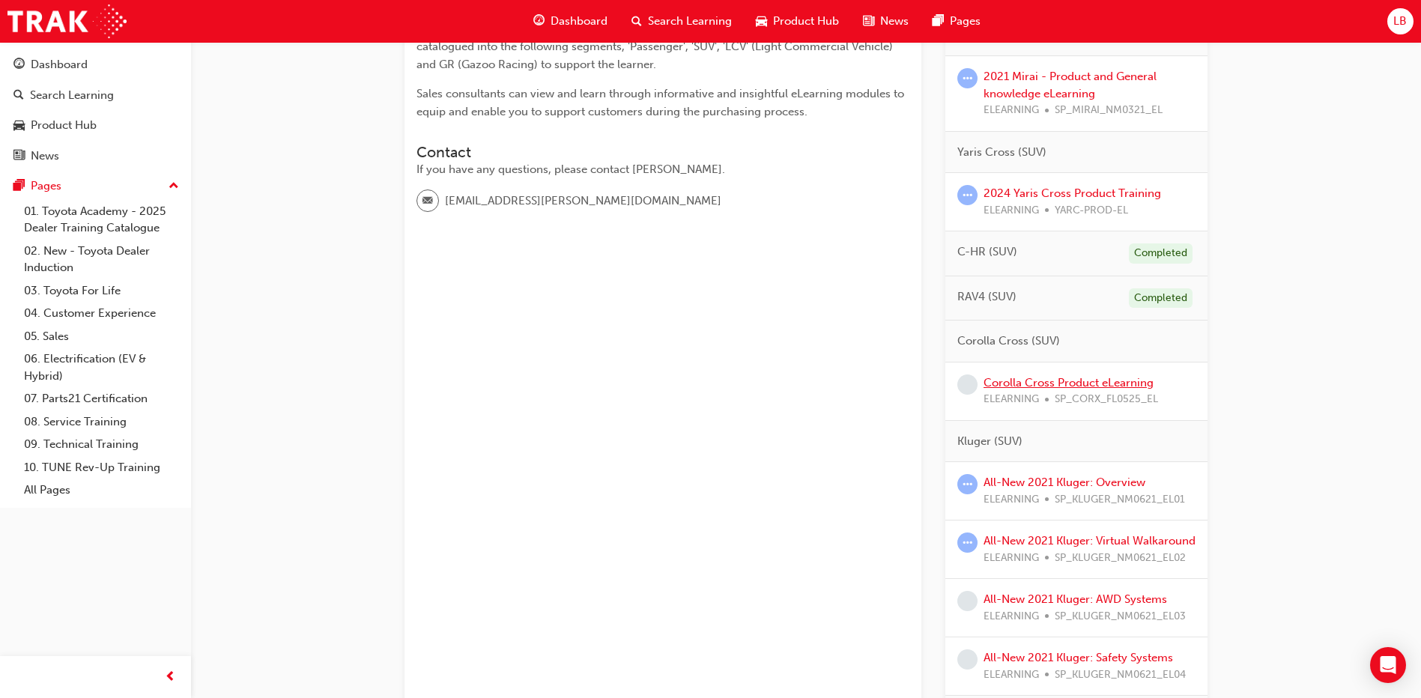
click at [1049, 383] on link "Corolla Cross Product eLearning" at bounding box center [1068, 382] width 170 height 13
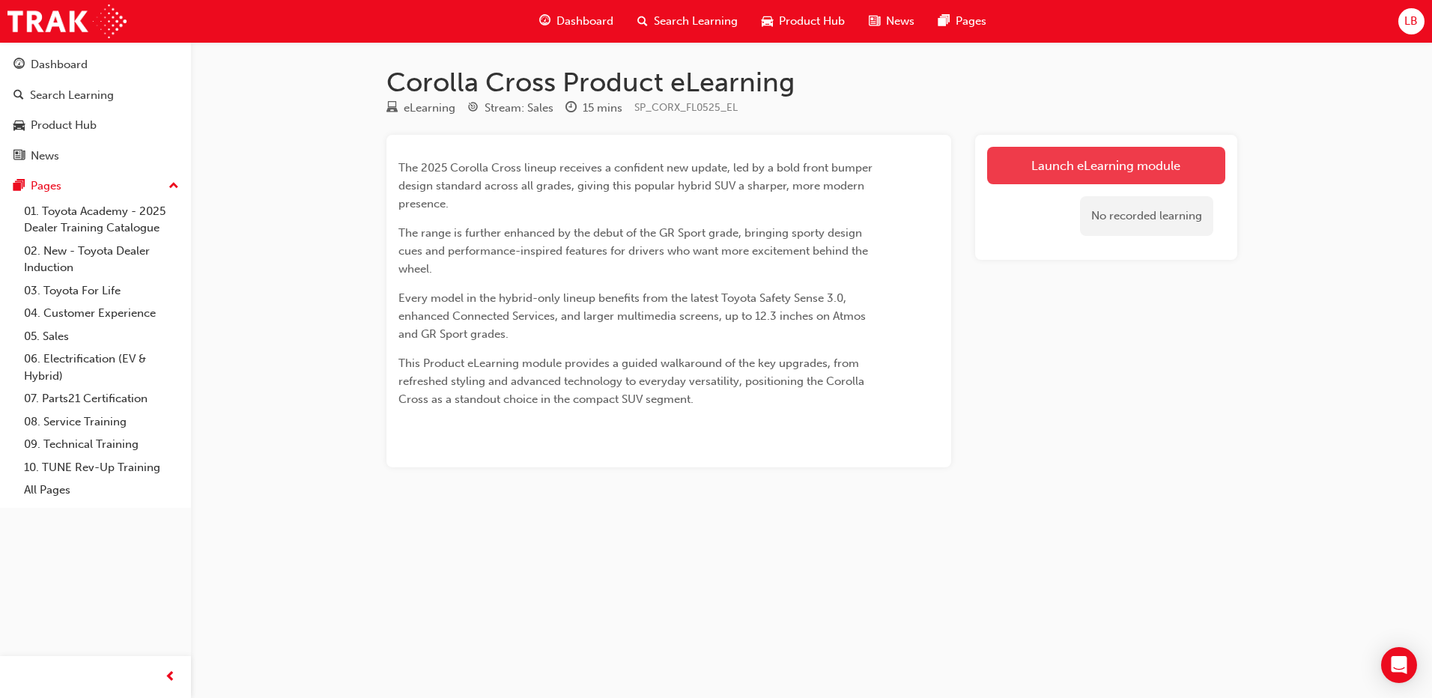
click at [1047, 167] on link "Launch eLearning module" at bounding box center [1106, 165] width 238 height 37
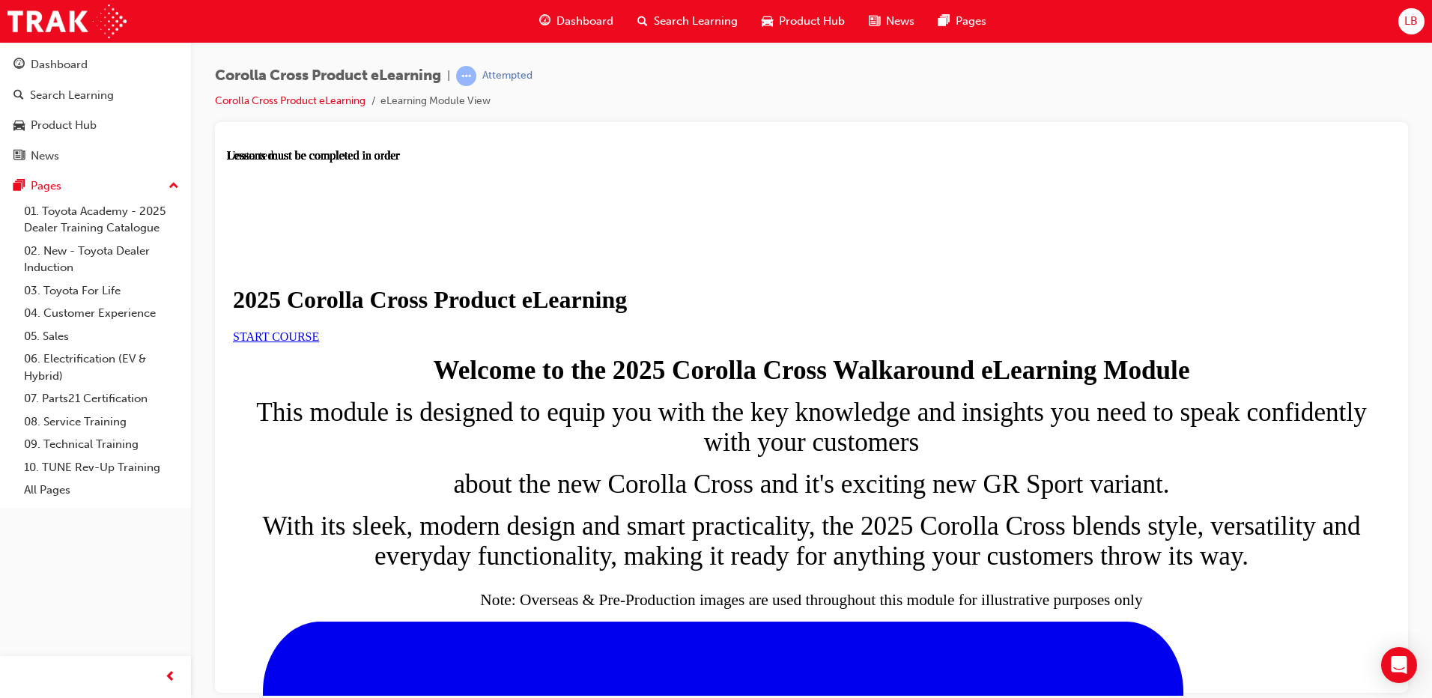
click at [319, 342] on span "START COURSE" at bounding box center [276, 336] width 86 height 13
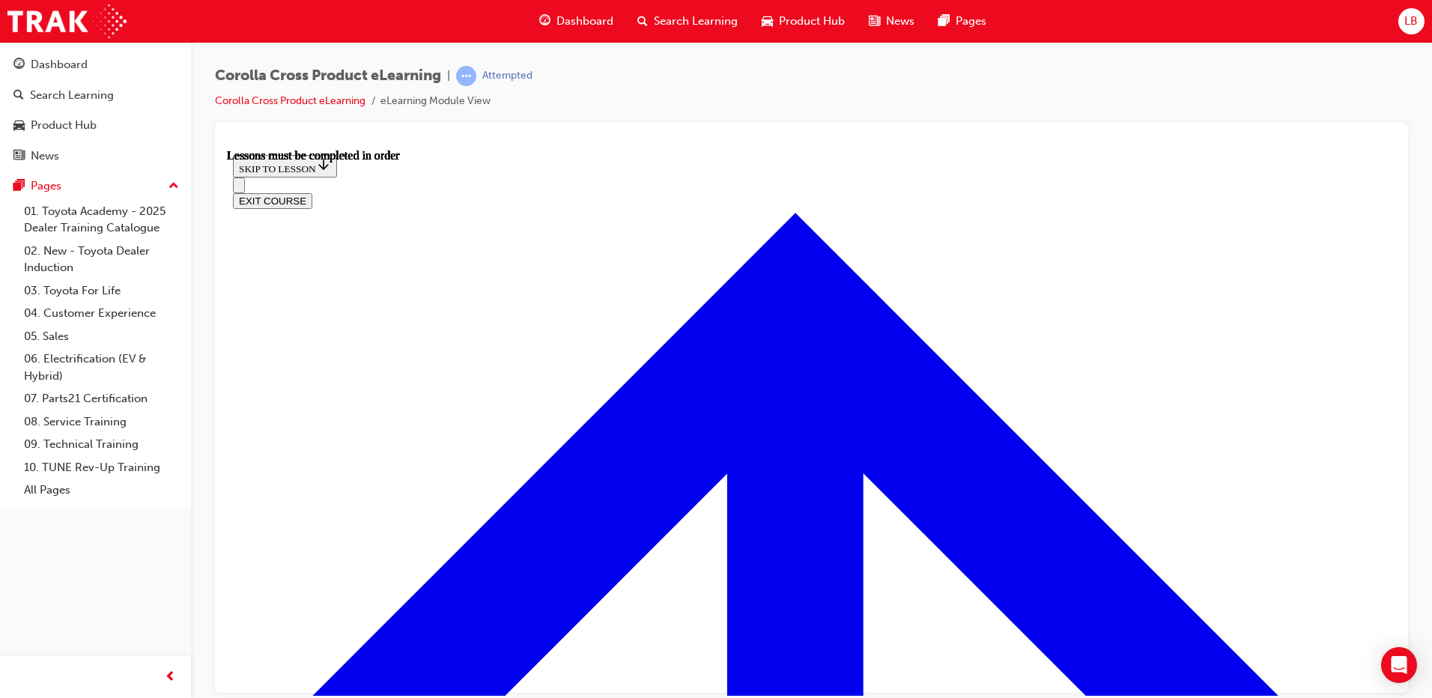
scroll to position [843, 0]
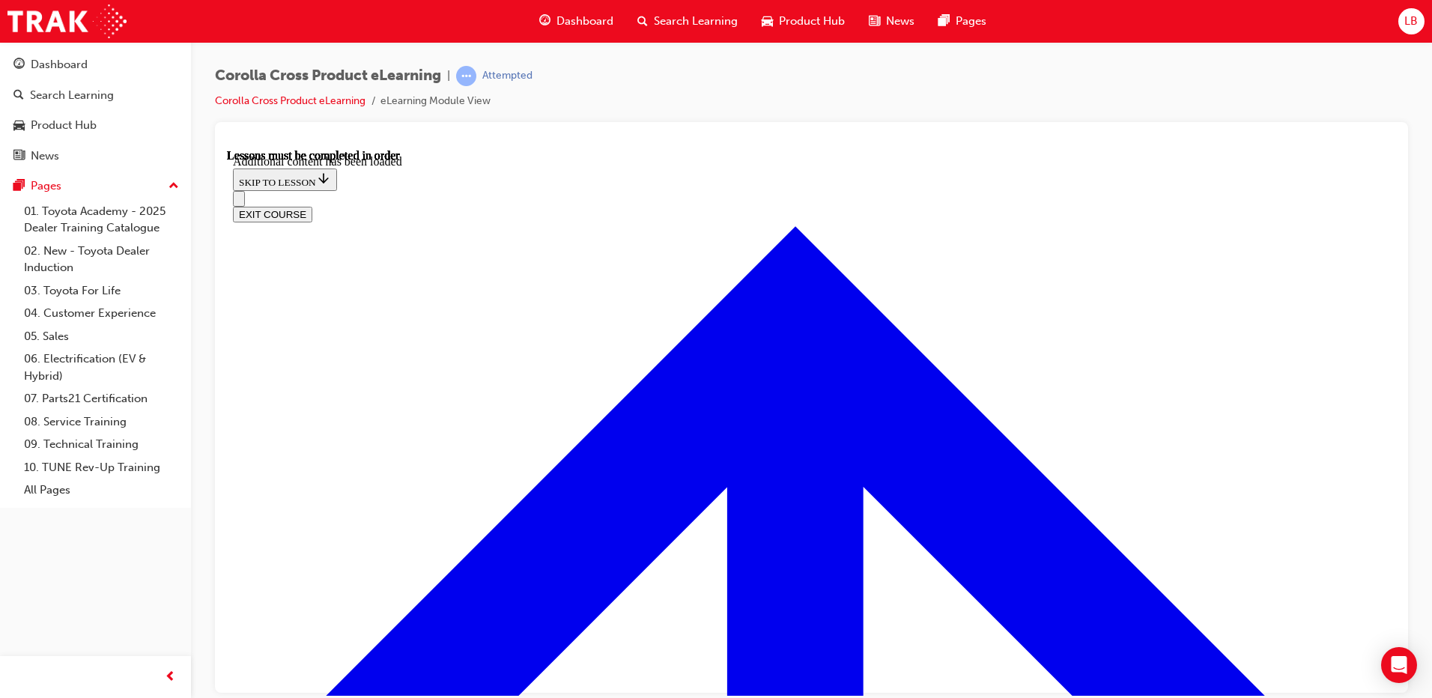
scroll to position [2505, 0]
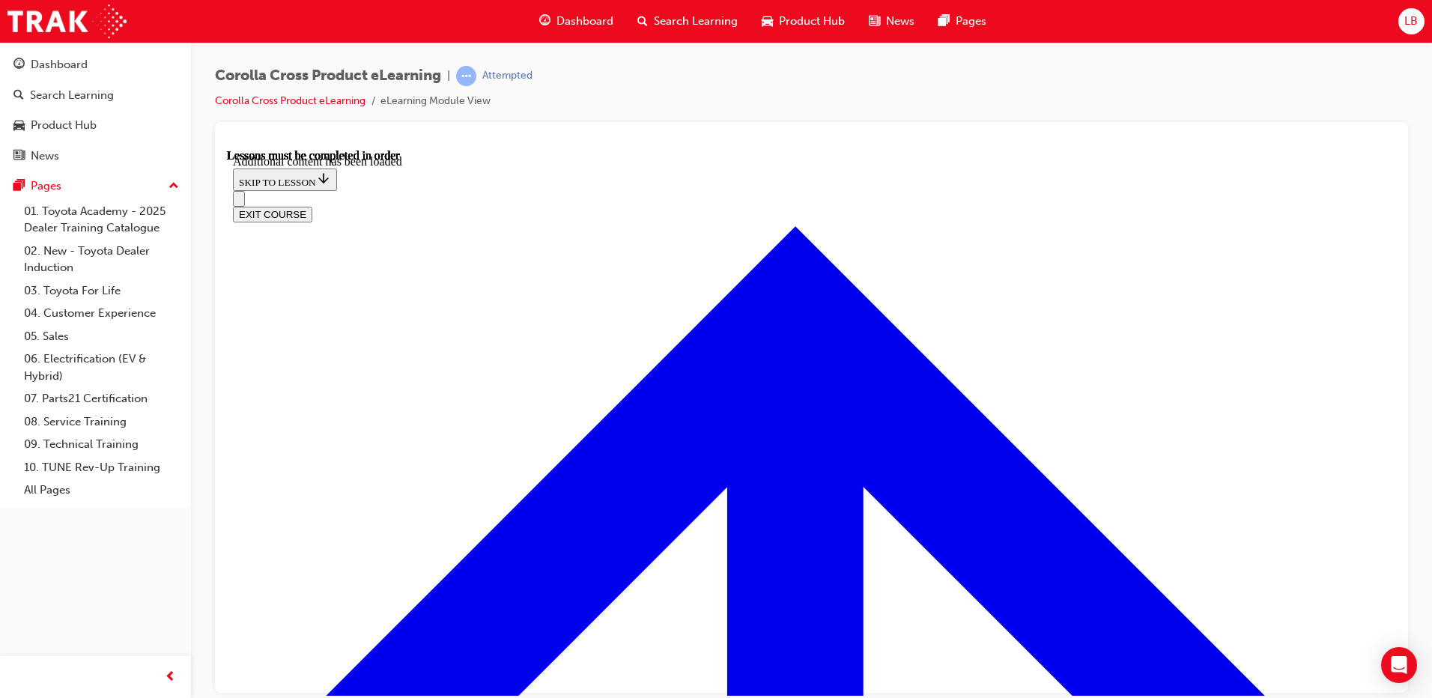
radio input "true"
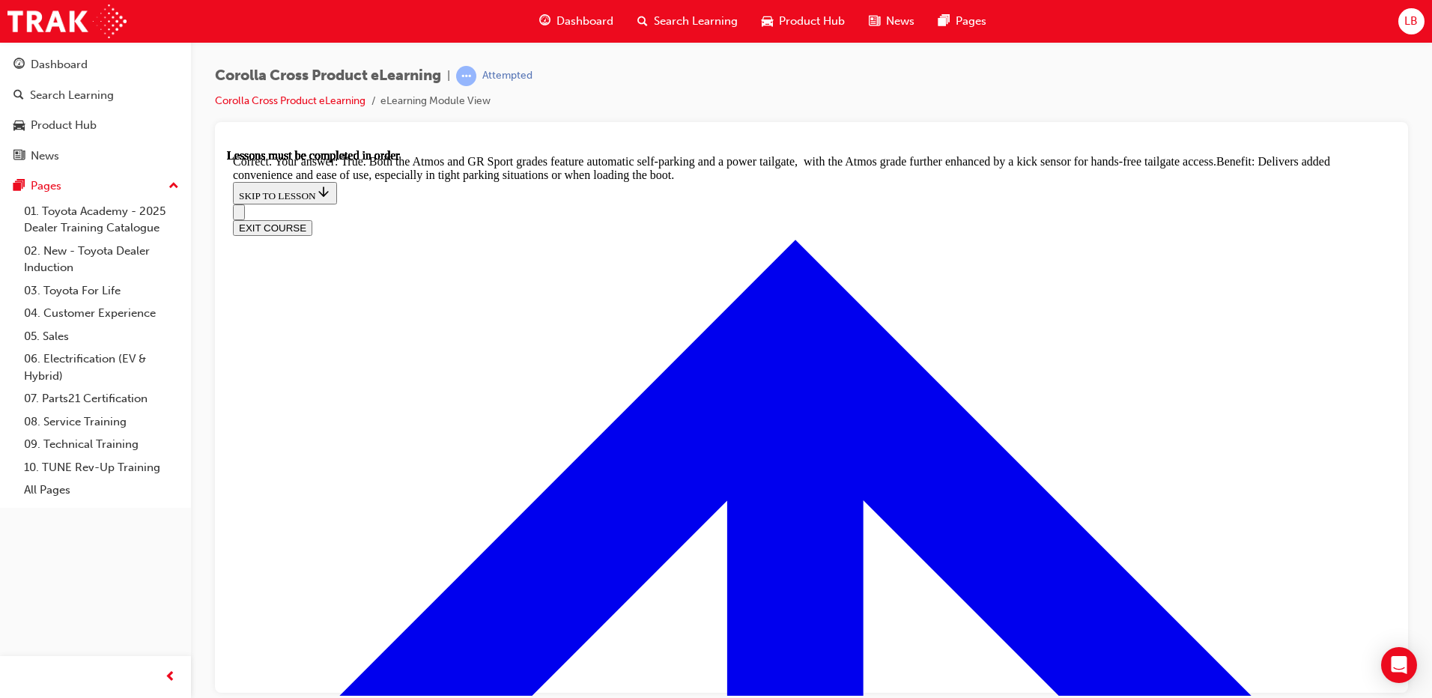
scroll to position [3269, 0]
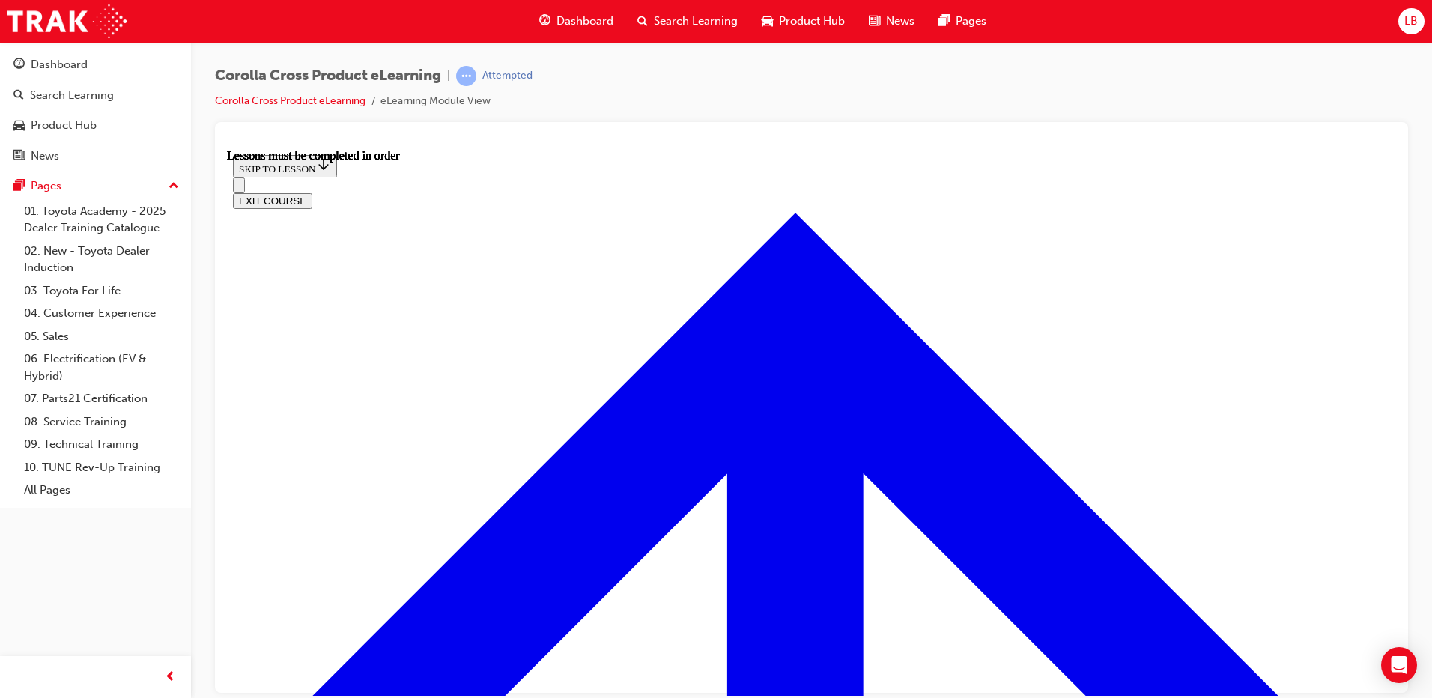
scroll to position [1313, 0]
drag, startPoint x: 1064, startPoint y: 148, endPoint x: 837, endPoint y: 1, distance: 270.3
click at [1064, 148] on div at bounding box center [811, 141] width 1169 height 15
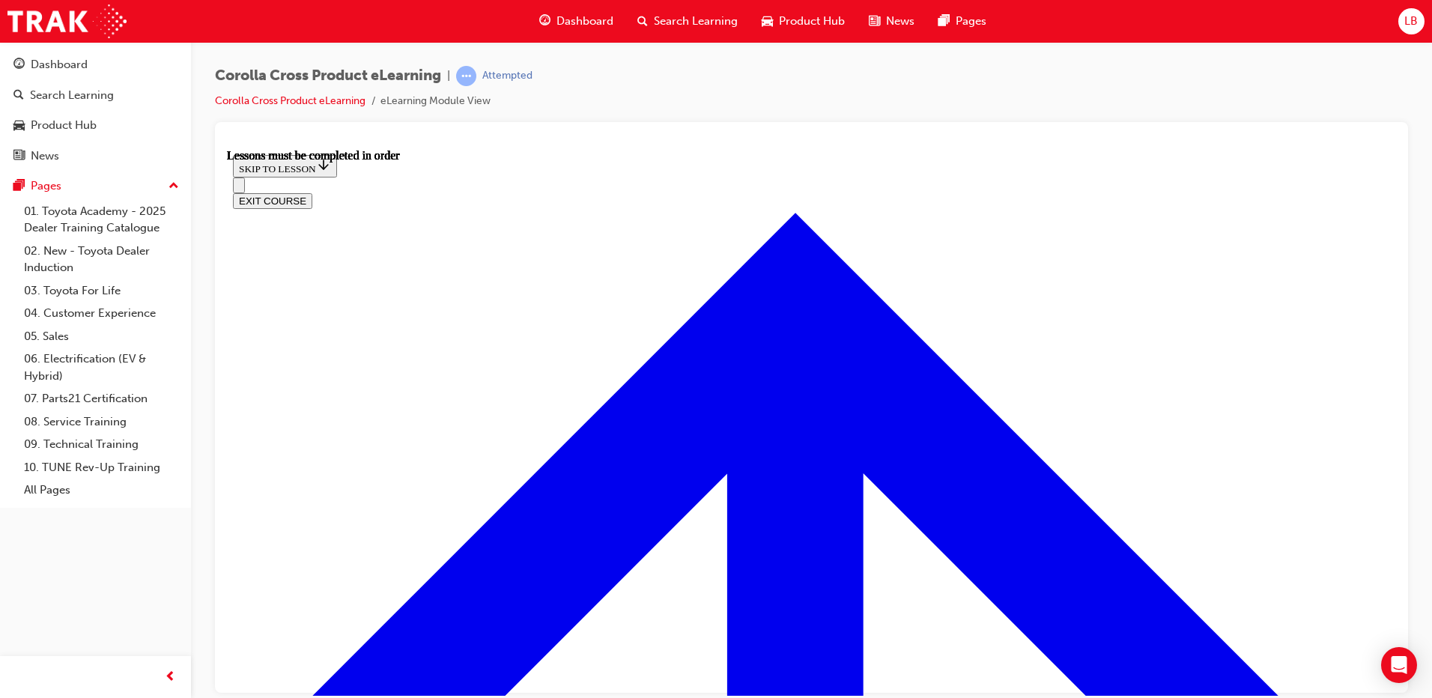
scroll to position [1163, 0]
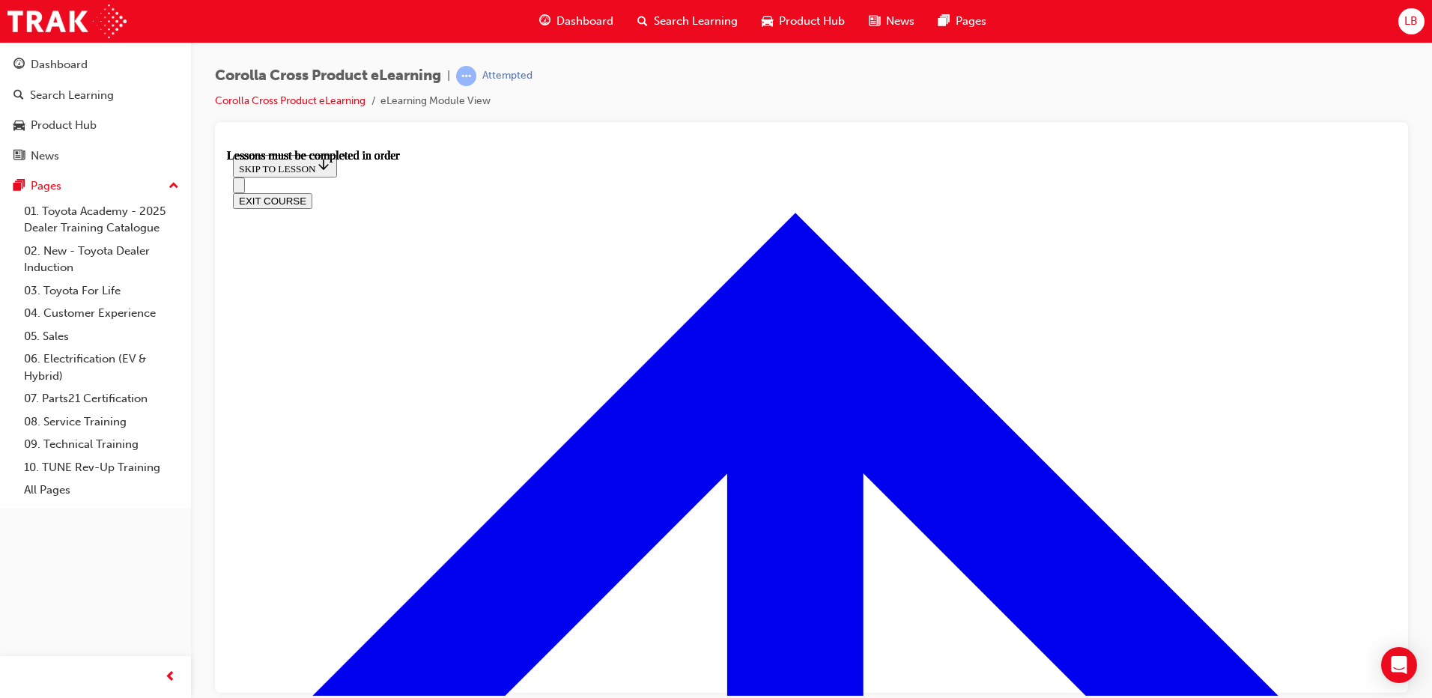
scroll to position [280, 0]
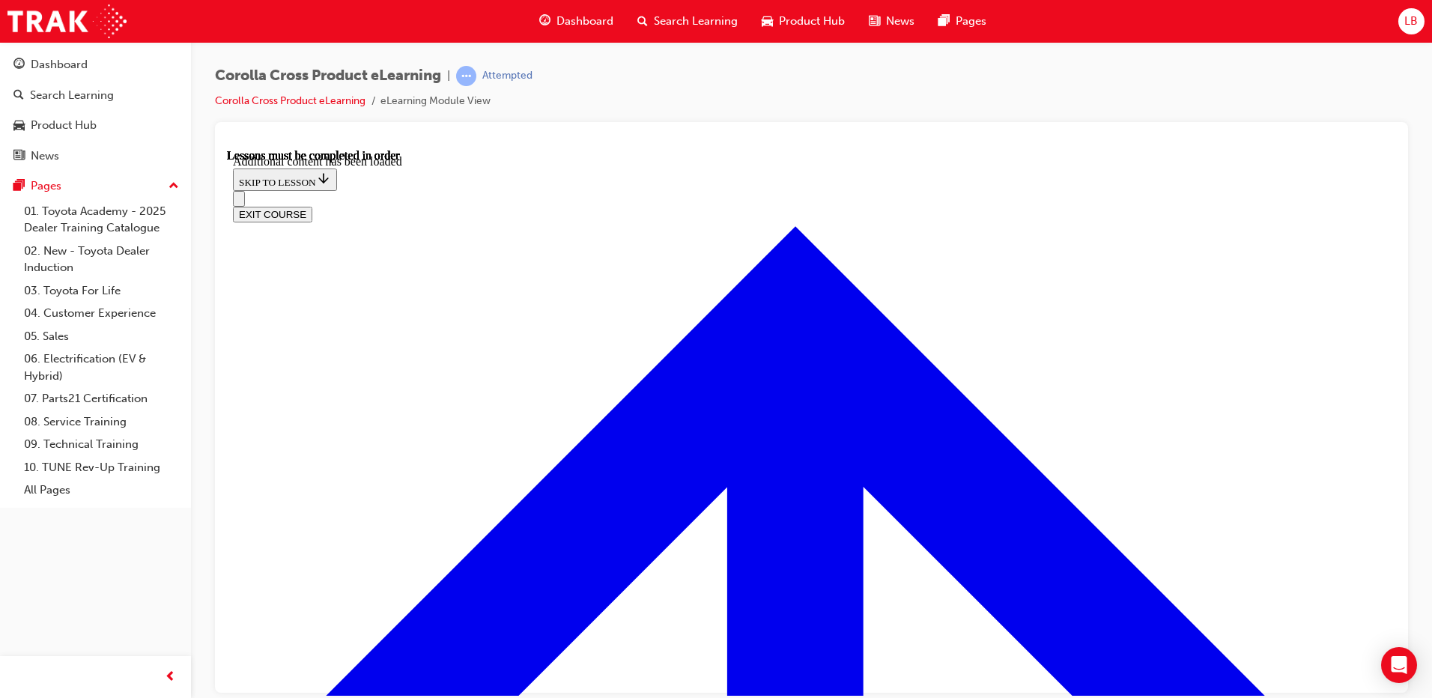
scroll to position [2073, 0]
radio input "true"
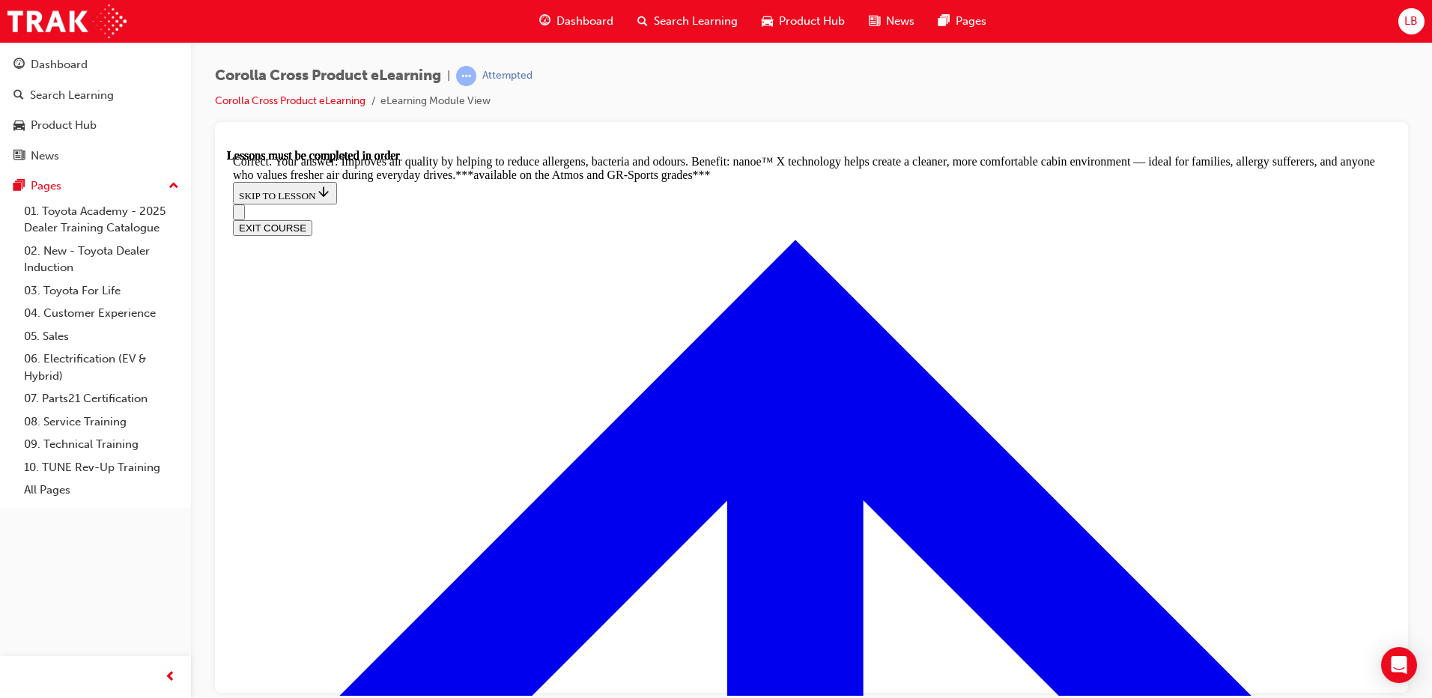
scroll to position [2944, 0]
radio input "true"
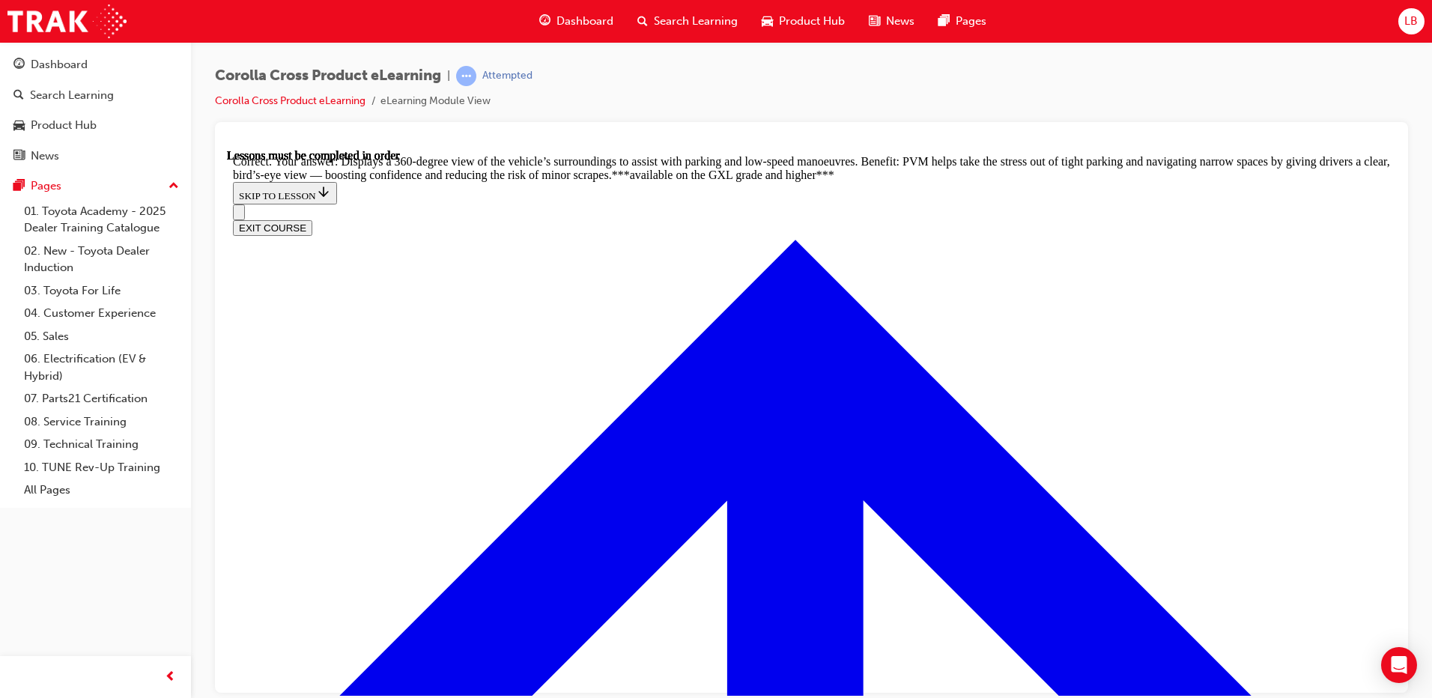
scroll to position [3349, 0]
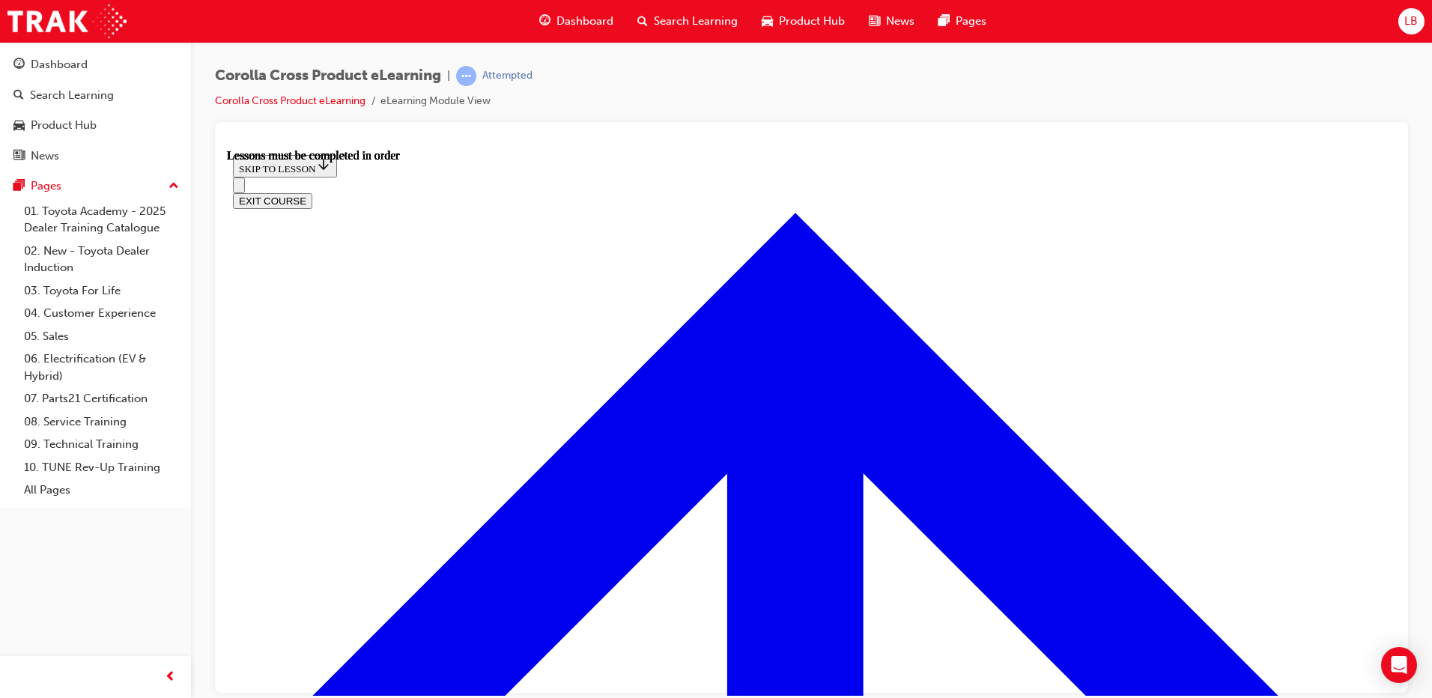
scroll to position [1326, 0]
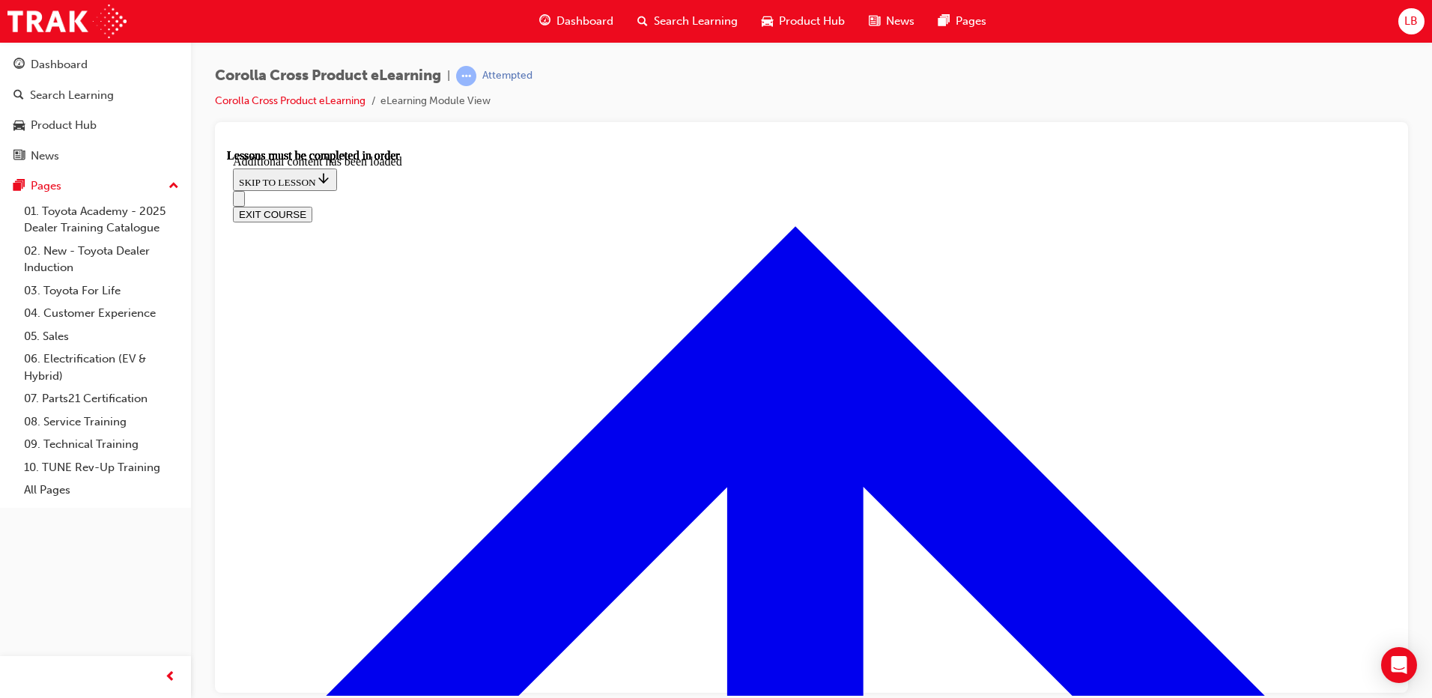
scroll to position [1845, 0]
radio input "true"
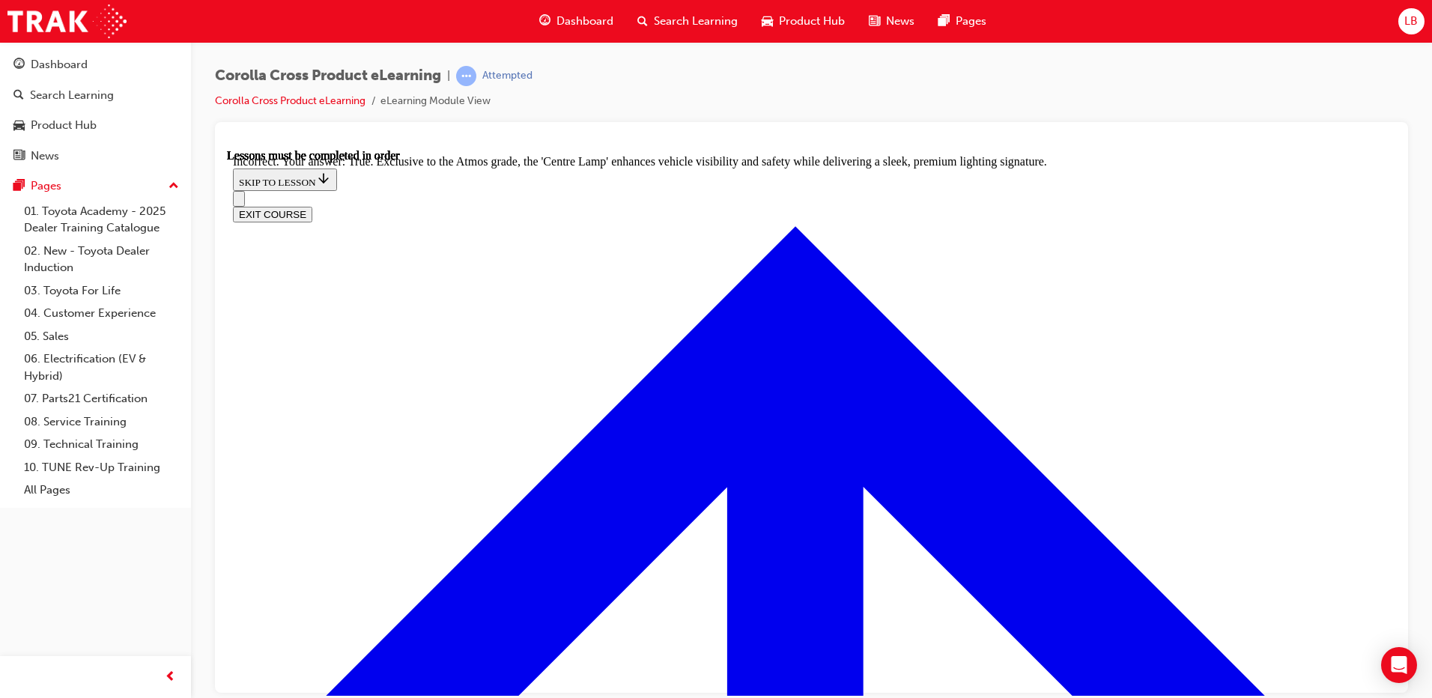
radio input "true"
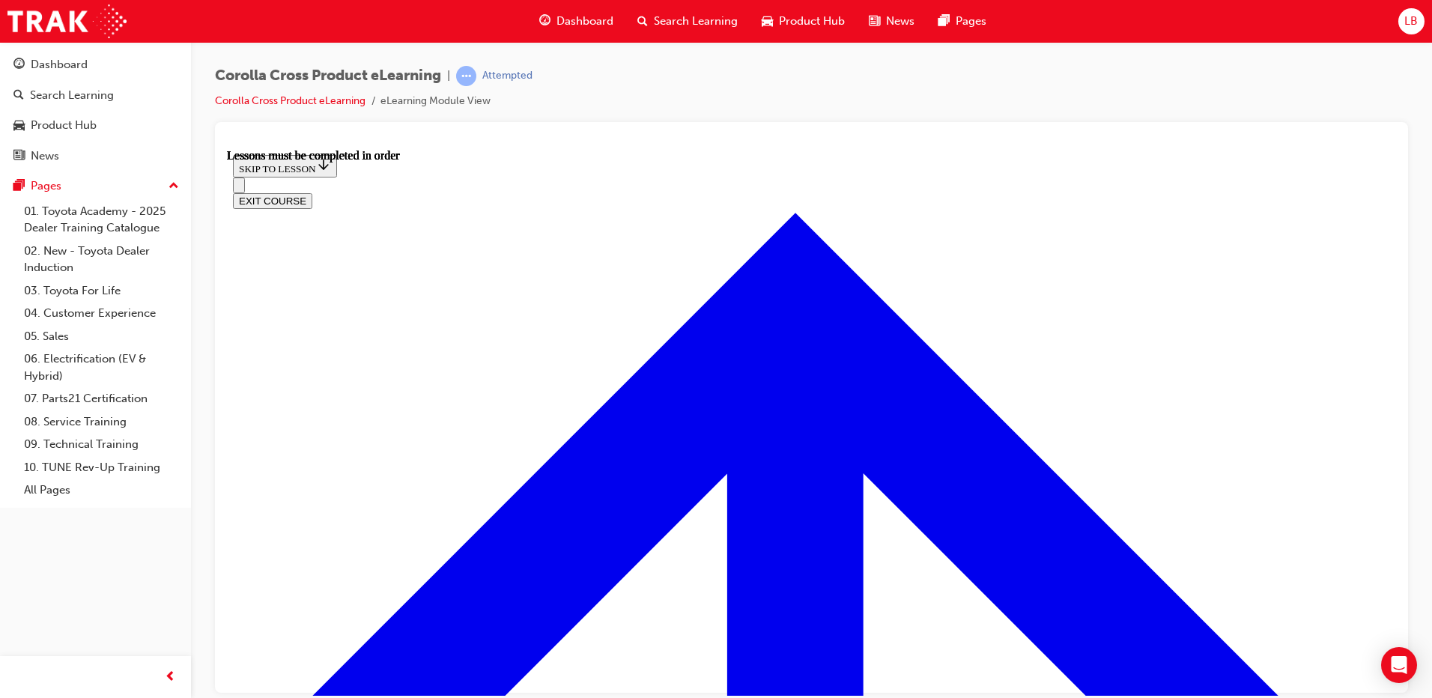
scroll to position [1176, 0]
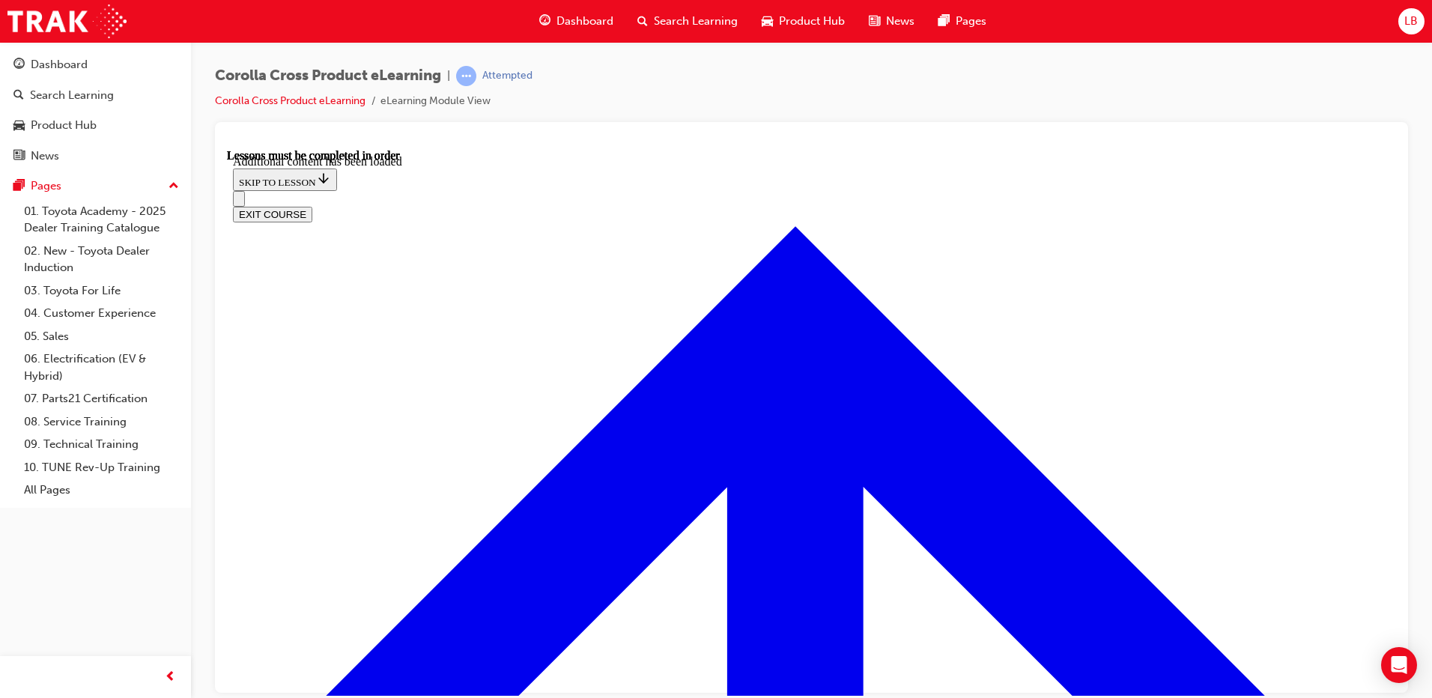
scroll to position [1831, 0]
radio input "true"
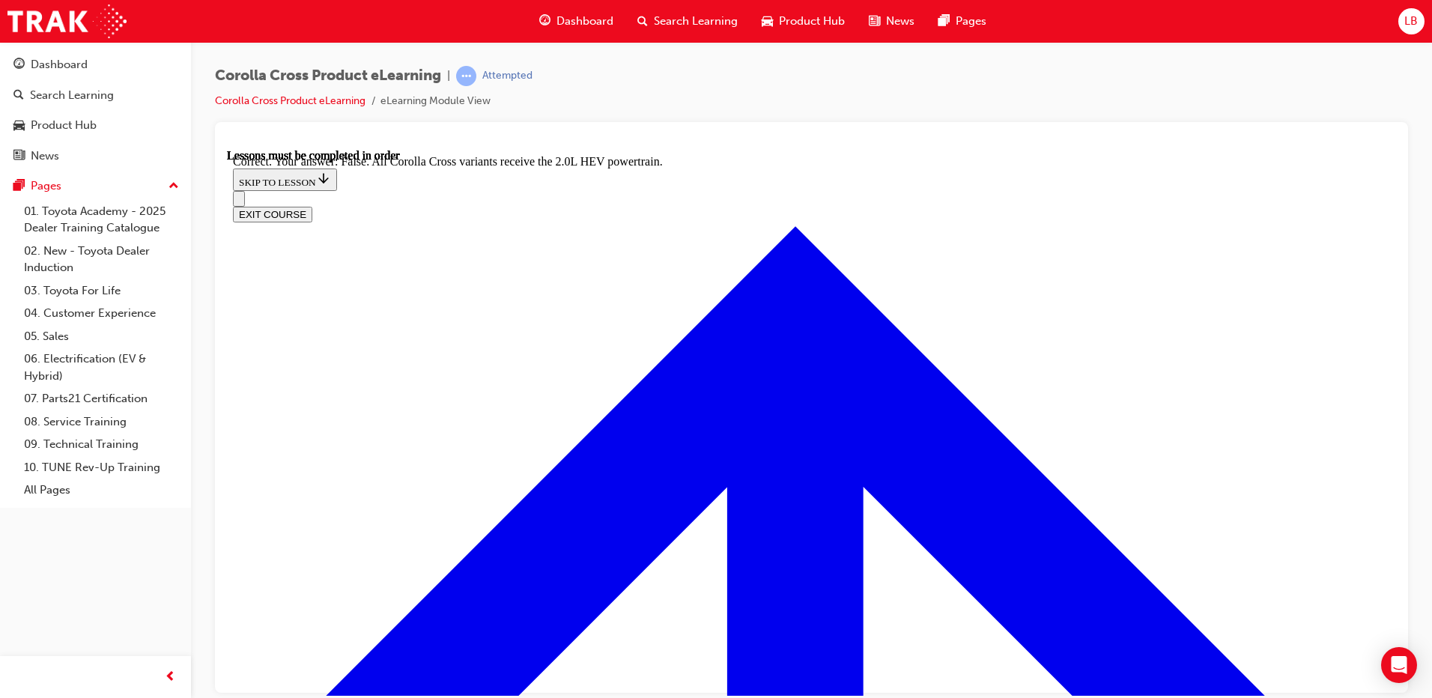
scroll to position [2085, 0]
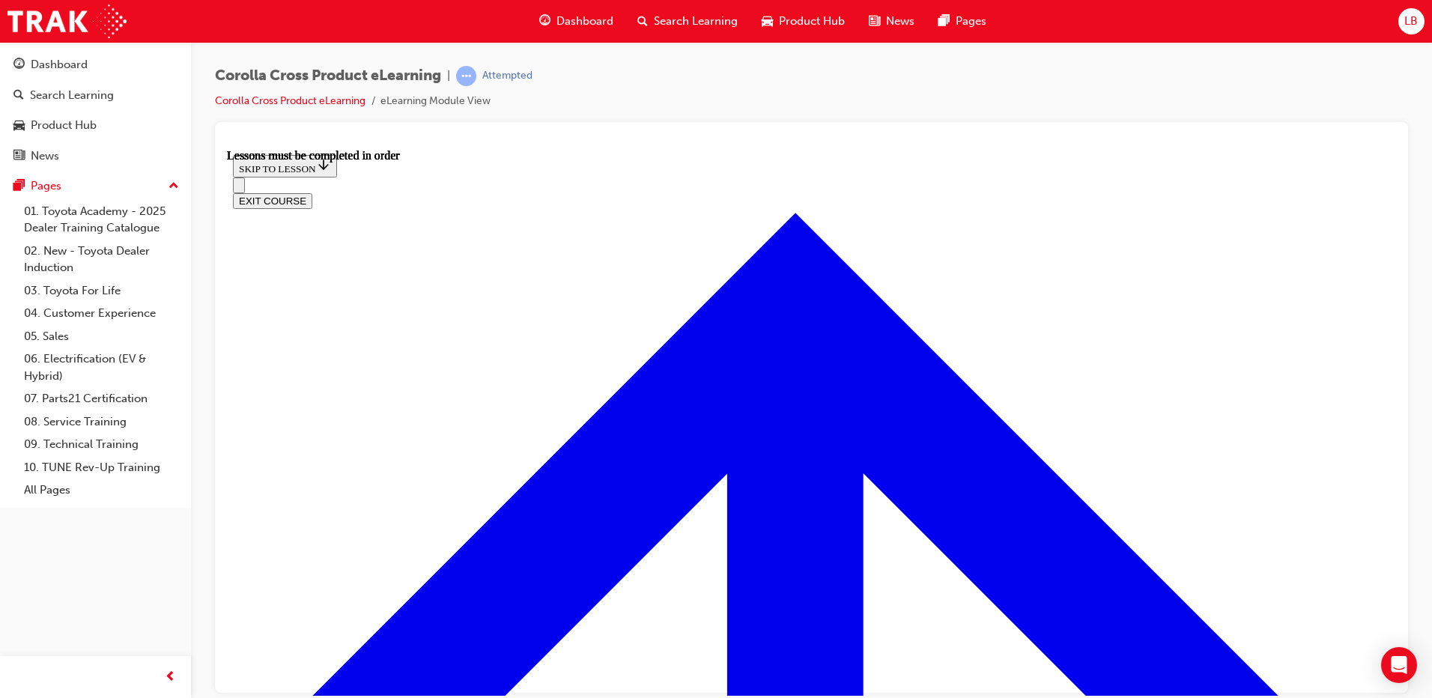
scroll to position [1101, 0]
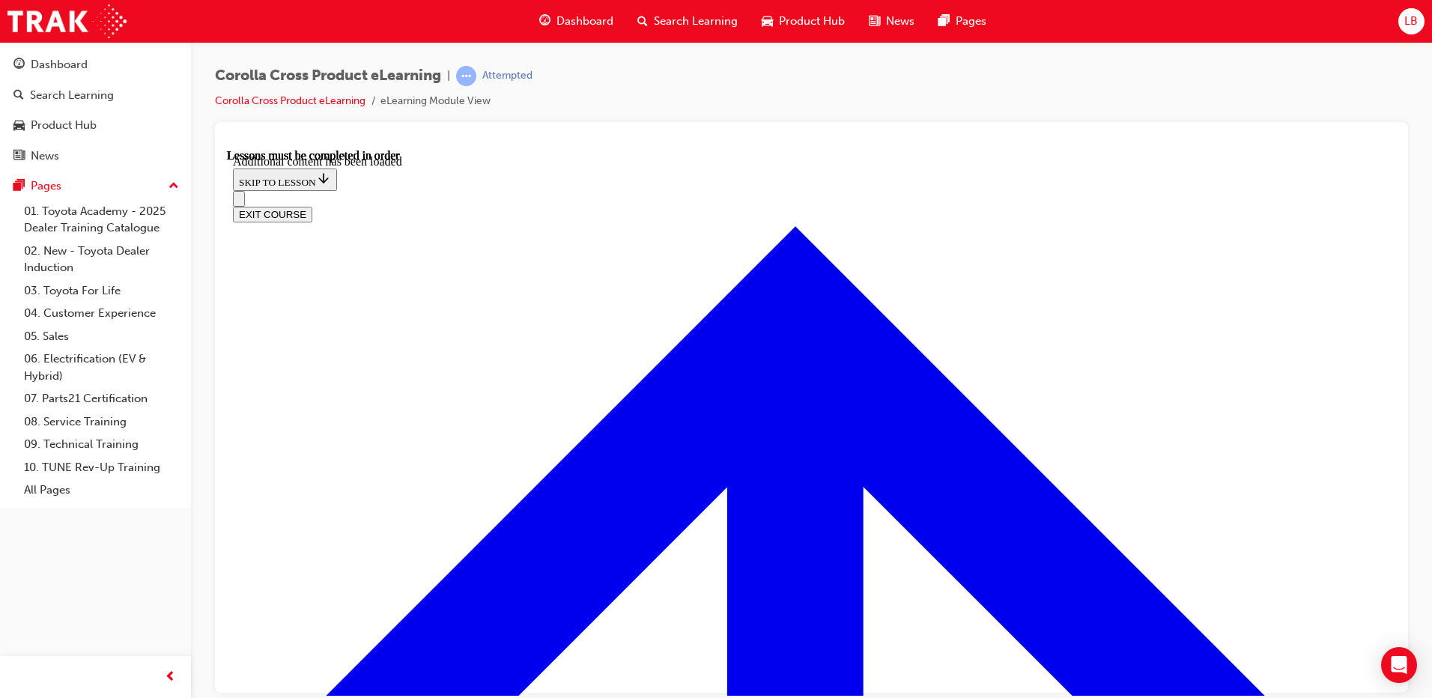
scroll to position [1867, 0]
radio input "true"
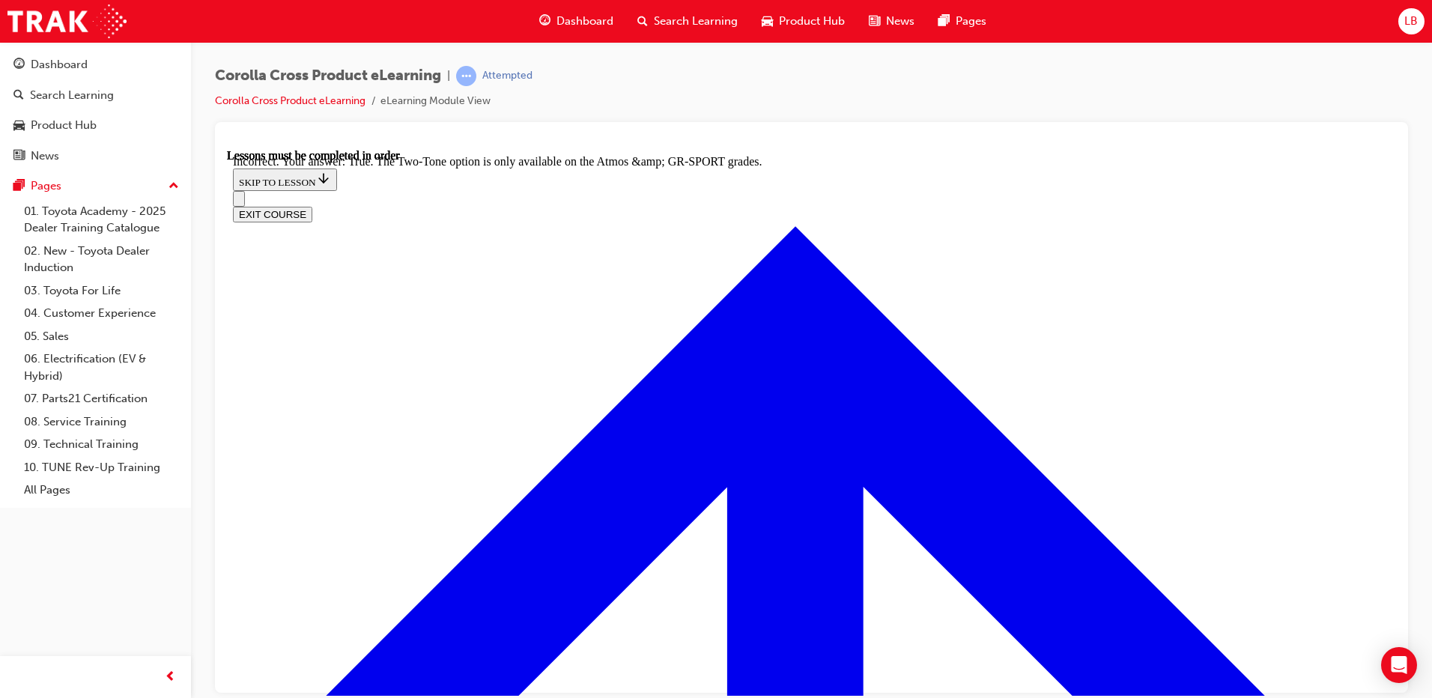
scroll to position [2070, 0]
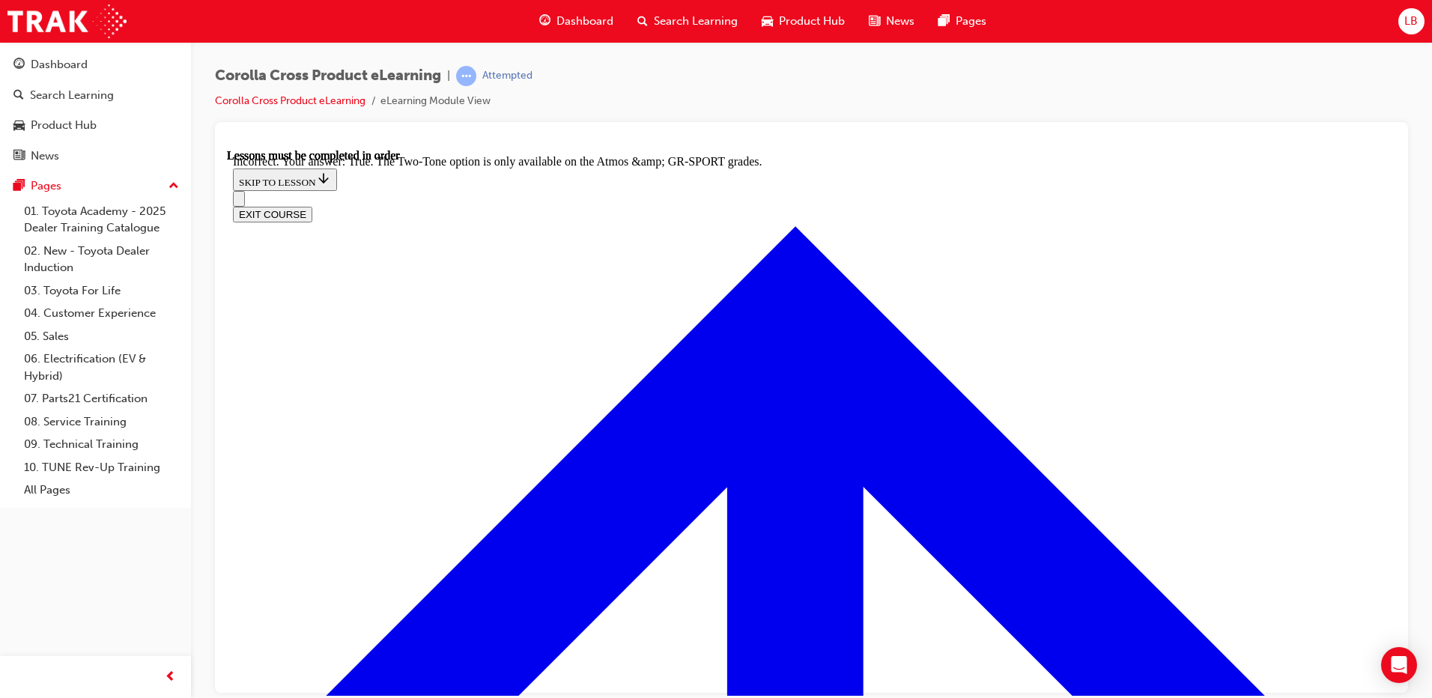
radio input "true"
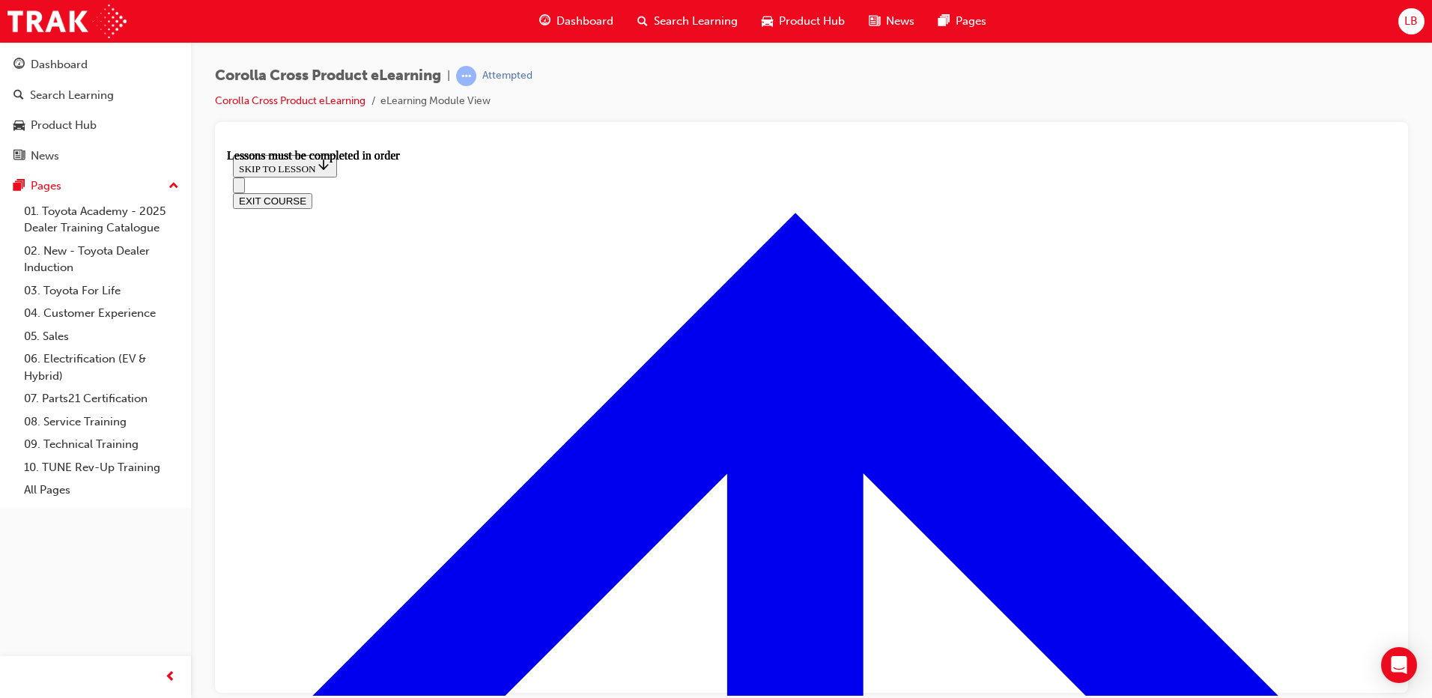
scroll to position [1326, 0]
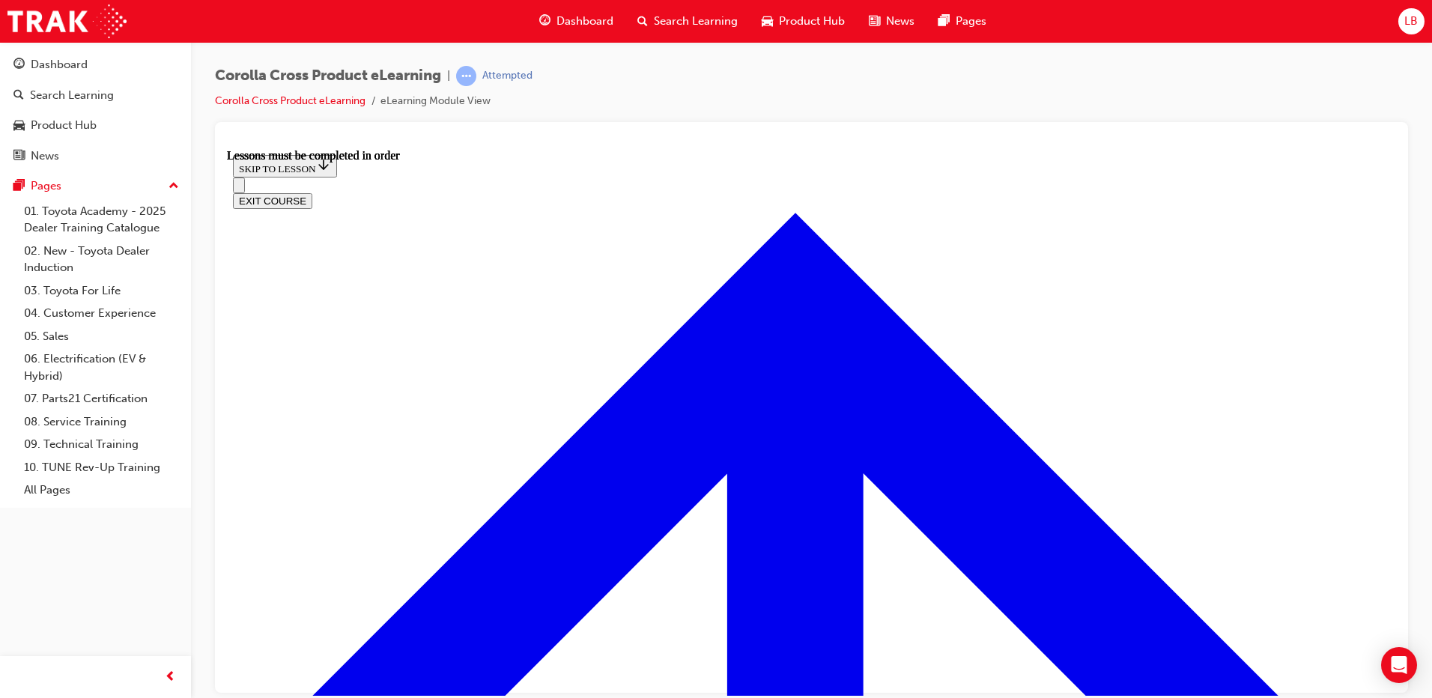
scroll to position [1550, 0]
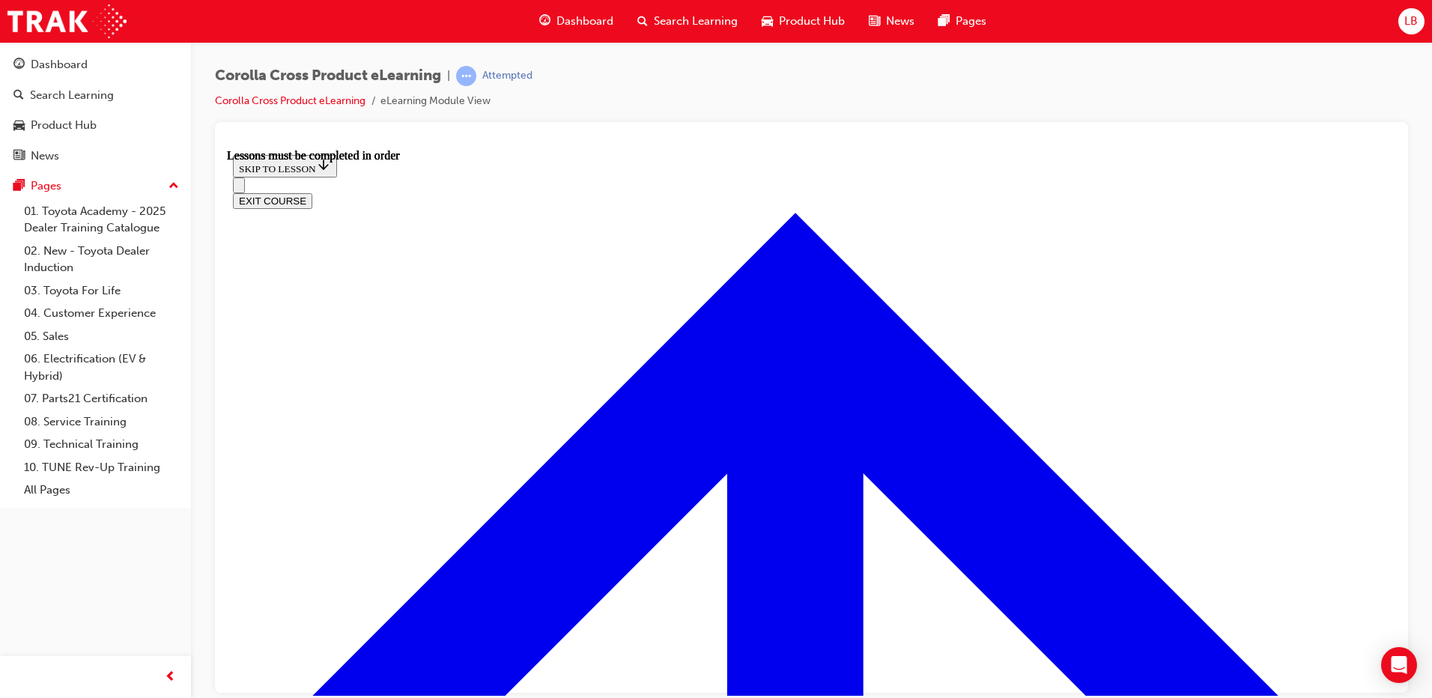
scroll to position [1849, 0]
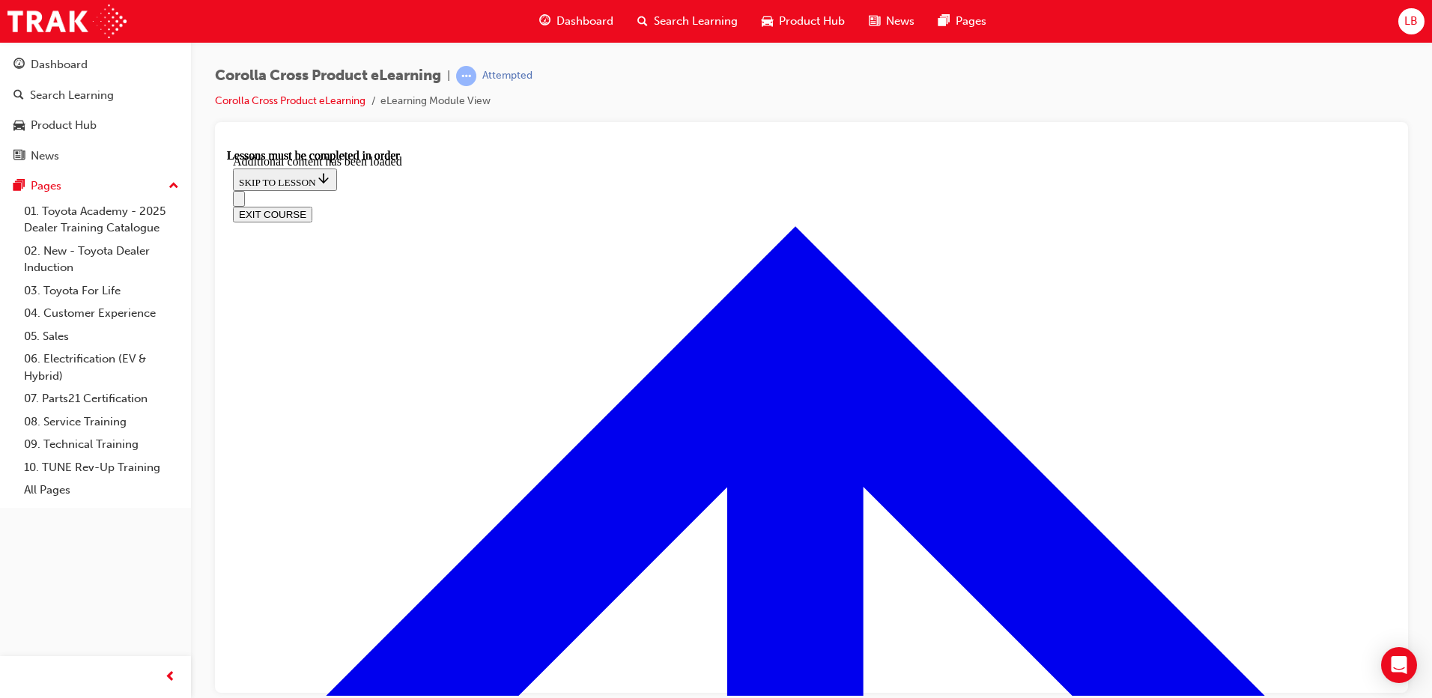
scroll to position [2387, 0]
radio input "true"
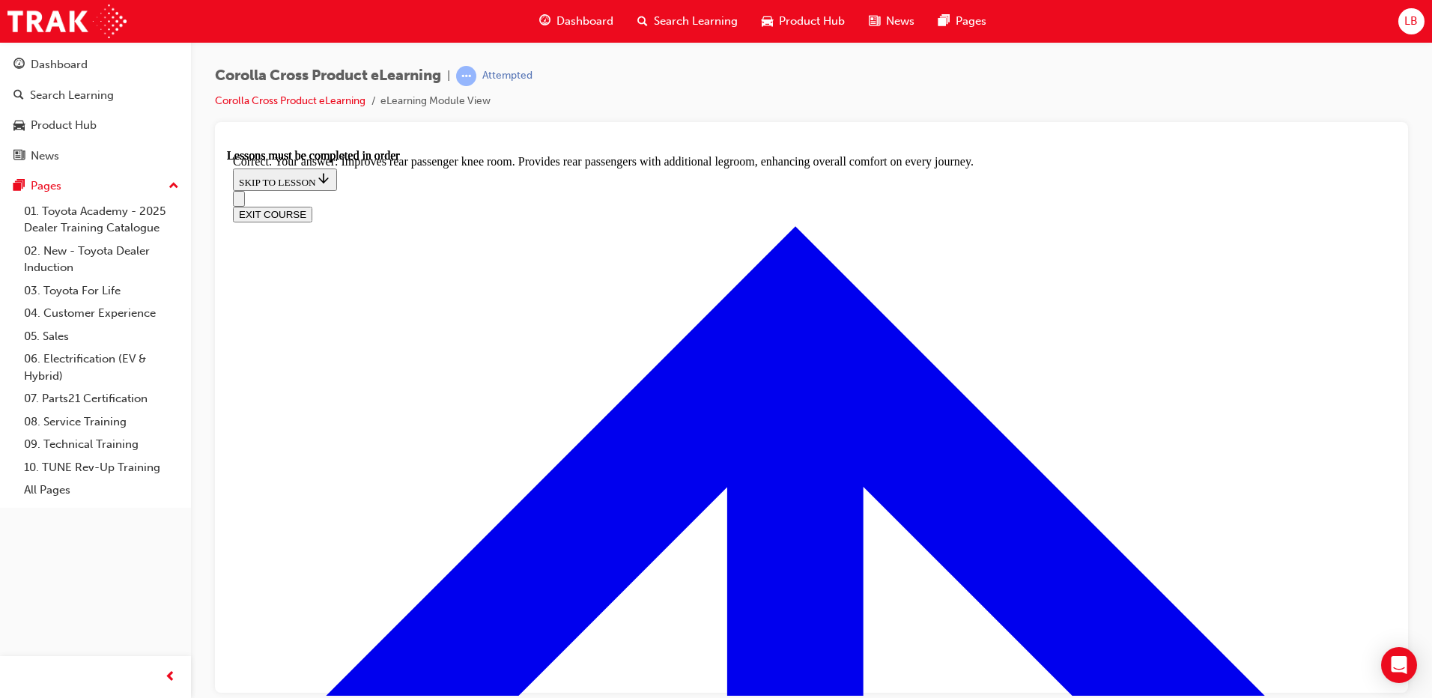
scroll to position [2762, 0]
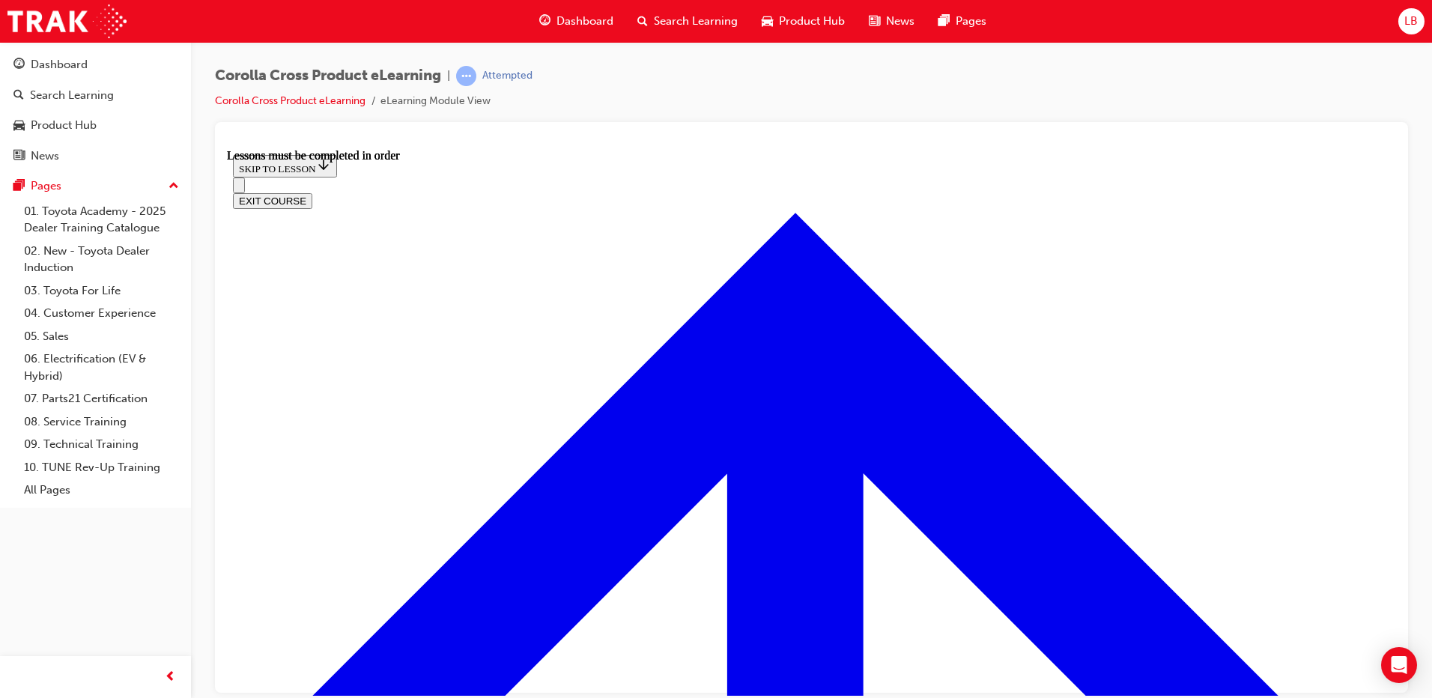
scroll to position [1326, 0]
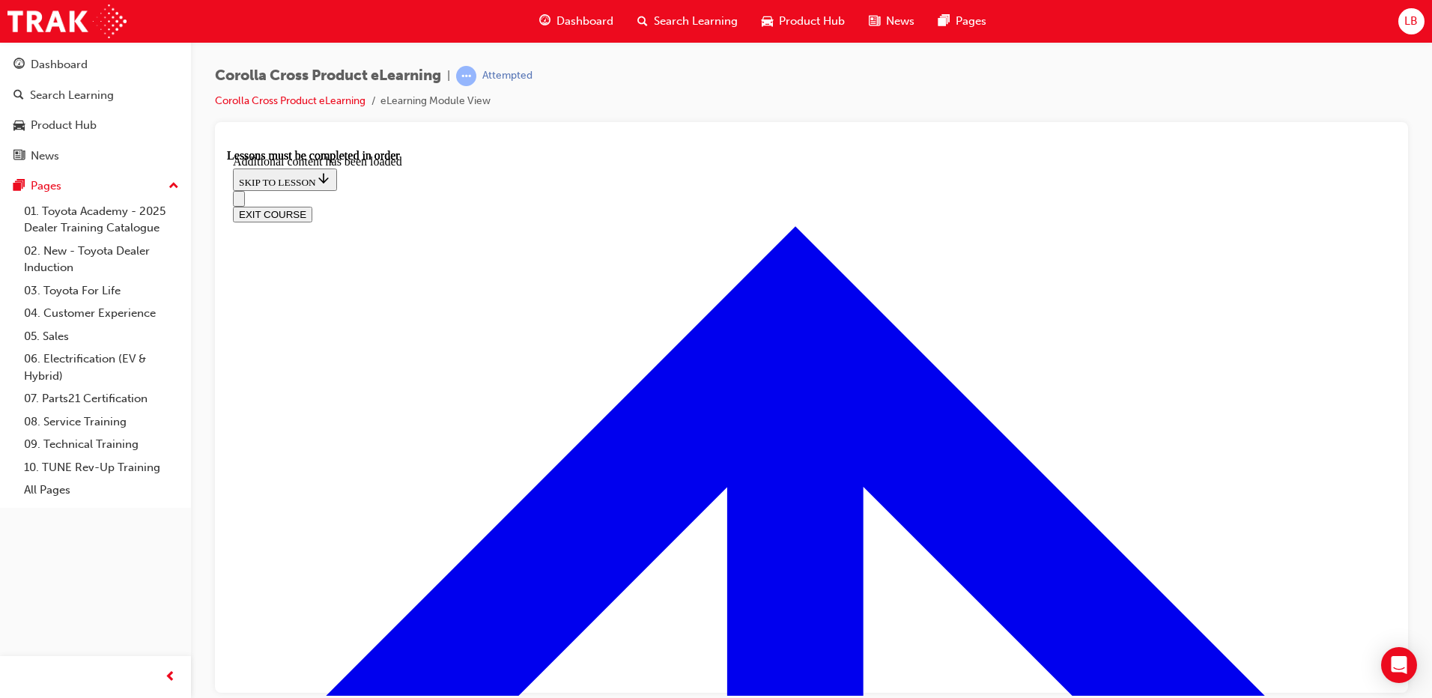
scroll to position [2153, 0]
radio input "true"
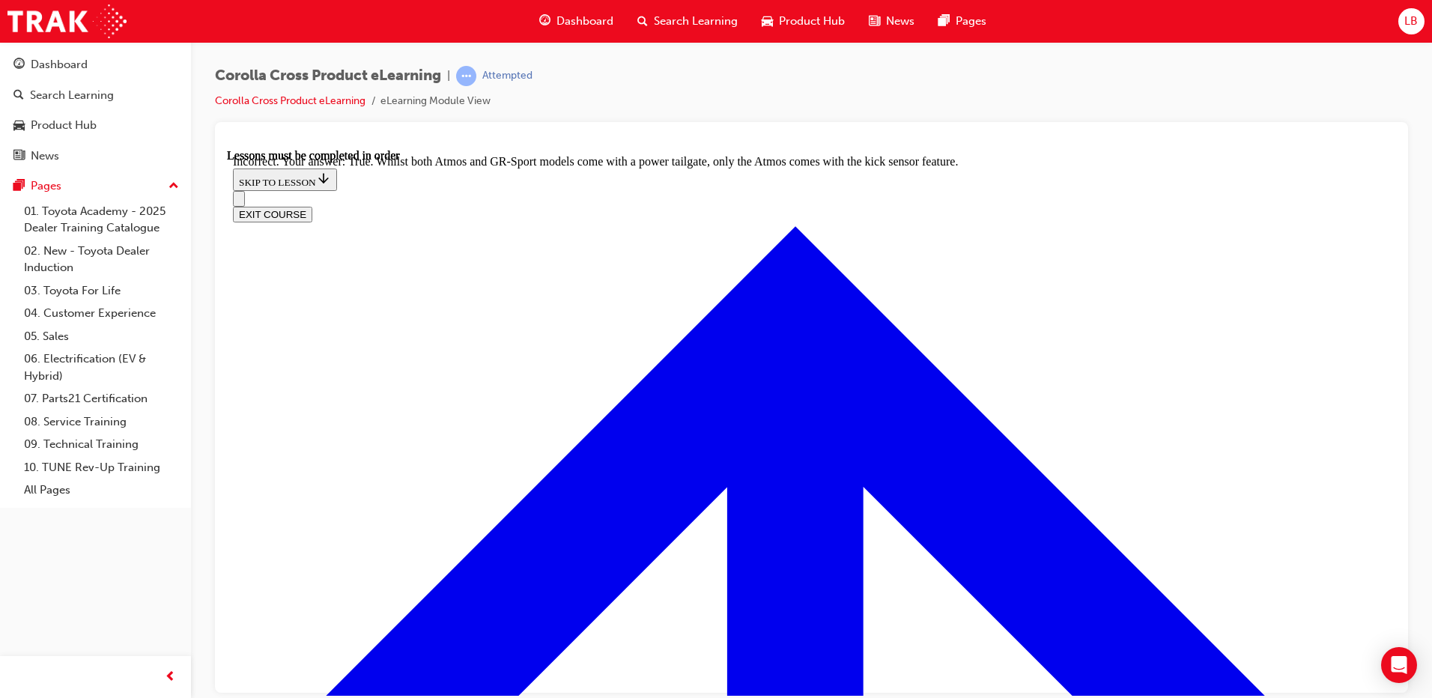
scroll to position [2383, 0]
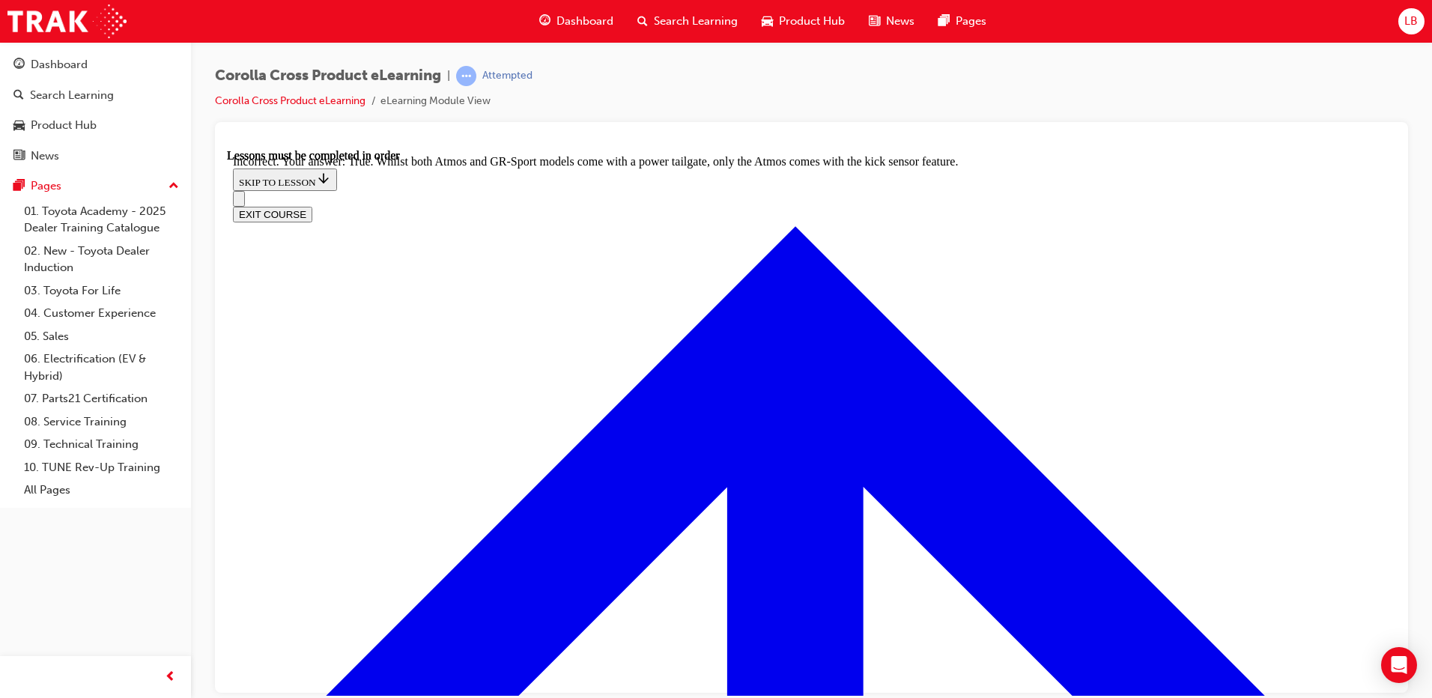
radio input "true"
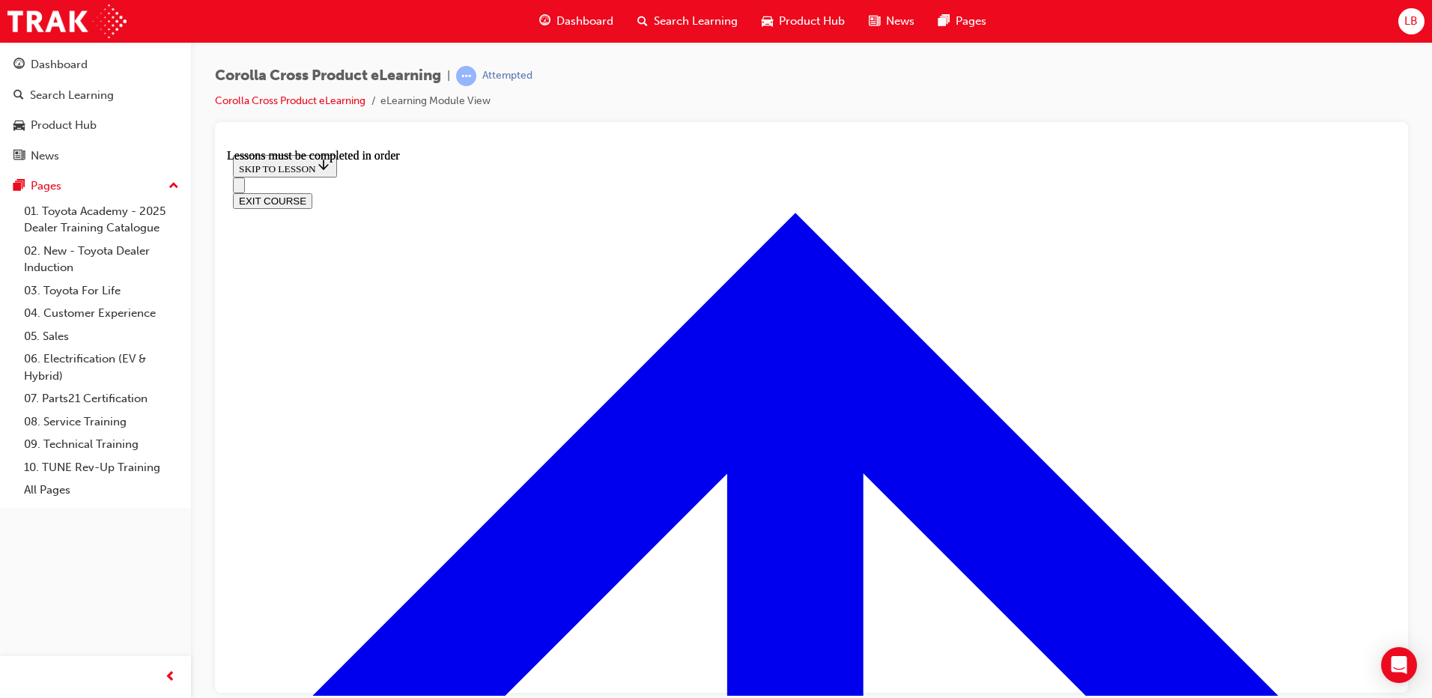
scroll to position [1775, 0]
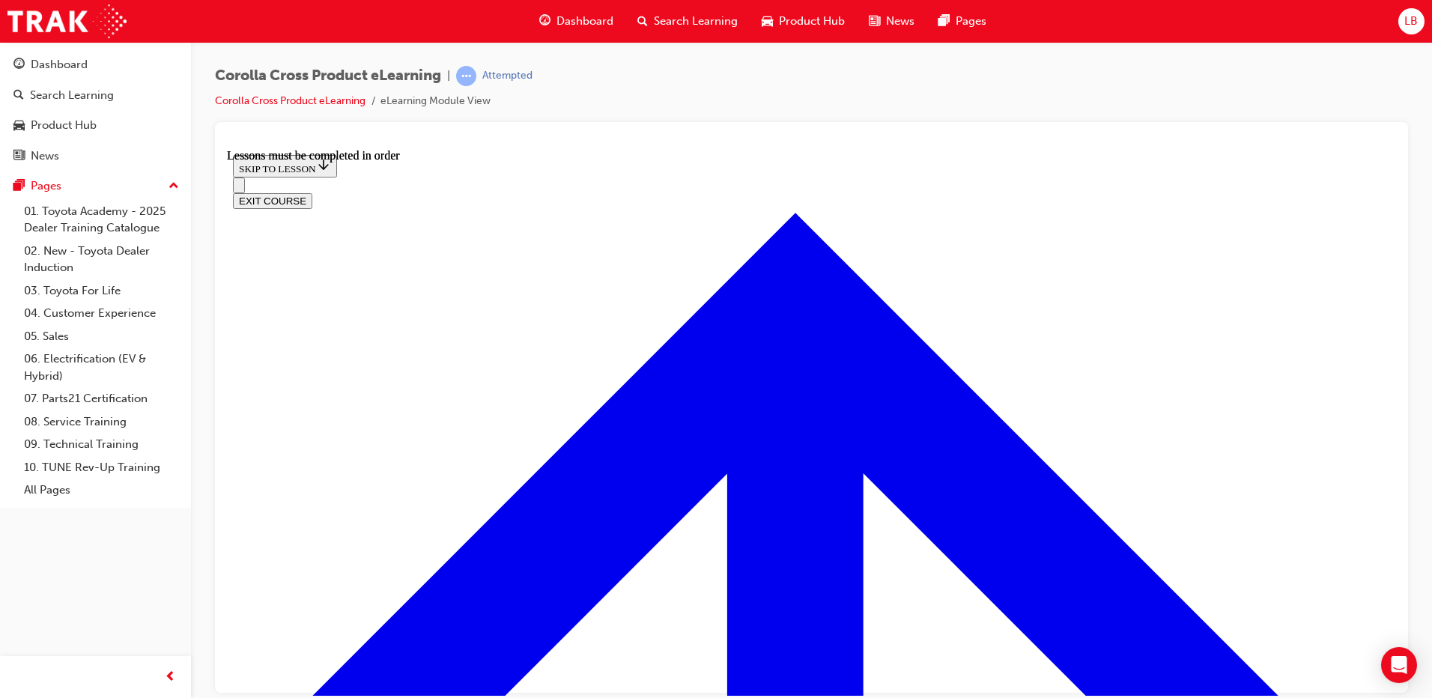
scroll to position [1333, 0]
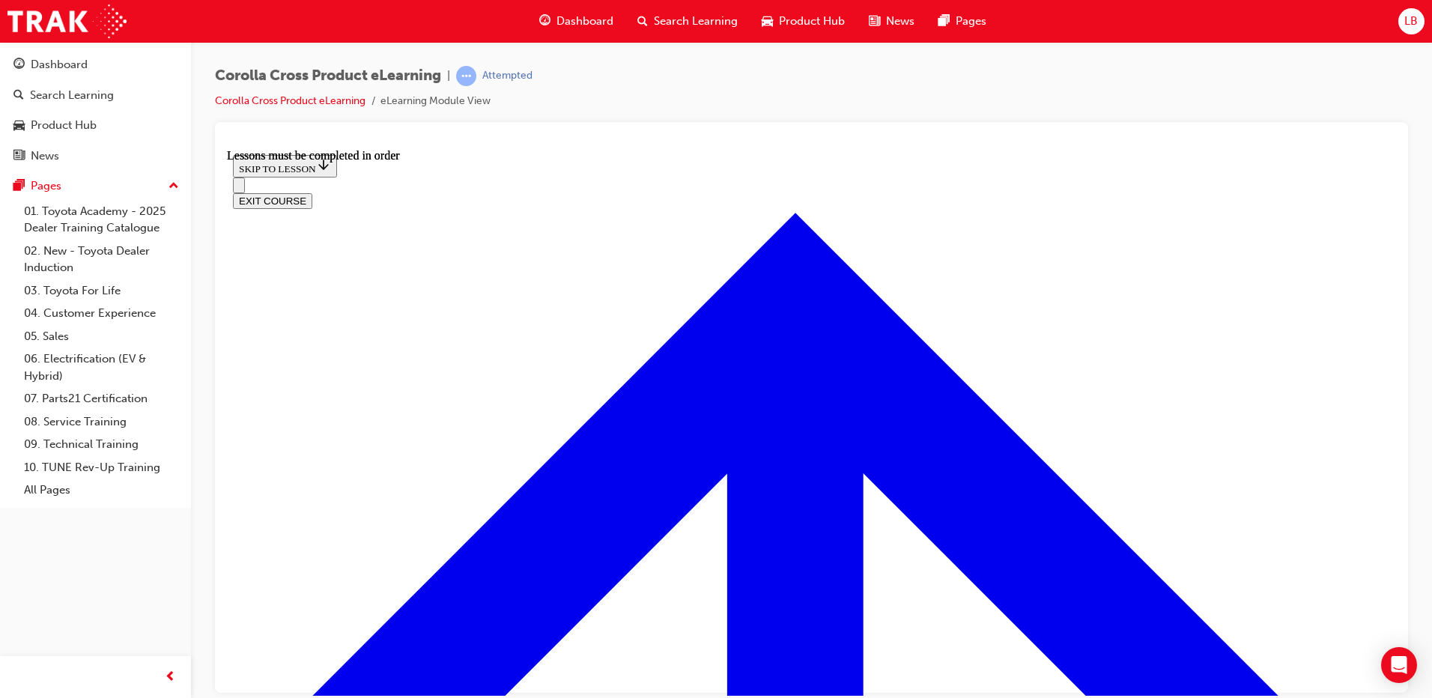
drag, startPoint x: 855, startPoint y: 419, endPoint x: 863, endPoint y: 429, distance: 13.3
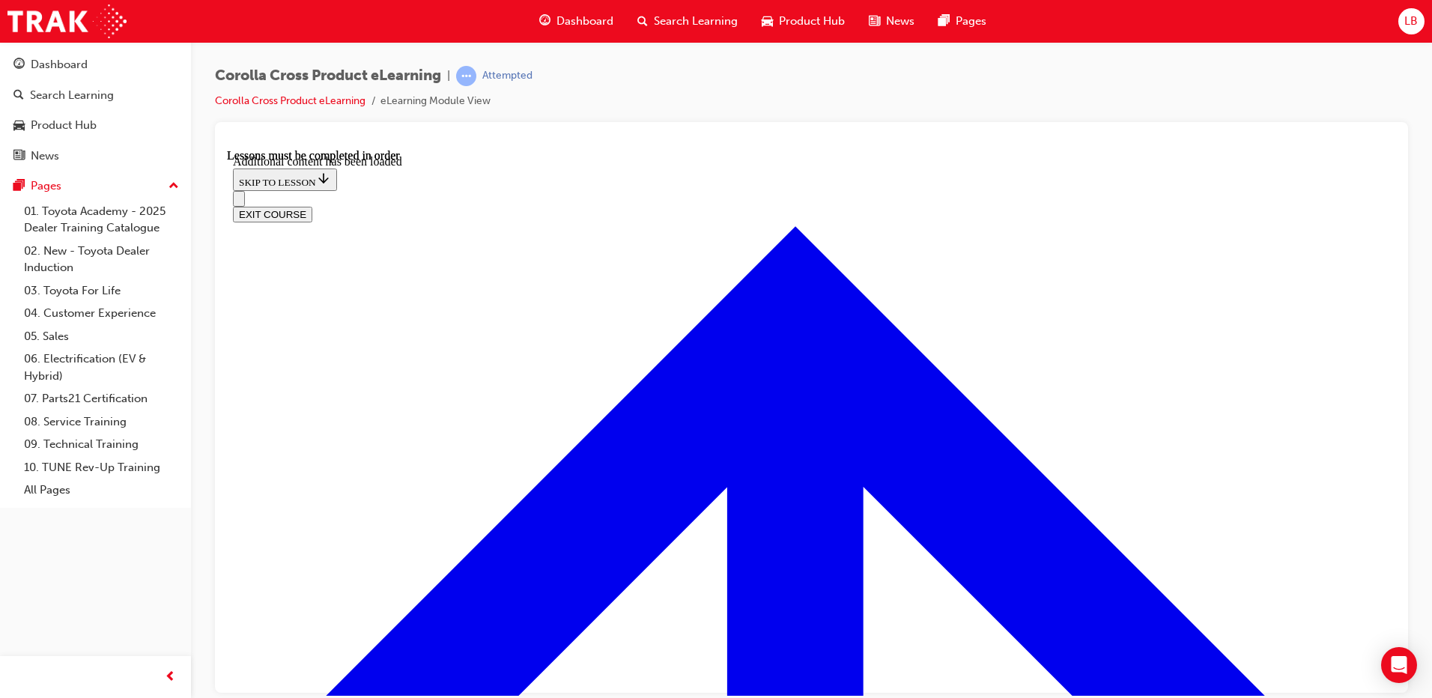
scroll to position [3744, 0]
checkbox input "true"
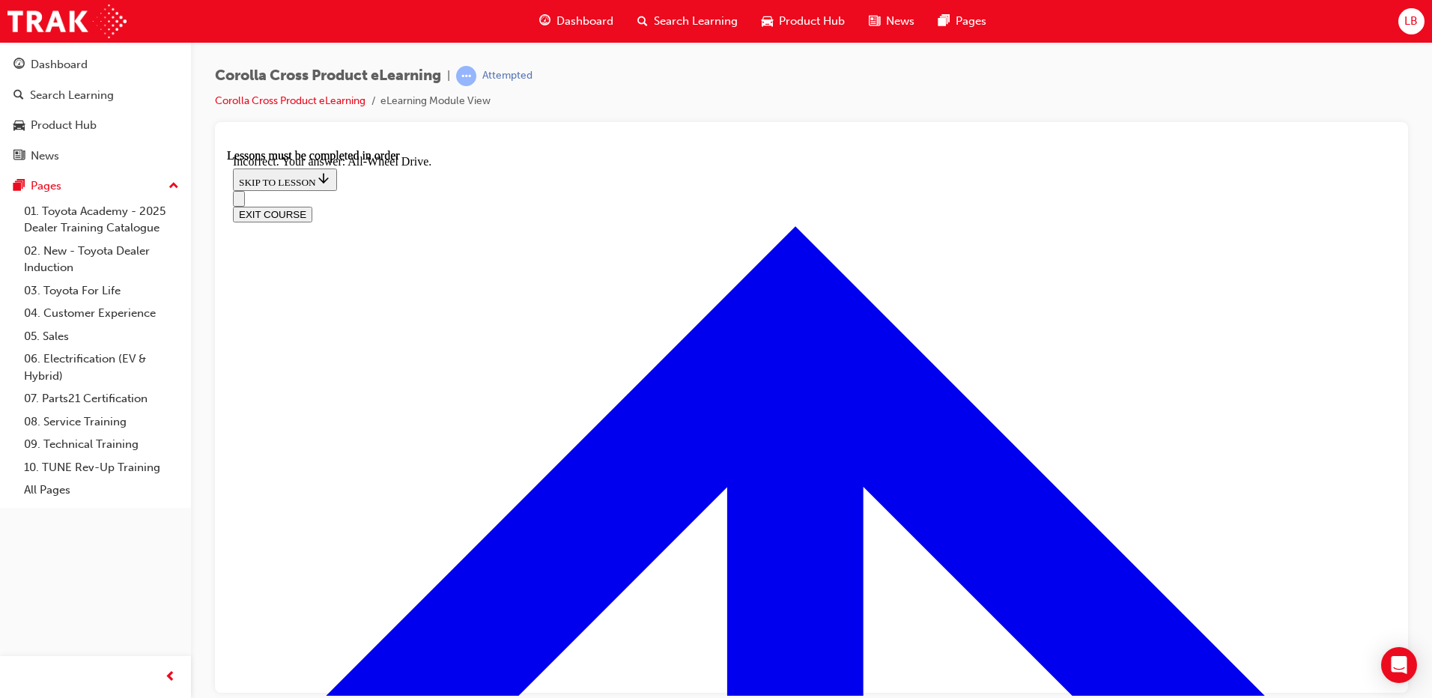
scroll to position [3925, 0]
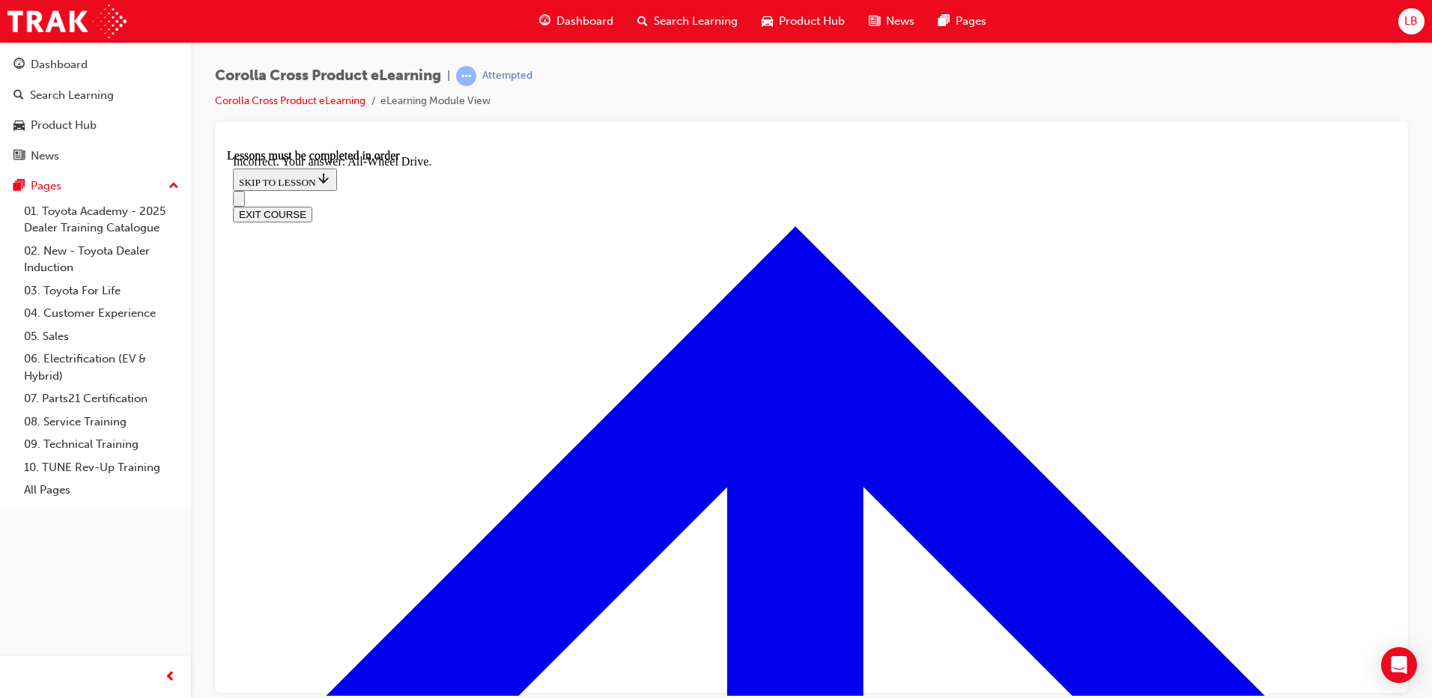
checkbox input "true"
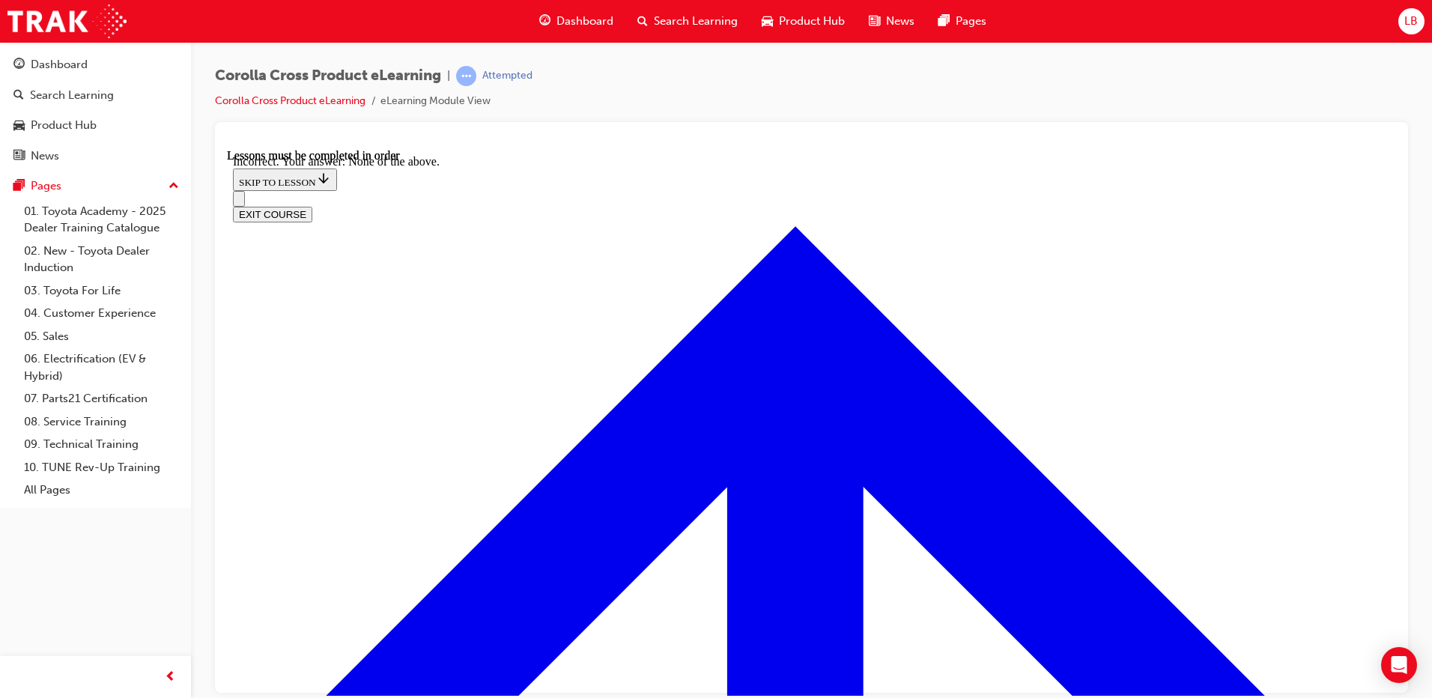
checkbox input "true"
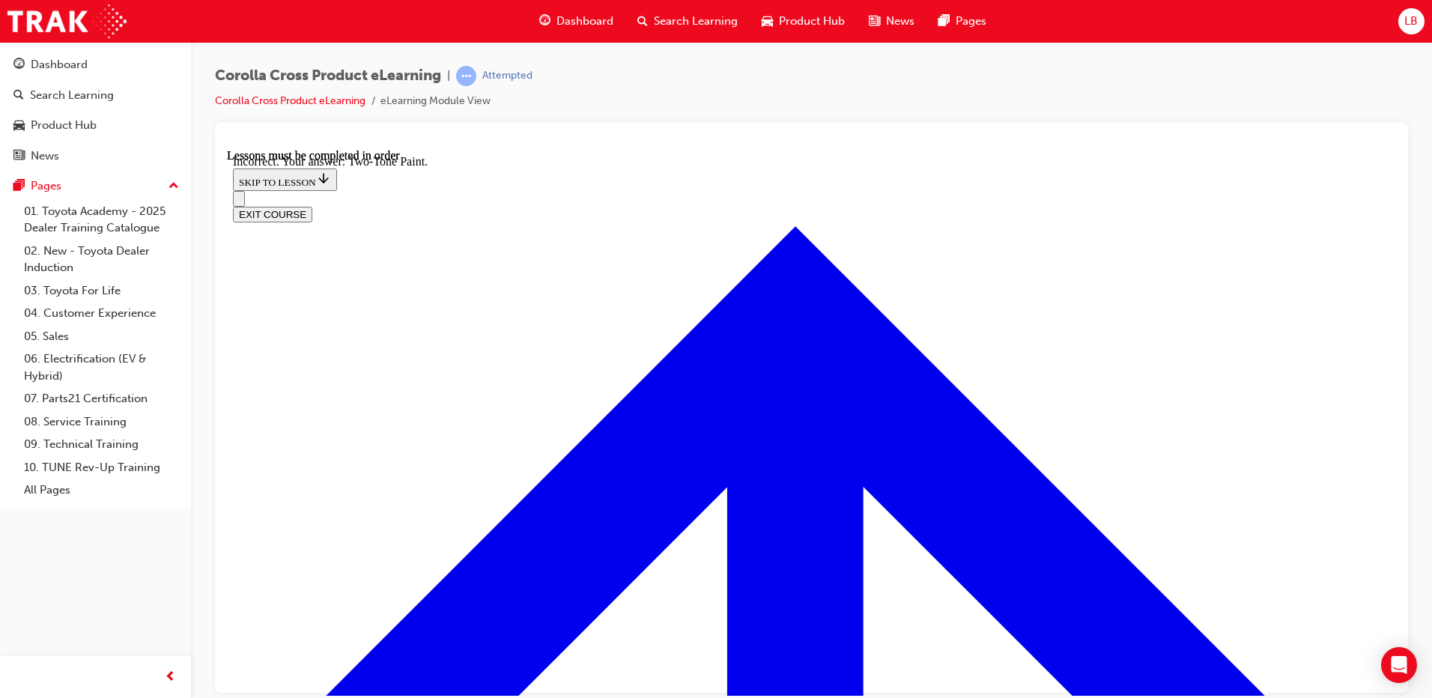
scroll to position [3570, 0]
checkbox input "true"
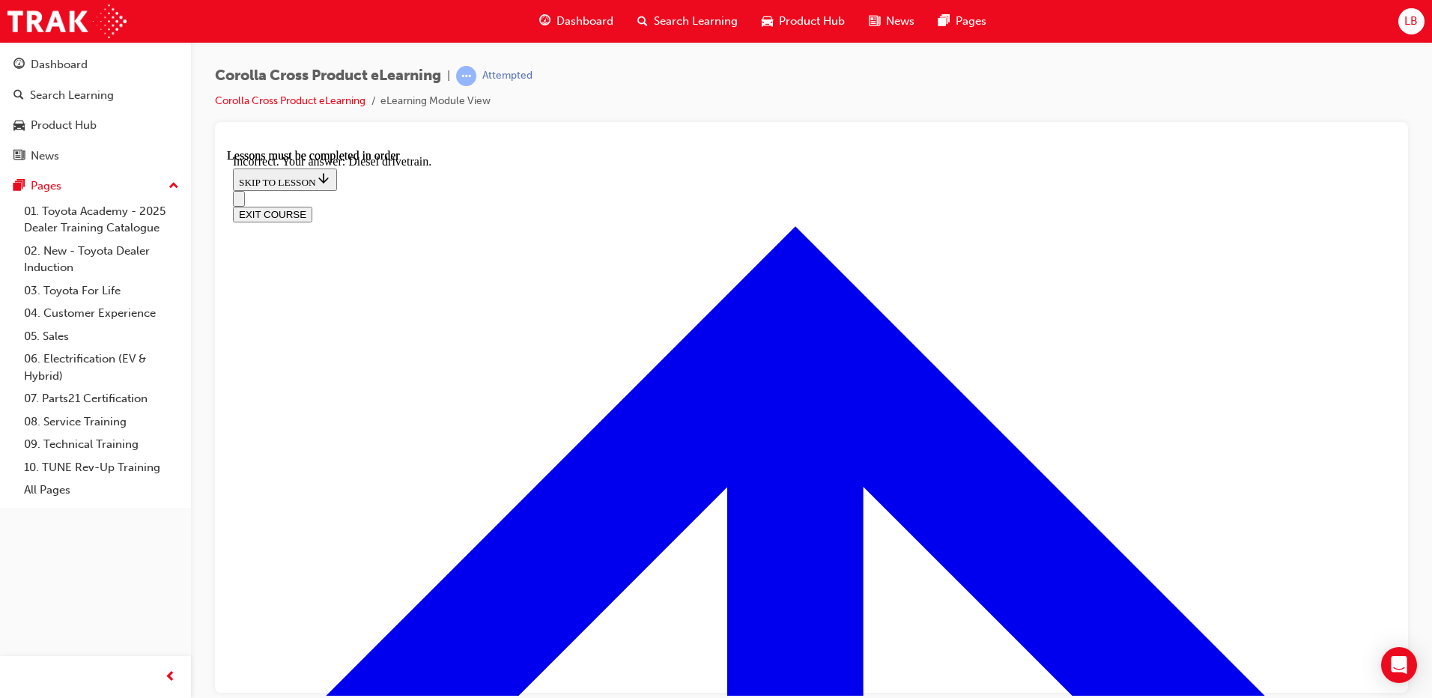
checkbox input "false"
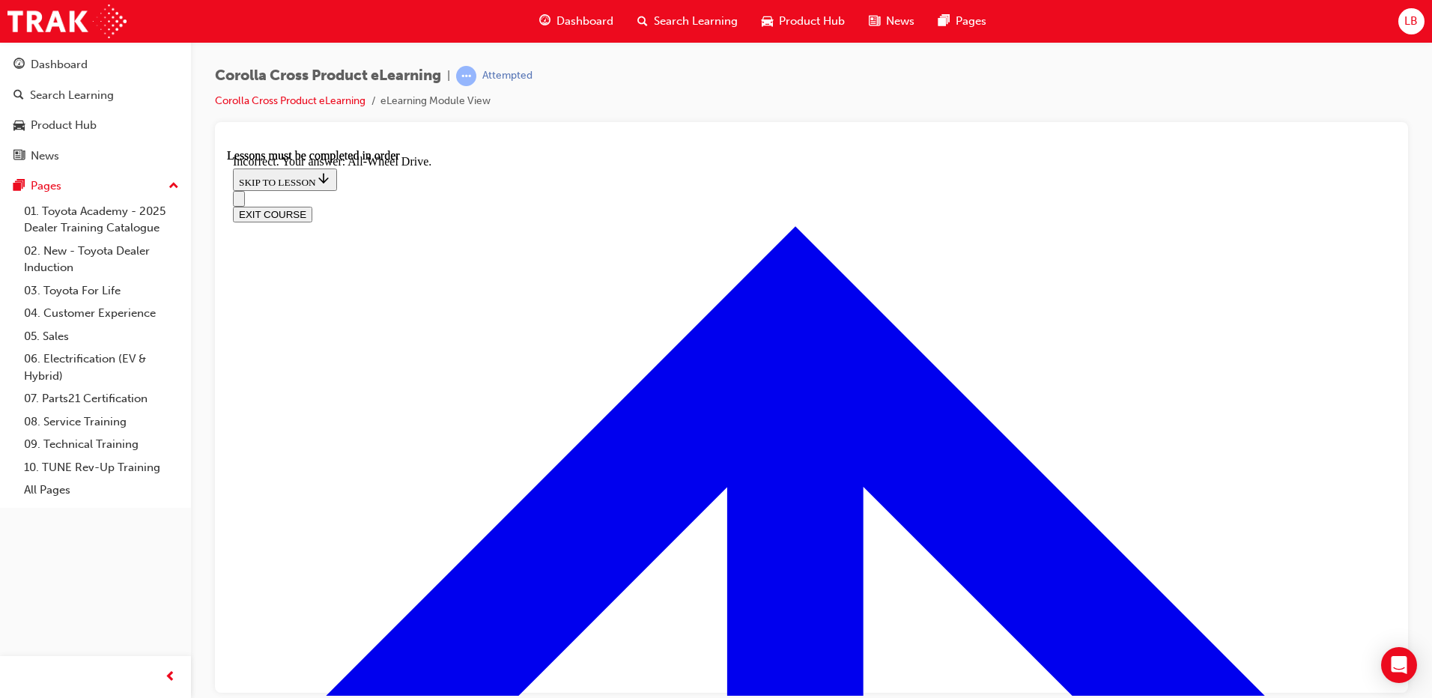
checkbox input "true"
click at [312, 206] on button "EXIT COURSE" at bounding box center [272, 214] width 79 height 16
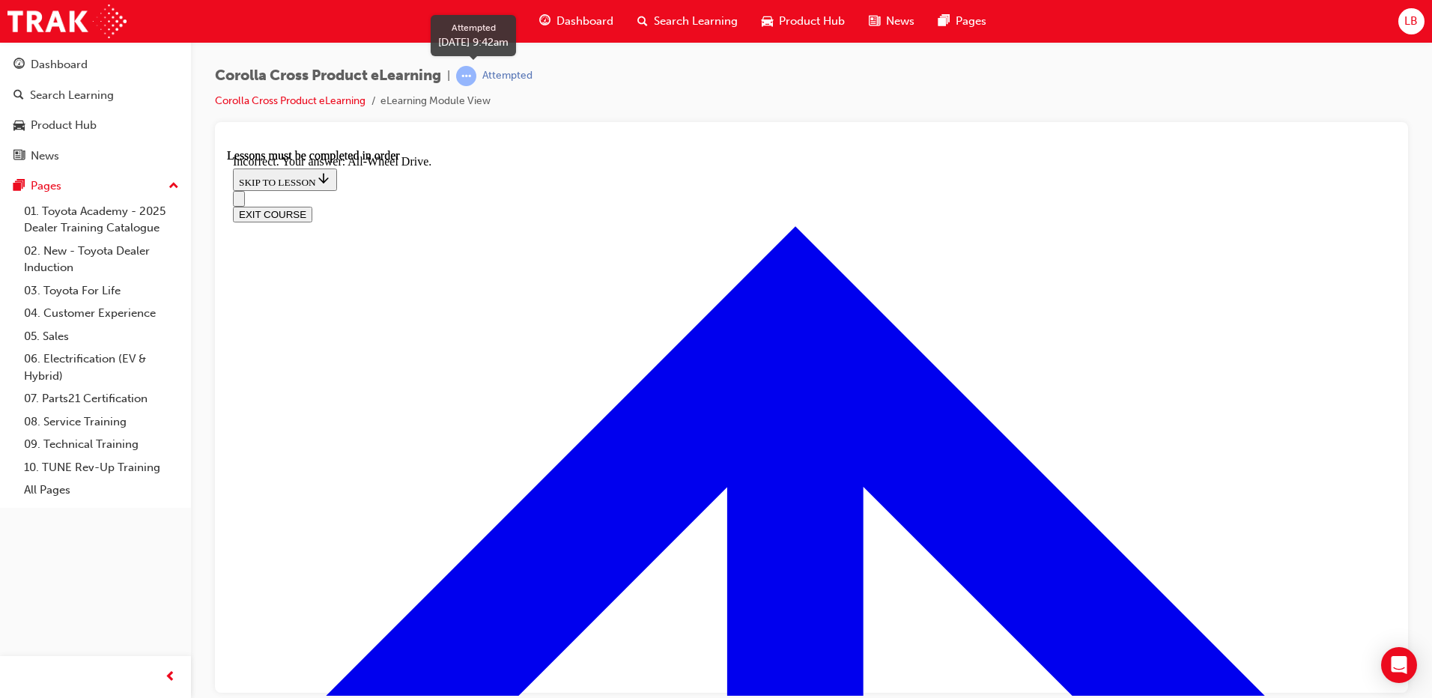
click at [483, 73] on div "Attempted" at bounding box center [494, 76] width 76 height 20
click at [297, 104] on link "Corolla Cross Product eLearning" at bounding box center [290, 100] width 151 height 13
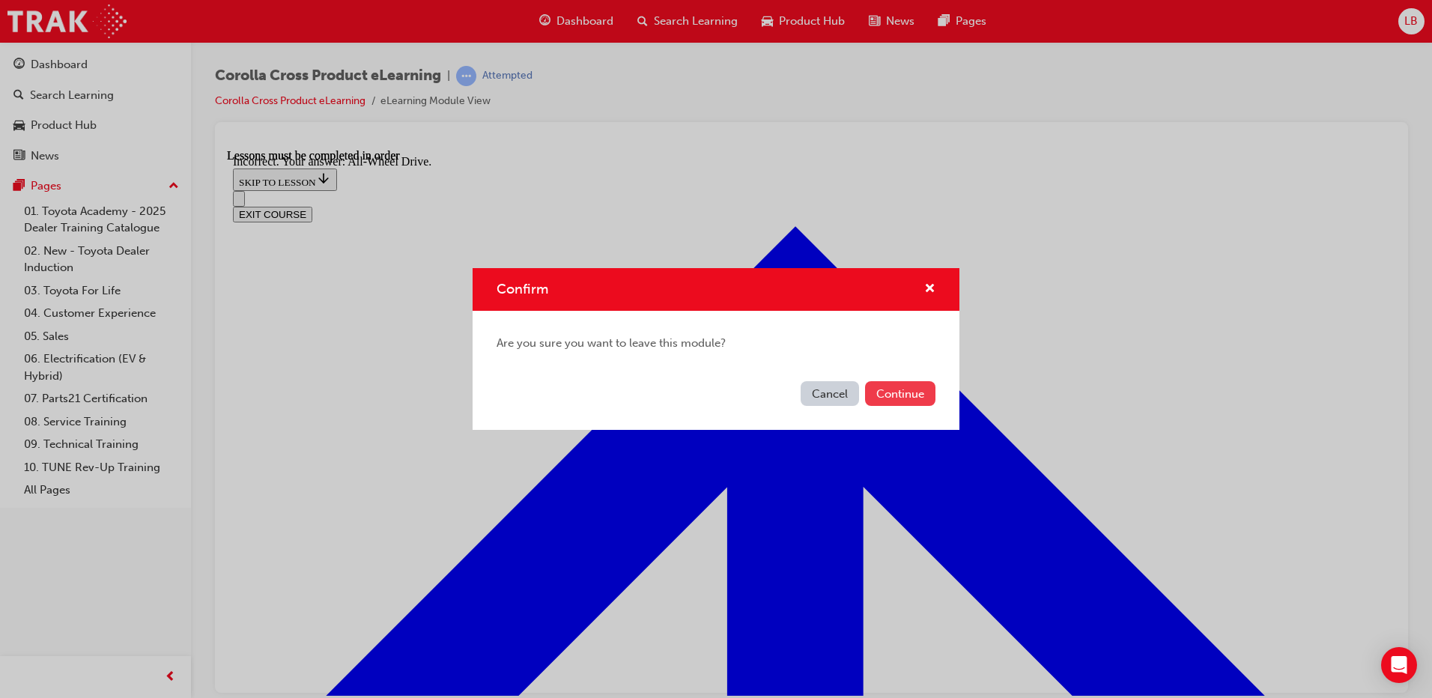
click at [890, 395] on button "Continue" at bounding box center [900, 393] width 70 height 25
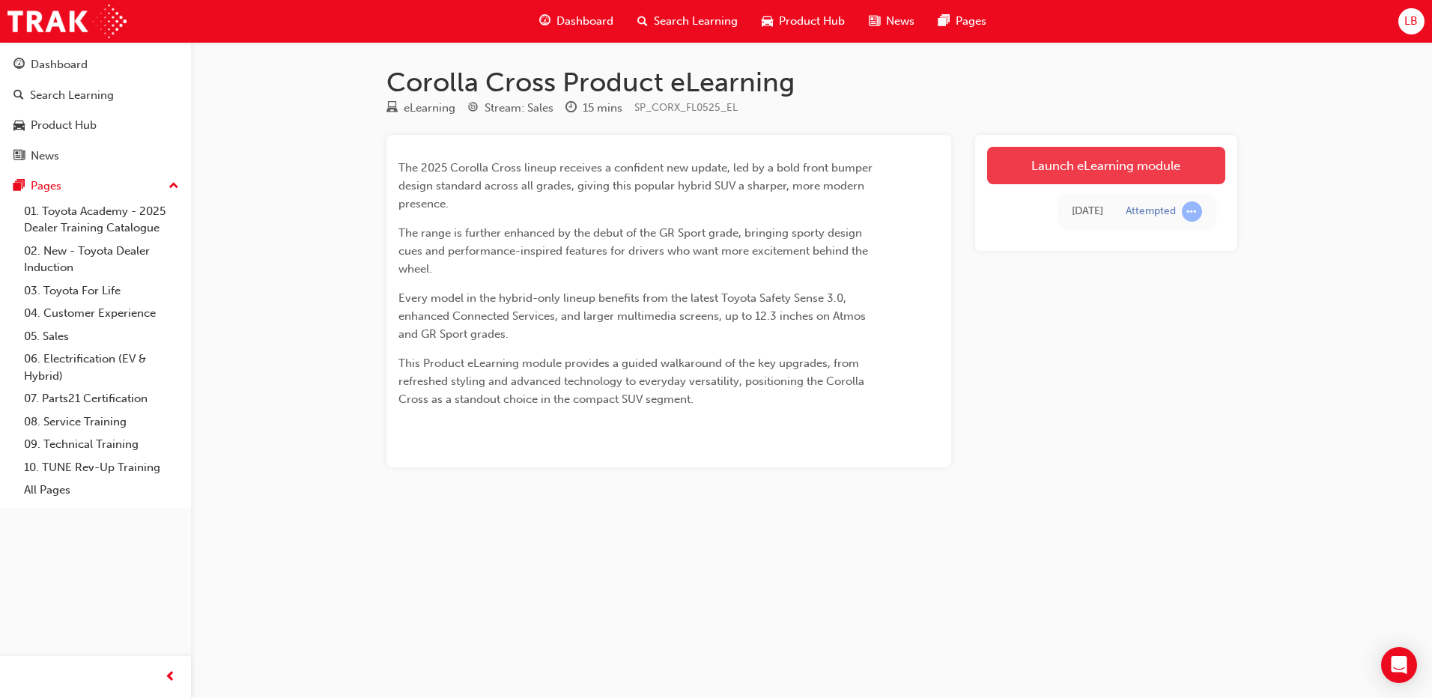
click at [1058, 152] on link "Launch eLearning module" at bounding box center [1106, 165] width 238 height 37
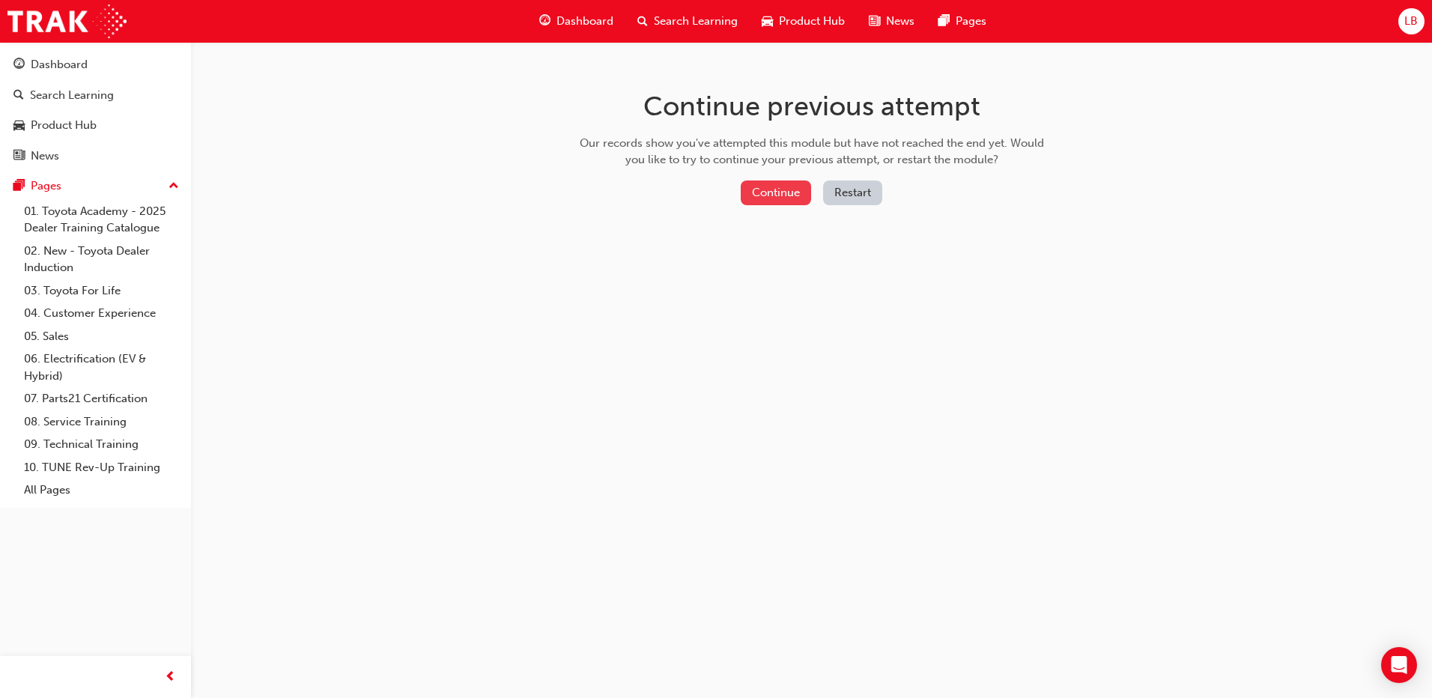
click at [781, 195] on button "Continue" at bounding box center [776, 193] width 70 height 25
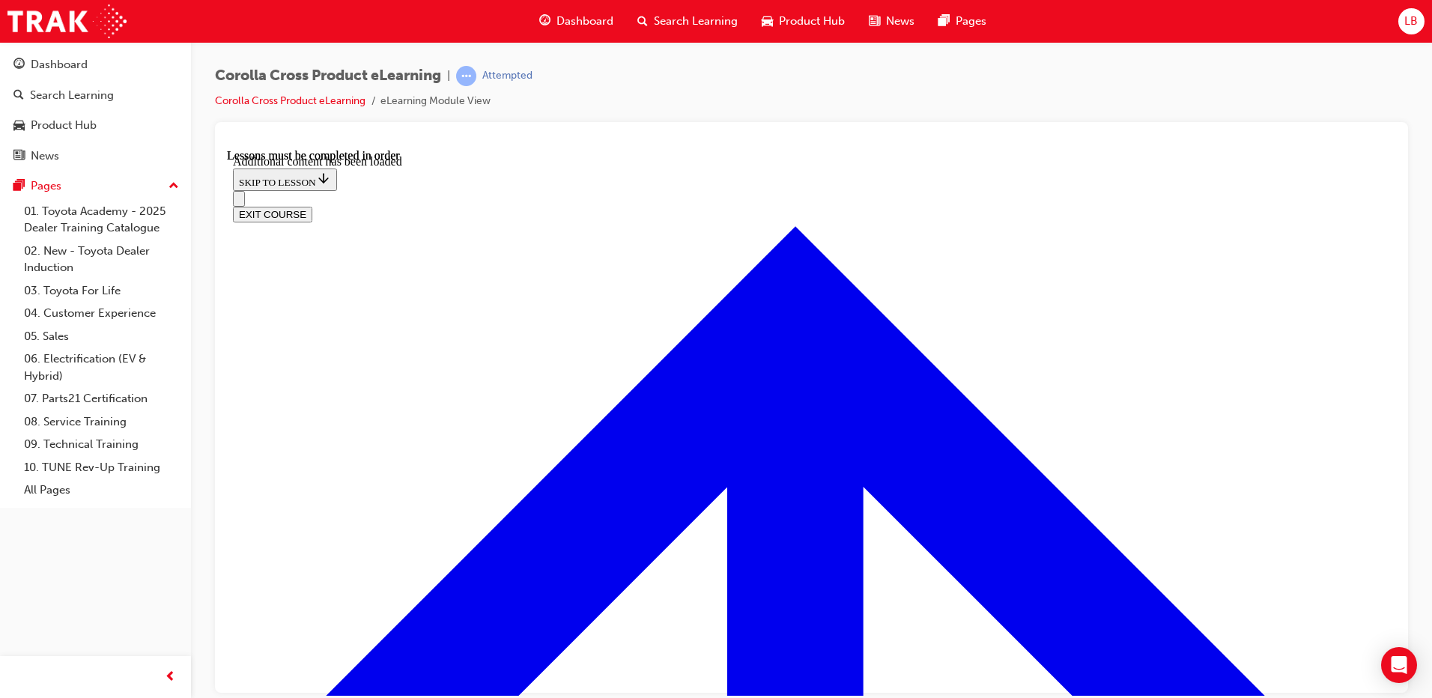
scroll to position [3723, 0]
checkbox input "true"
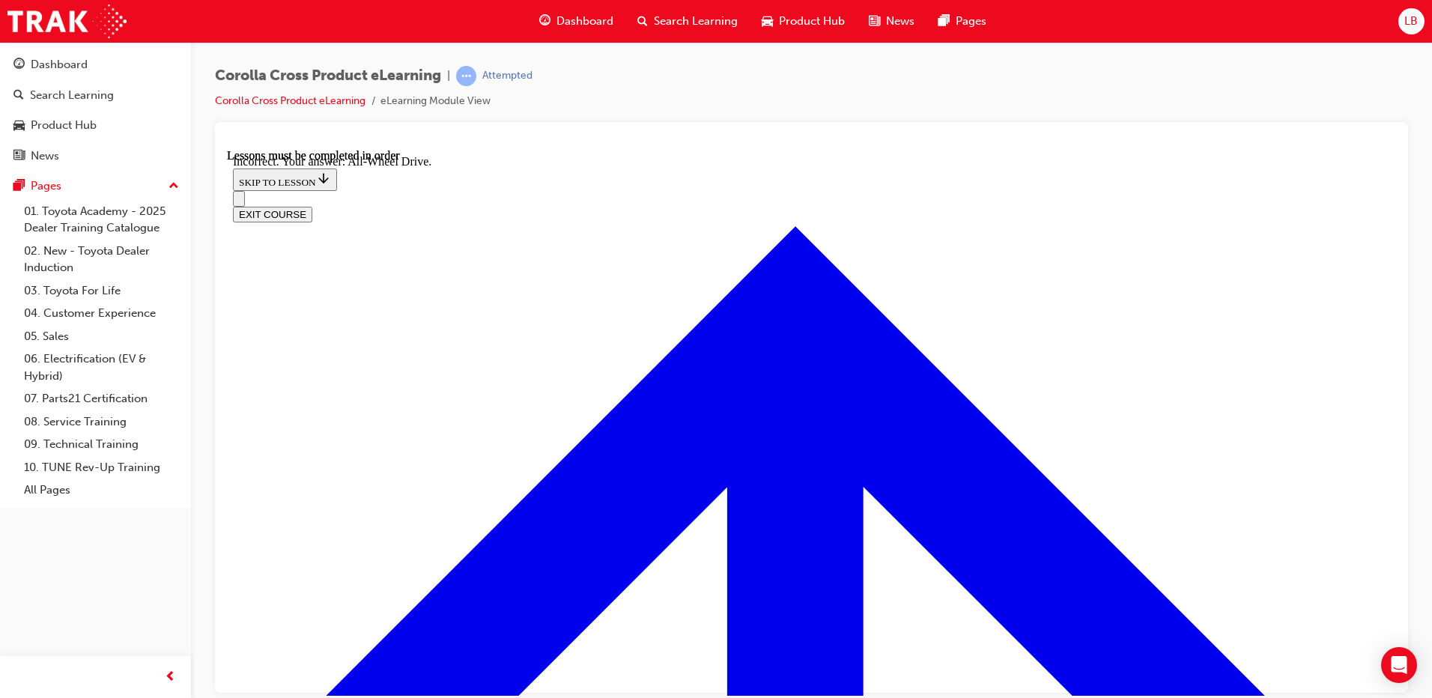
scroll to position [2577, 0]
click at [312, 206] on button "EXIT COURSE" at bounding box center [272, 214] width 79 height 16
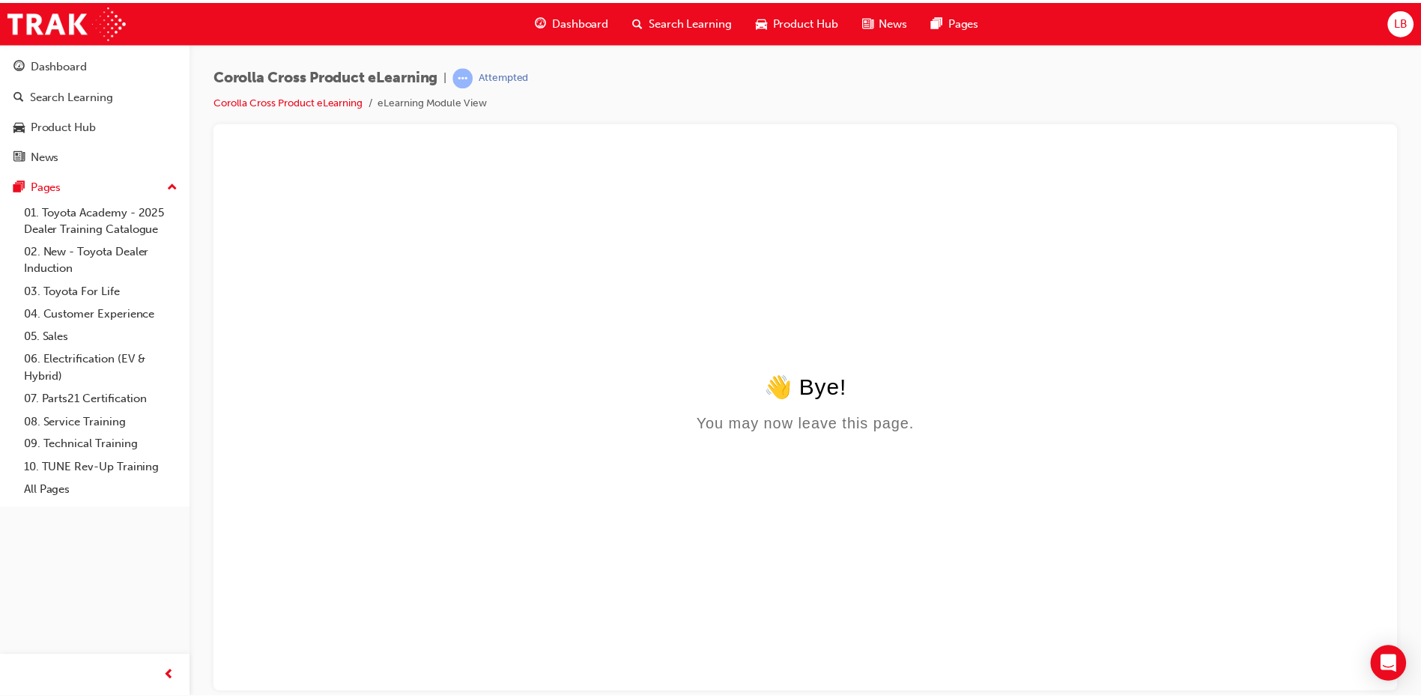
scroll to position [0, 0]
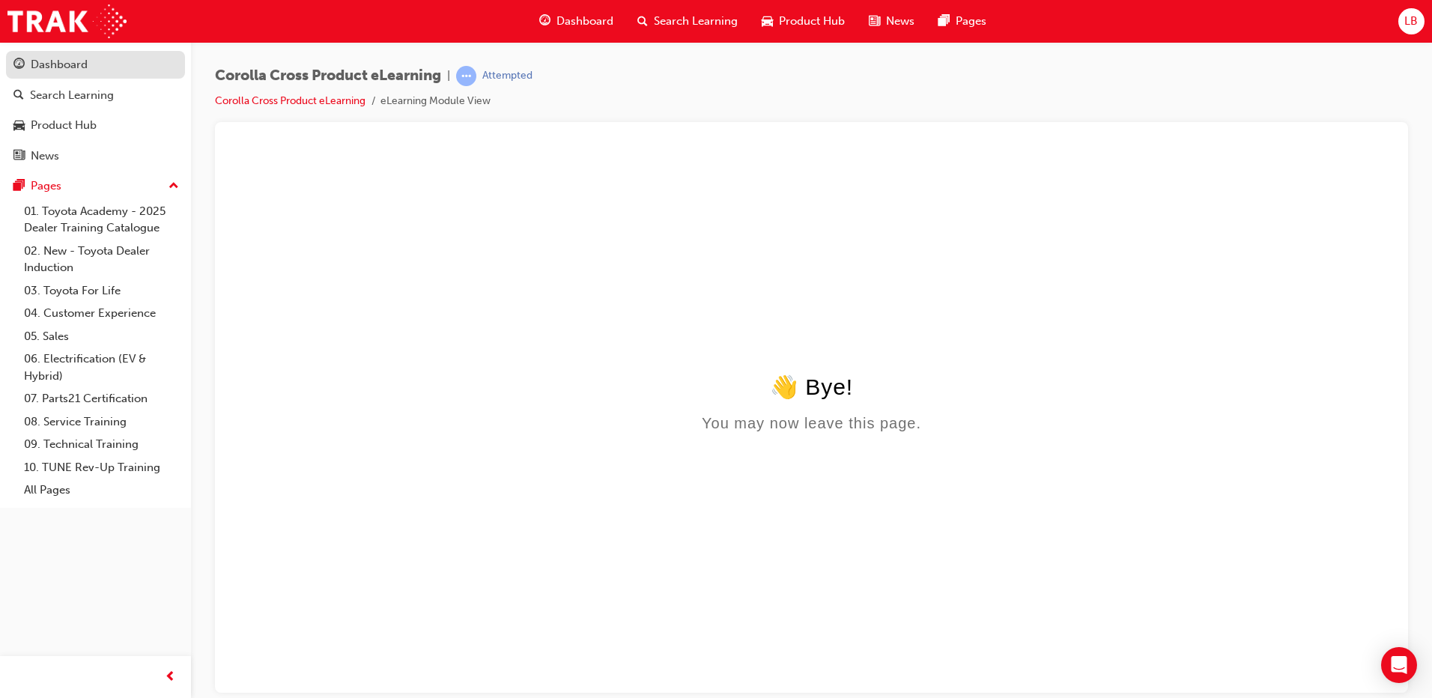
click at [74, 67] on div "Dashboard" at bounding box center [59, 64] width 57 height 17
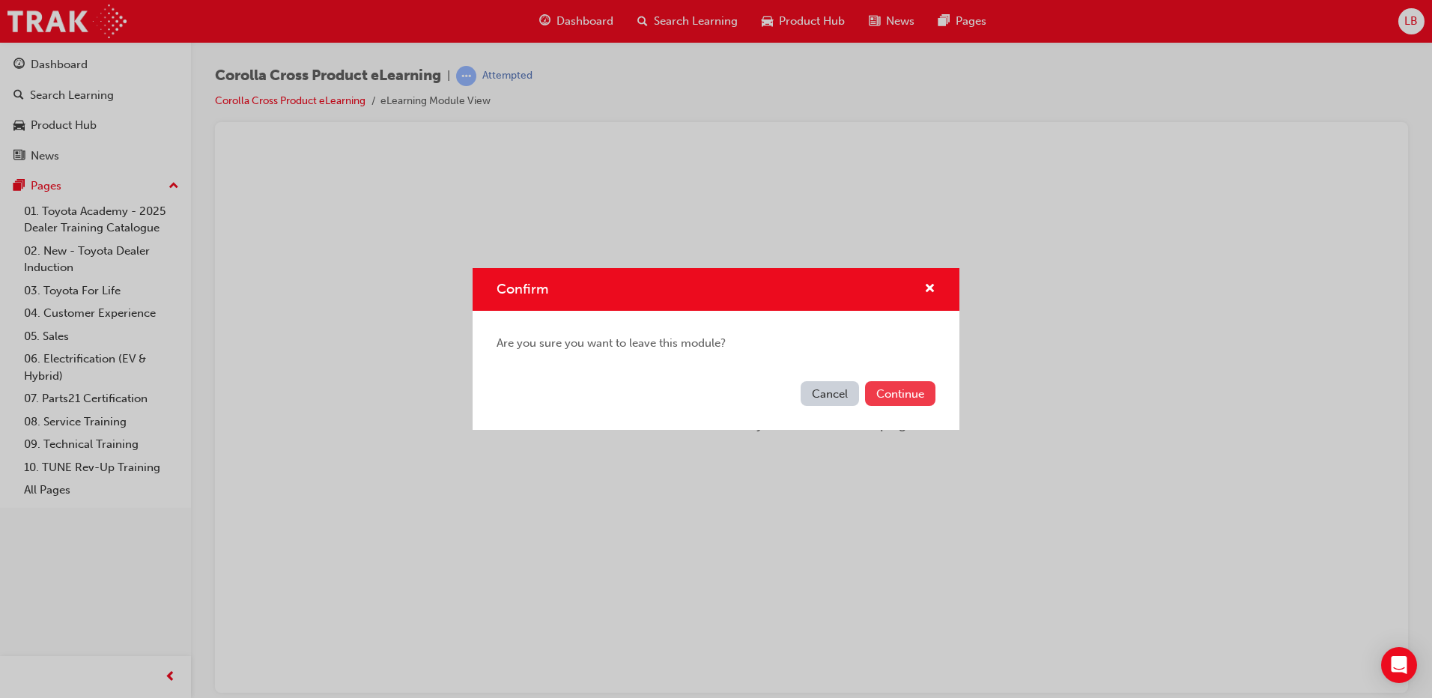
click at [909, 404] on button "Continue" at bounding box center [900, 393] width 70 height 25
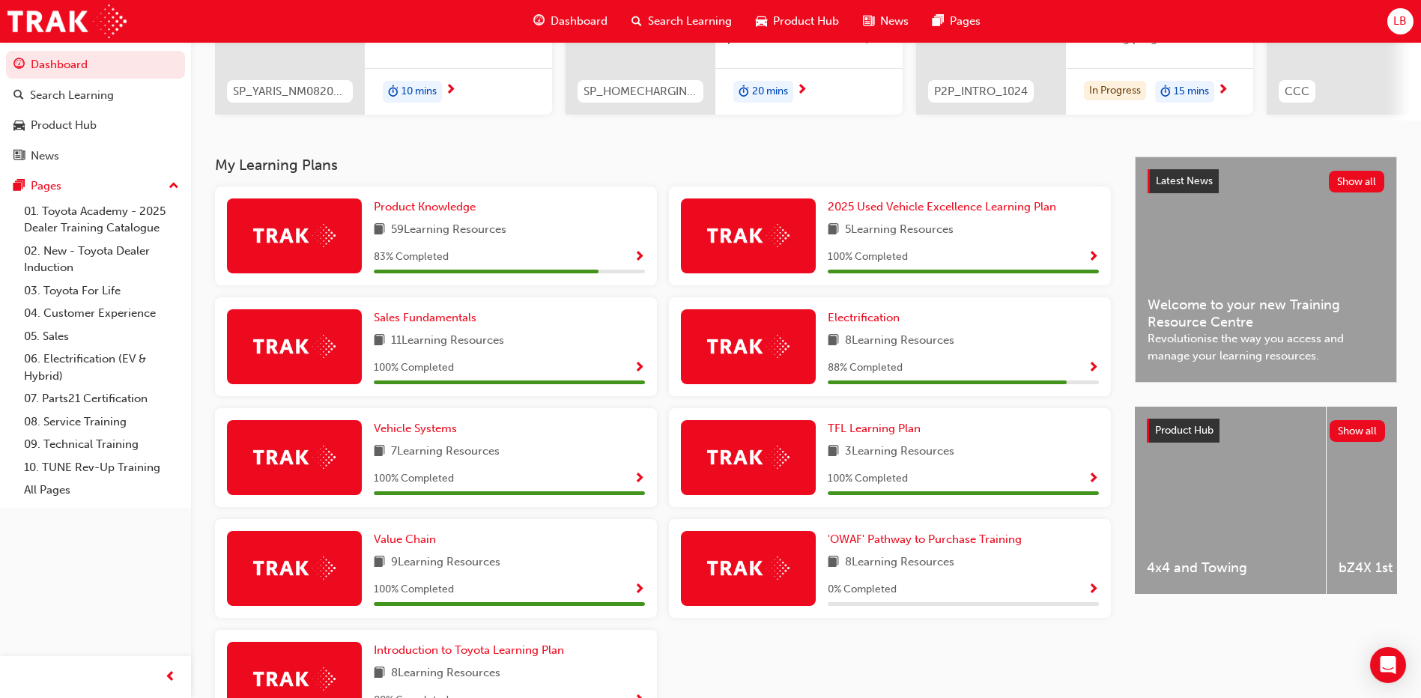
scroll to position [300, 0]
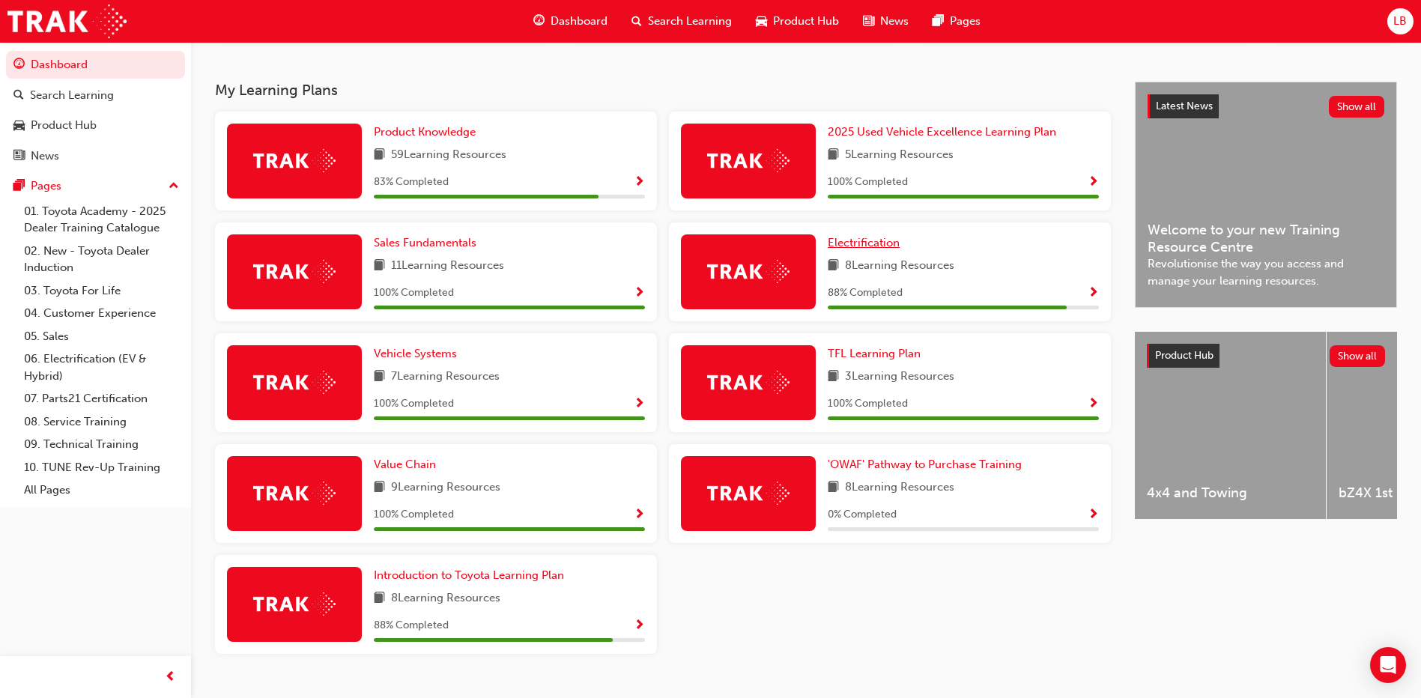
click at [877, 249] on span "Electrification" at bounding box center [864, 242] width 72 height 13
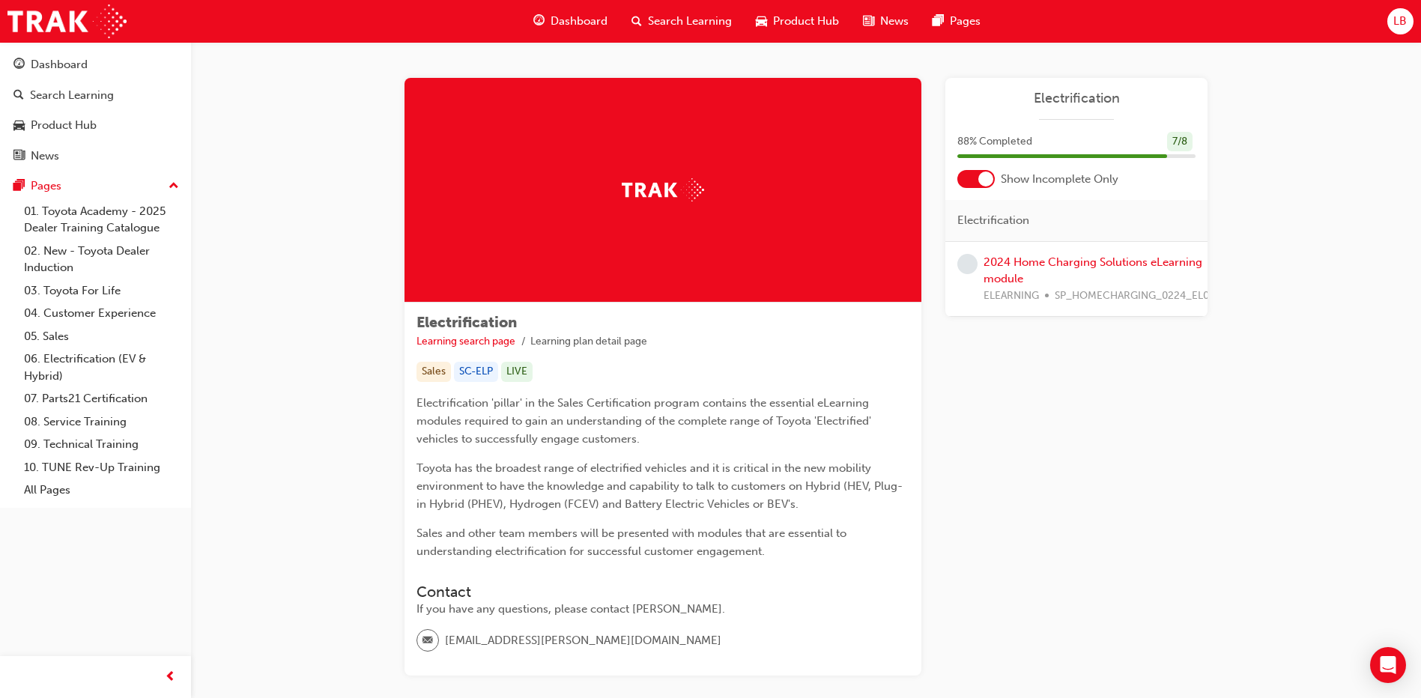
click at [1056, 273] on div "2024 Home Charging Solutions eLearning module ELEARNING SP_HOMECHARGING_0224_EL…" at bounding box center [1098, 279] width 231 height 51
click at [1045, 266] on link "2024 Home Charging Solutions eLearning module" at bounding box center [1092, 270] width 219 height 31
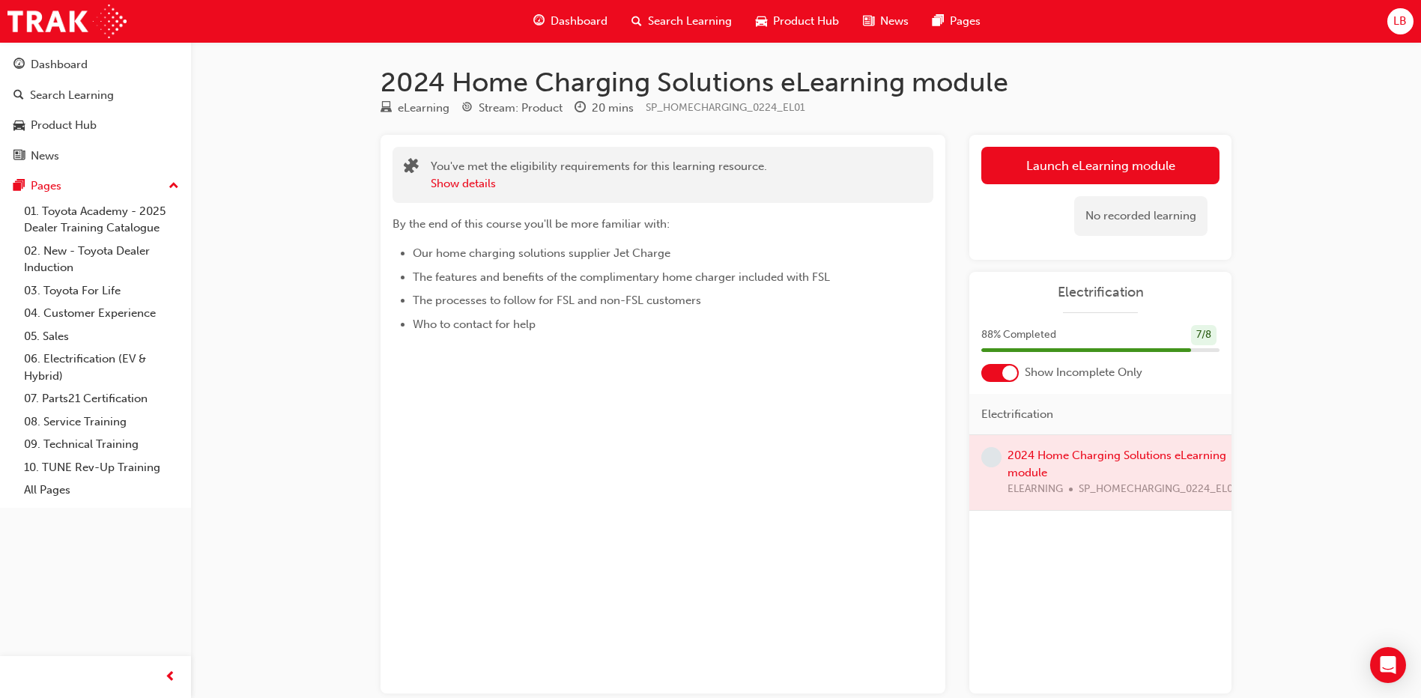
scroll to position [81, 0]
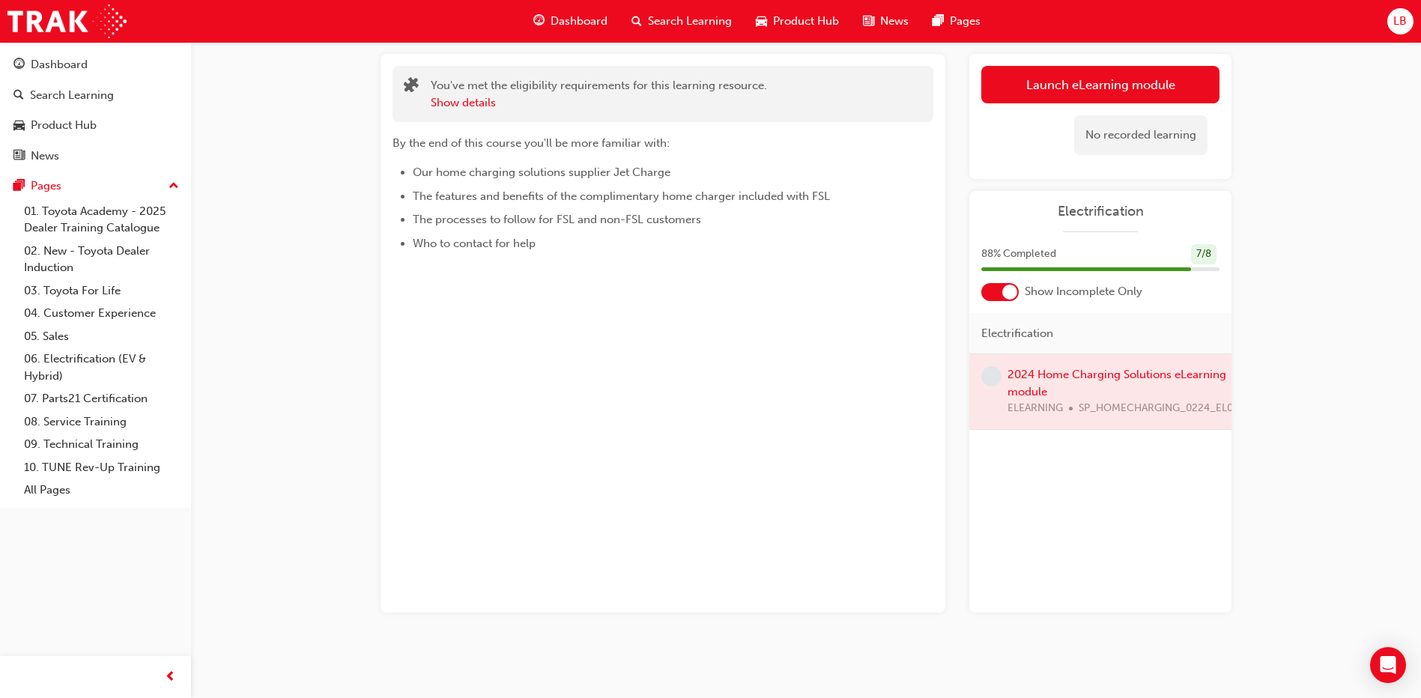
click at [1044, 378] on div at bounding box center [1100, 391] width 262 height 75
click at [1086, 79] on link "Launch eLearning module" at bounding box center [1100, 84] width 238 height 37
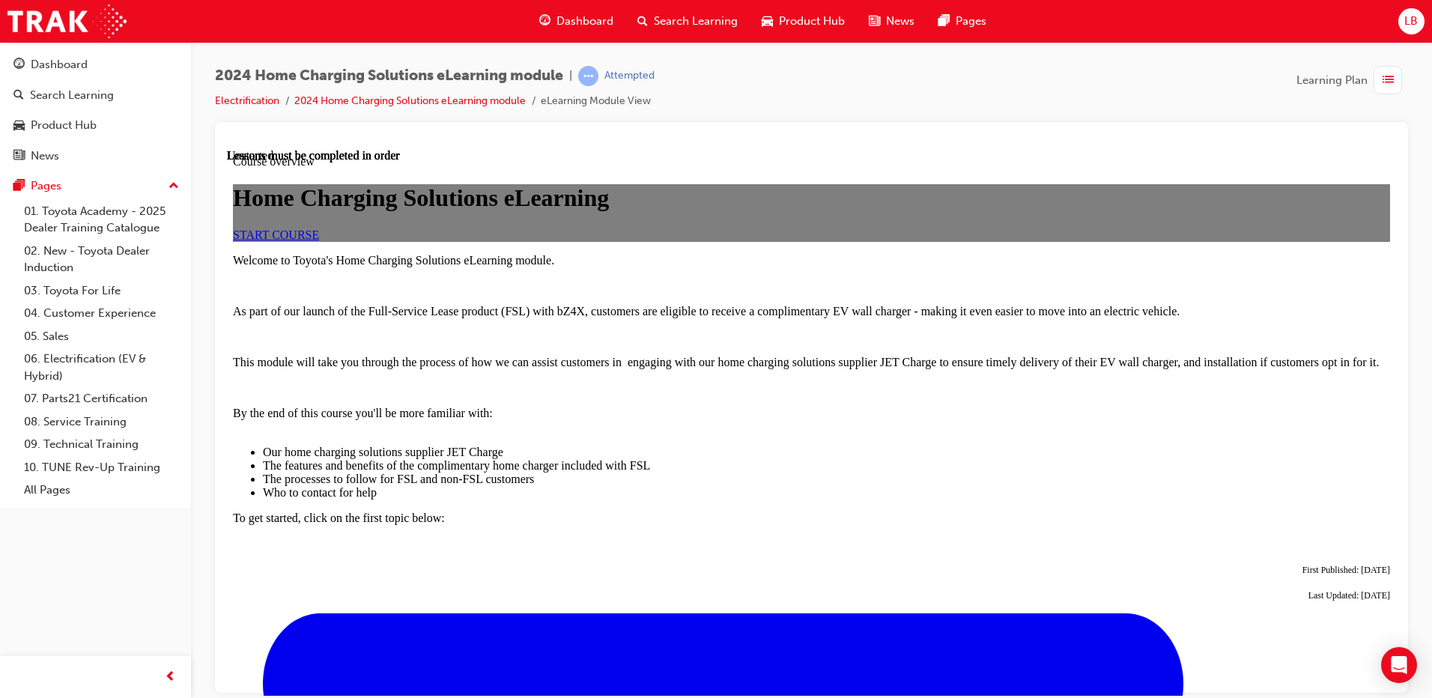
click at [319, 240] on span "START COURSE" at bounding box center [276, 234] width 86 height 13
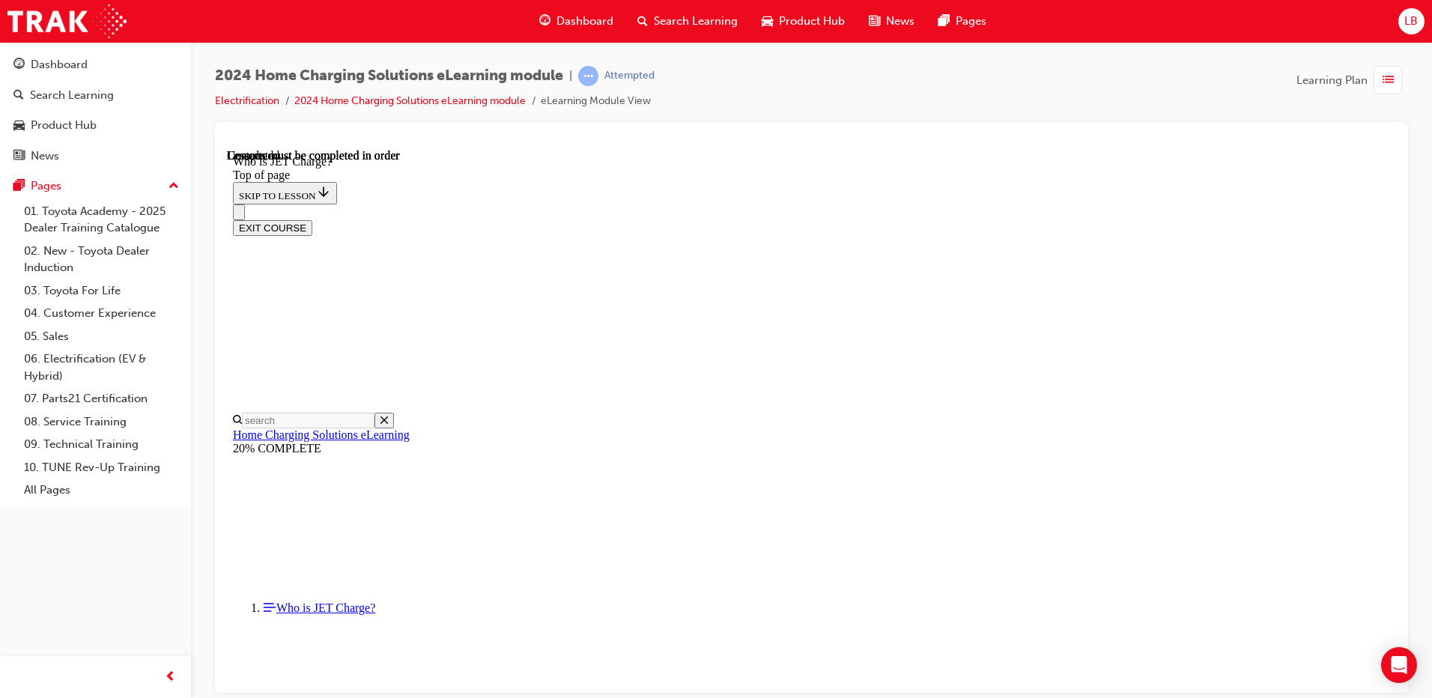
scroll to position [204, 0]
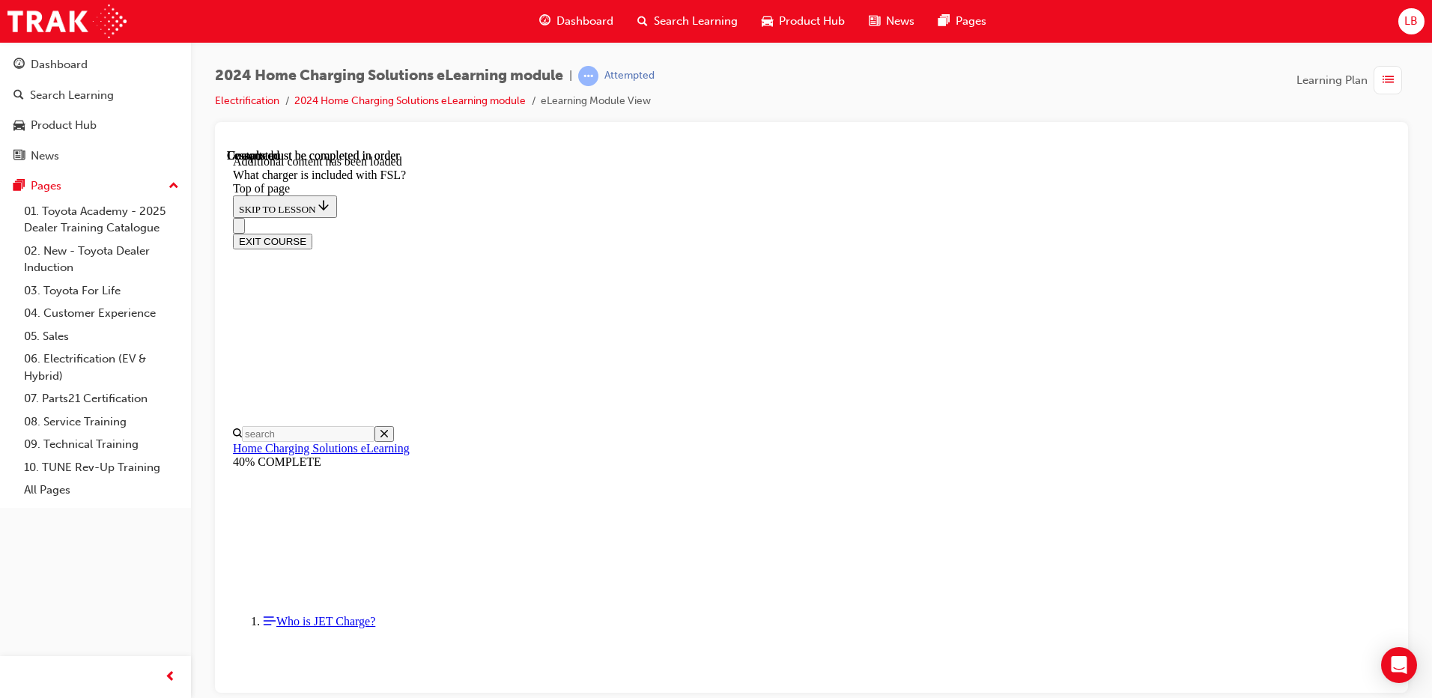
scroll to position [1953, 0]
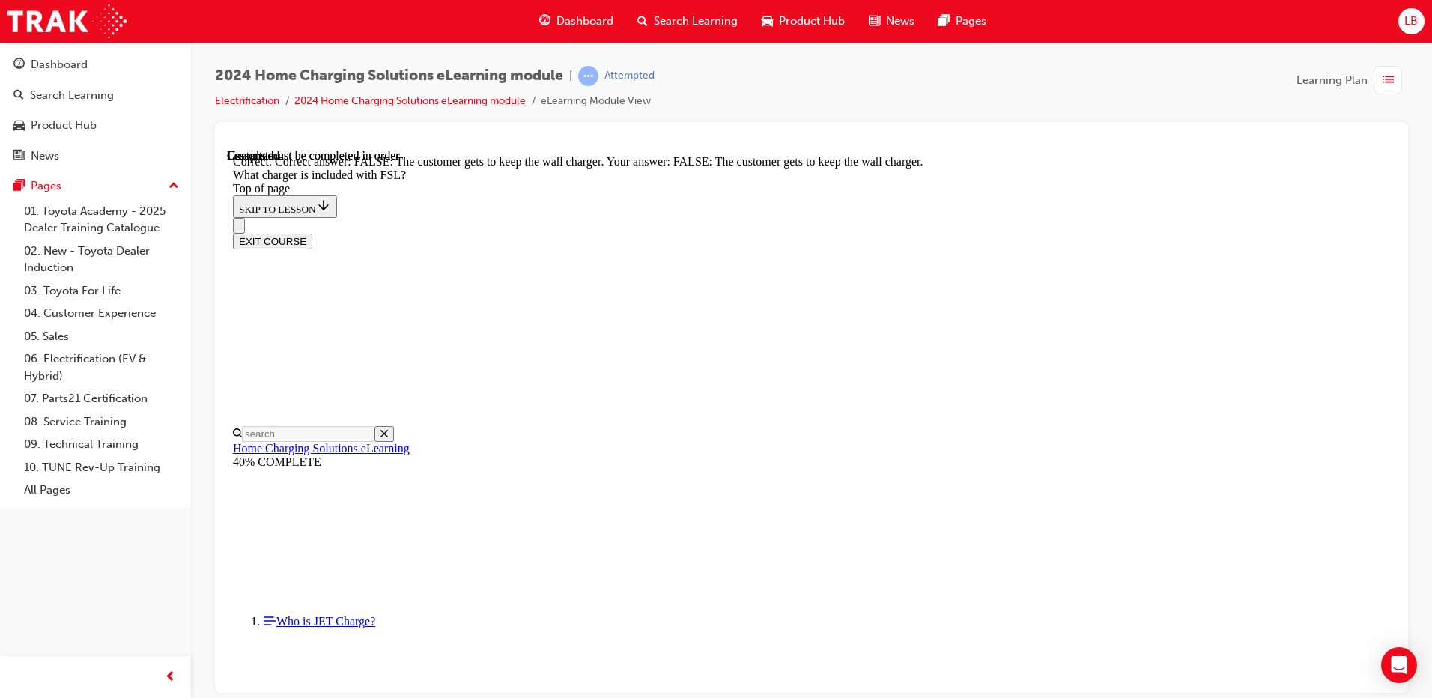
scroll to position [2052, 0]
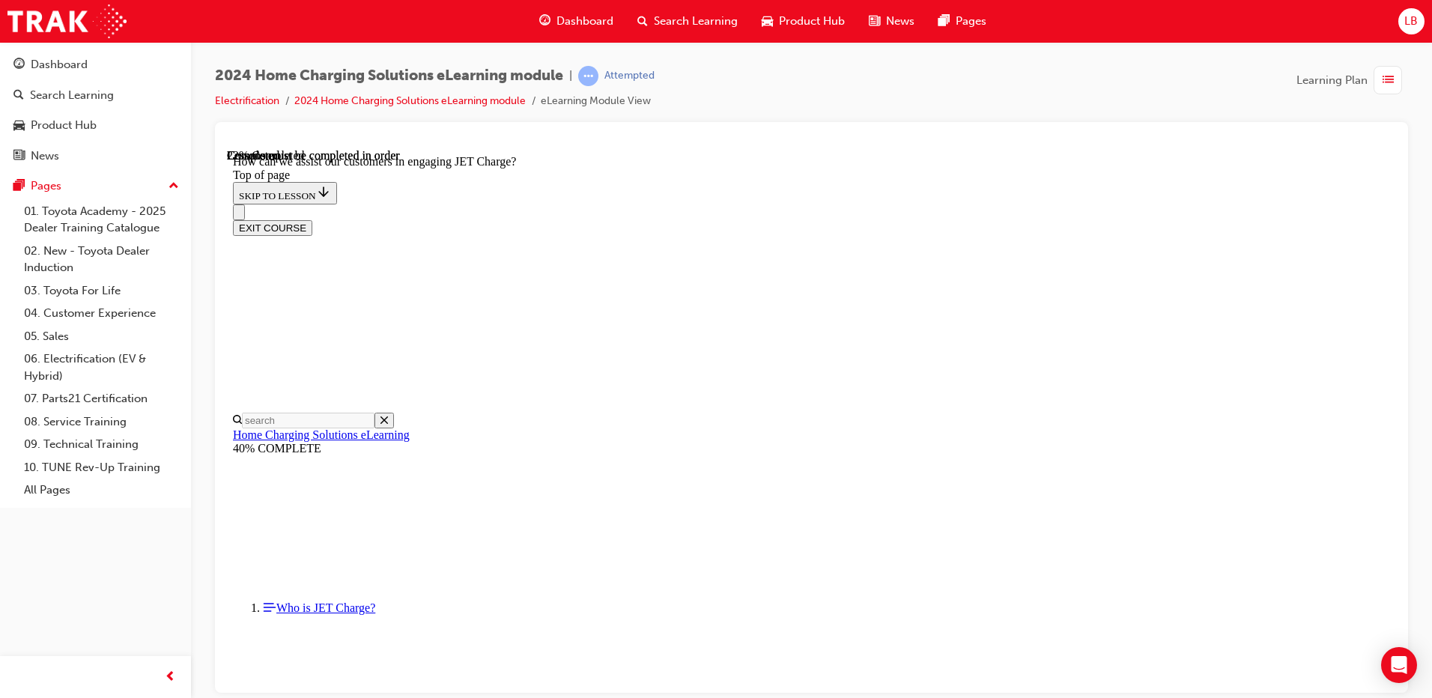
scroll to position [346, 0]
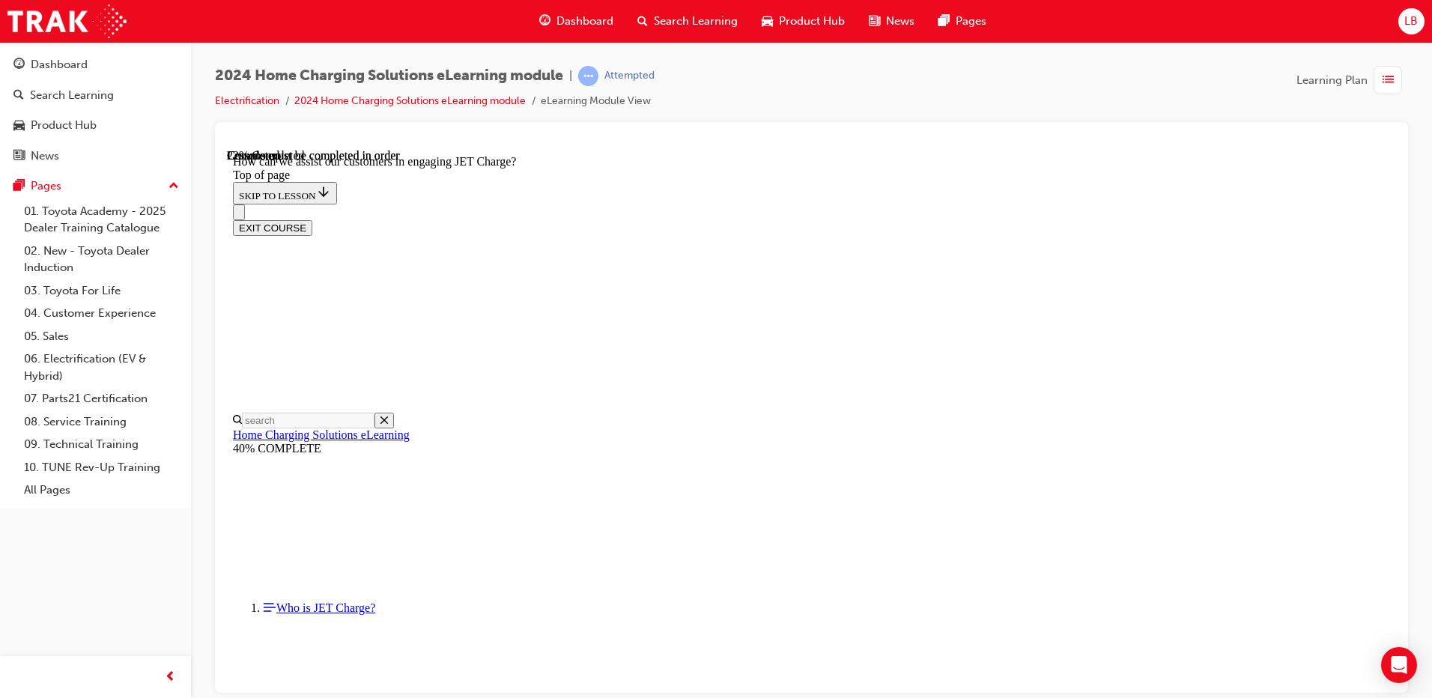
scroll to position [1544, 0]
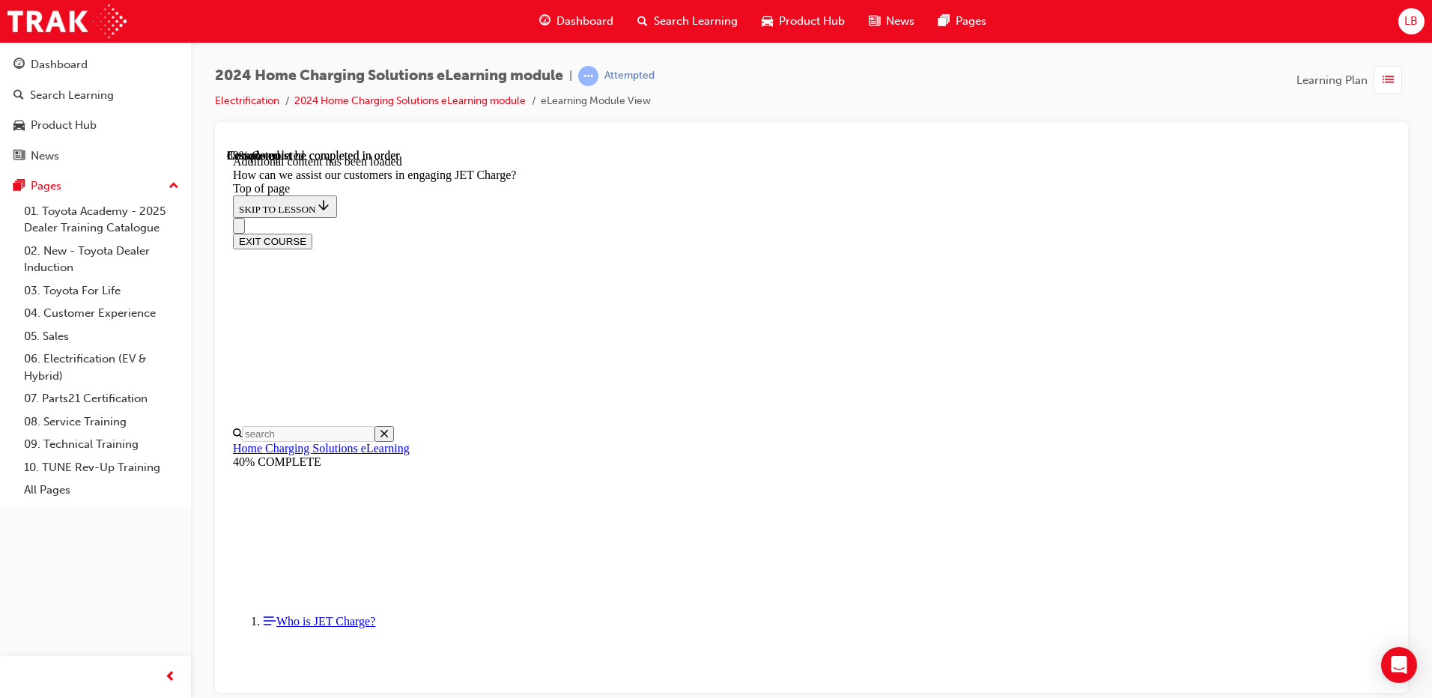
scroll to position [3236, 0]
drag, startPoint x: 766, startPoint y: 542, endPoint x: 805, endPoint y: 395, distance: 151.9
drag, startPoint x: 778, startPoint y: 390, endPoint x: 776, endPoint y: 465, distance: 74.9
drag, startPoint x: 752, startPoint y: 383, endPoint x: 789, endPoint y: 524, distance: 145.5
drag, startPoint x: 795, startPoint y: 590, endPoint x: 829, endPoint y: 586, distance: 34.7
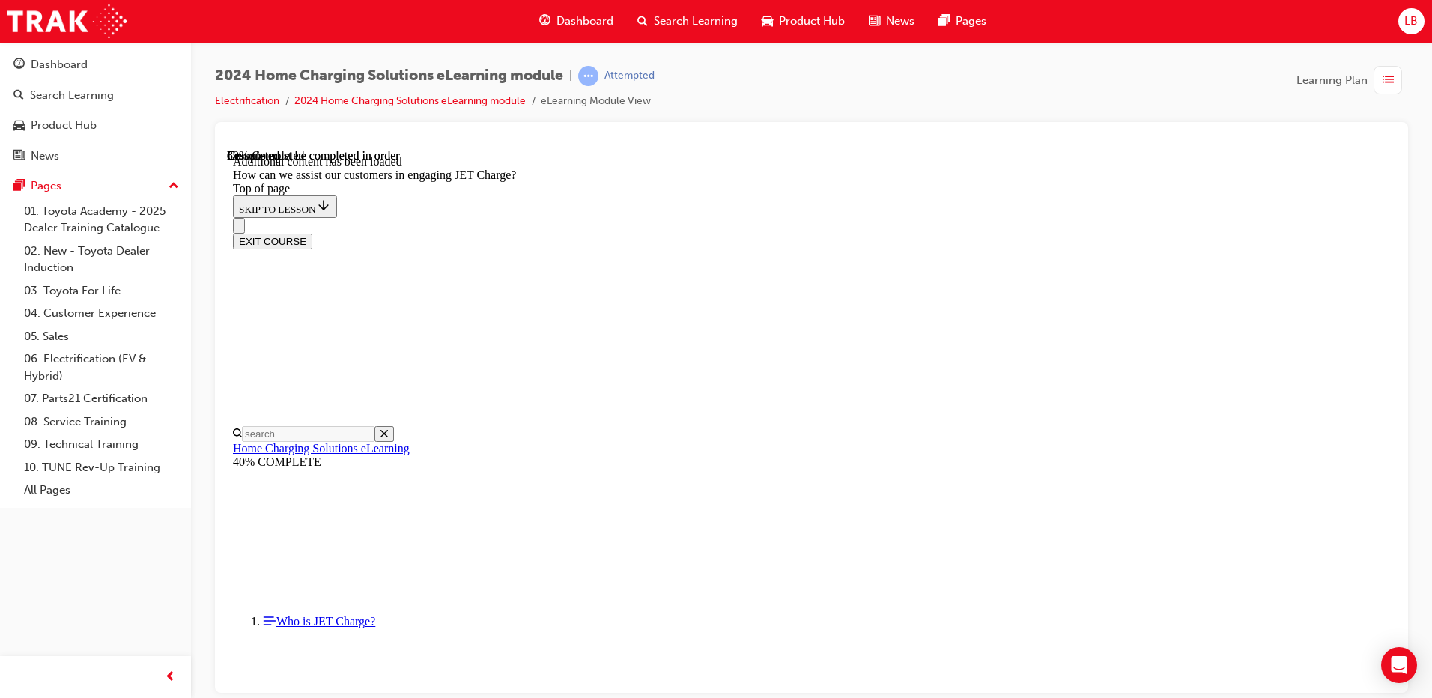
drag, startPoint x: 768, startPoint y: 323, endPoint x: 810, endPoint y: 324, distance: 42.0
drag, startPoint x: 803, startPoint y: 388, endPoint x: 829, endPoint y: 387, distance: 26.2
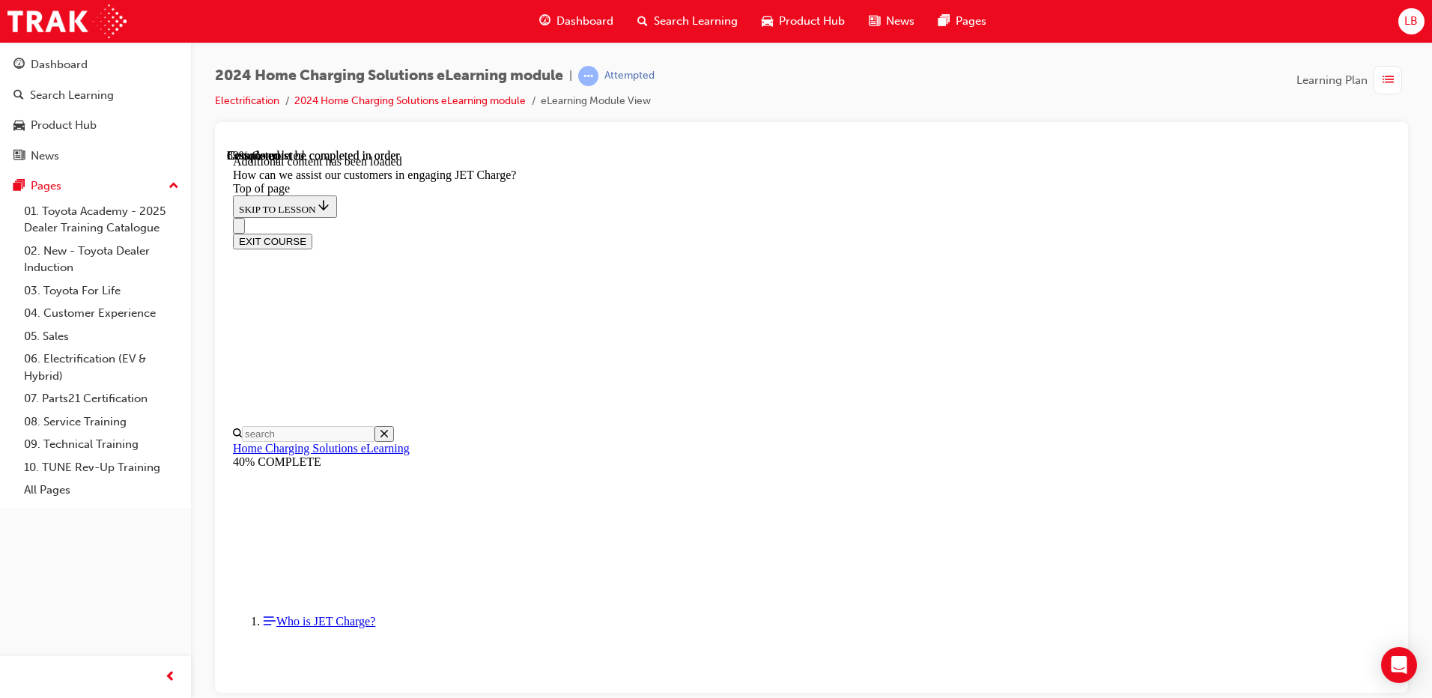
scroll to position [3386, 0]
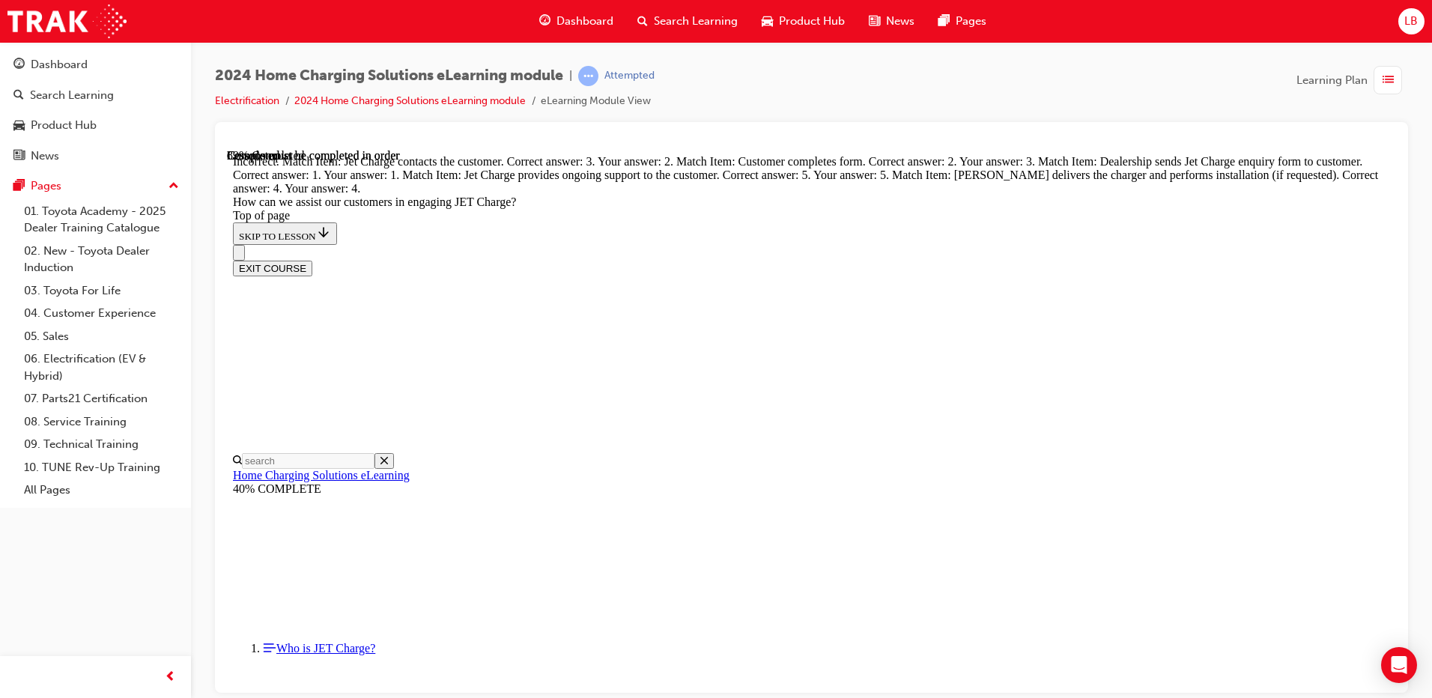
drag, startPoint x: 774, startPoint y: 268, endPoint x: 815, endPoint y: 342, distance: 84.8
drag, startPoint x: 745, startPoint y: 258, endPoint x: 771, endPoint y: 257, distance: 25.5
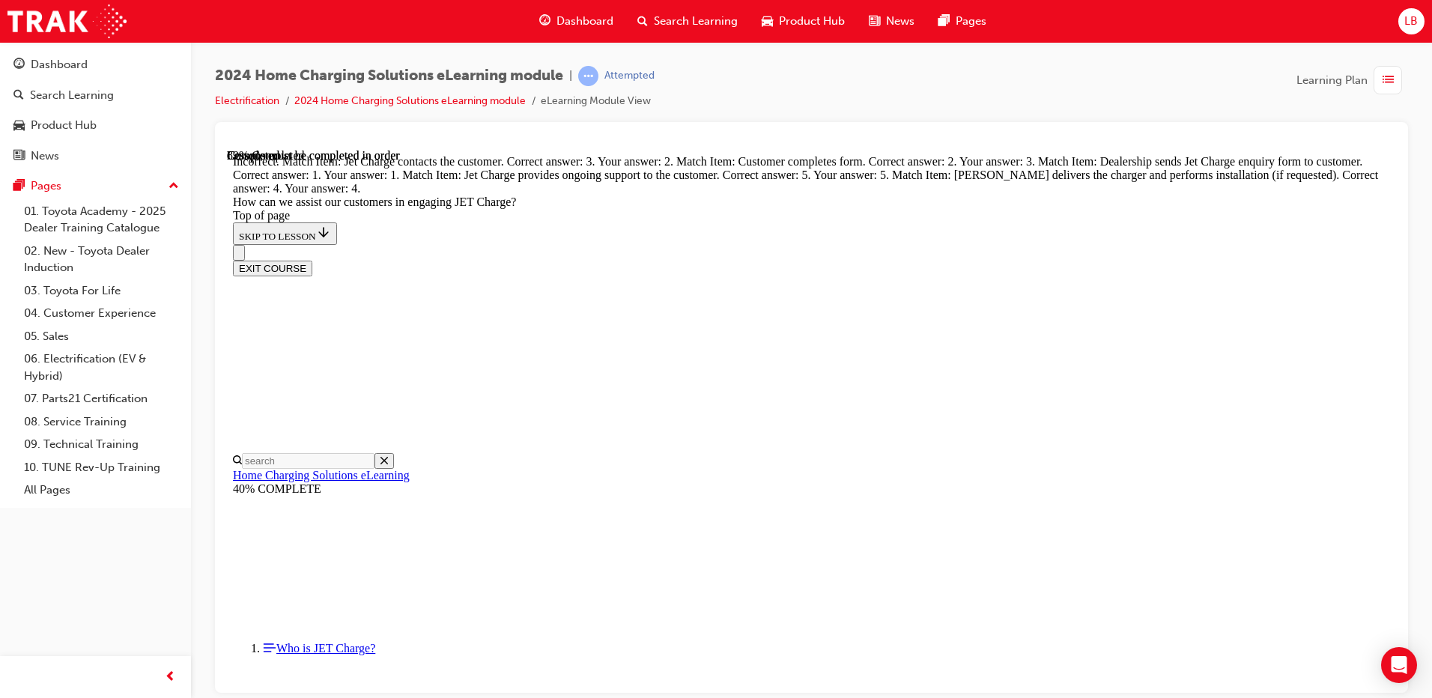
drag, startPoint x: 745, startPoint y: 397, endPoint x: 786, endPoint y: 542, distance: 150.5
drag, startPoint x: 760, startPoint y: 467, endPoint x: 800, endPoint y: 468, distance: 39.7
drag, startPoint x: 765, startPoint y: 419, endPoint x: 810, endPoint y: 422, distance: 45.0
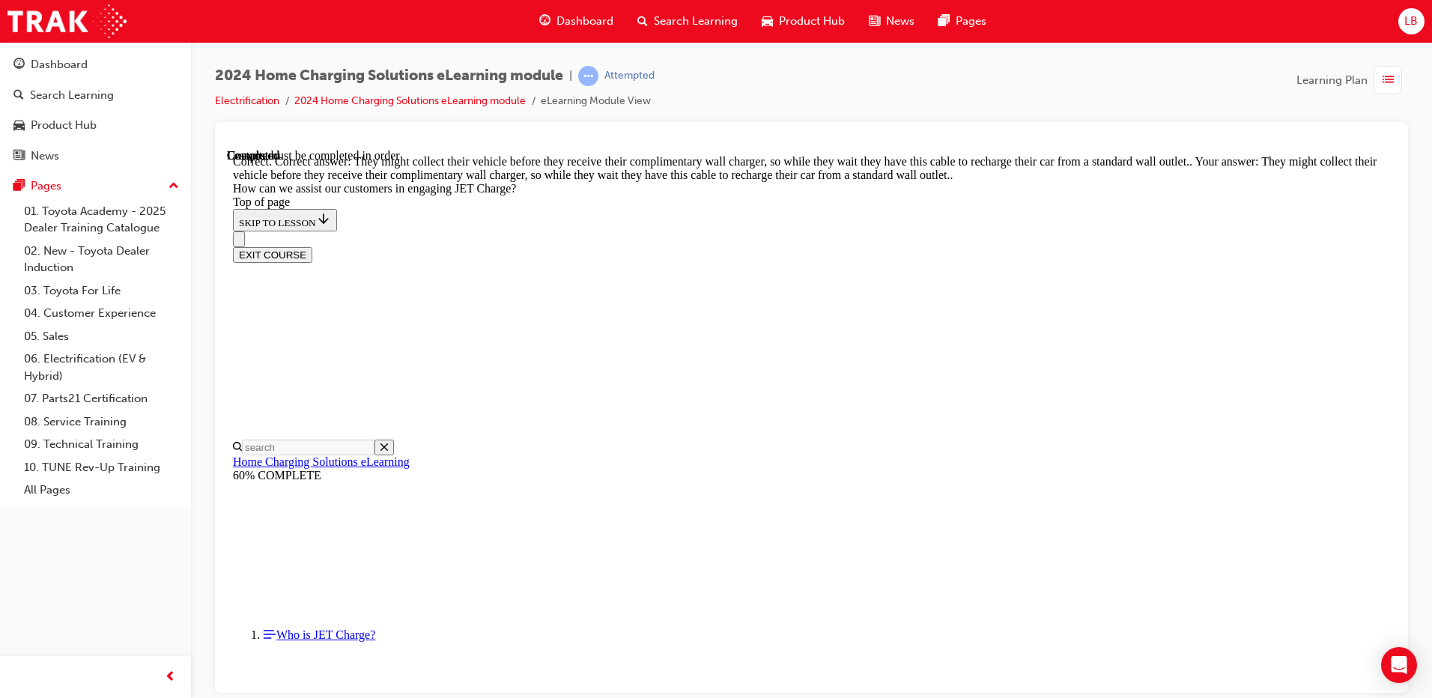
scroll to position [4117, 0]
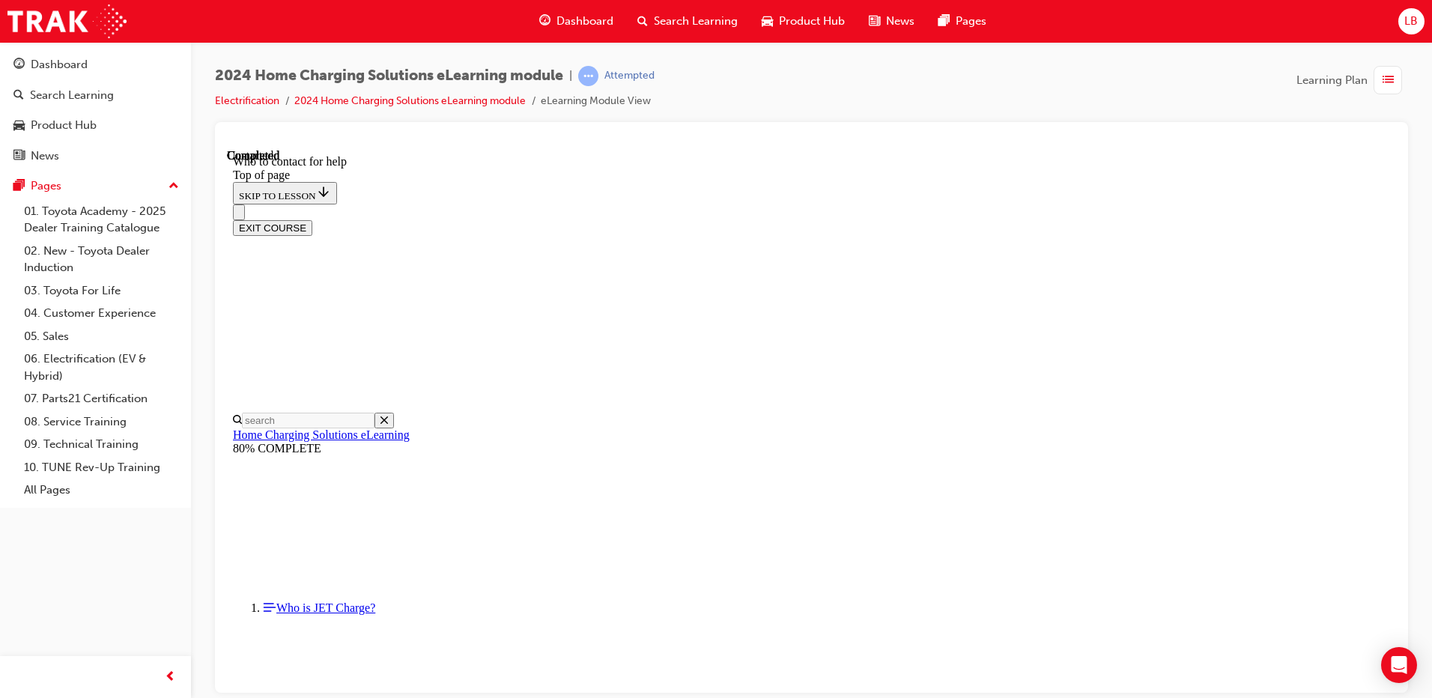
scroll to position [1729, 0]
click at [312, 219] on button "EXIT COURSE" at bounding box center [272, 227] width 79 height 16
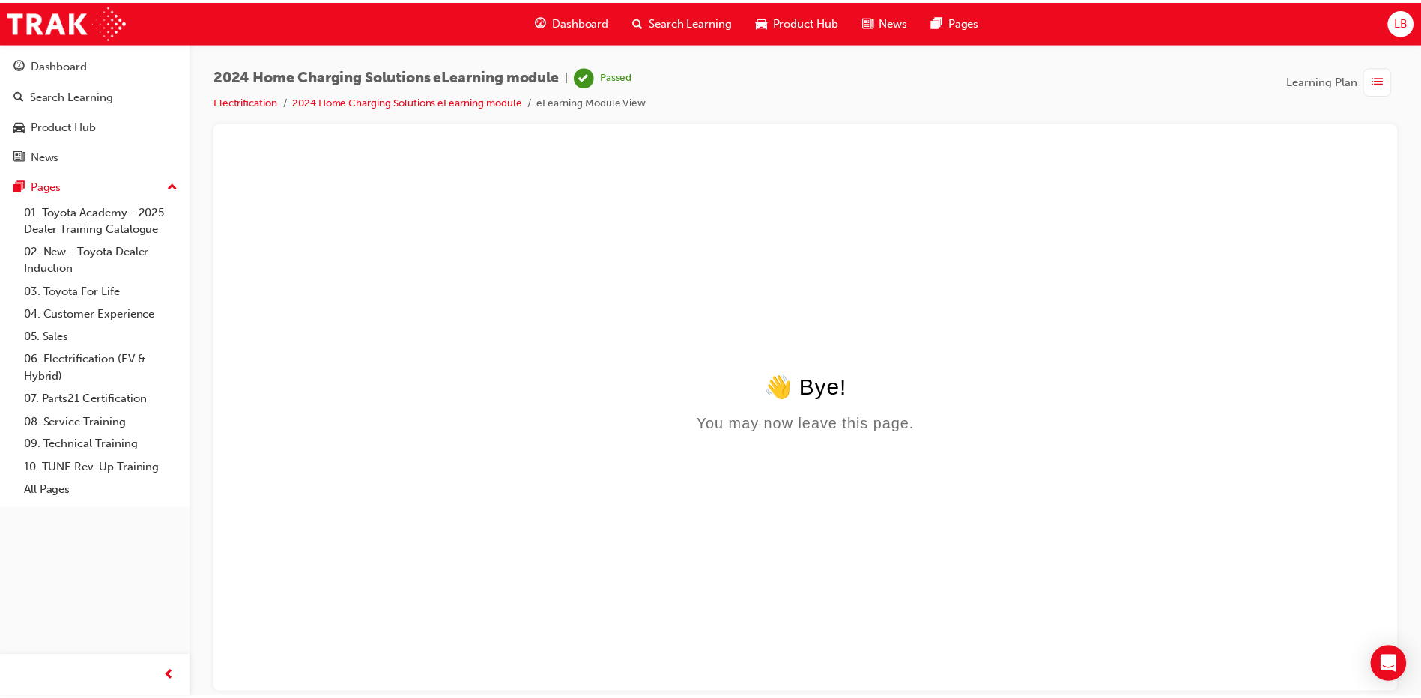
scroll to position [0, 0]
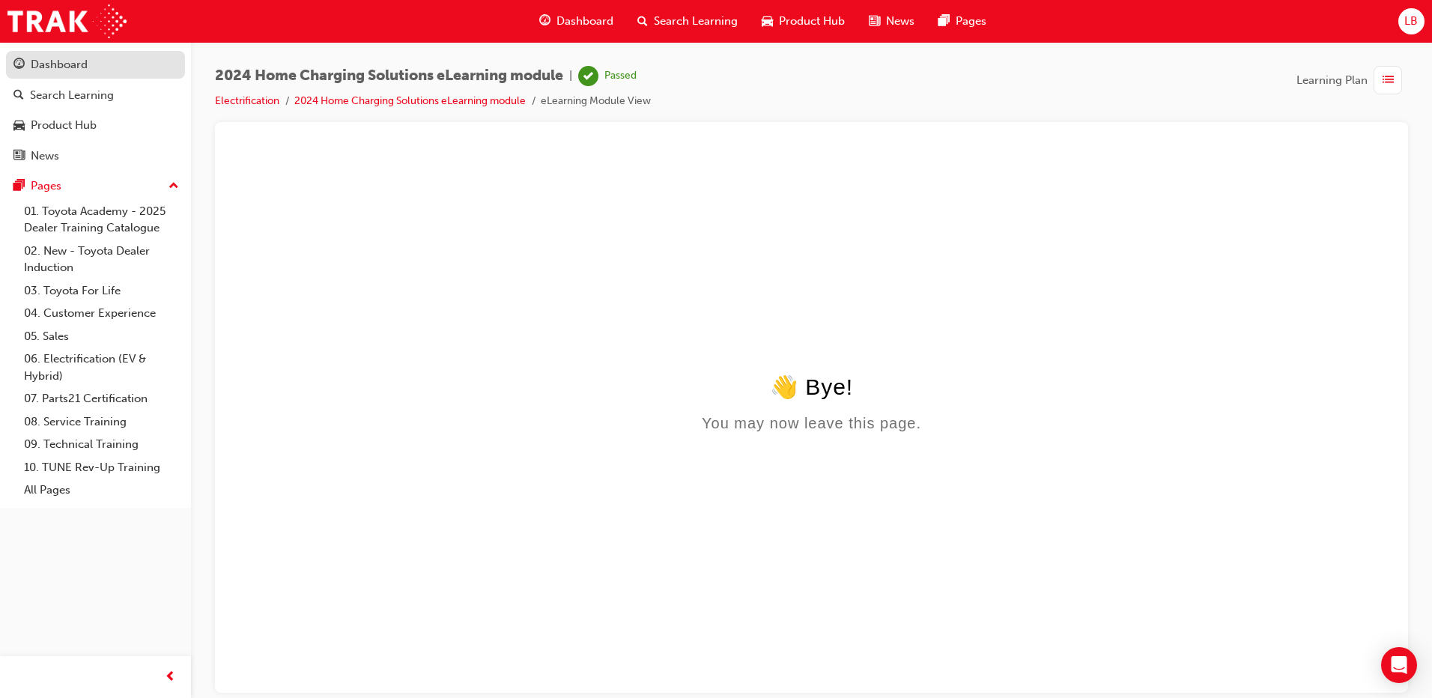
click at [135, 56] on div "Dashboard" at bounding box center [95, 64] width 164 height 19
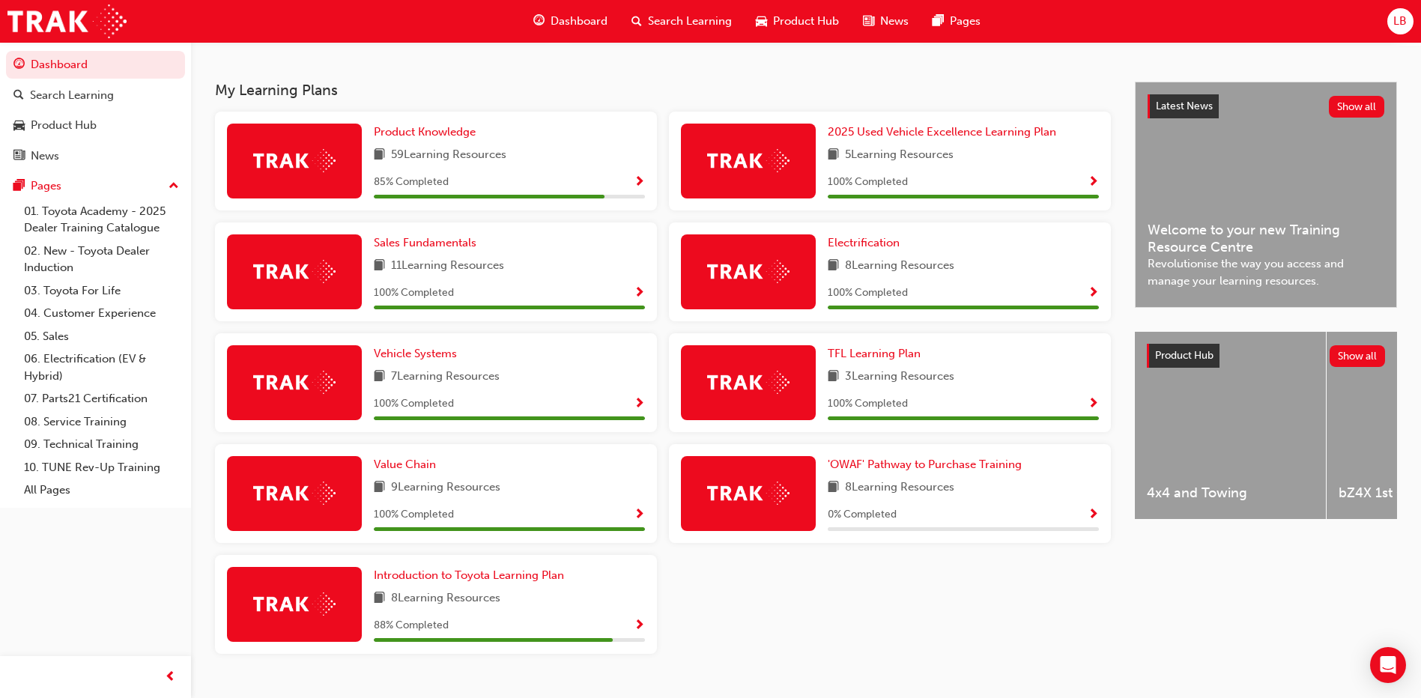
scroll to position [335, 0]
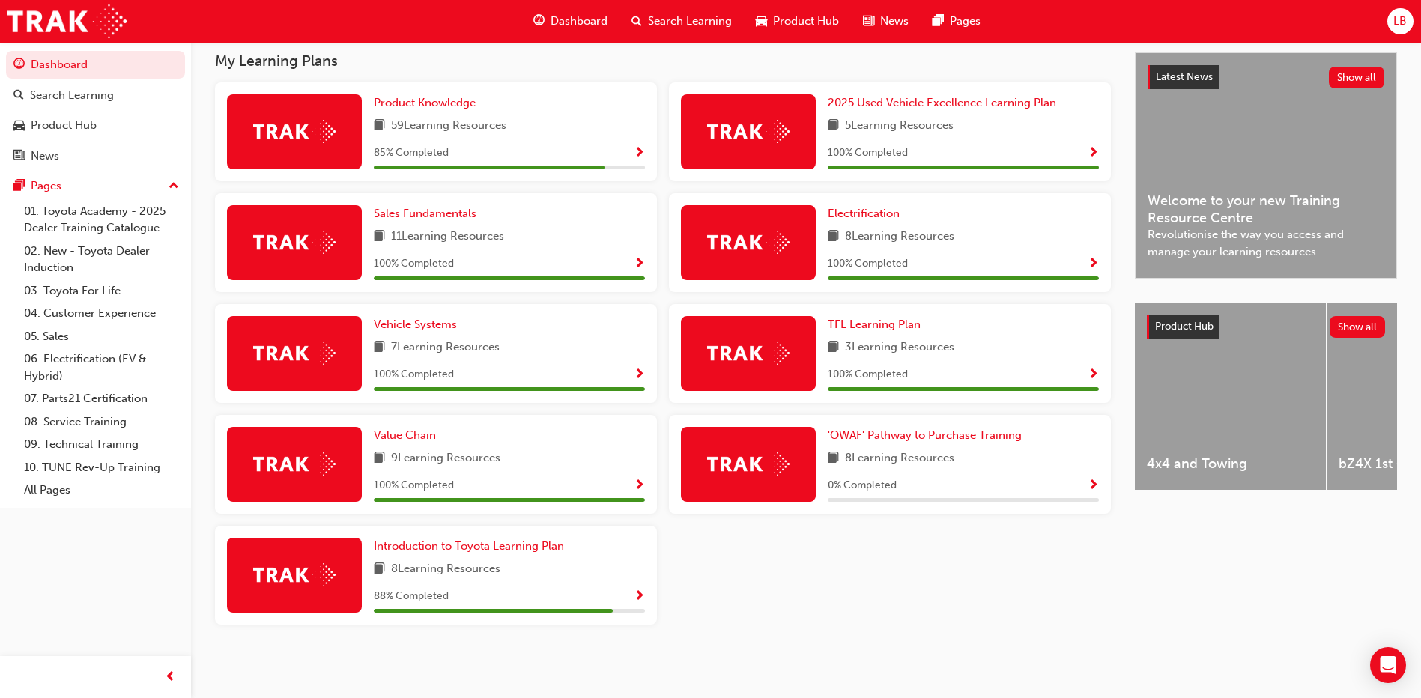
click at [900, 435] on span "'OWAF' Pathway to Purchase Training" at bounding box center [925, 434] width 194 height 13
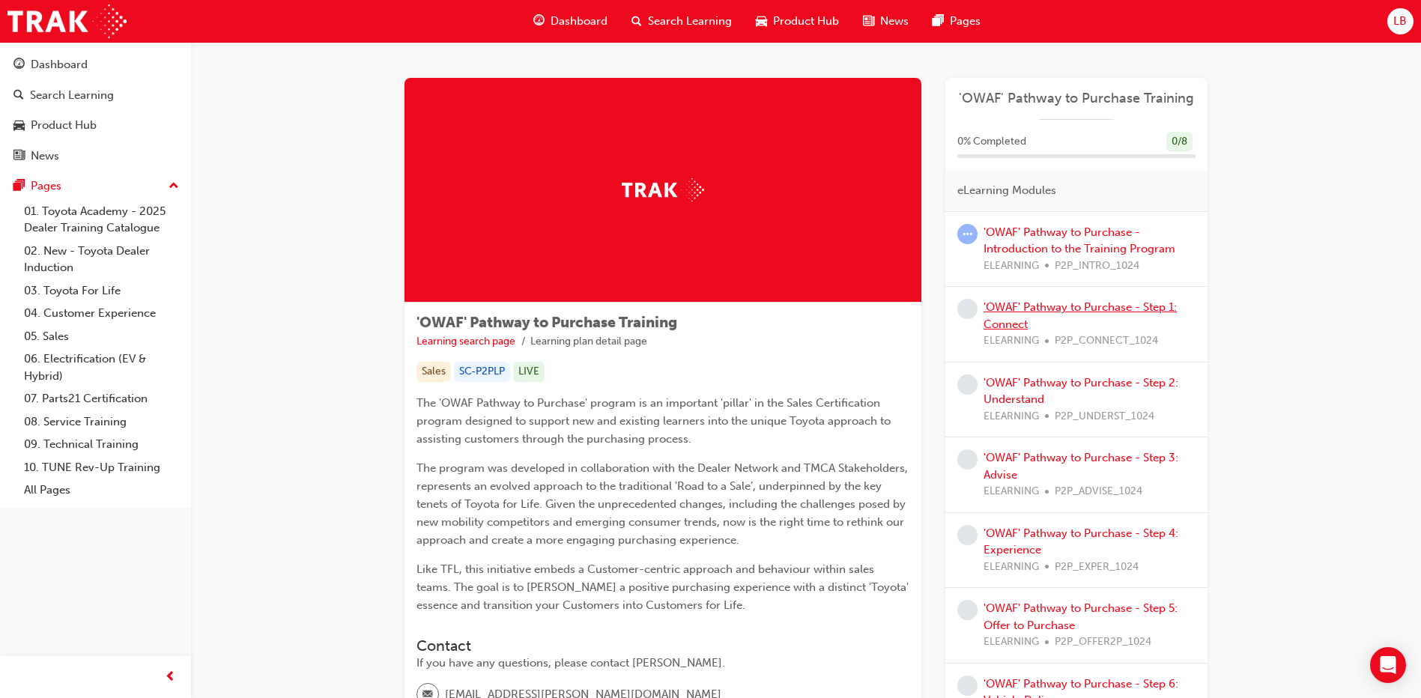
click at [1053, 303] on link "'OWAF' Pathway to Purchase - Step 1: Connect" at bounding box center [1079, 315] width 193 height 31
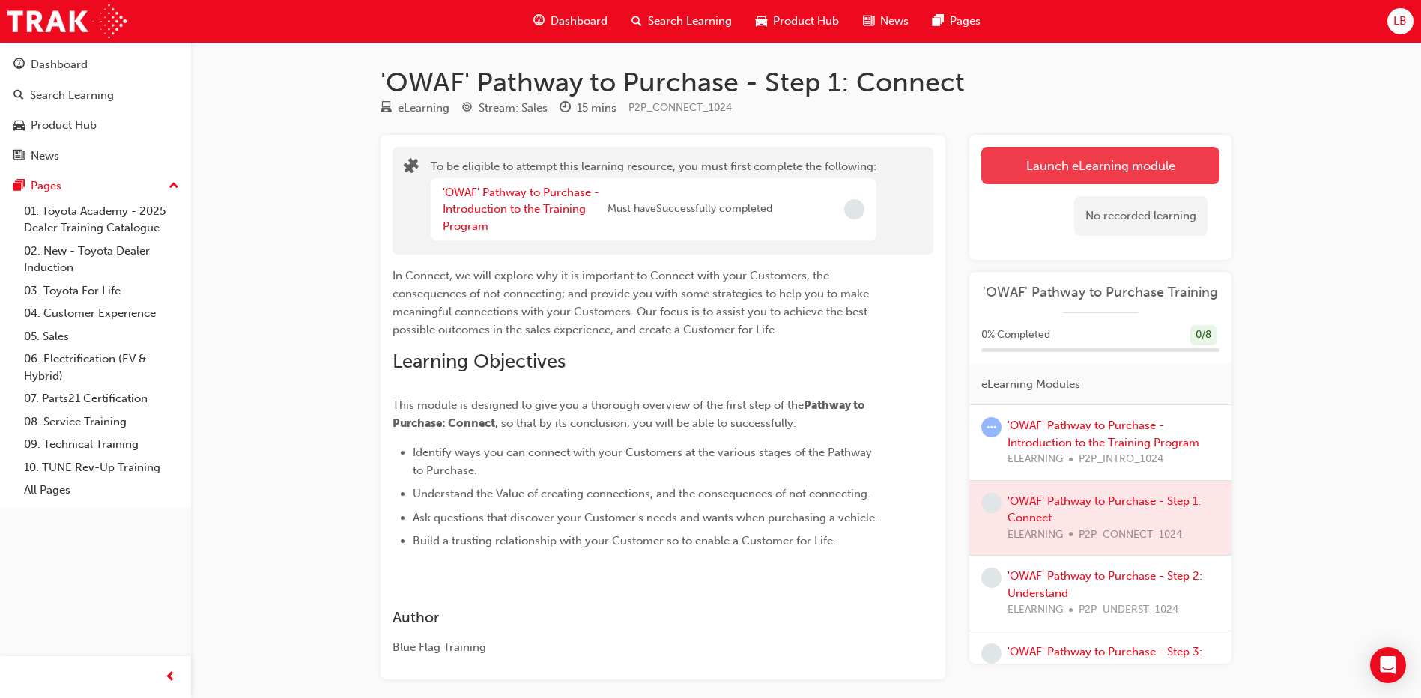
click at [1064, 171] on button "Launch eLearning module" at bounding box center [1100, 165] width 238 height 37
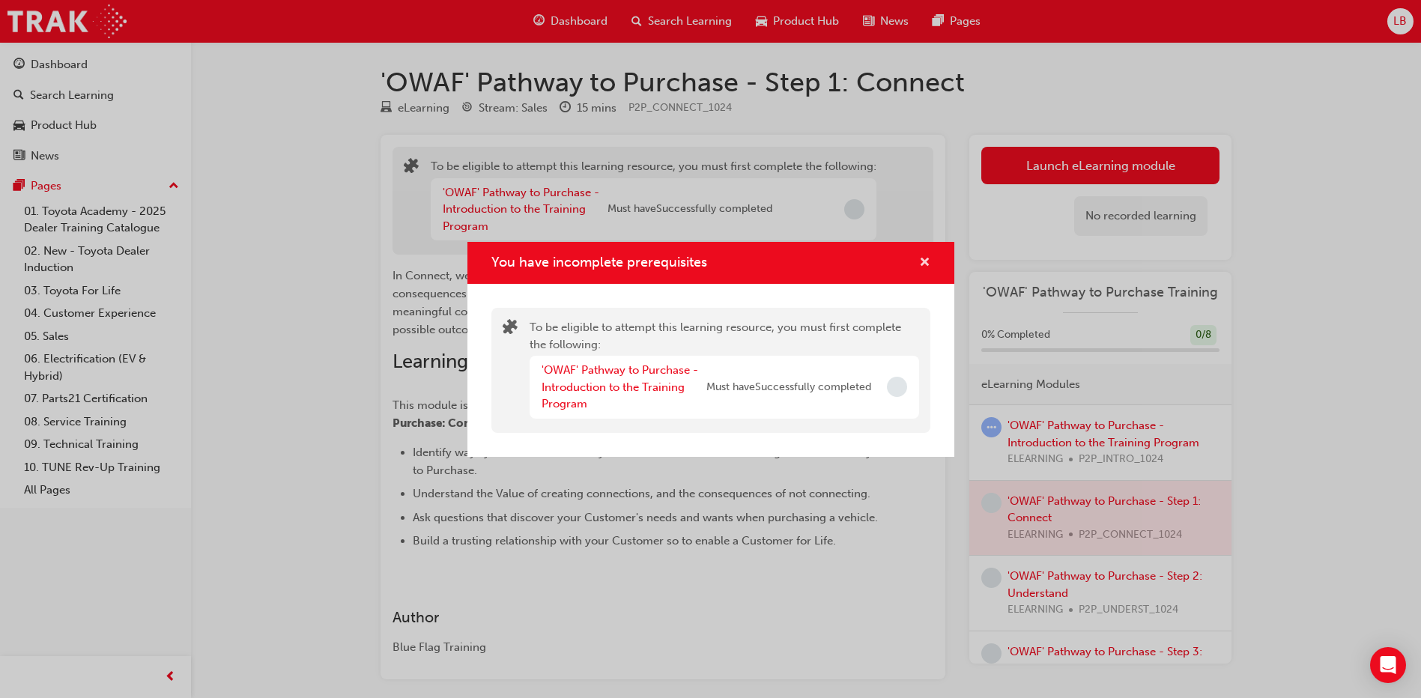
click at [924, 258] on span "cross-icon" at bounding box center [924, 263] width 11 height 13
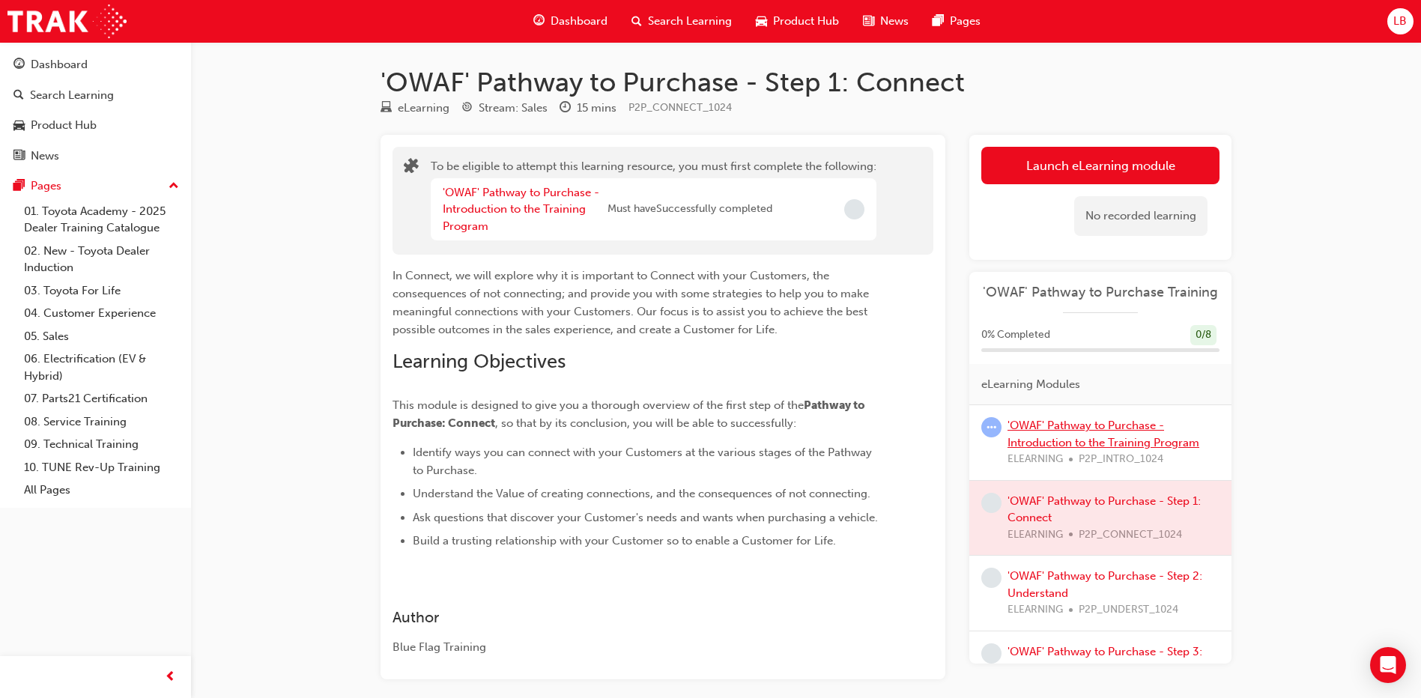
click at [1049, 424] on link "'OWAF' Pathway to Purchase - Introduction to the Training Program" at bounding box center [1103, 434] width 192 height 31
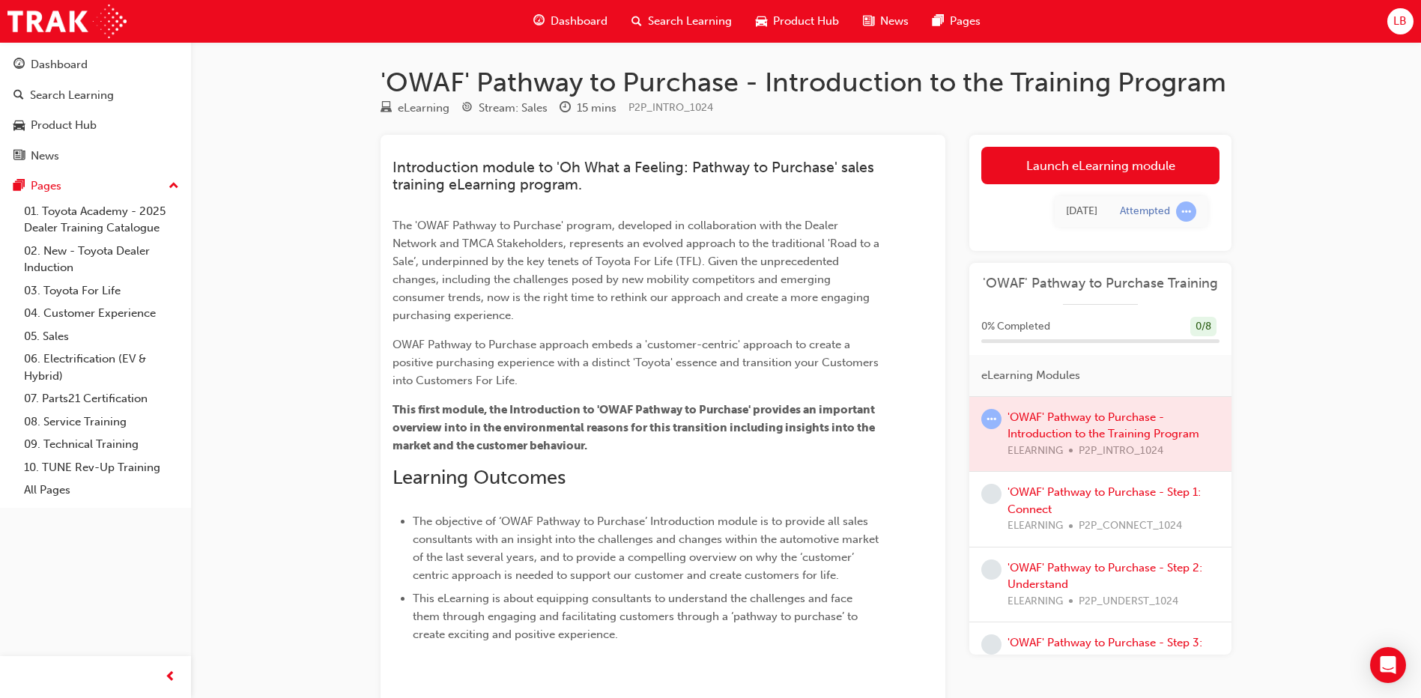
click at [1103, 163] on link "Launch eLearning module" at bounding box center [1100, 165] width 238 height 37
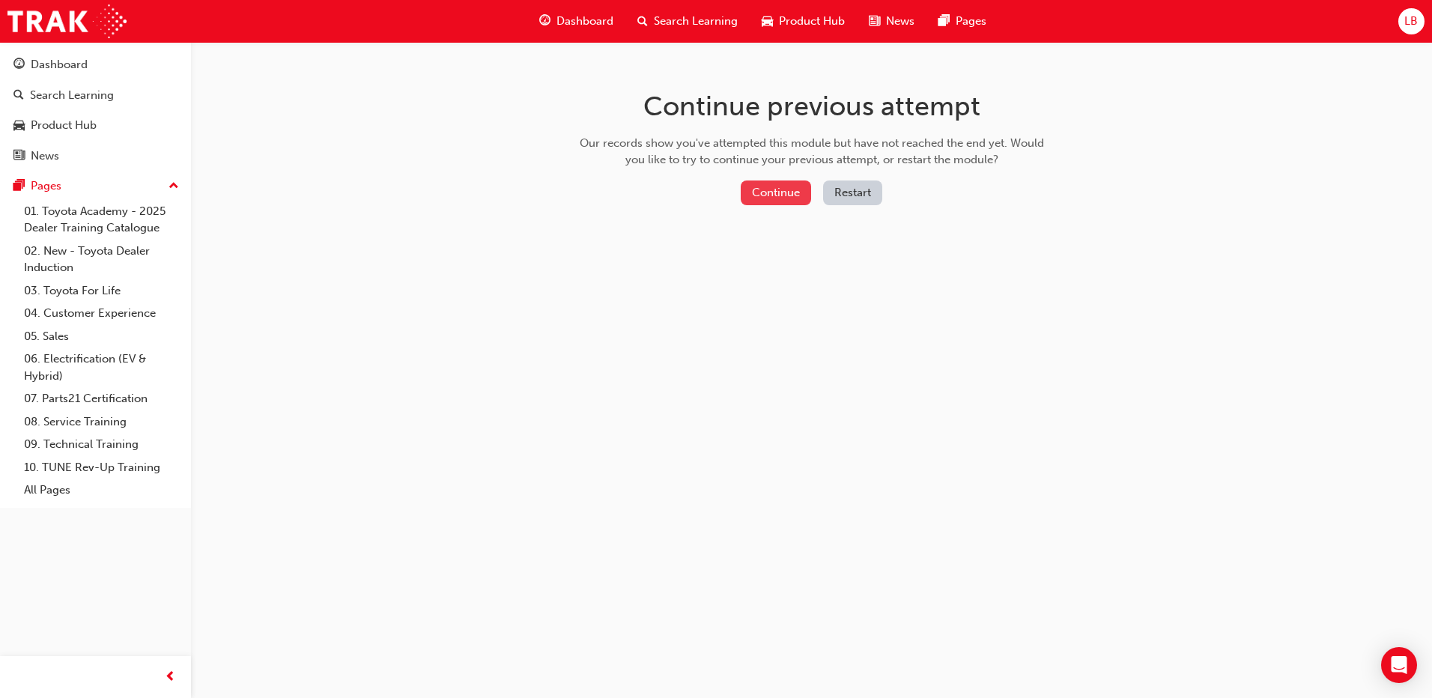
click at [772, 188] on button "Continue" at bounding box center [776, 193] width 70 height 25
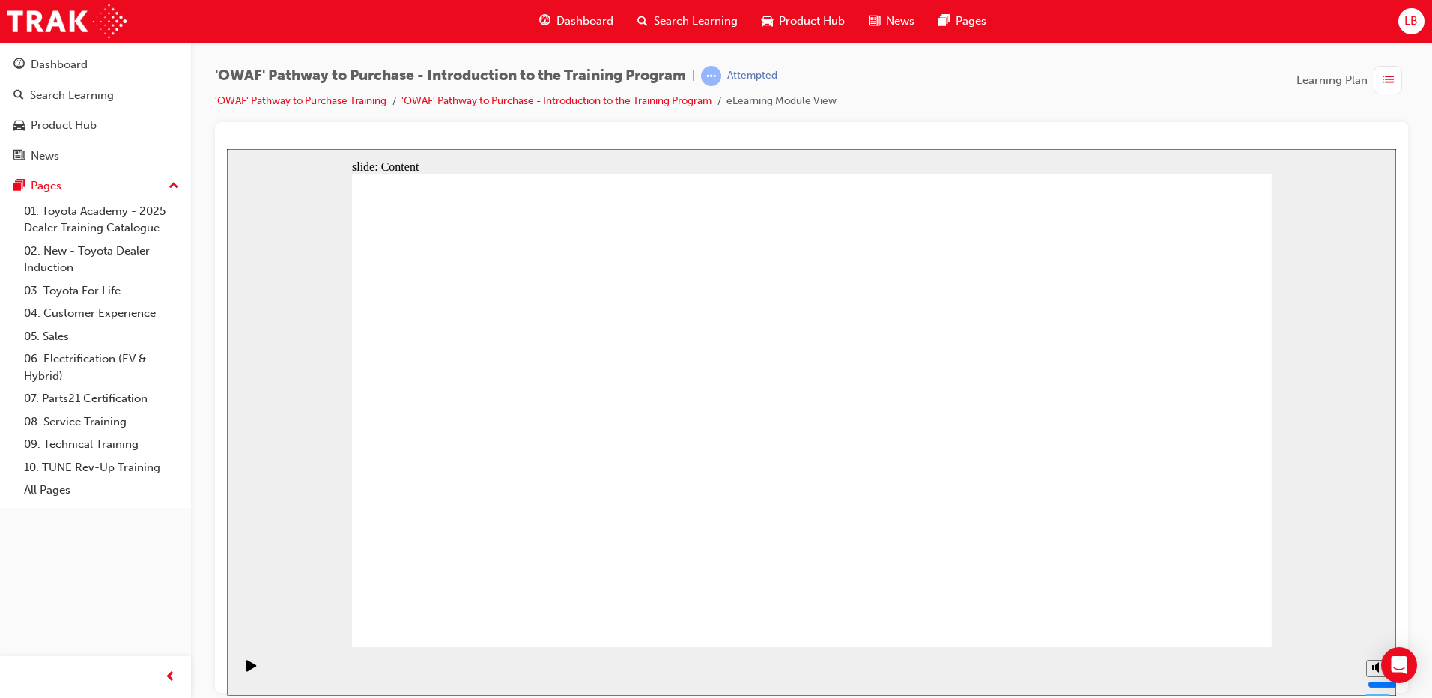
drag, startPoint x: 821, startPoint y: 276, endPoint x: 828, endPoint y: 273, distance: 8.4
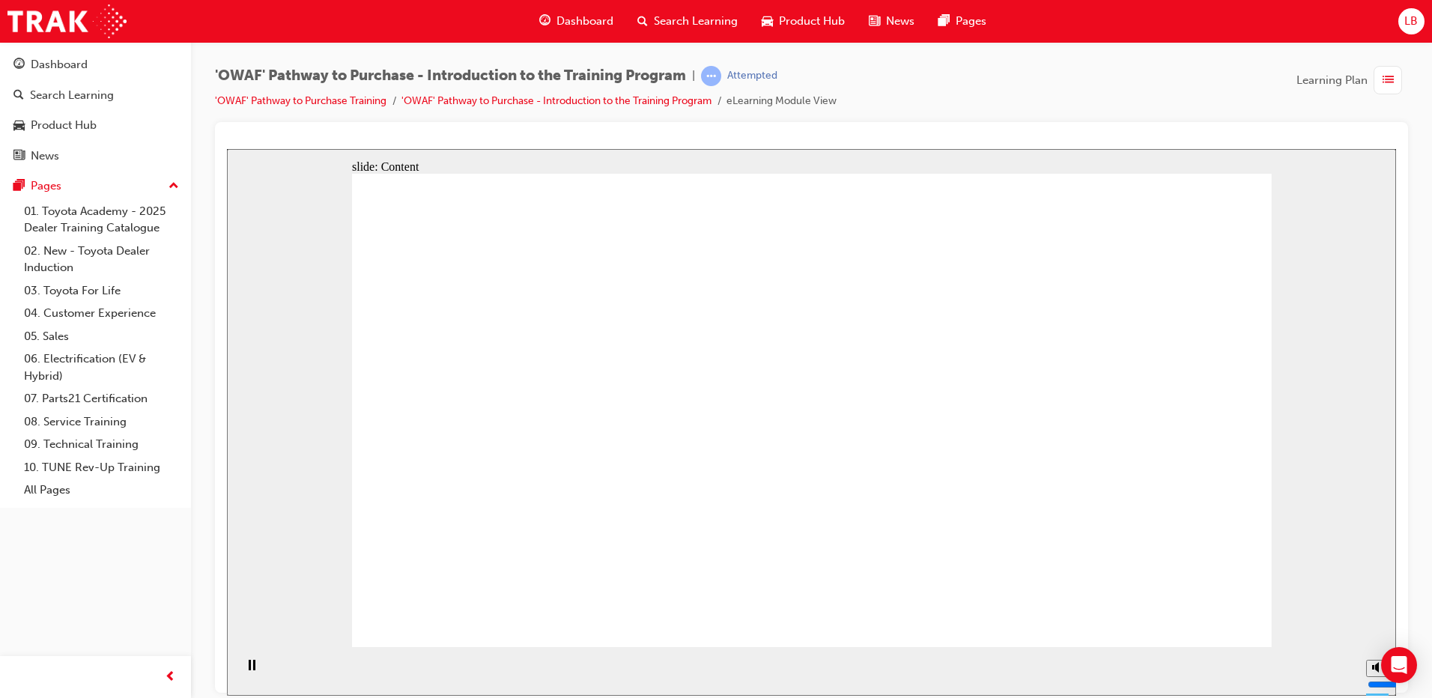
drag, startPoint x: 1118, startPoint y: 431, endPoint x: 1075, endPoint y: 437, distance: 43.0
drag, startPoint x: 828, startPoint y: 452, endPoint x: 806, endPoint y: 452, distance: 21.7
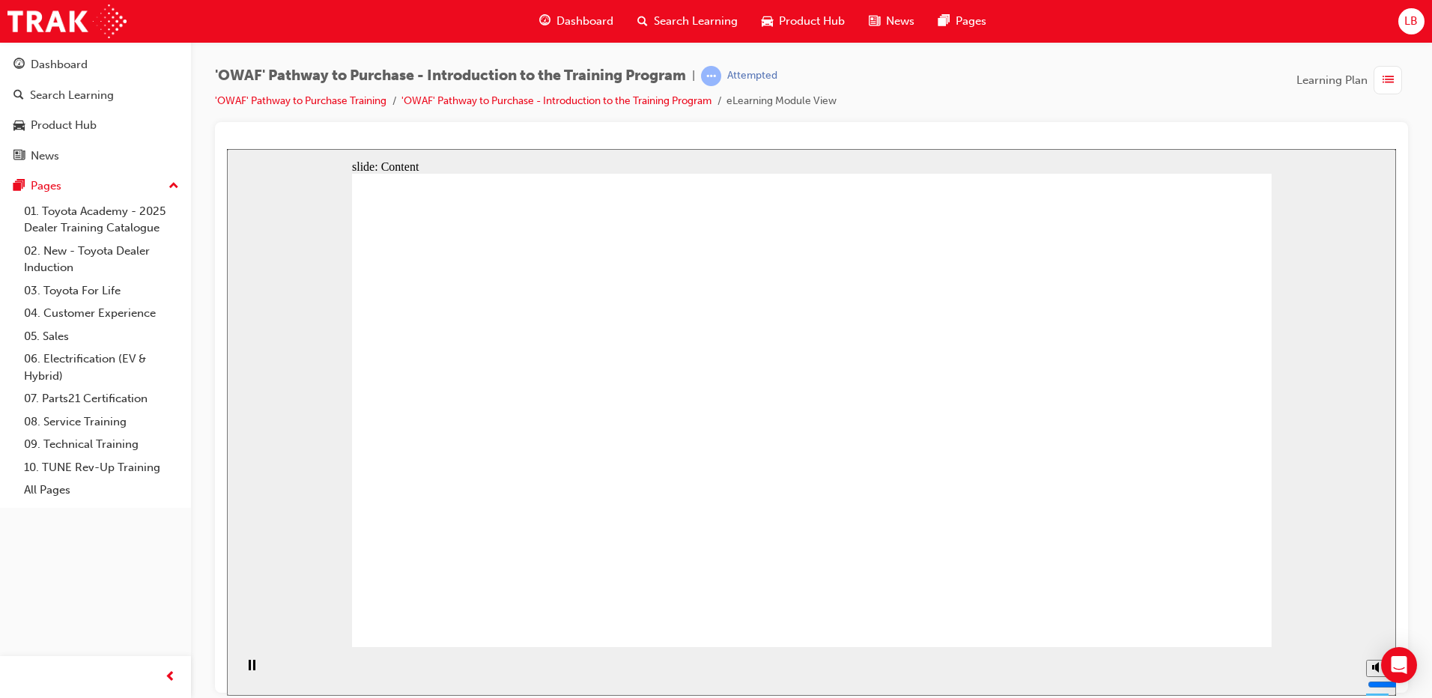
drag, startPoint x: 520, startPoint y: 446, endPoint x: 309, endPoint y: 429, distance: 211.1
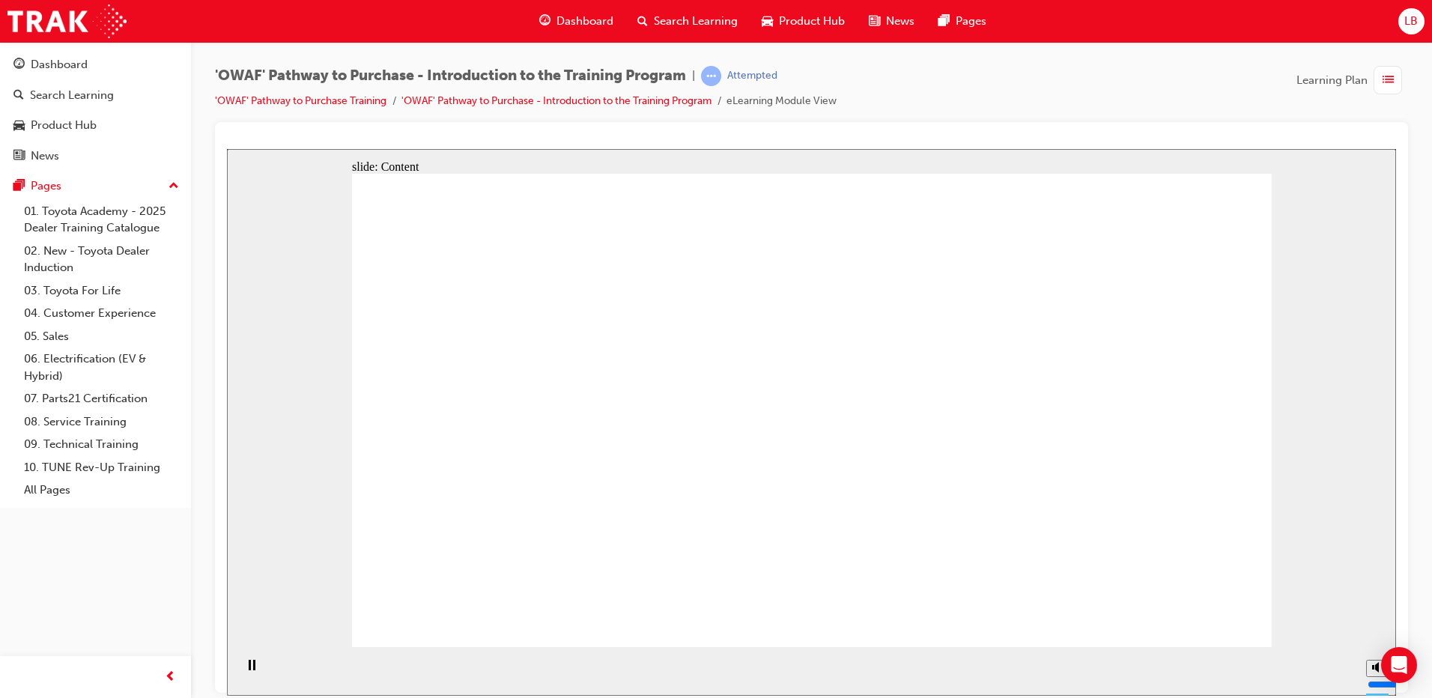
drag, startPoint x: 1103, startPoint y: 403, endPoint x: 1158, endPoint y: 404, distance: 54.7
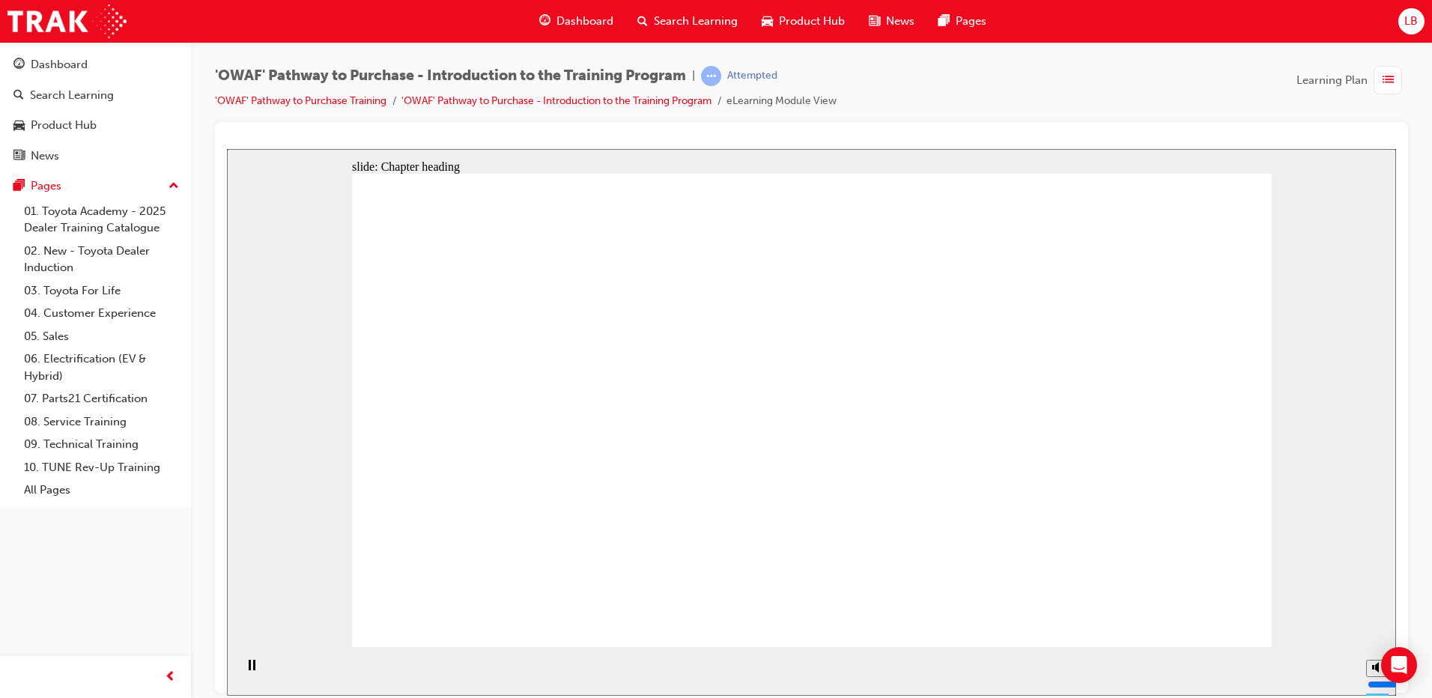
drag, startPoint x: 919, startPoint y: 324, endPoint x: 921, endPoint y: 333, distance: 8.4
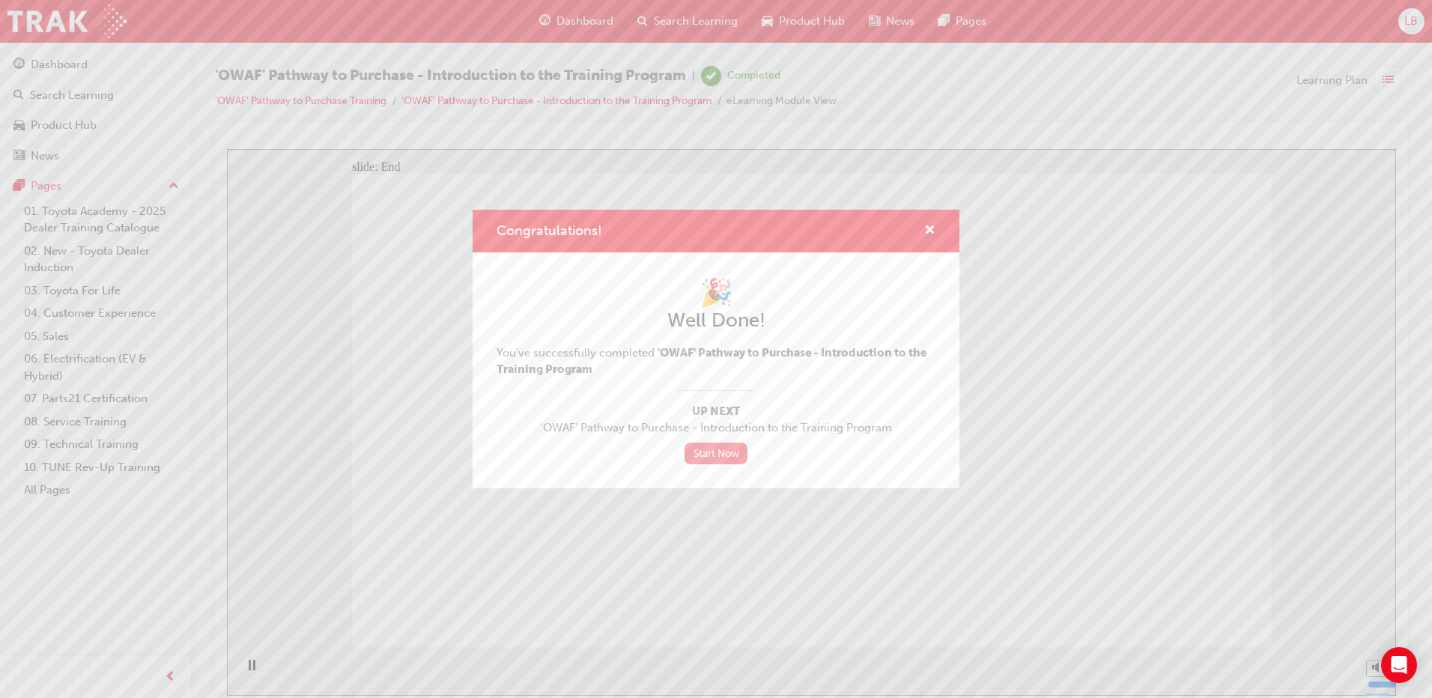
click at [716, 449] on link "Start Now" at bounding box center [716, 454] width 63 height 22
click at [715, 449] on link "Start Now" at bounding box center [716, 454] width 63 height 22
drag, startPoint x: 928, startPoint y: 225, endPoint x: 700, endPoint y: 76, distance: 271.7
click at [928, 225] on span "cross-icon" at bounding box center [929, 231] width 11 height 13
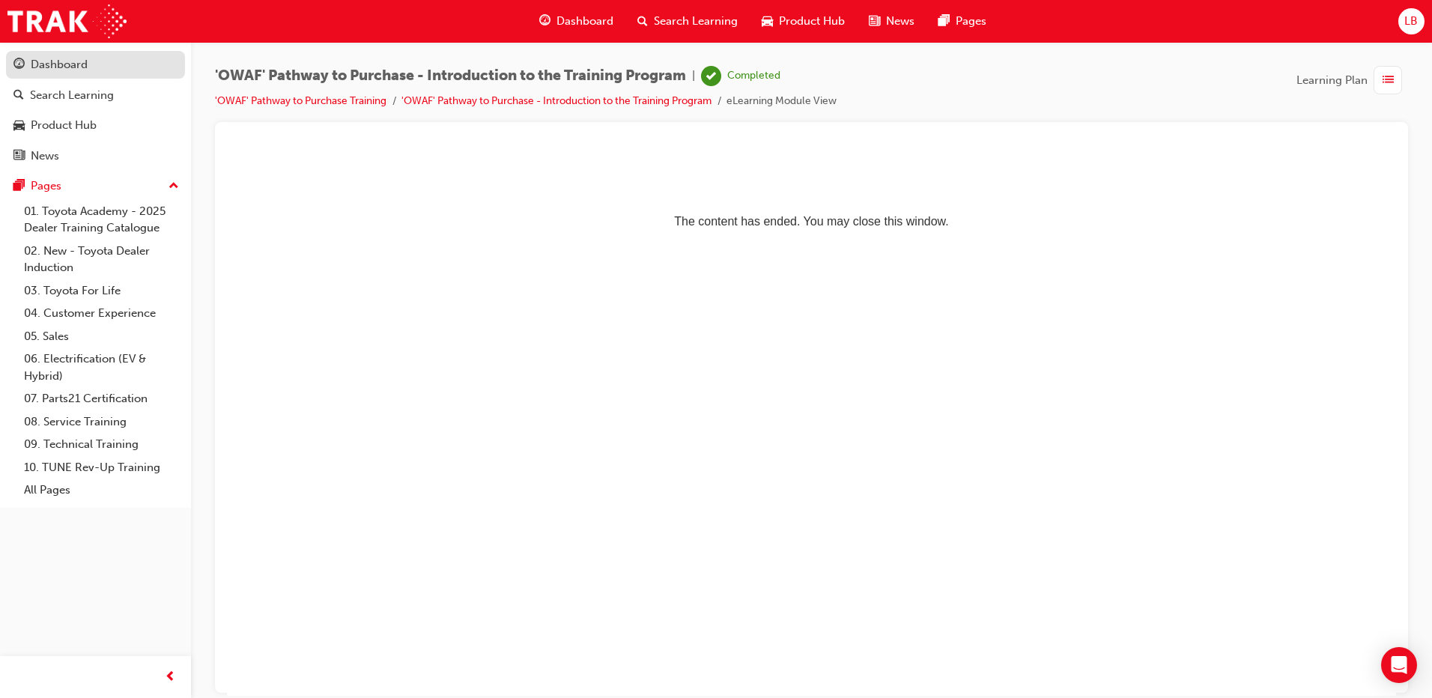
click at [103, 64] on div "Dashboard" at bounding box center [95, 64] width 164 height 19
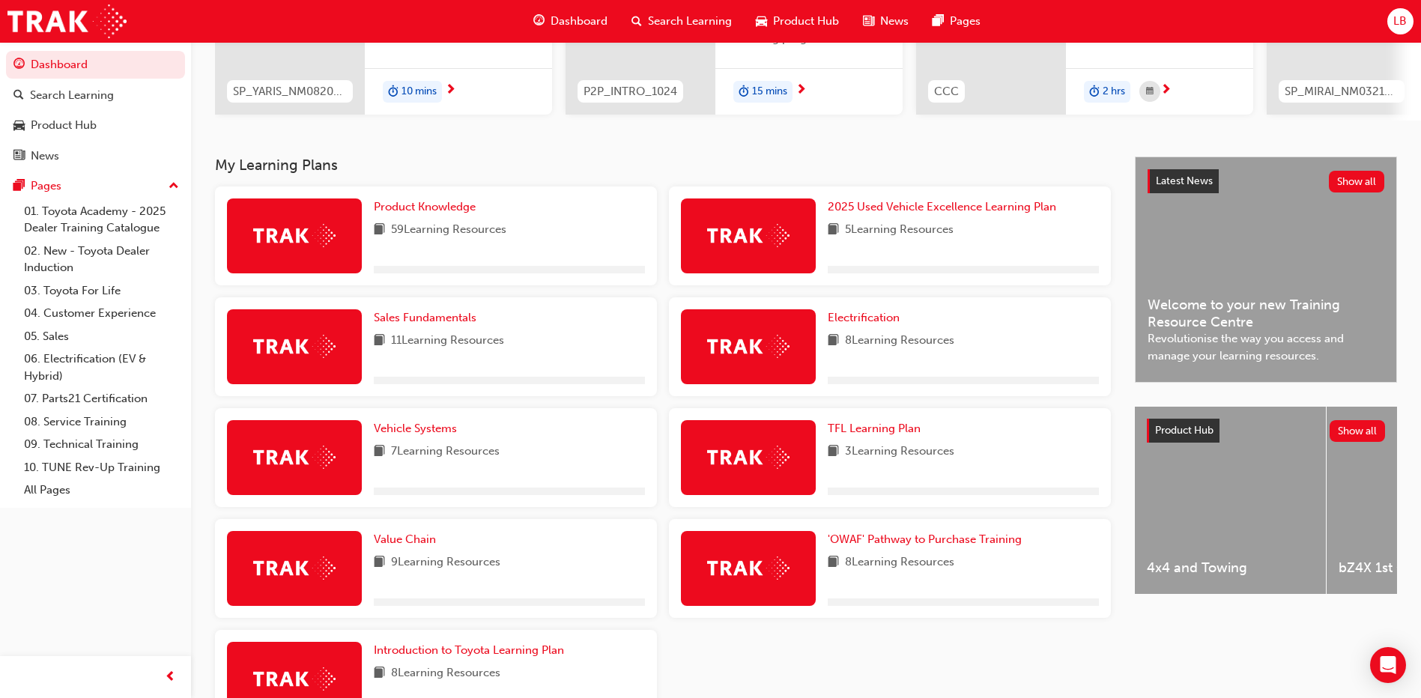
scroll to position [335, 0]
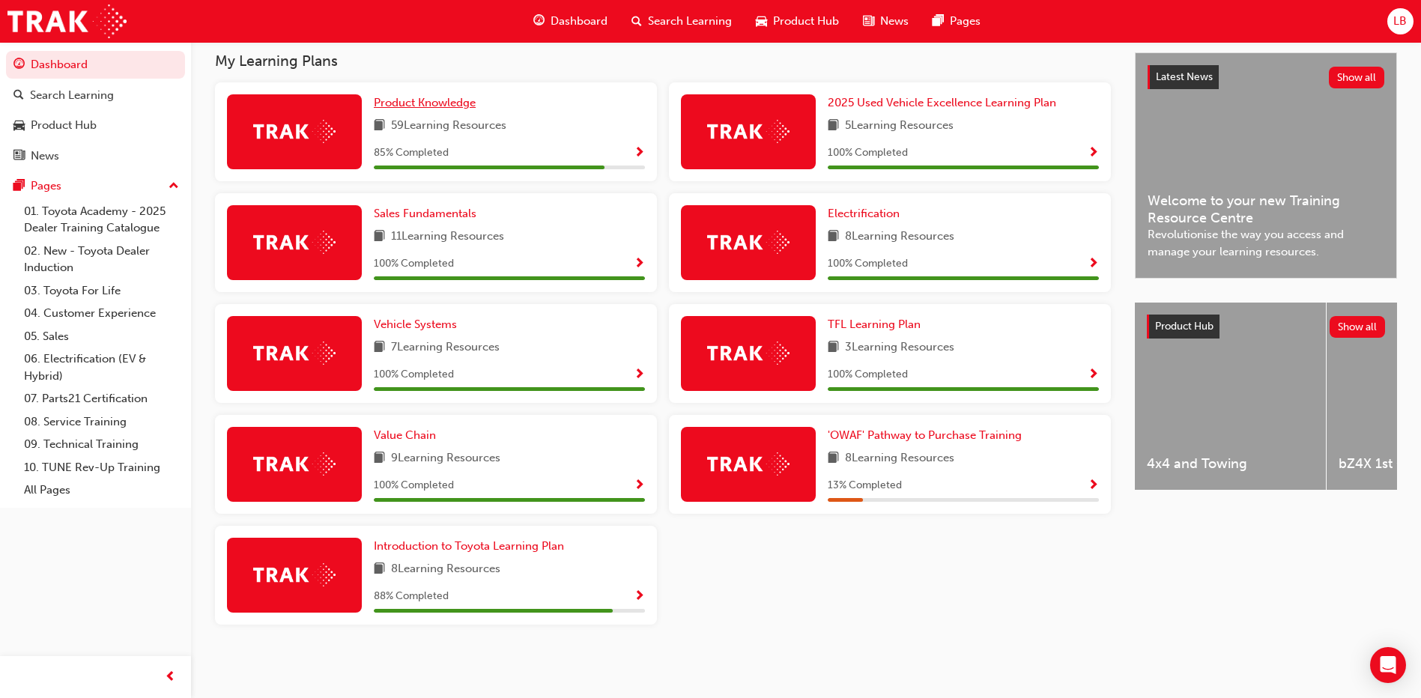
click at [447, 103] on span "Product Knowledge" at bounding box center [425, 102] width 102 height 13
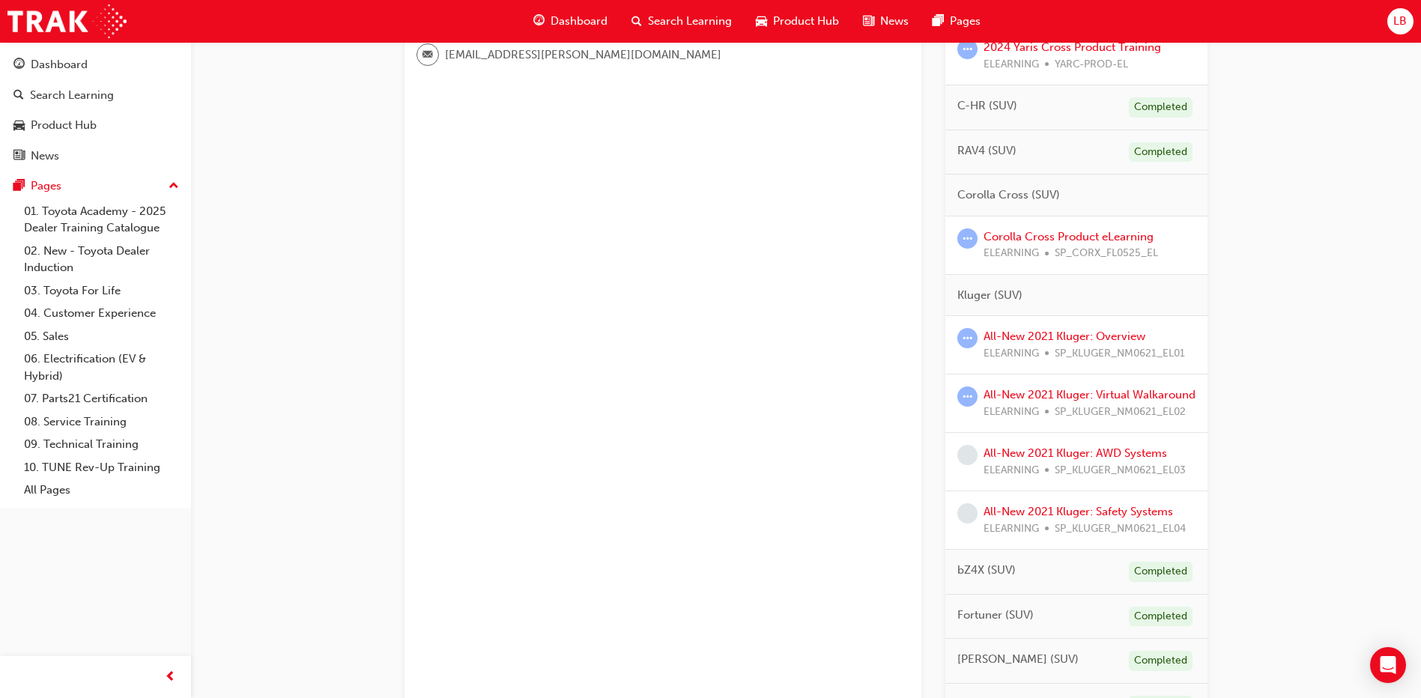
scroll to position [446, 0]
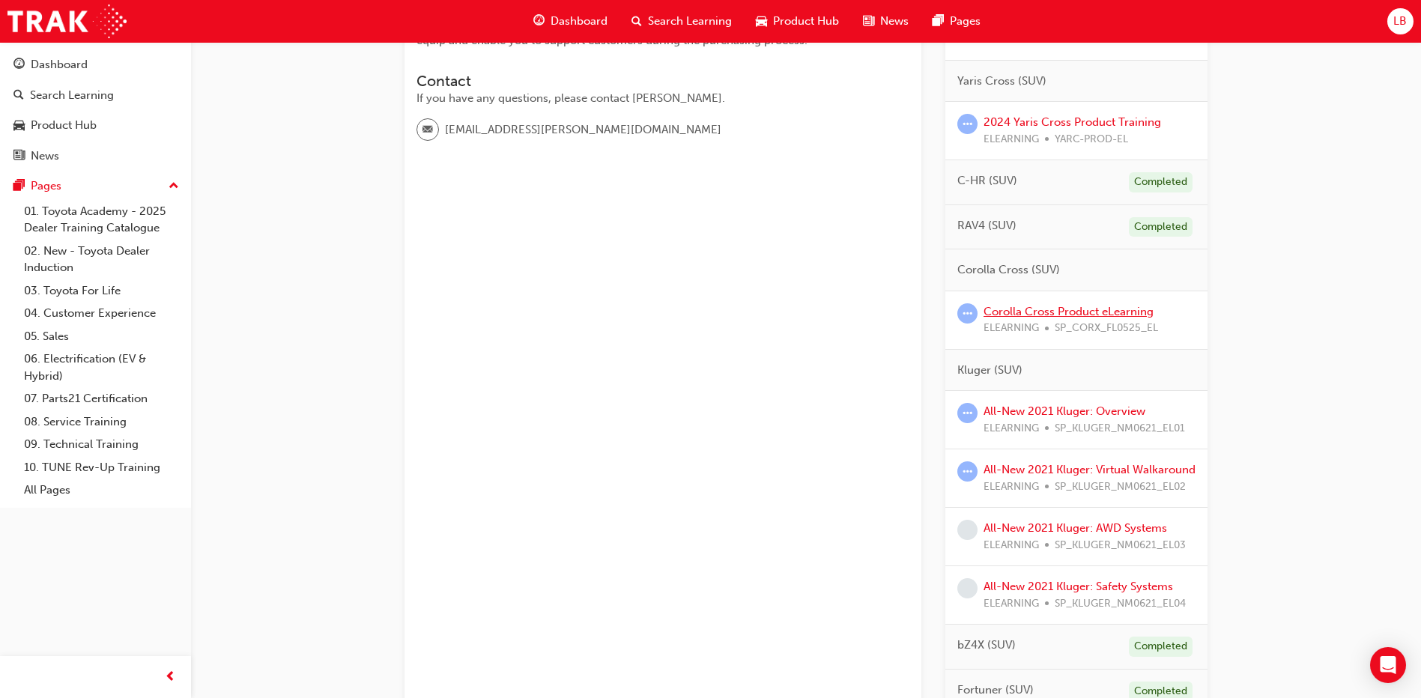
click at [1046, 316] on link "Corolla Cross Product eLearning" at bounding box center [1068, 311] width 170 height 13
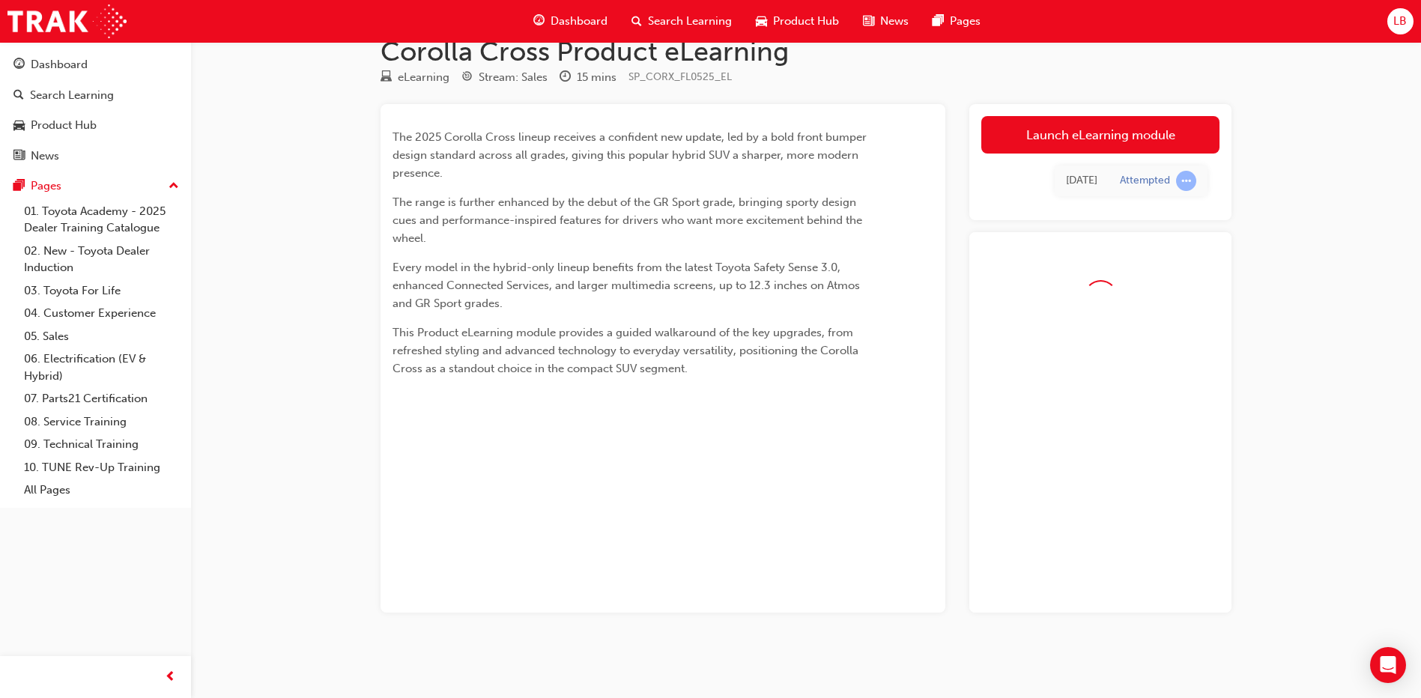
scroll to position [31, 0]
click at [1055, 142] on link "Launch eLearning module" at bounding box center [1100, 134] width 238 height 37
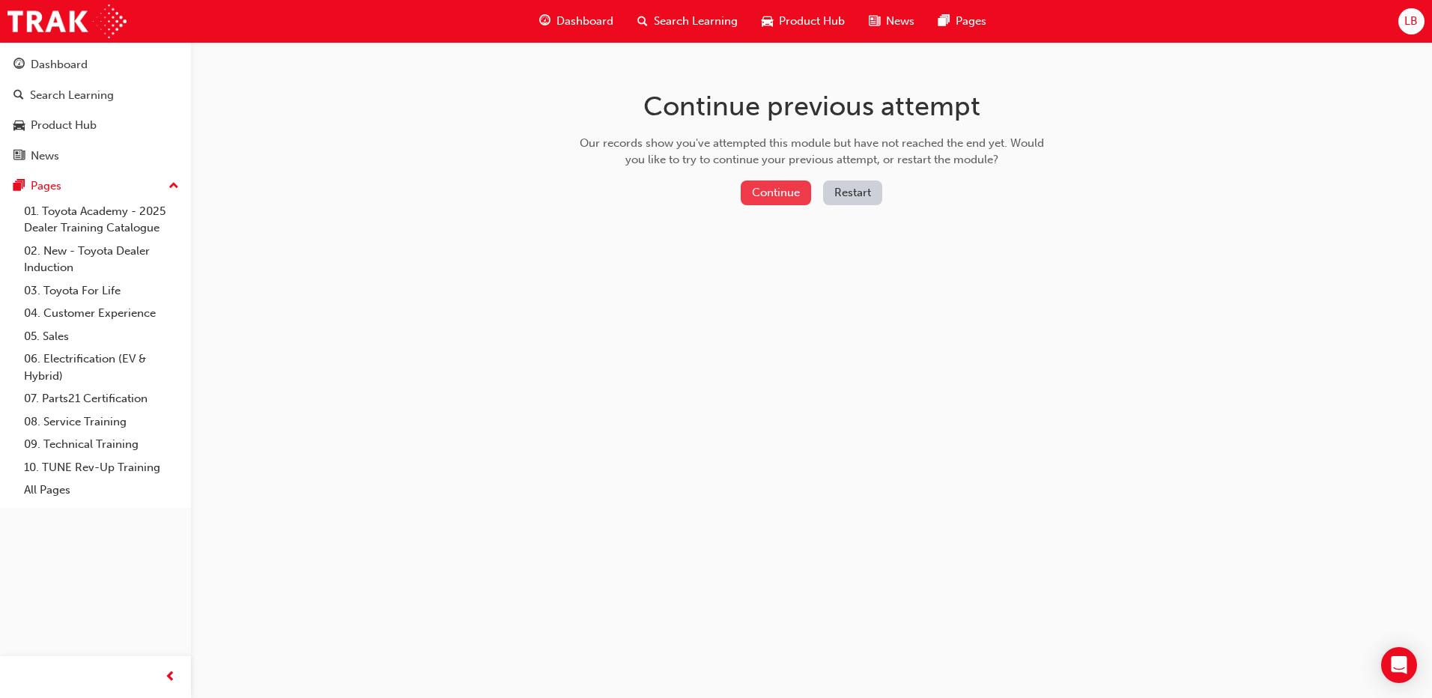
click at [786, 197] on button "Continue" at bounding box center [776, 193] width 70 height 25
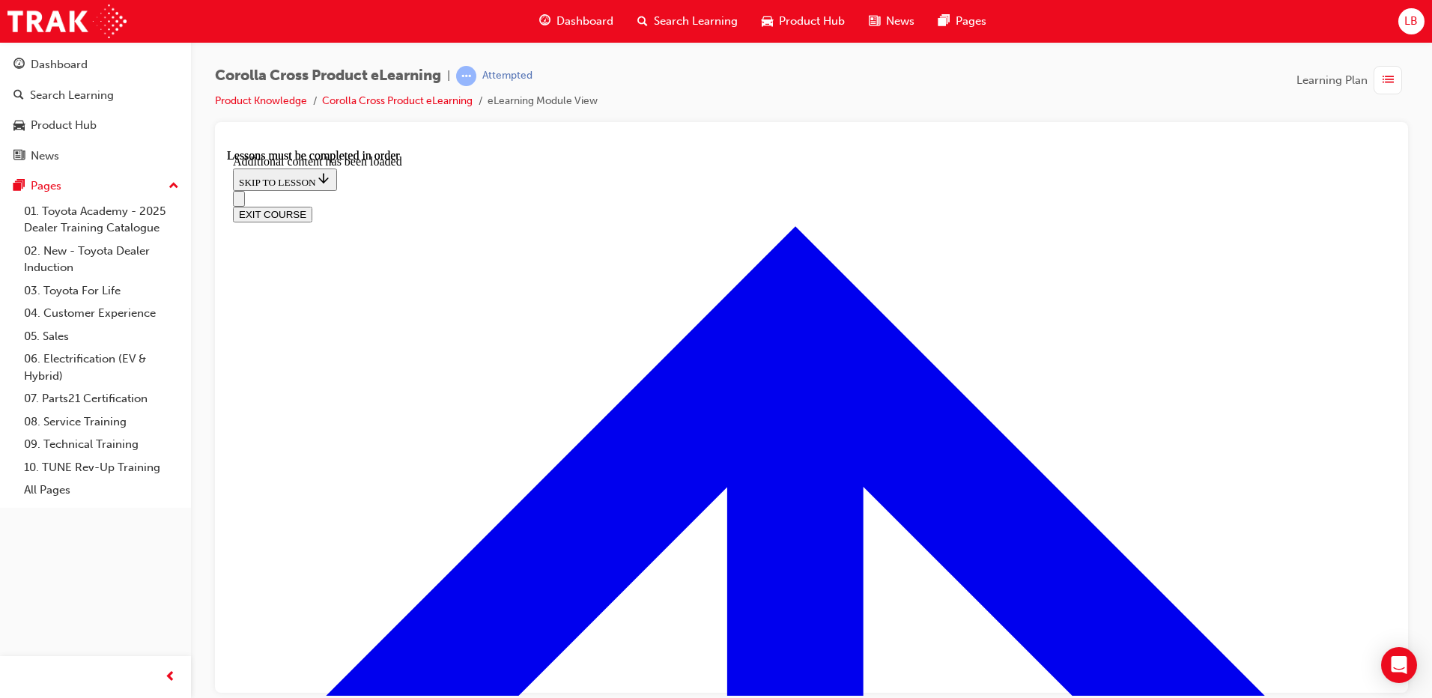
scroll to position [3723, 0]
checkbox input "true"
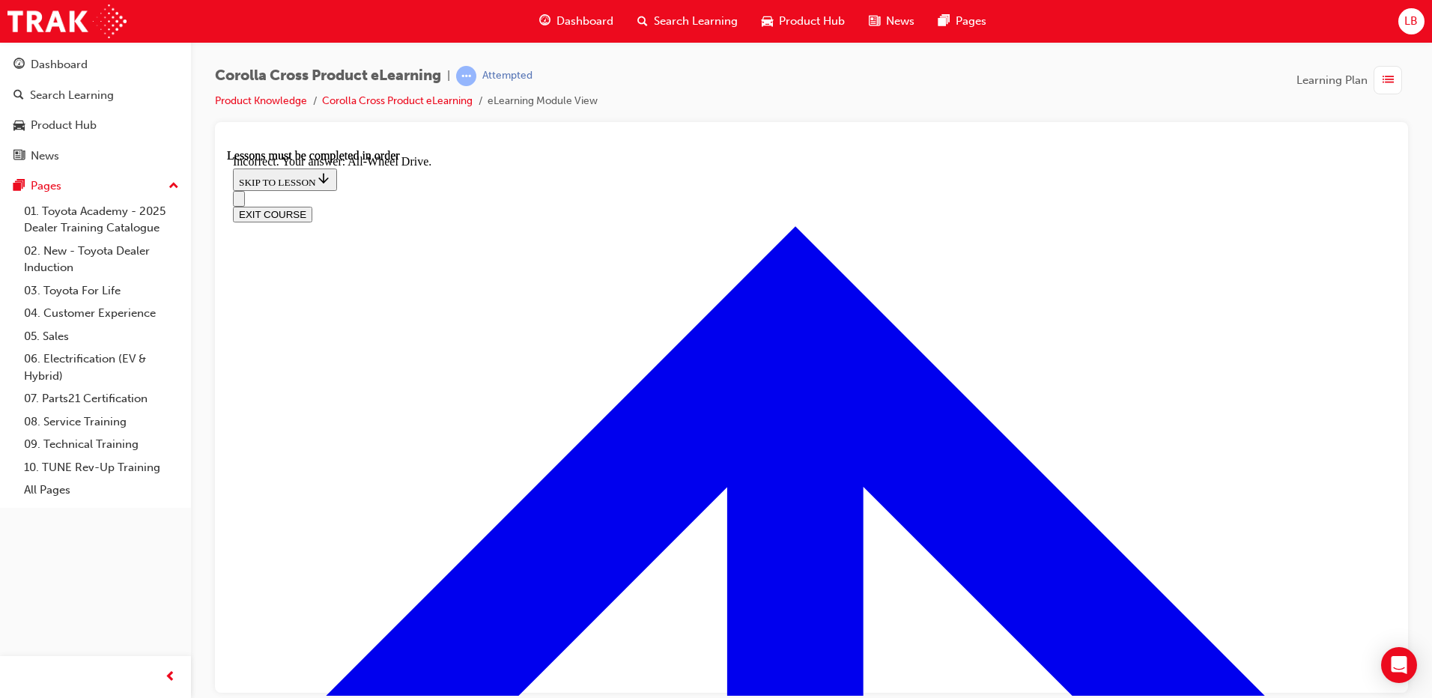
scroll to position [3925, 0]
click at [312, 206] on button "EXIT COURSE" at bounding box center [272, 214] width 79 height 16
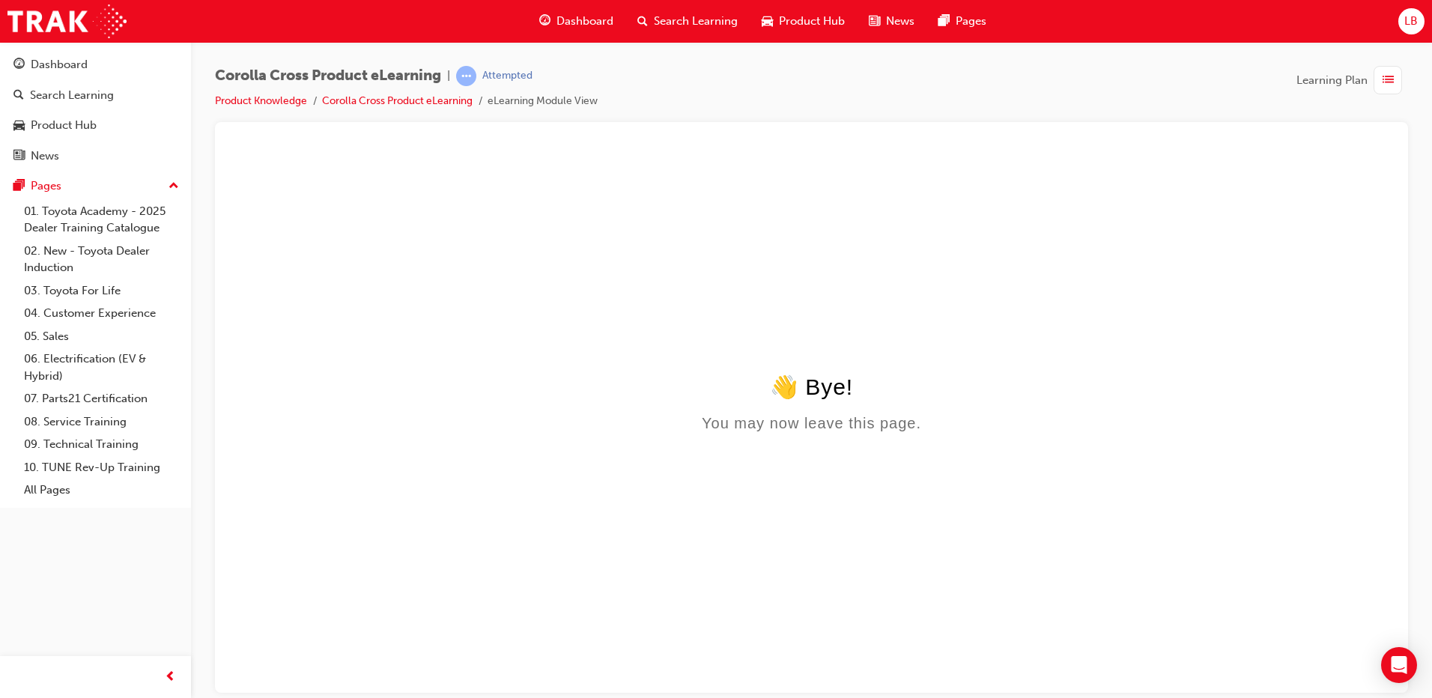
scroll to position [0, 0]
click at [96, 61] on div "Dashboard" at bounding box center [95, 64] width 164 height 19
